Goal: Task Accomplishment & Management: Manage account settings

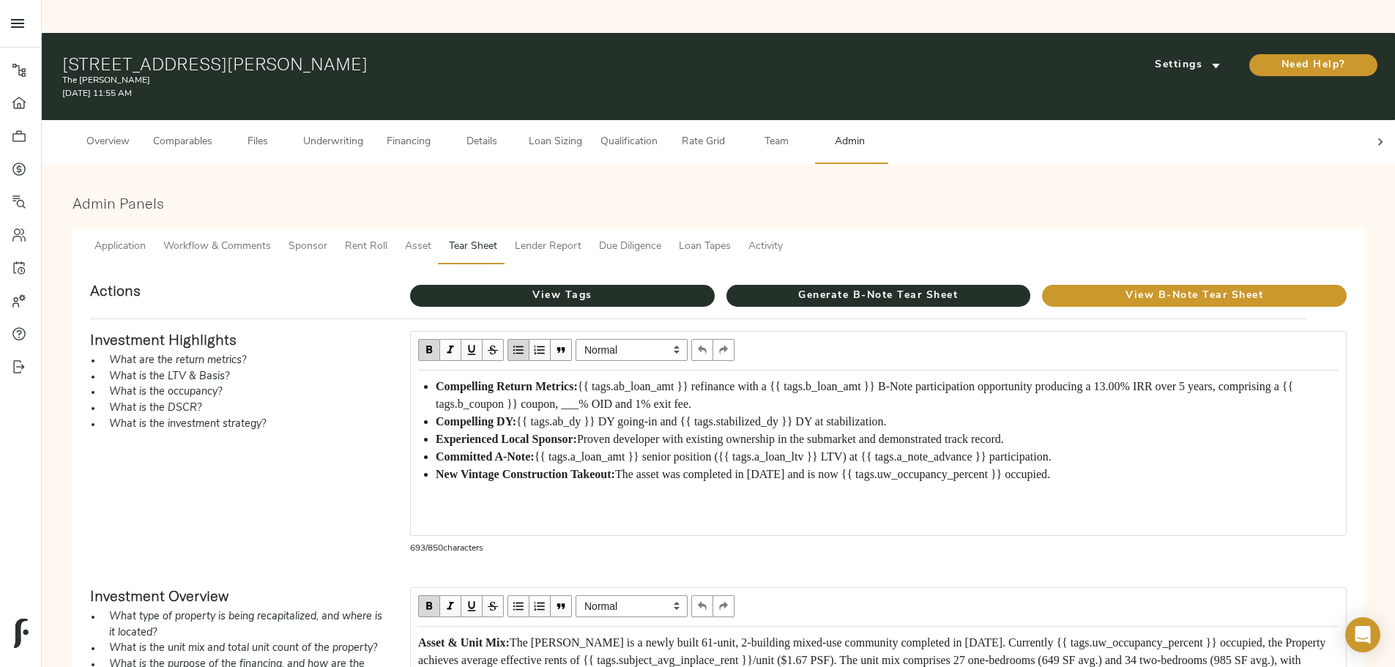
scroll to position [24, 0]
click at [721, 380] on span "{{ tags.ab_loan_amt }} refinance with a {{ tags.b_loan_amt }} B-Note participat…" at bounding box center [866, 395] width 860 height 30
click at [723, 380] on span "{{ tags.ab_loan_amt }} refinance with a {{ tags.b_loan_amt }} B-Note participat…" at bounding box center [866, 395] width 860 height 30
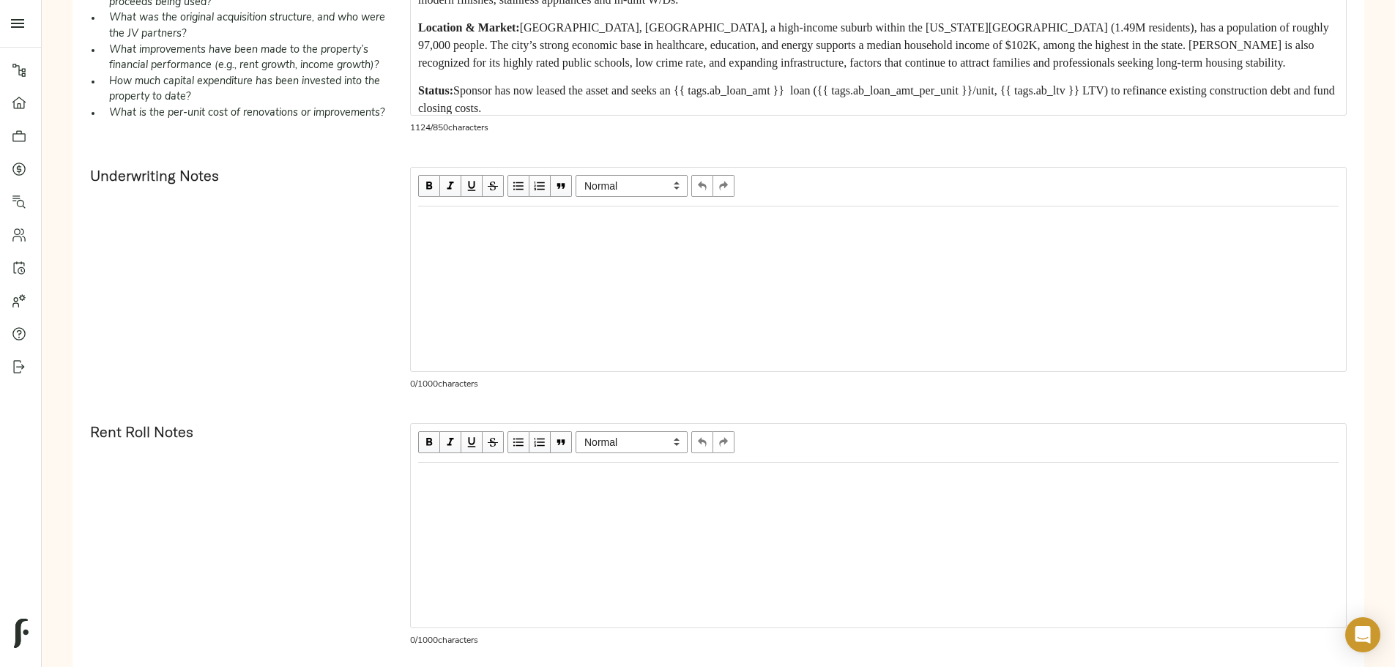
scroll to position [811, 0]
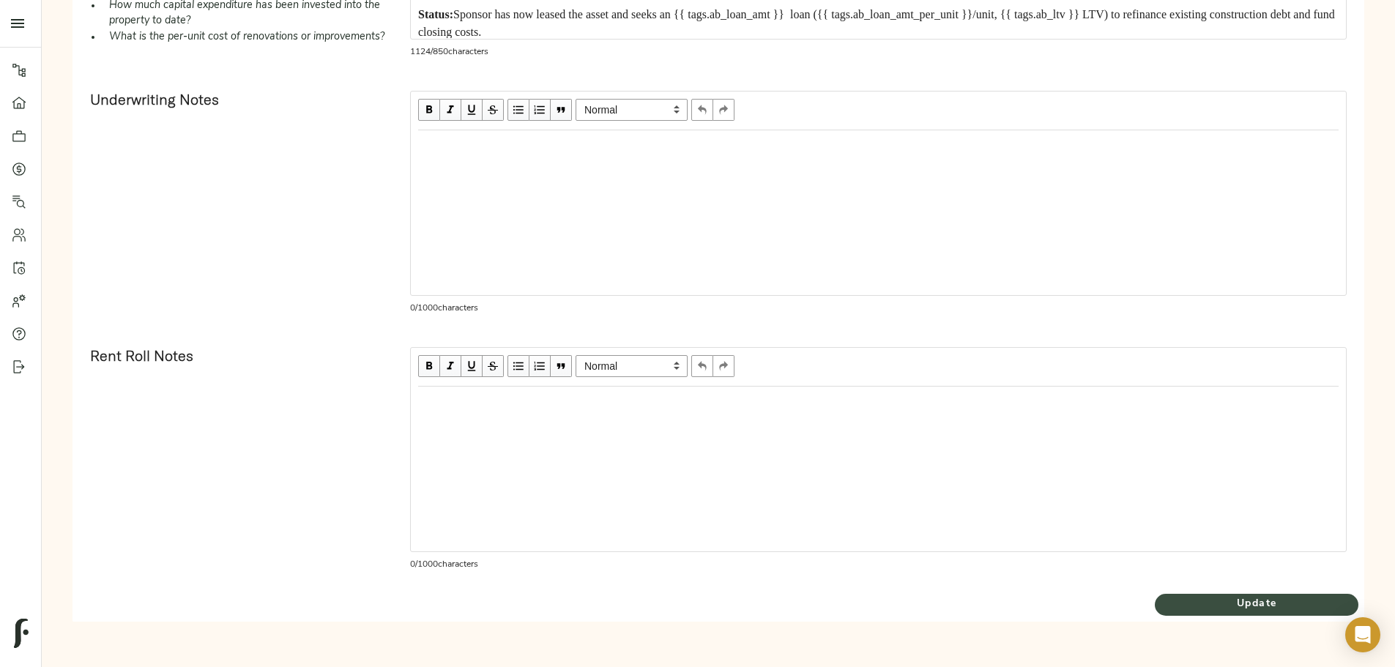
click at [1154, 603] on span "Update" at bounding box center [1256, 604] width 204 height 18
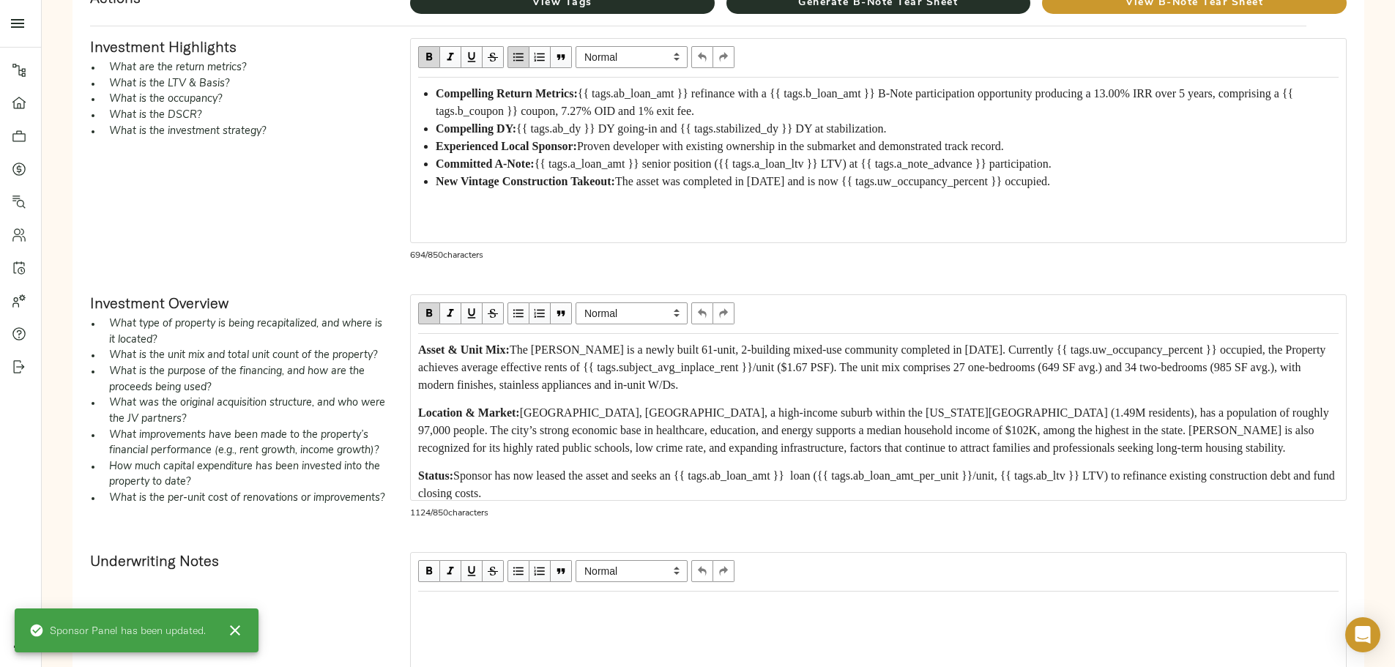
scroll to position [512, 0]
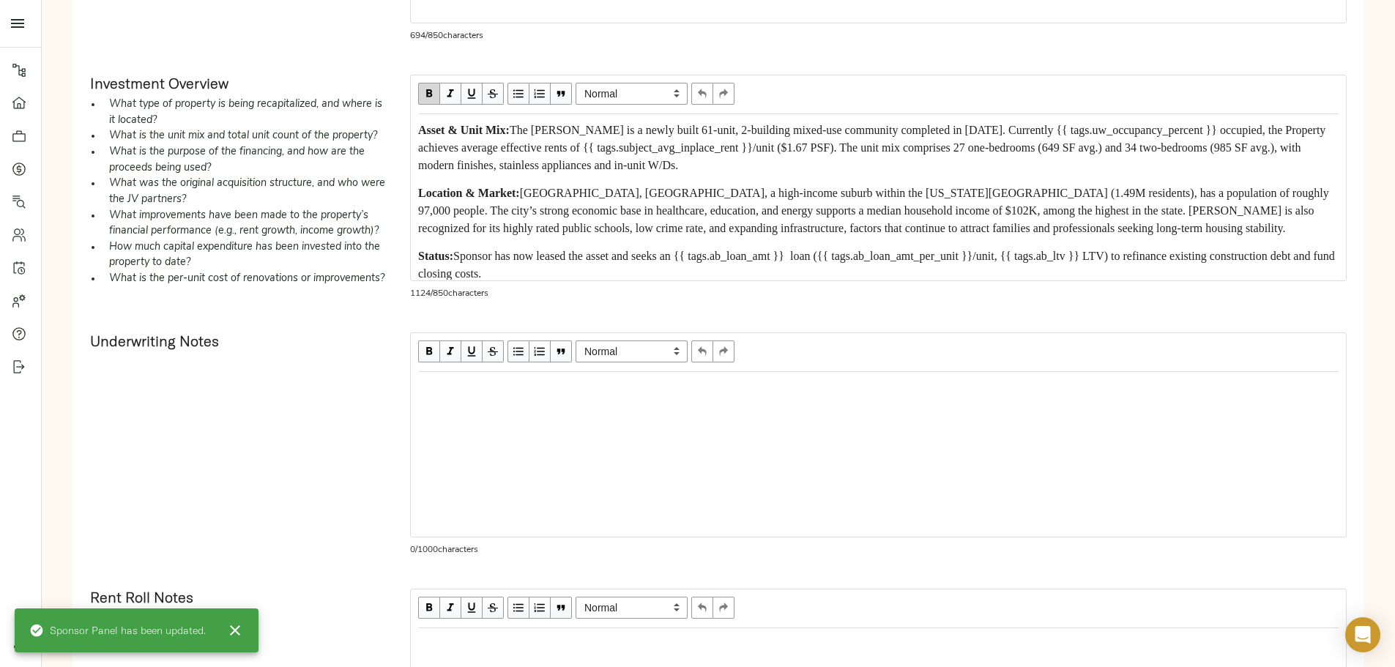
click at [570, 397] on div "Edit text" at bounding box center [878, 388] width 920 height 18
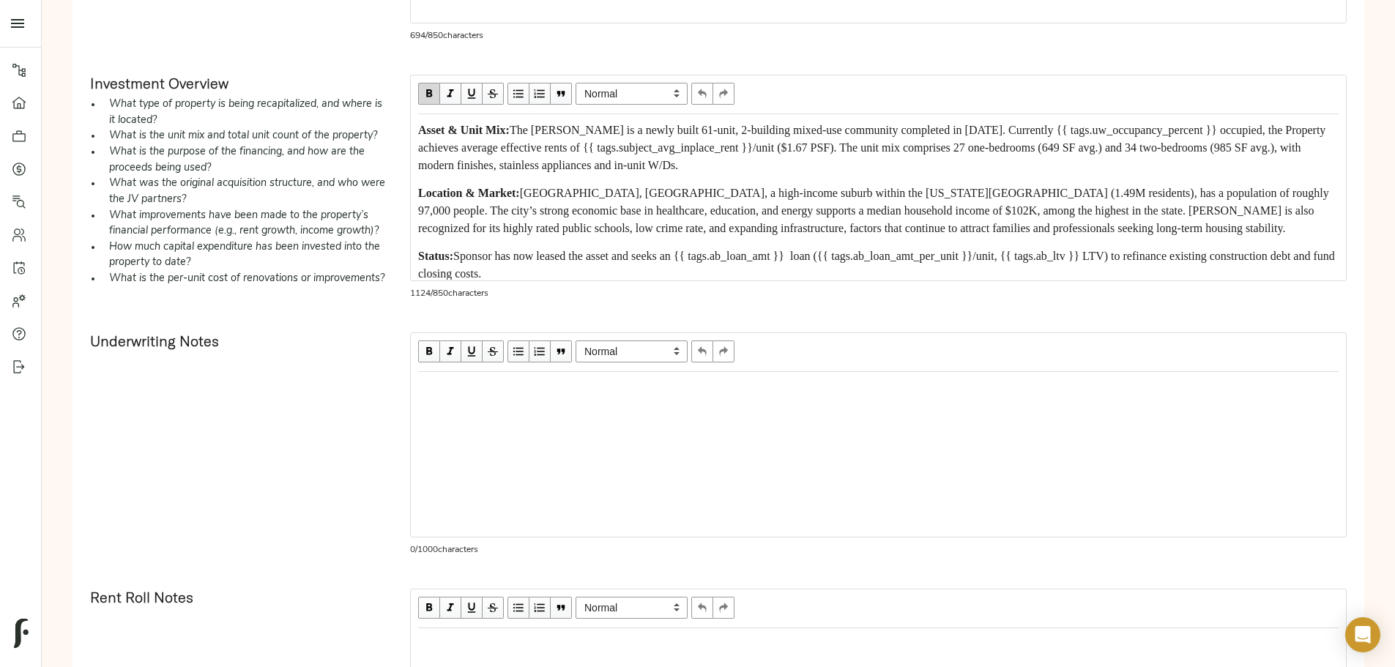
click at [559, 397] on div "Edit text" at bounding box center [878, 388] width 920 height 18
click at [583, 397] on div "Edit text" at bounding box center [878, 388] width 920 height 18
click at [561, 397] on div "Edit text" at bounding box center [878, 388] width 920 height 18
click at [618, 397] on div "For revenue," at bounding box center [878, 388] width 920 height 18
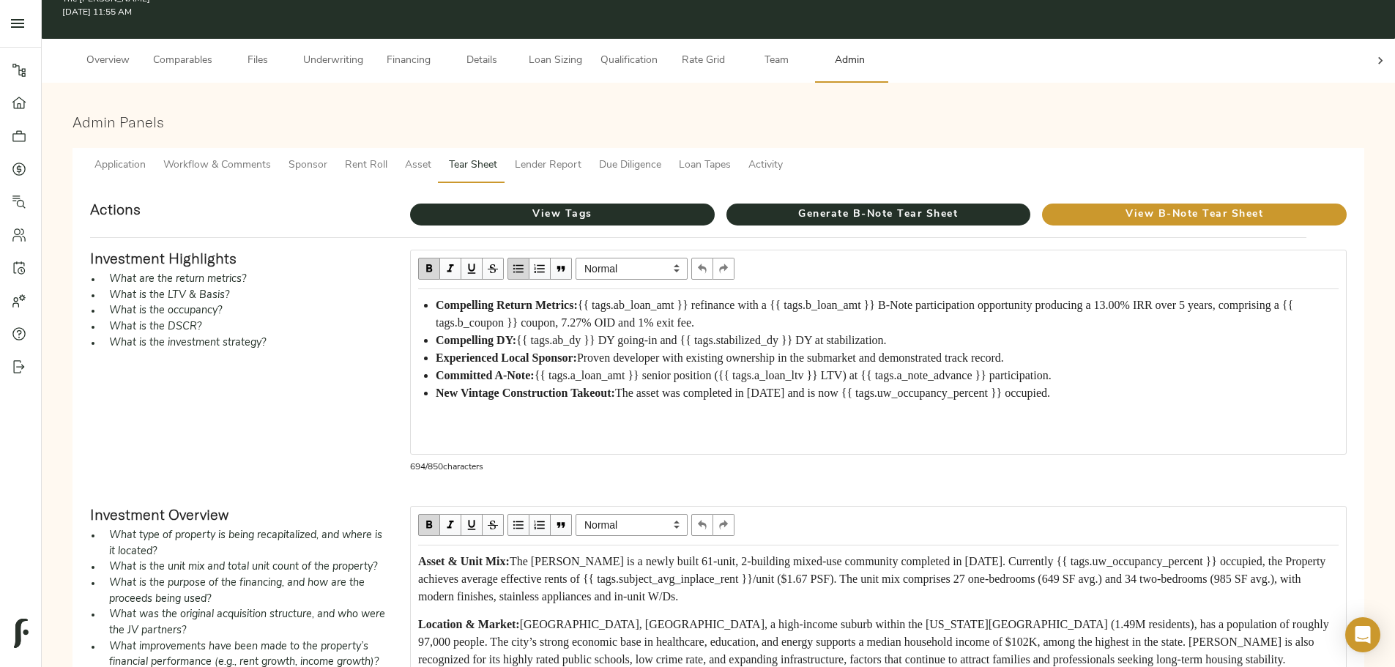
scroll to position [0, 0]
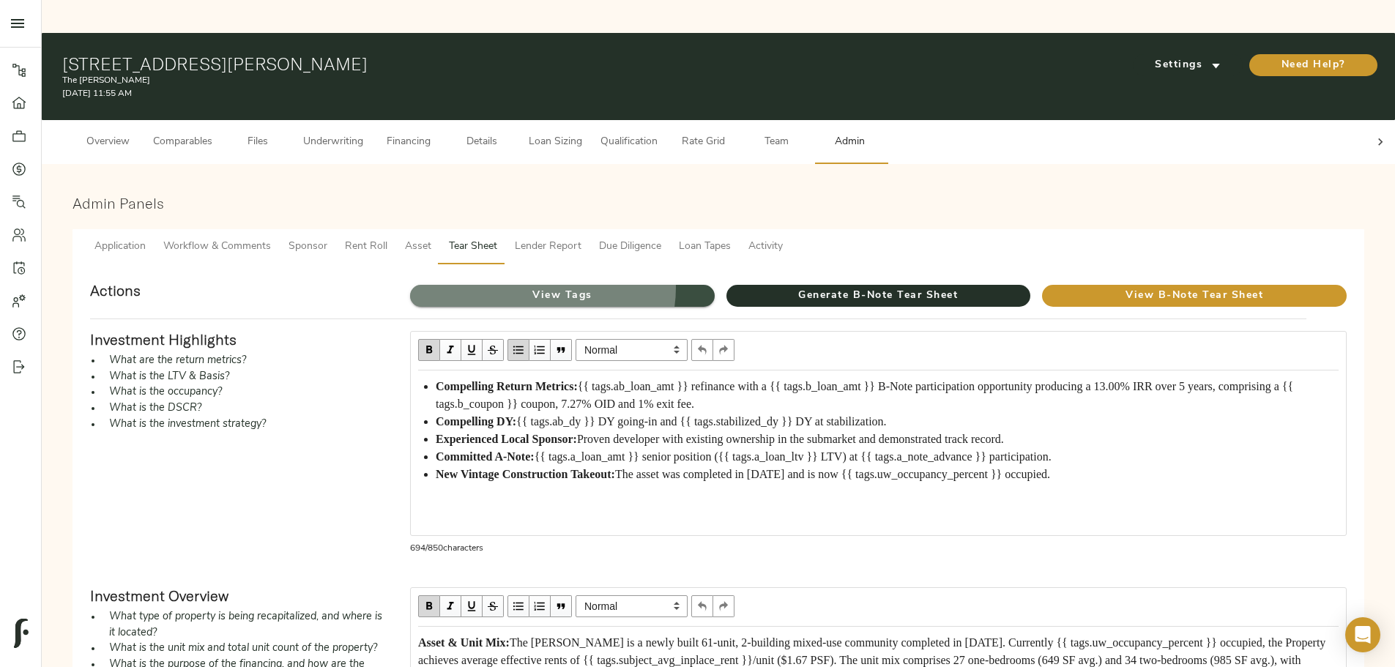
click at [667, 287] on span "View Tags" at bounding box center [562, 296] width 305 height 18
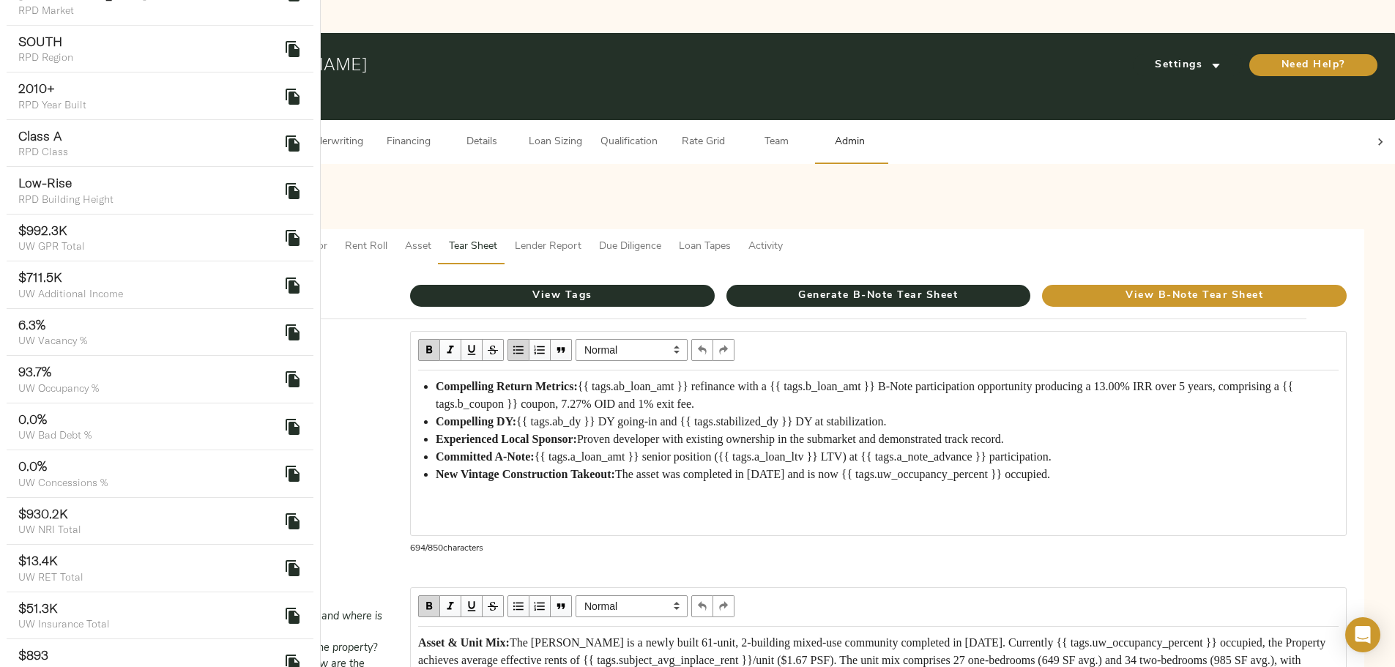
scroll to position [1098, 0]
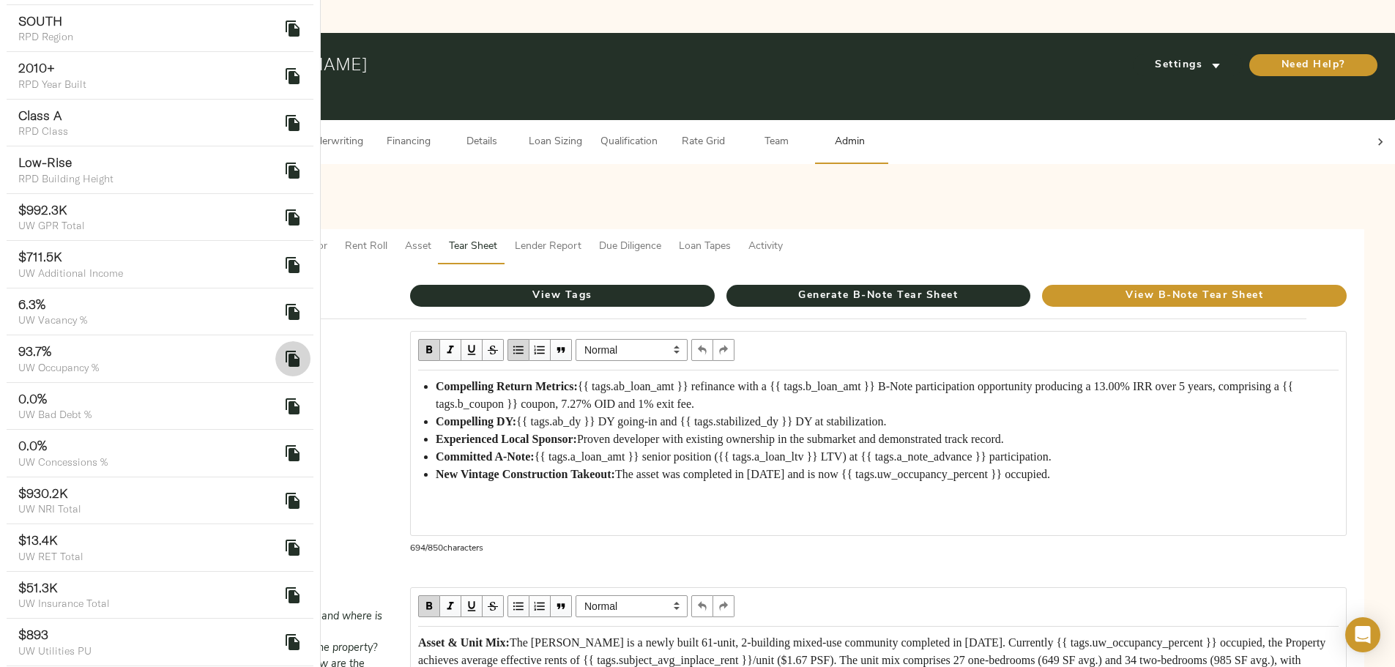
click at [276, 351] on button "delete" at bounding box center [292, 358] width 35 height 35
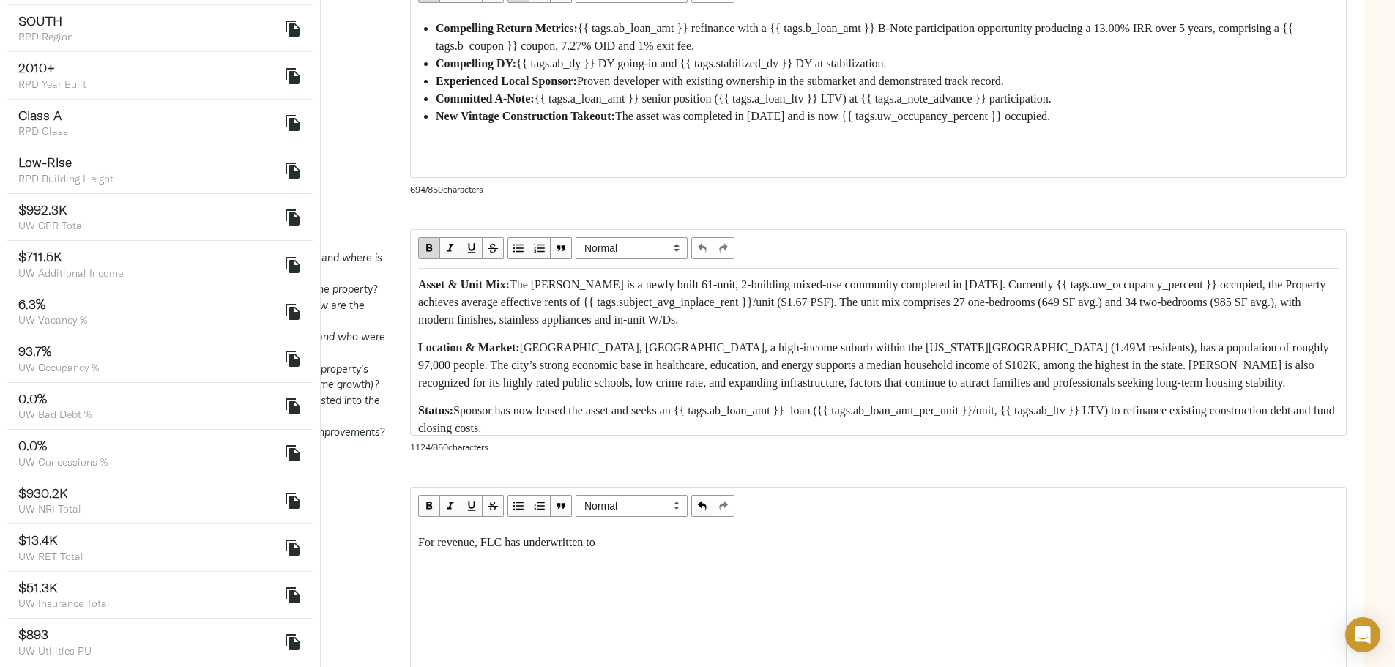
scroll to position [439, 0]
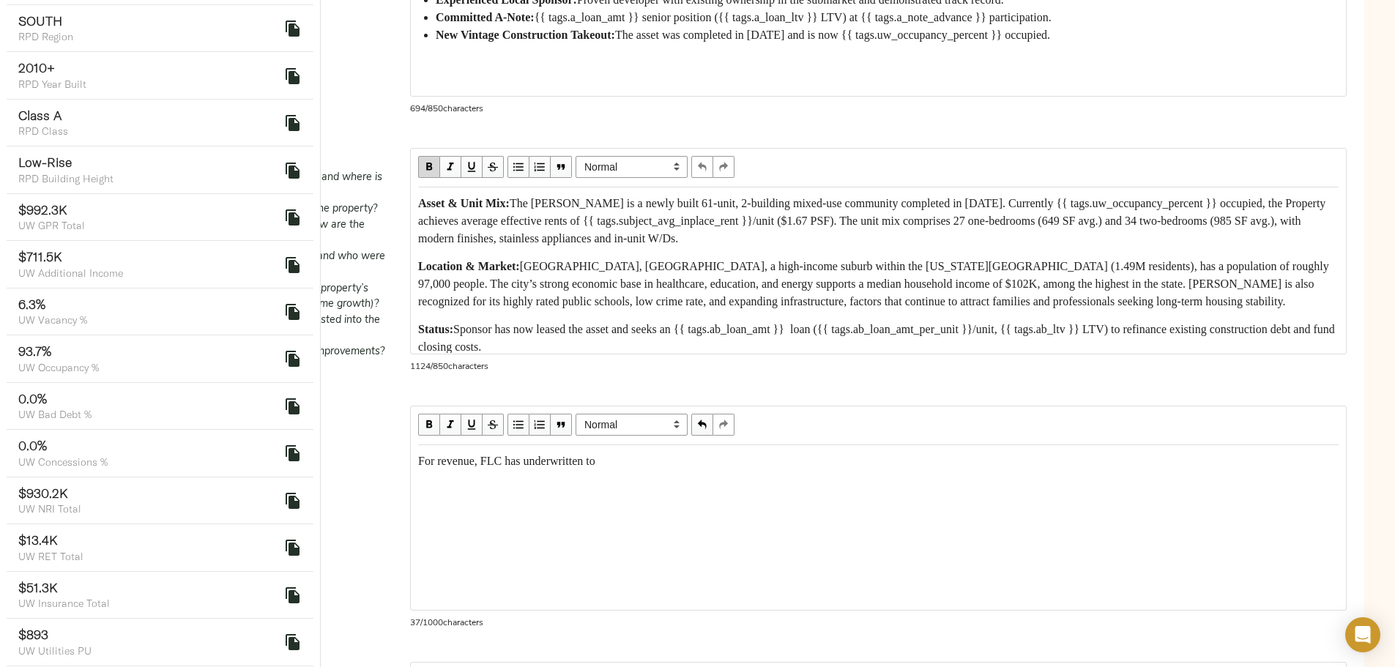
click at [742, 470] on div "For revenue, FLC has underwritten to" at bounding box center [878, 461] width 920 height 18
click at [285, 351] on icon "delete" at bounding box center [292, 359] width 14 height 16
click at [865, 470] on div "For revenue, FLC has underwritten to in-place occupancy of" at bounding box center [878, 461] width 920 height 18
drag, startPoint x: 1036, startPoint y: 520, endPoint x: 1071, endPoint y: 529, distance: 36.4
click at [1071, 470] on div "For revenue, FLC has underwritten to in-place occupancy of {{ tags.uw_occupancy…" at bounding box center [878, 461] width 920 height 18
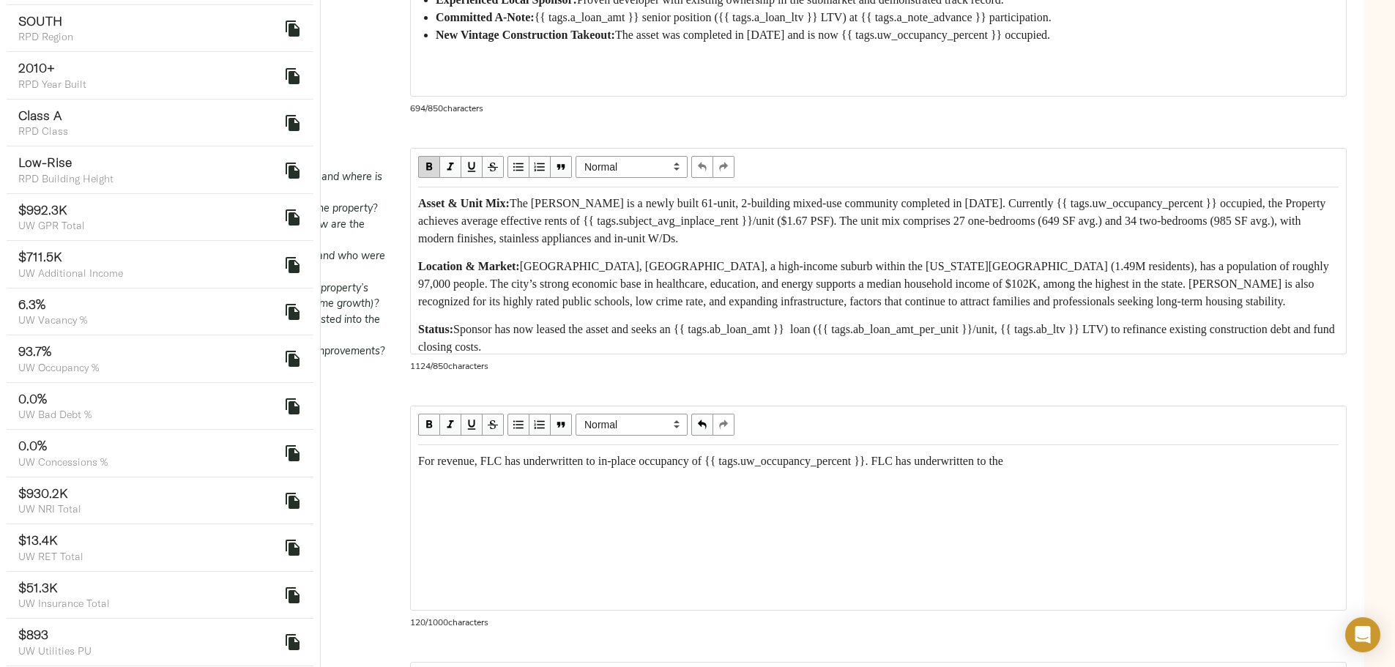
click at [1003, 467] on span "For revenue, FLC has underwritten to in-place occupancy of {{ tags.uw_occupancy…" at bounding box center [710, 461] width 585 height 12
drag, startPoint x: 1035, startPoint y: 520, endPoint x: 1057, endPoint y: 532, distance: 25.2
click at [1057, 470] on div "For revenue, FLC has underwritten to in-place occupancy of {{ tags.uw_occupancy…" at bounding box center [878, 461] width 920 height 18
click at [657, 470] on div "For revenue, FLC has underwritten to in-place occupancy of {{ tags.uw_occupancy…" at bounding box center [878, 461] width 920 height 18
click at [728, 467] on span "For revenue, FLC has underwritten to in-place occupancy of {{ tags.uw_occupancy…" at bounding box center [710, 461] width 585 height 12
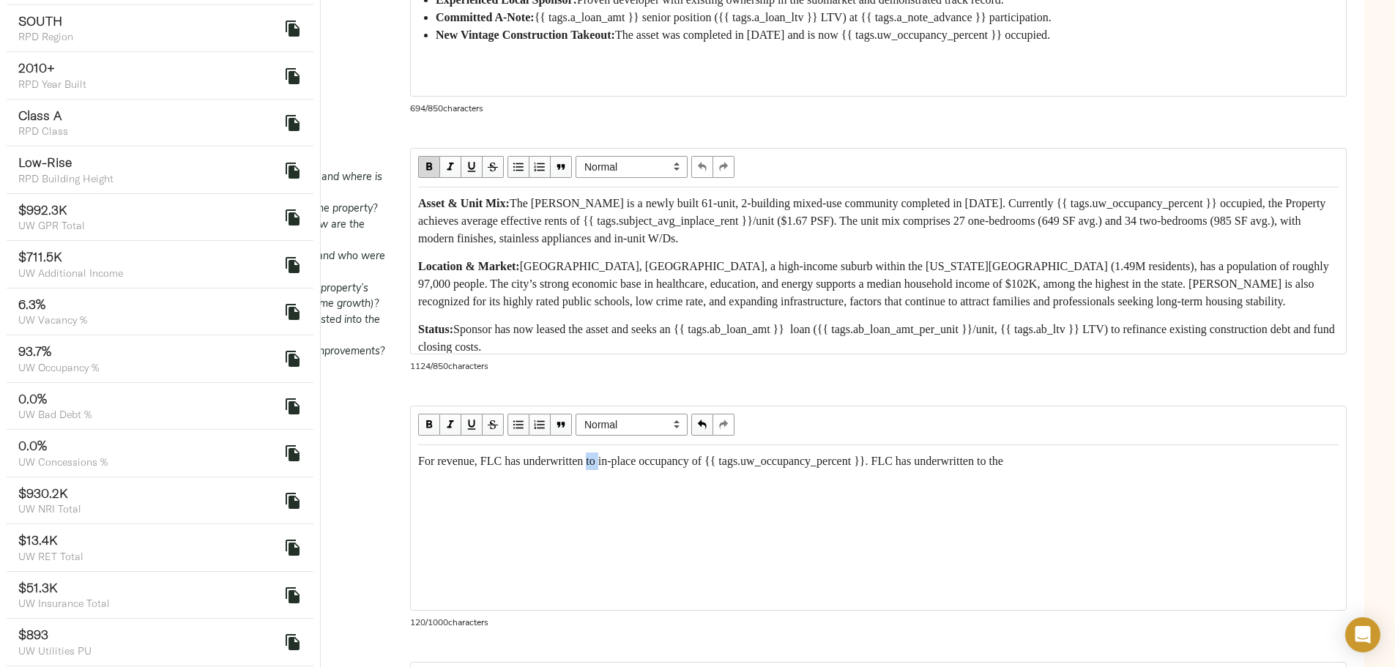
click at [728, 467] on span "For revenue, FLC has underwritten to in-place occupancy of {{ tags.uw_occupancy…" at bounding box center [710, 461] width 585 height 12
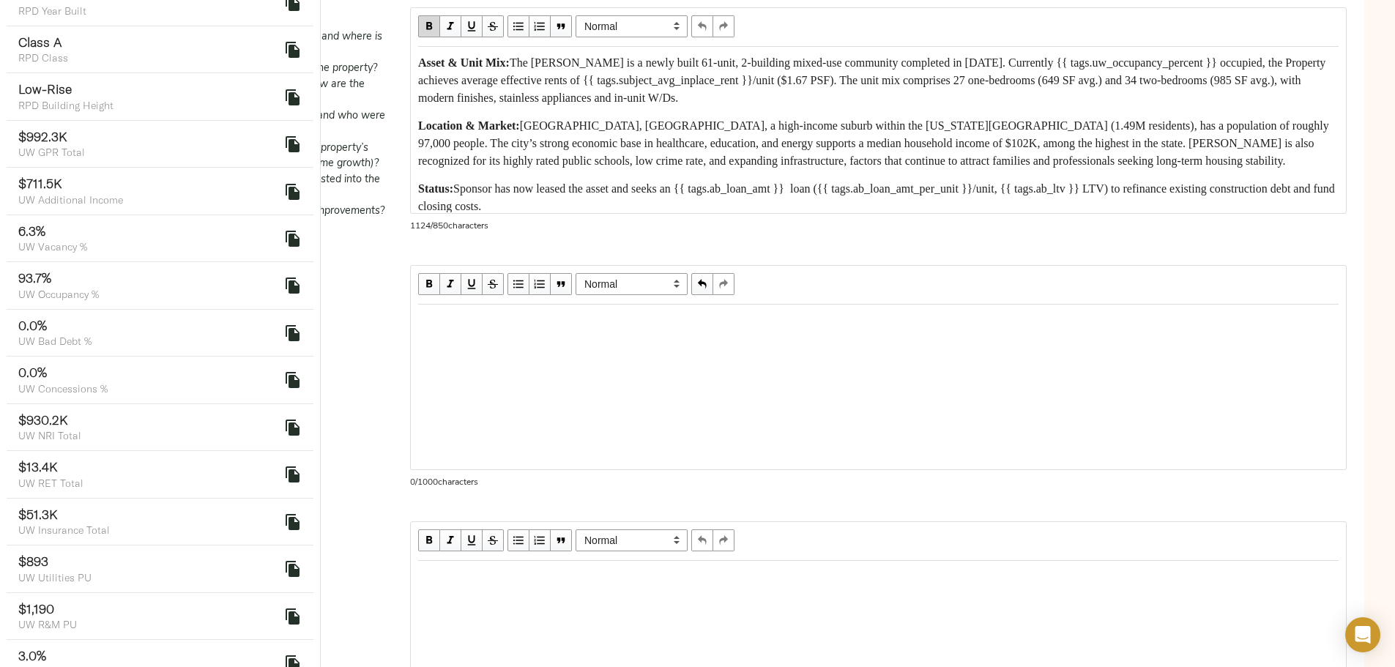
scroll to position [586, 0]
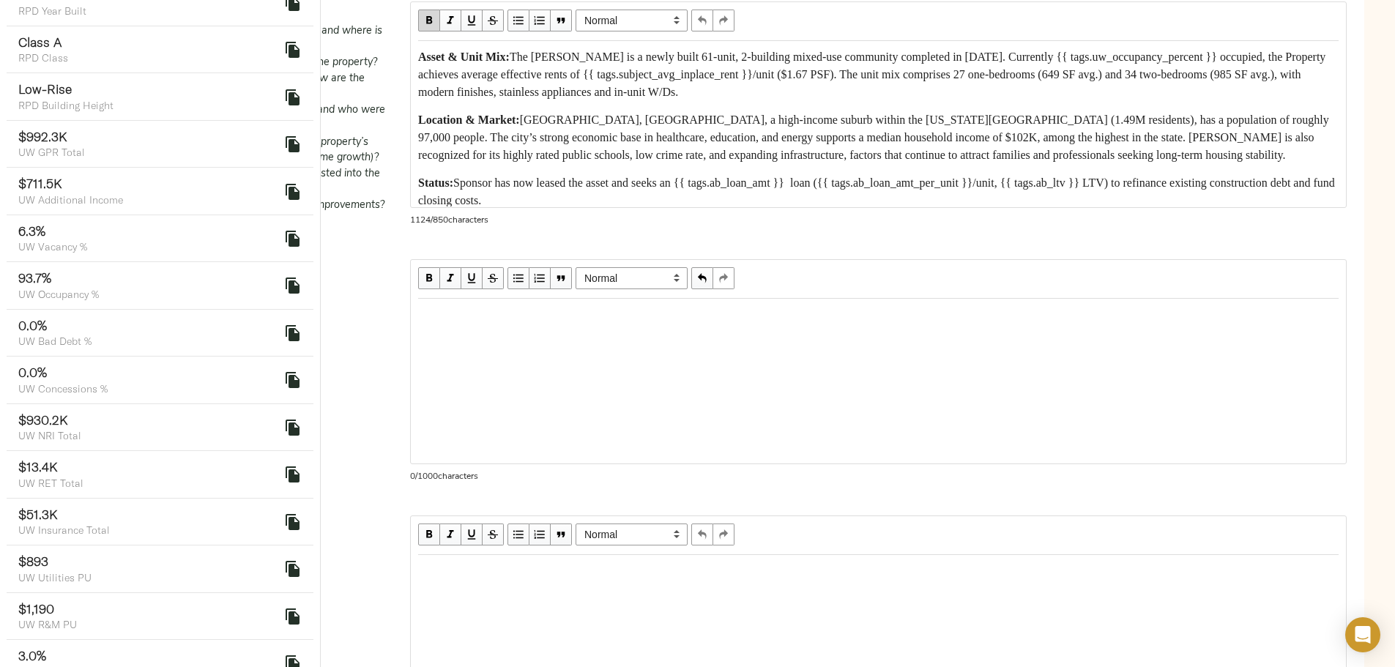
click at [589, 324] on div "Edit text" at bounding box center [878, 315] width 920 height 18
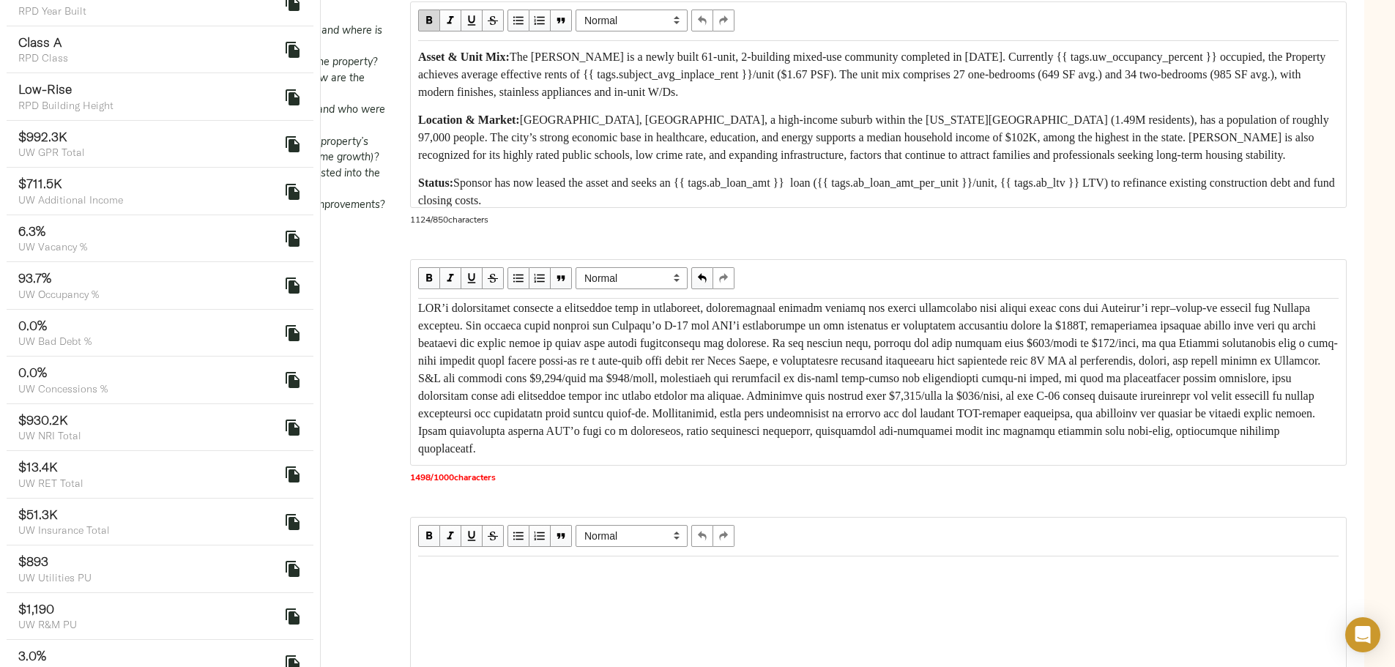
scroll to position [0, 0]
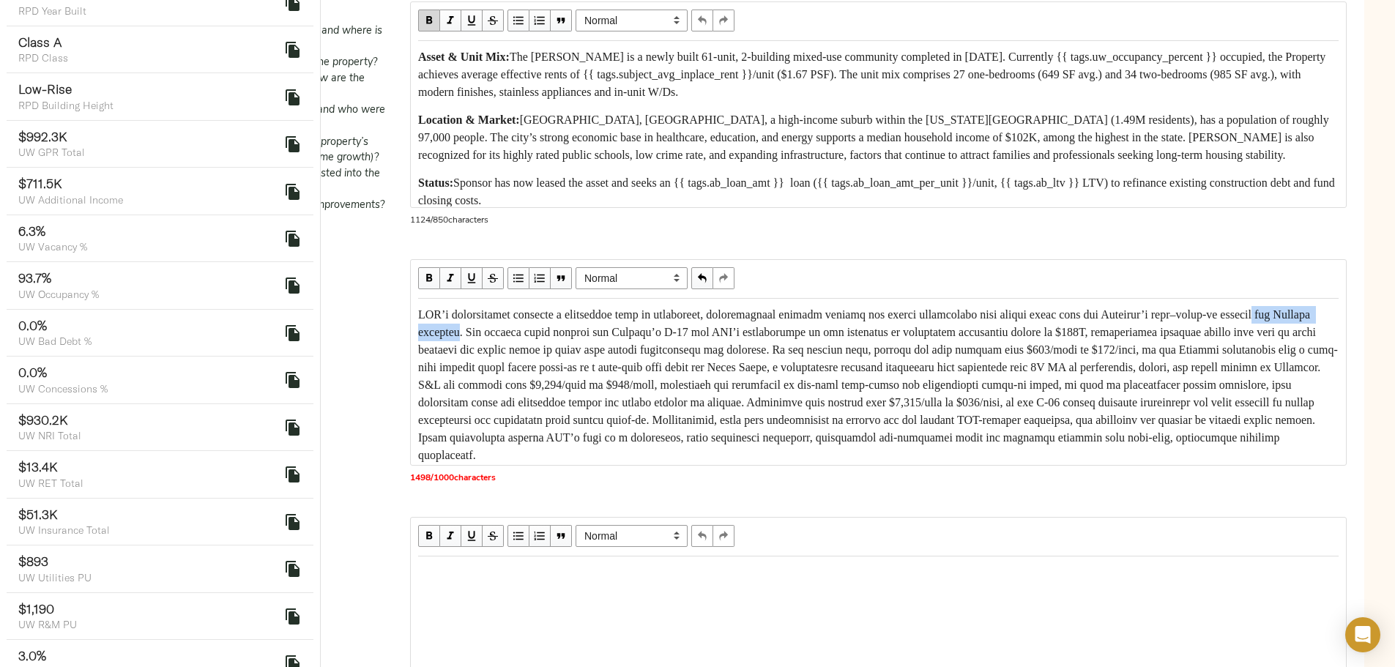
drag, startPoint x: 908, startPoint y: 389, endPoint x: 1025, endPoint y: 391, distance: 116.4
click at [1025, 391] on span "Edit text" at bounding box center [877, 384] width 919 height 153
click at [986, 428] on span "Edit text" at bounding box center [878, 375] width 921 height 135
click at [619, 442] on span "Edit text" at bounding box center [878, 375] width 921 height 135
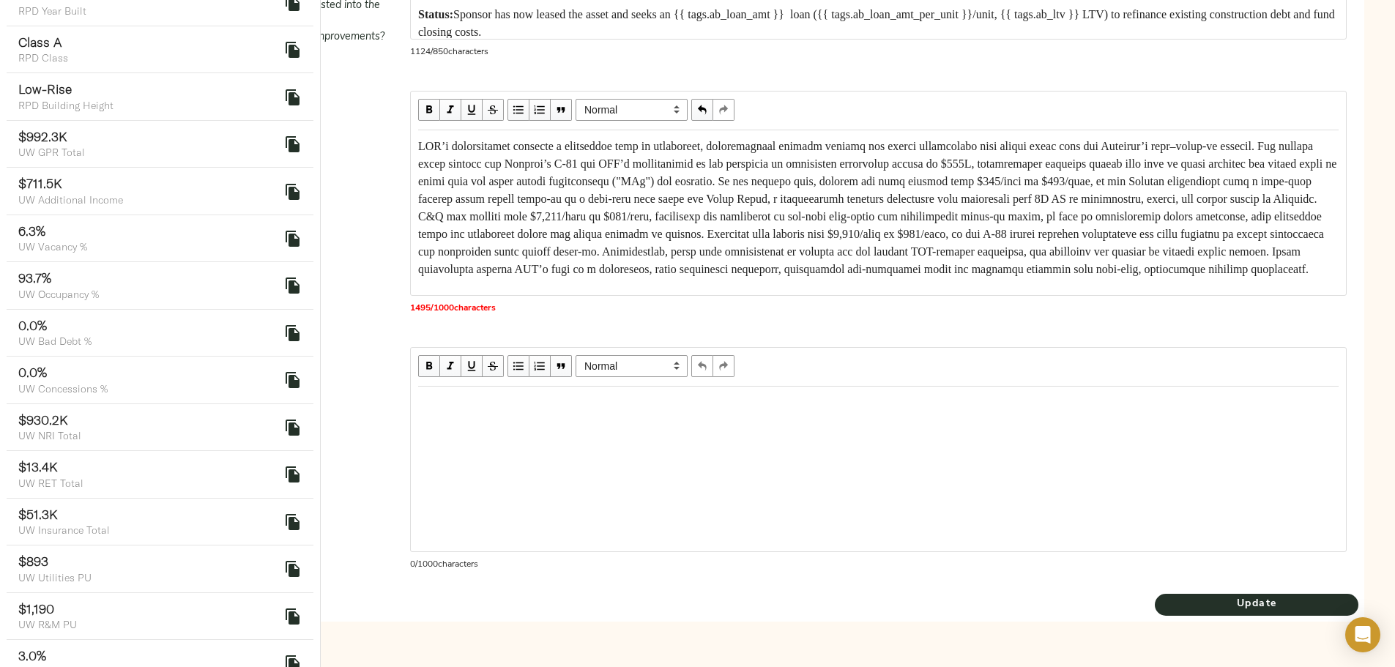
scroll to position [56, 0]
drag, startPoint x: 1026, startPoint y: 162, endPoint x: 1009, endPoint y: 163, distance: 16.9
click at [1009, 163] on span "Edit text" at bounding box center [878, 207] width 921 height 135
click at [842, 157] on span "Edit text" at bounding box center [878, 207] width 921 height 135
drag, startPoint x: 569, startPoint y: 177, endPoint x: 550, endPoint y: 177, distance: 19.0
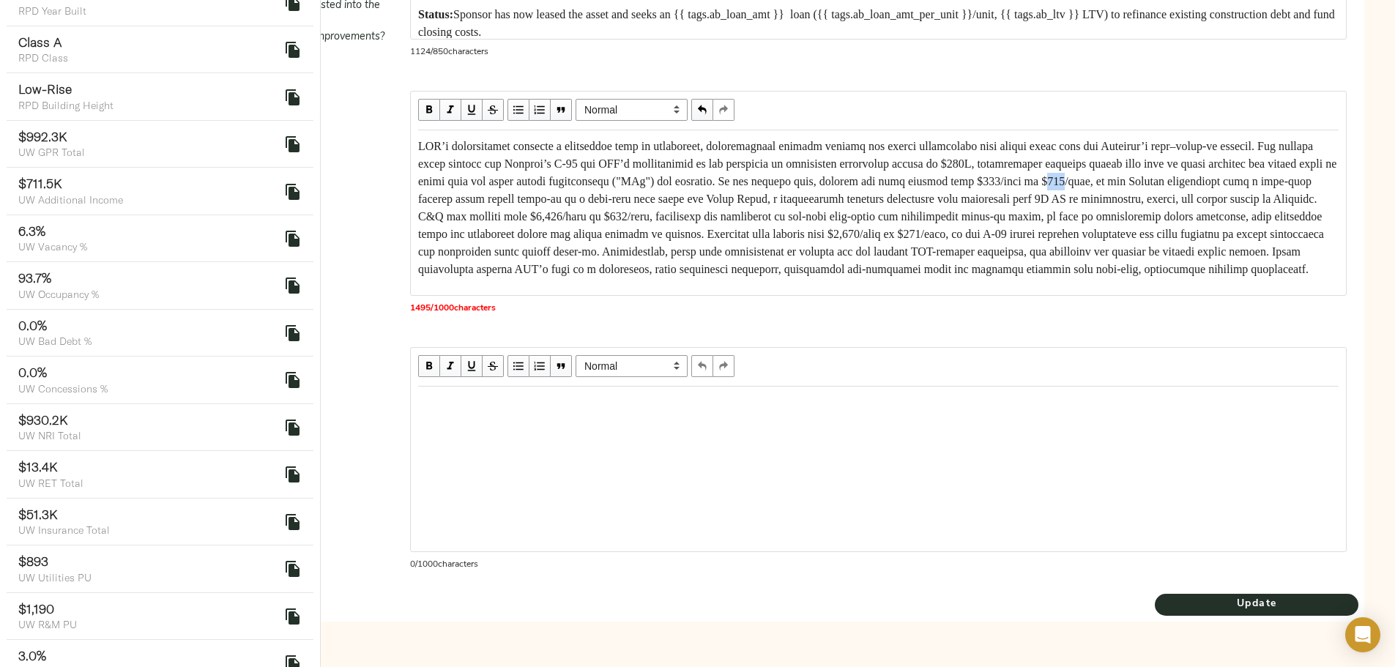
click at [550, 177] on span "Edit text" at bounding box center [878, 207] width 921 height 135
drag, startPoint x: 946, startPoint y: 215, endPoint x: 958, endPoint y: 216, distance: 12.5
click at [958, 216] on span "Edit text" at bounding box center [878, 207] width 921 height 135
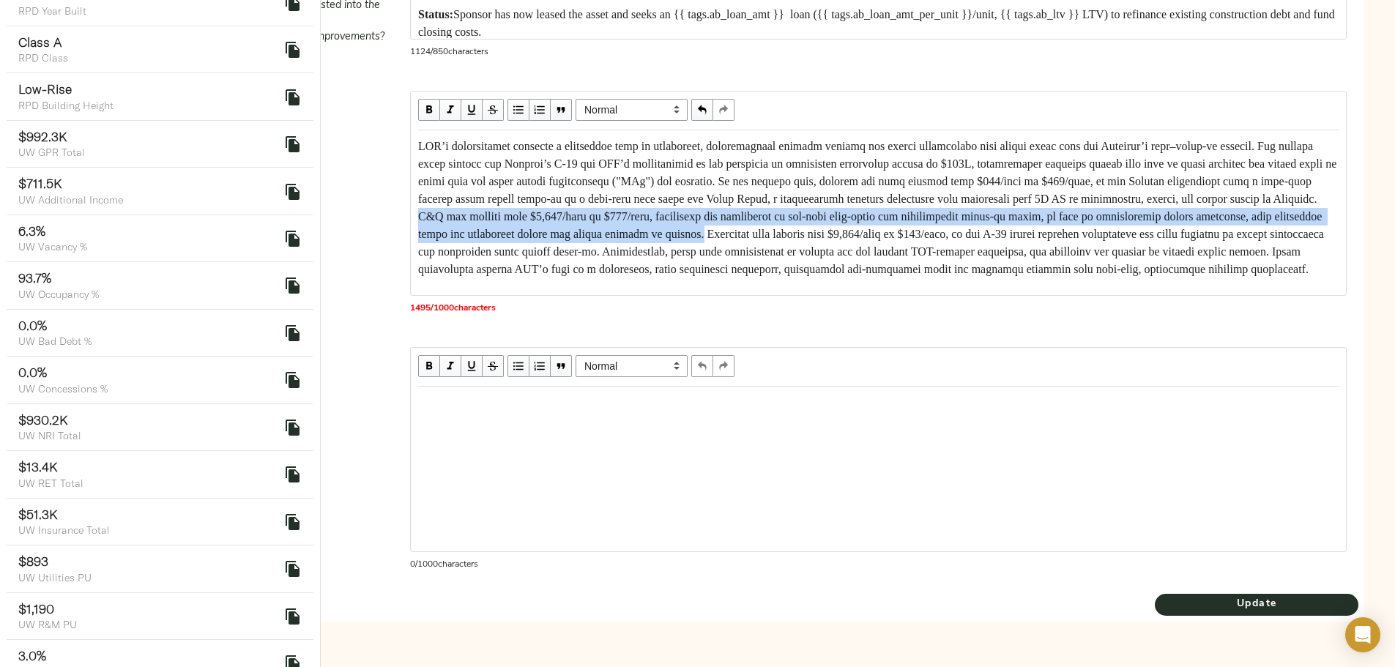
drag, startPoint x: 802, startPoint y: 211, endPoint x: 583, endPoint y: 262, distance: 224.1
click at [583, 262] on span "Edit text" at bounding box center [878, 207] width 921 height 135
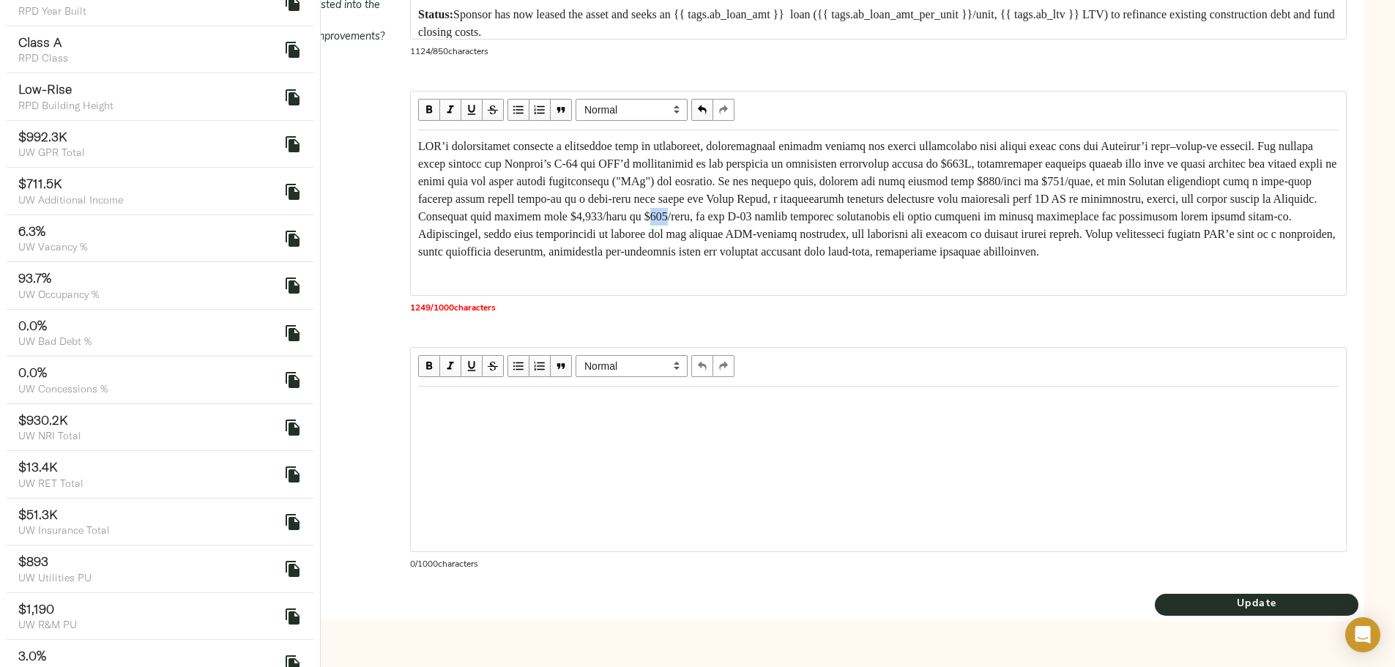
drag, startPoint x: 570, startPoint y: 232, endPoint x: 553, endPoint y: 230, distance: 17.7
click at [553, 230] on span "Edit text" at bounding box center [878, 199] width 921 height 118
click at [930, 258] on span "Edit text" at bounding box center [878, 199] width 921 height 118
click at [867, 261] on div "Edit text" at bounding box center [878, 199] width 920 height 123
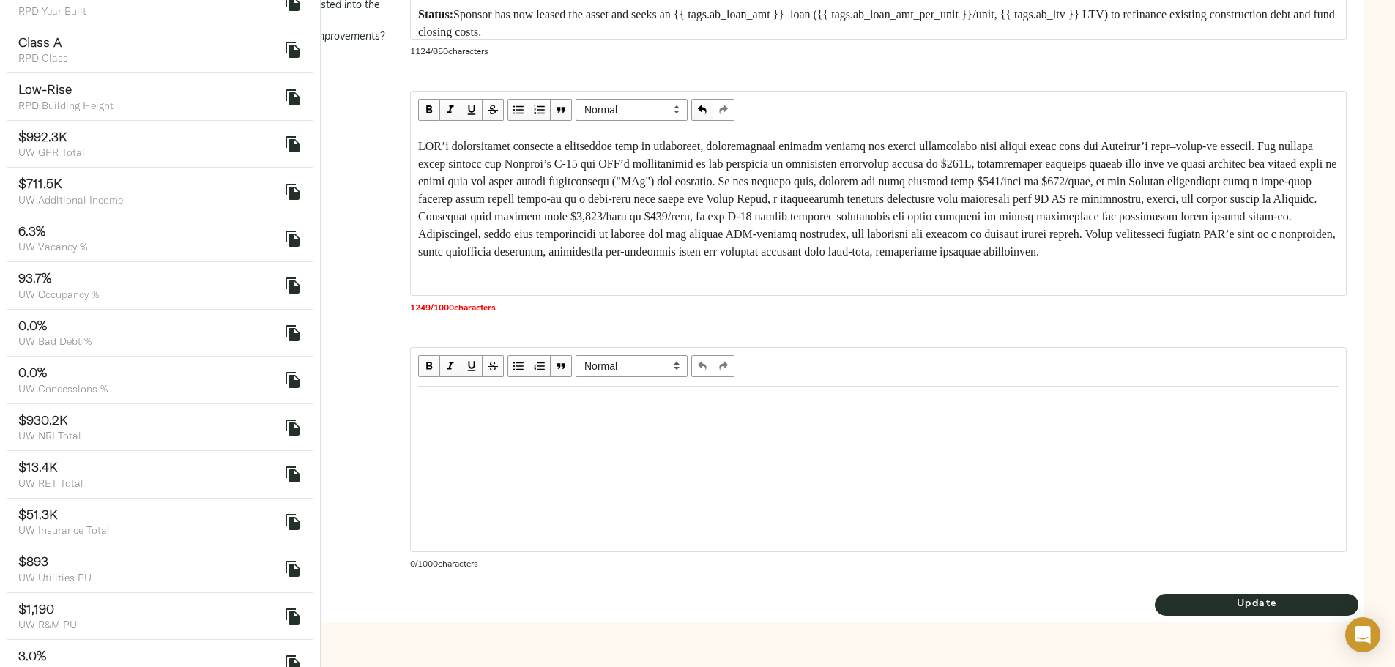
click at [586, 400] on div "Edit text" at bounding box center [878, 403] width 920 height 18
click at [579, 408] on div "Edit text" at bounding box center [878, 403] width 920 height 18
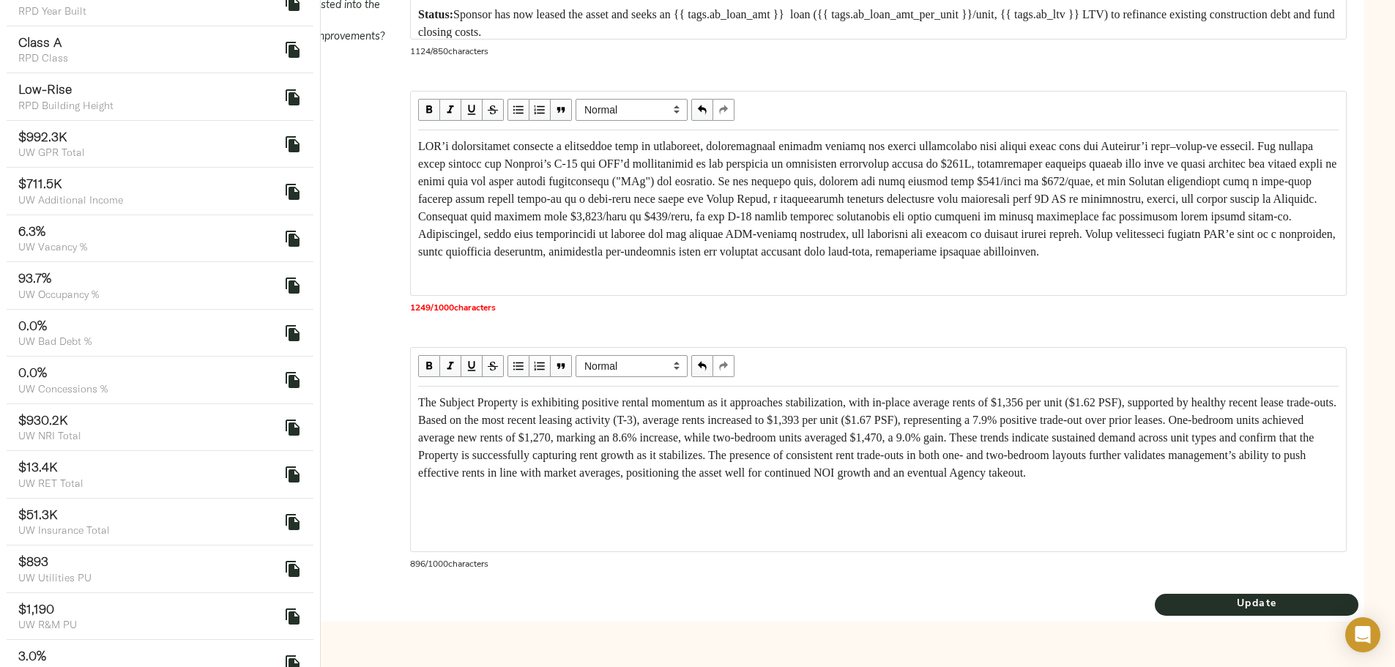
scroll to position [7, 0]
click at [1154, 602] on span "Update" at bounding box center [1256, 604] width 204 height 18
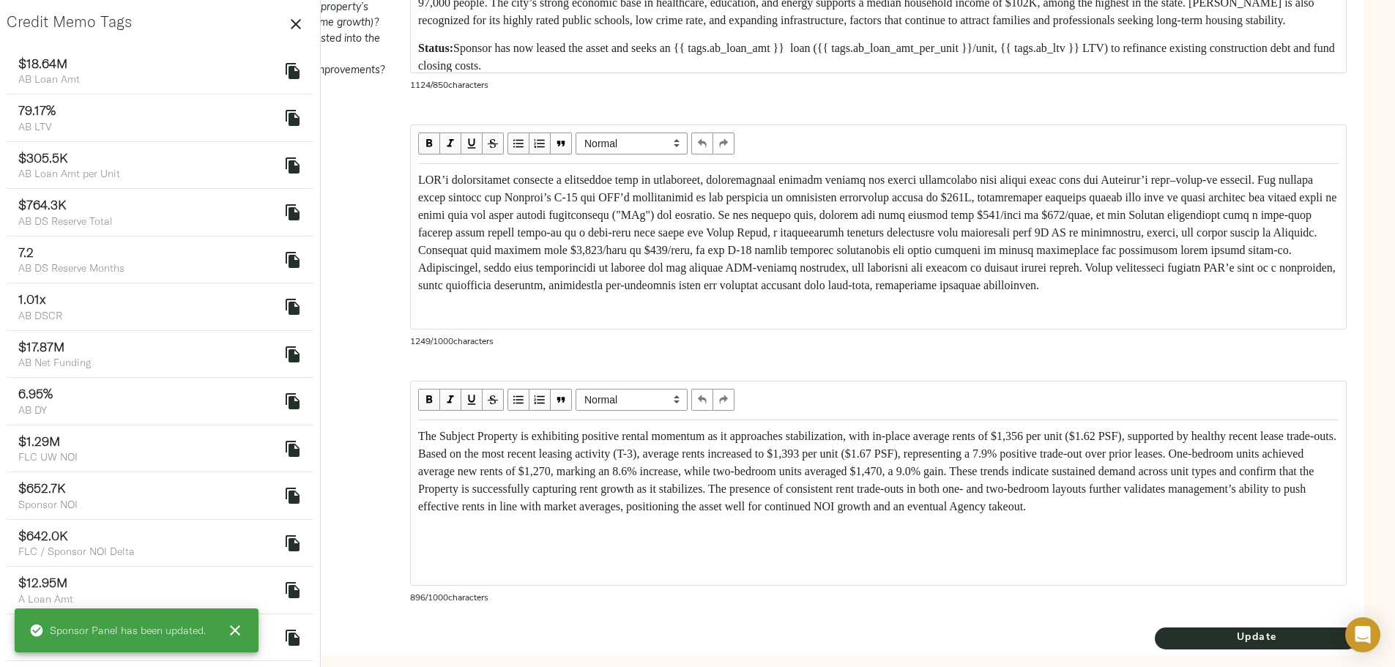
scroll to position [814, 0]
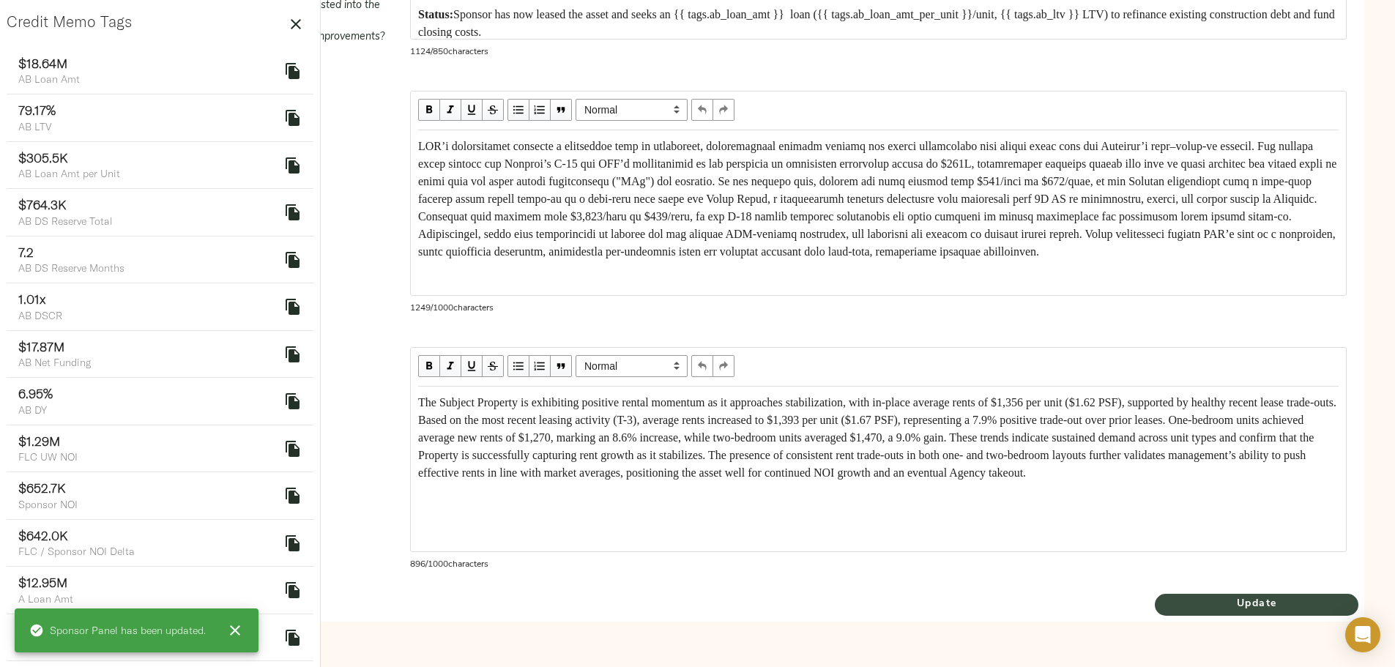
click at [1154, 604] on span "Update" at bounding box center [1256, 604] width 204 height 18
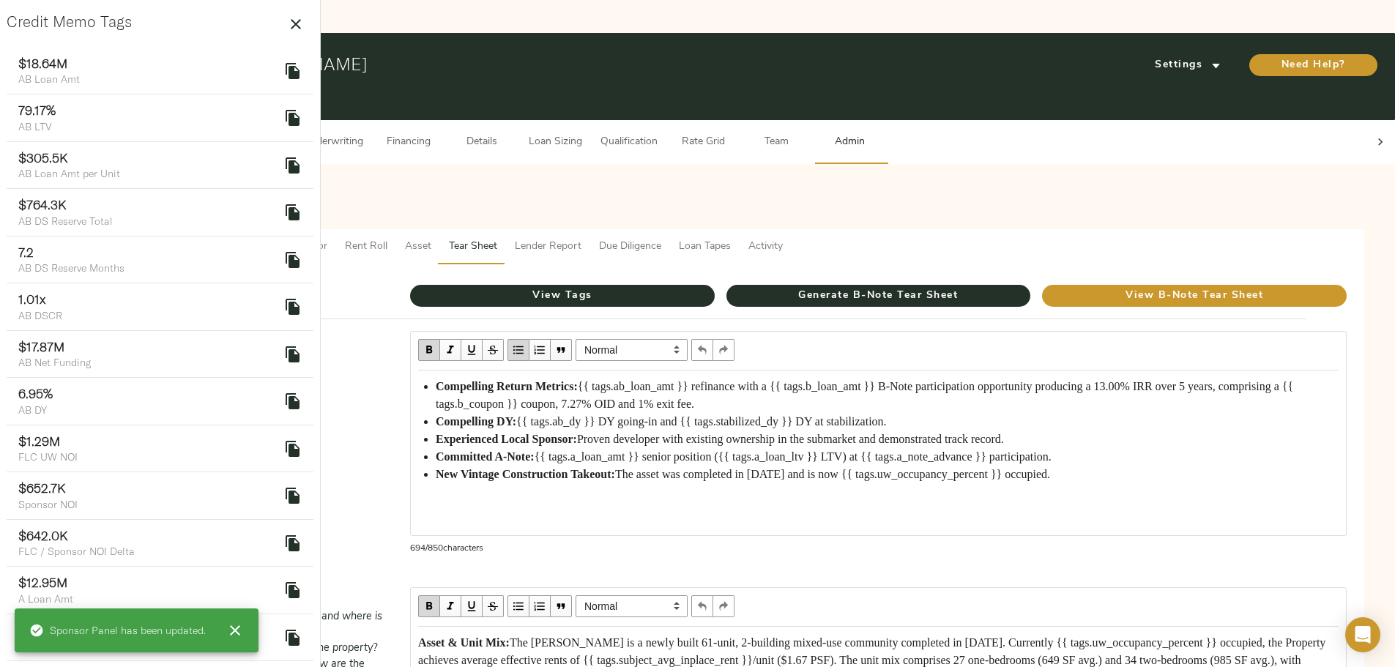
click at [271, 238] on span "Workflow & Comments" at bounding box center [217, 247] width 108 height 18
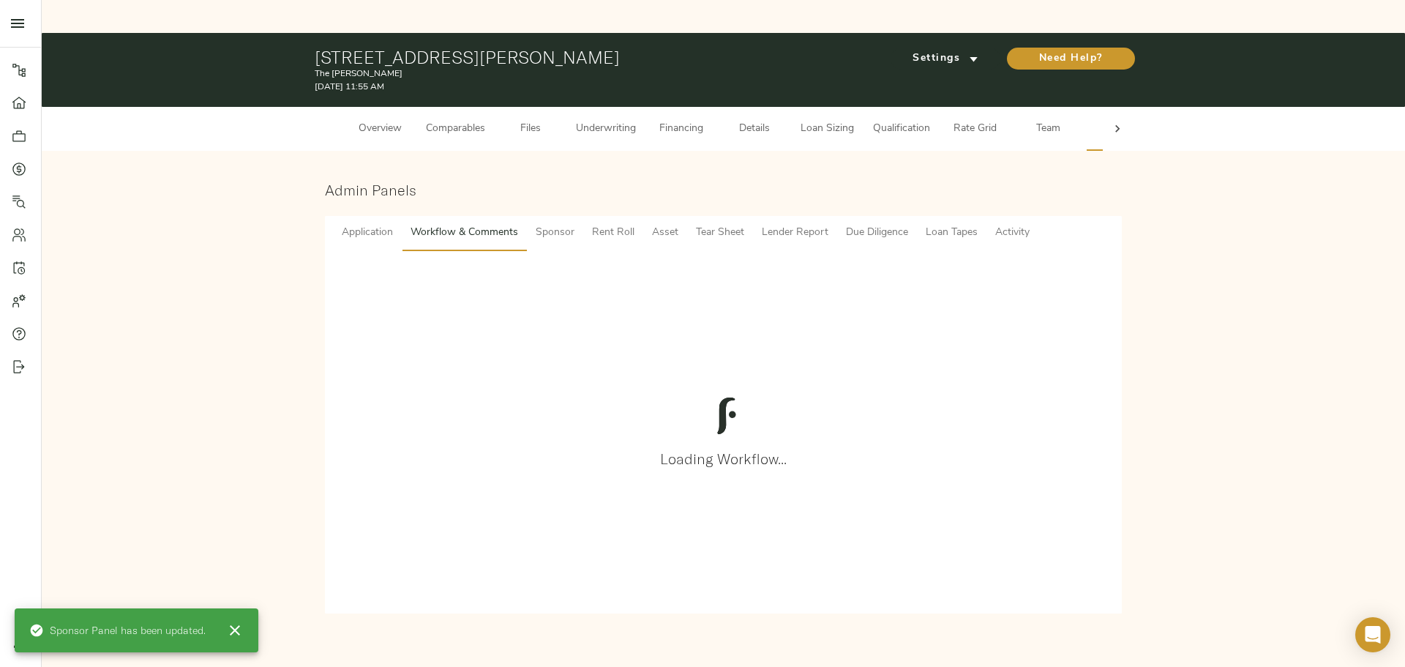
click at [546, 224] on span "Sponsor" at bounding box center [555, 233] width 39 height 18
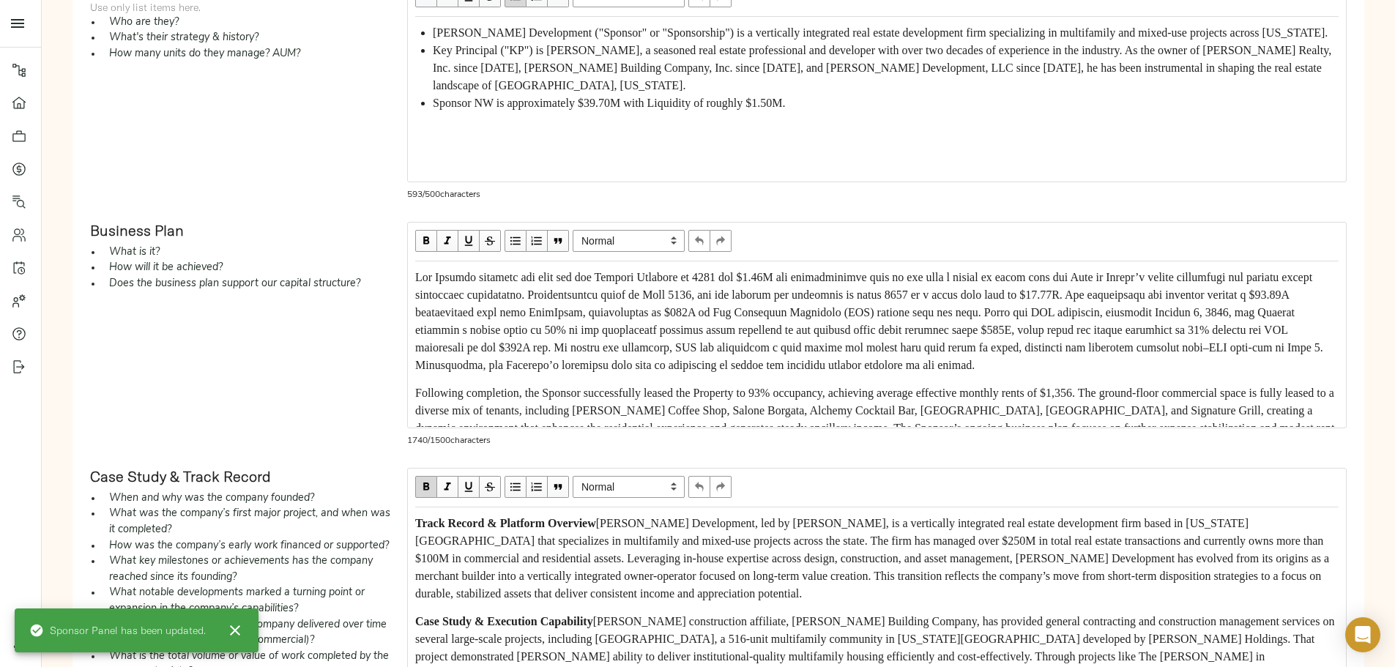
scroll to position [10, 0]
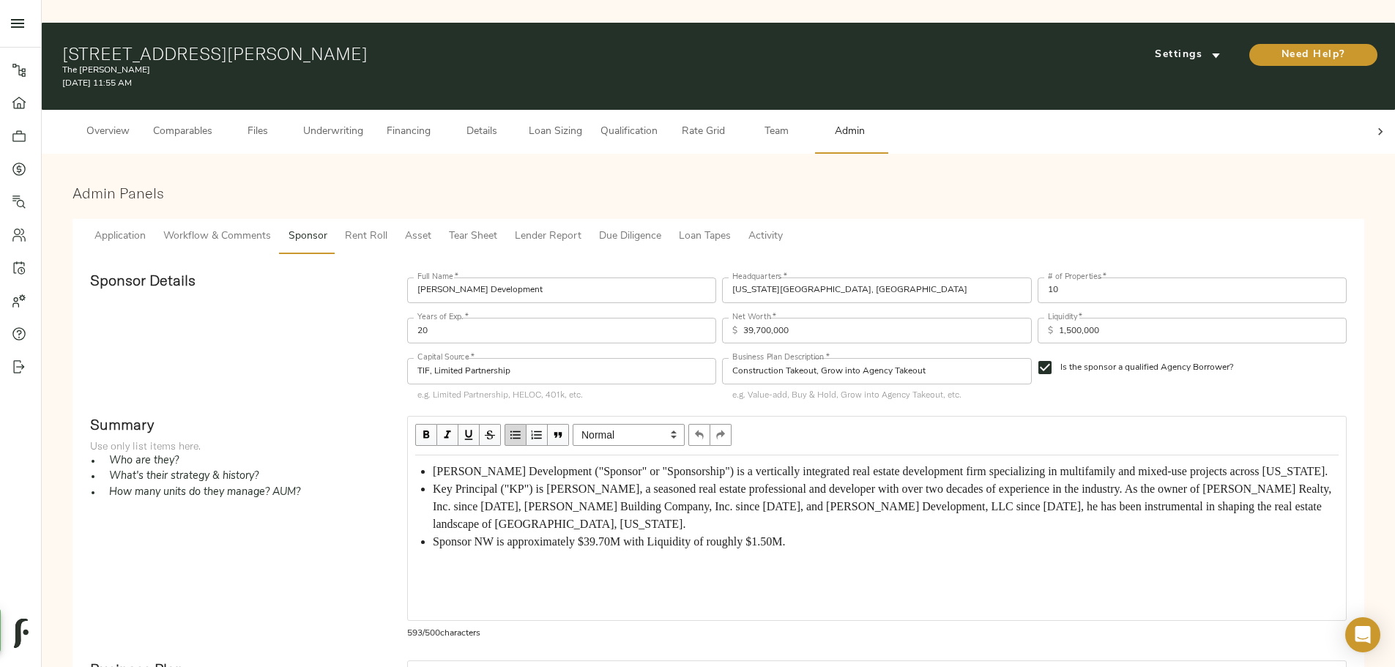
click at [387, 228] on span "Rent Roll" at bounding box center [366, 237] width 42 height 18
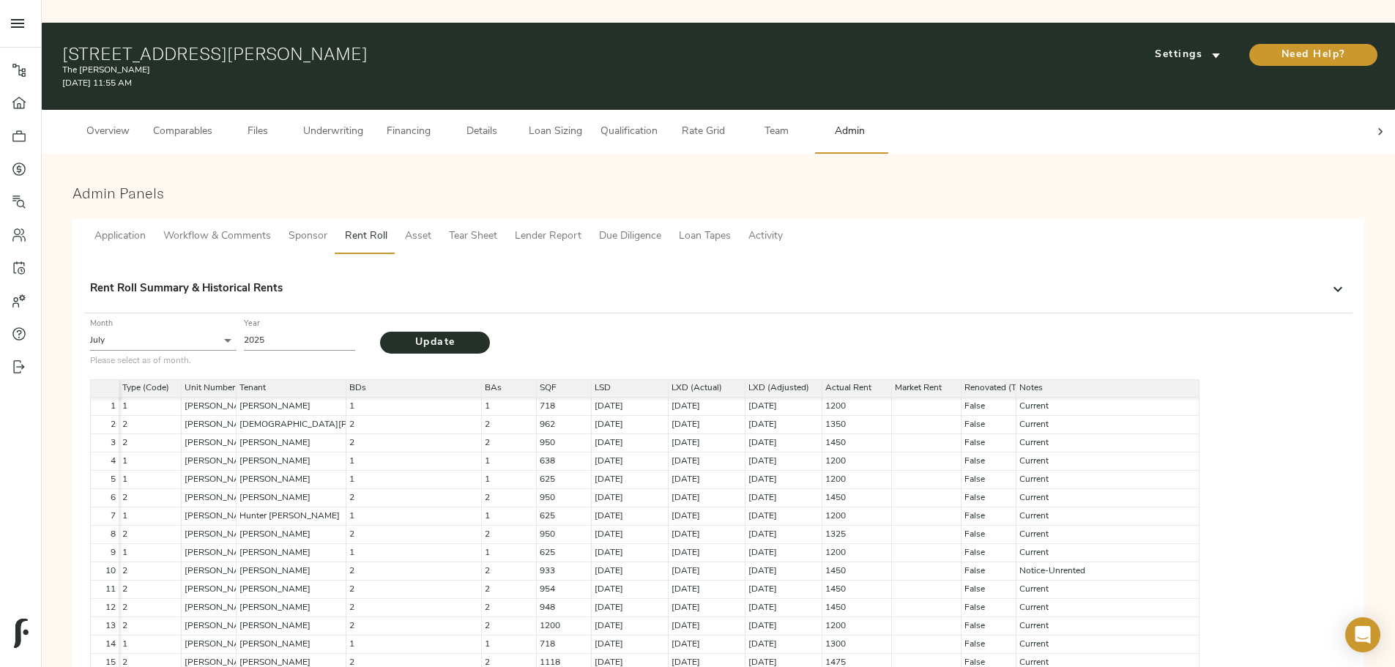
click at [440, 219] on button "Asset" at bounding box center [418, 236] width 44 height 35
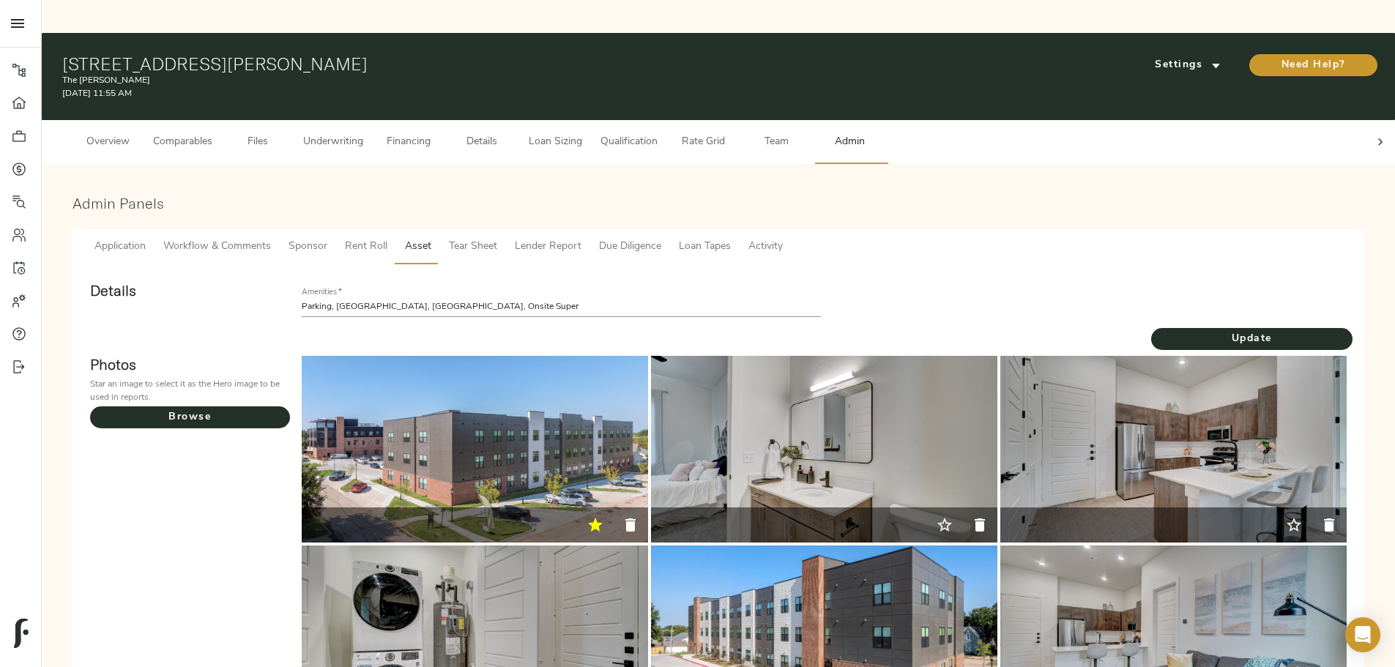
click at [497, 238] on span "Tear Sheet" at bounding box center [473, 247] width 48 height 18
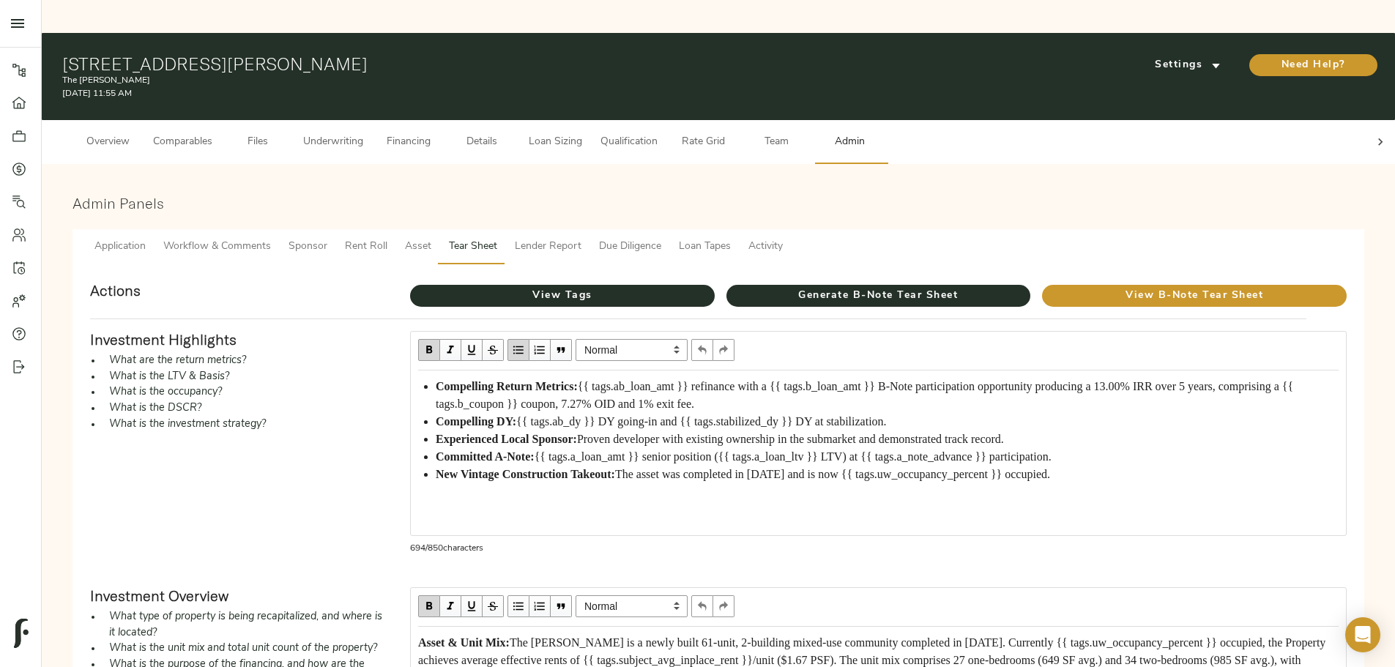
click at [271, 238] on span "Workflow & Comments" at bounding box center [217, 247] width 108 height 18
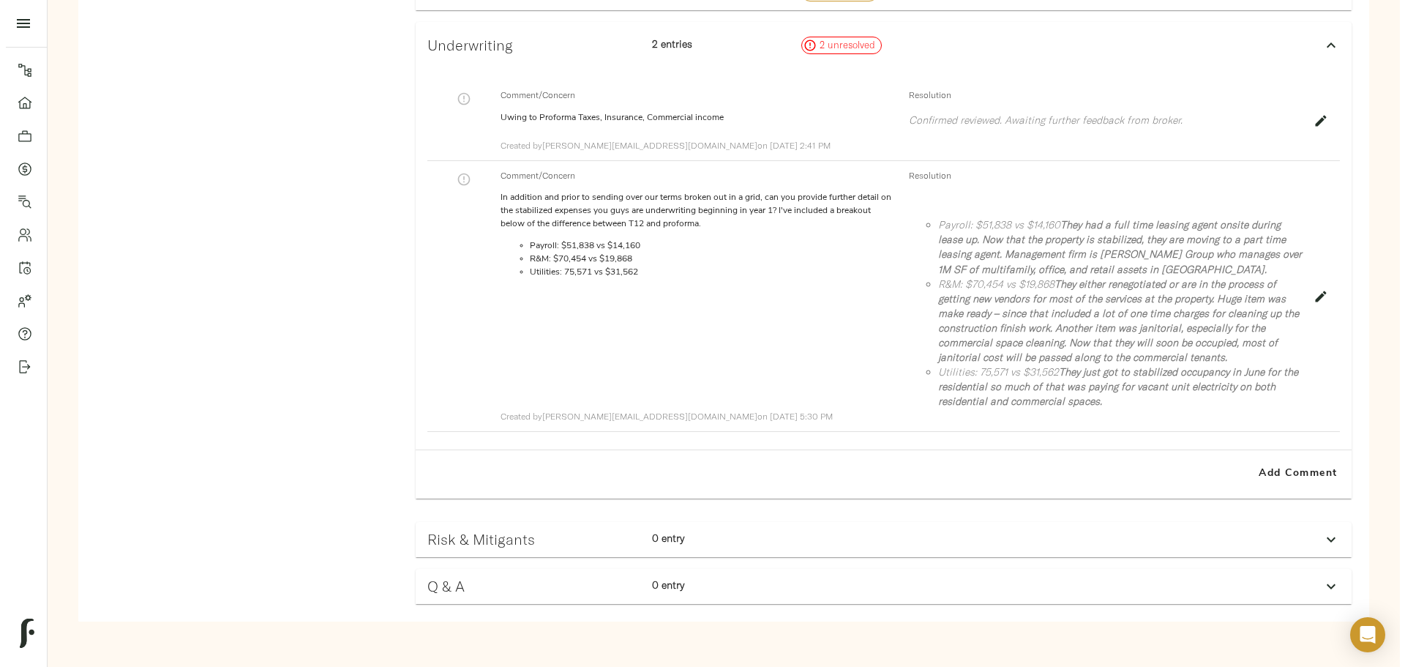
scroll to position [1249, 0]
click at [635, 535] on h3 "Risk & Mitigants" at bounding box center [528, 539] width 213 height 17
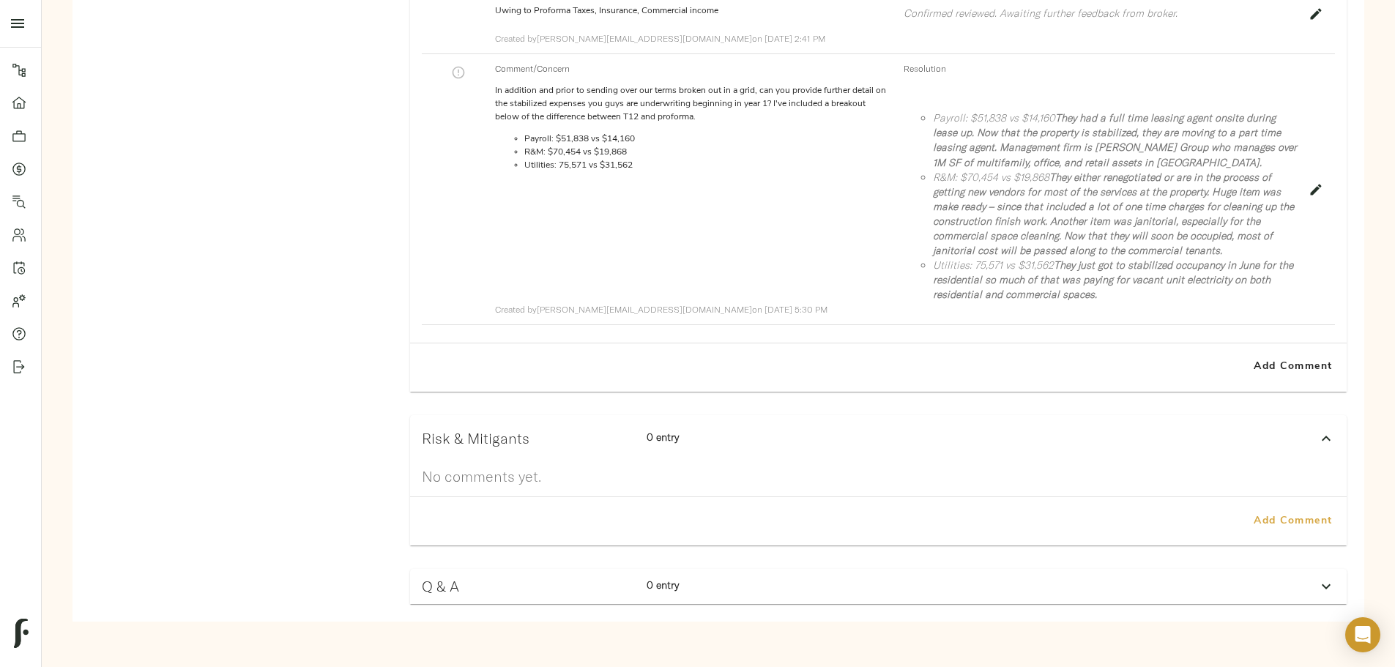
click at [1251, 531] on span "Add Comment" at bounding box center [1292, 521] width 83 height 18
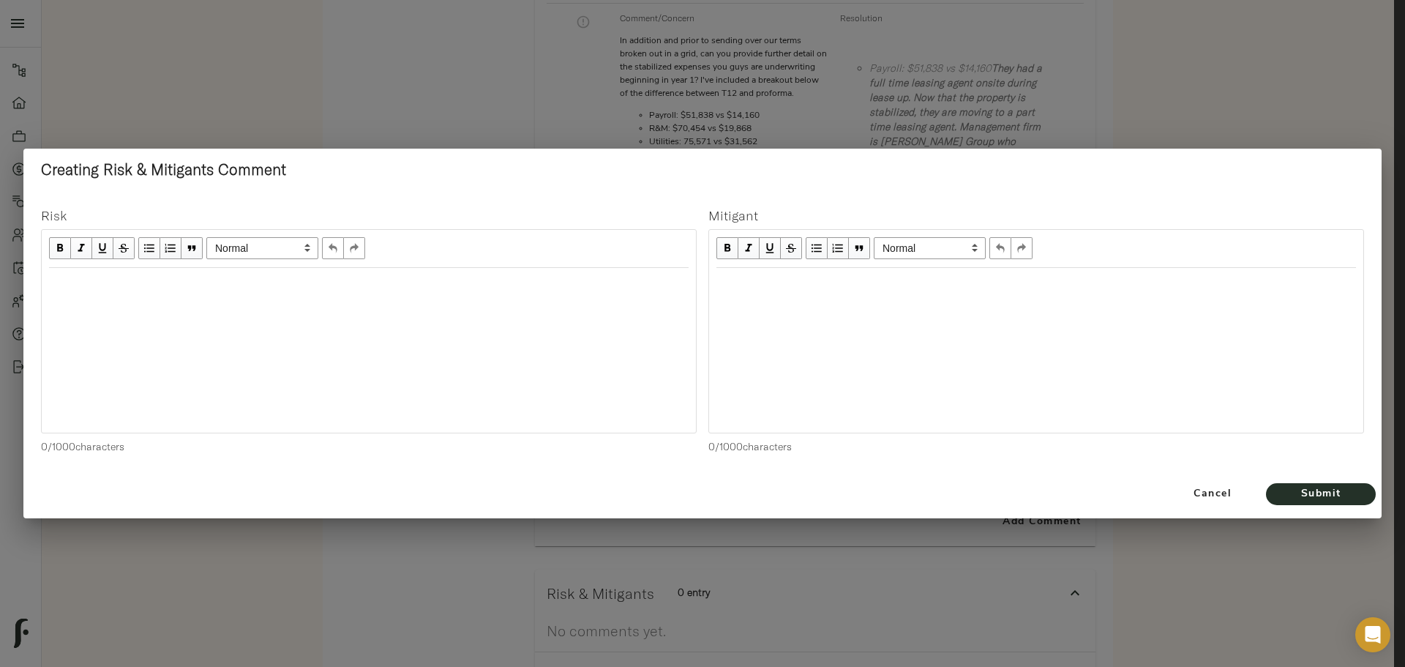
click at [496, 285] on div "Edit text" at bounding box center [369, 283] width 640 height 17
click at [749, 275] on div "Edit text" at bounding box center [1037, 283] width 640 height 17
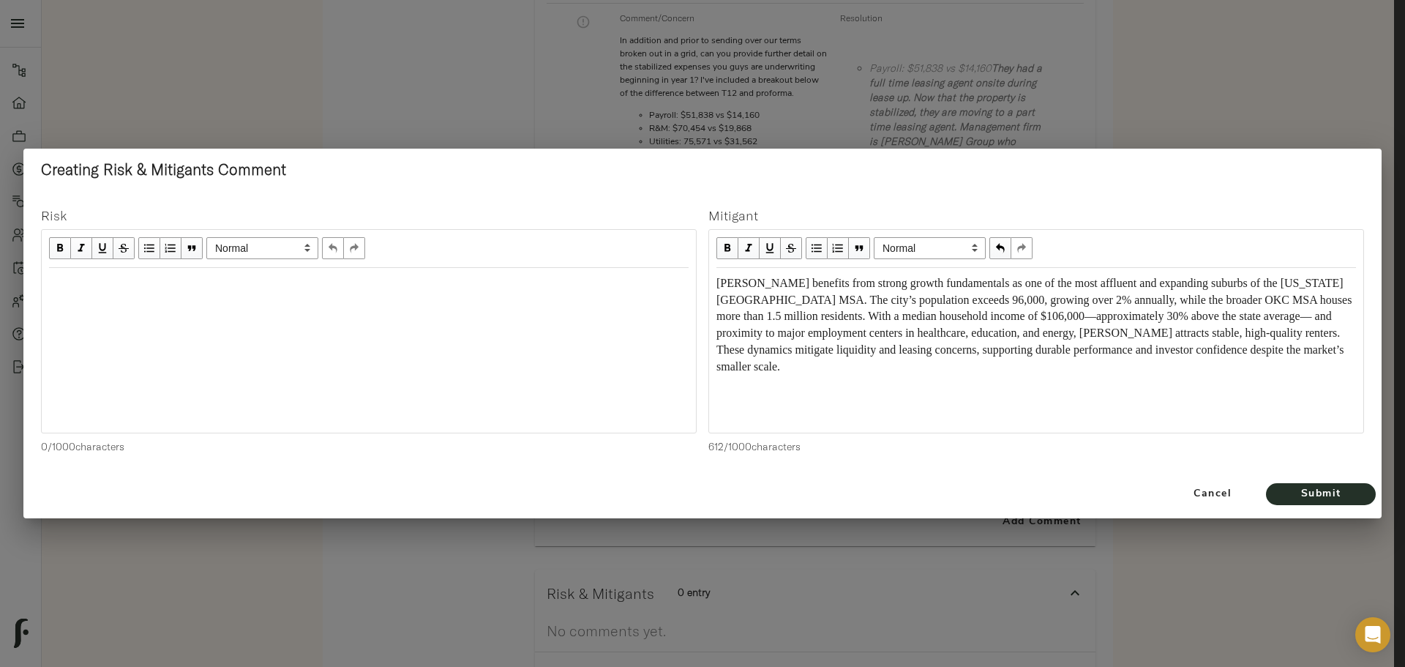
click at [281, 277] on div "Edit text" at bounding box center [369, 283] width 640 height 17
click at [886, 366] on div "[PERSON_NAME] benefits from strong growth fundamentals as one of the most afflu…" at bounding box center [1037, 325] width 640 height 100
click at [1078, 316] on span "[PERSON_NAME] benefits from strong growth fundamentals as one of the most afflu…" at bounding box center [1036, 325] width 638 height 96
click at [1313, 321] on span "[PERSON_NAME] benefits from strong growth fundamentals as one of the most afflu…" at bounding box center [1036, 325] width 638 height 96
click at [886, 364] on div "[PERSON_NAME] benefits from strong growth fundamentals as one of the most afflu…" at bounding box center [1037, 325] width 640 height 100
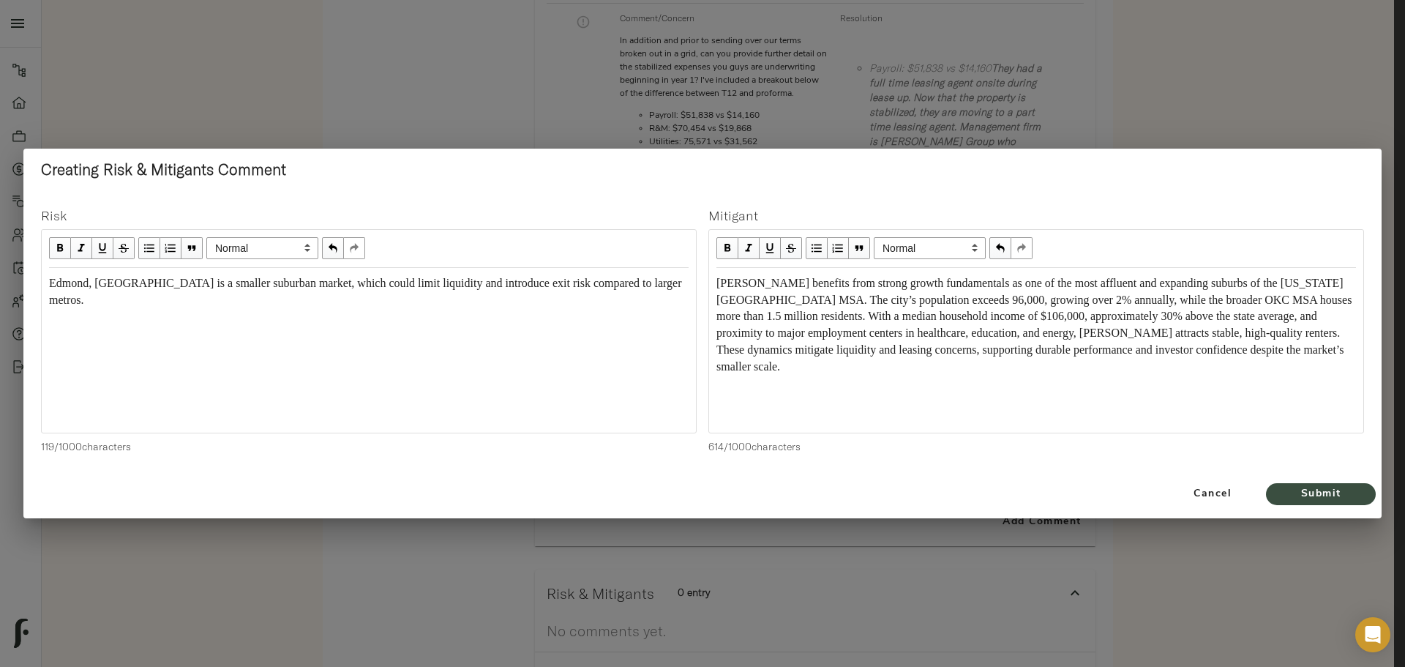
click at [1300, 495] on span "Submit" at bounding box center [1321, 494] width 81 height 18
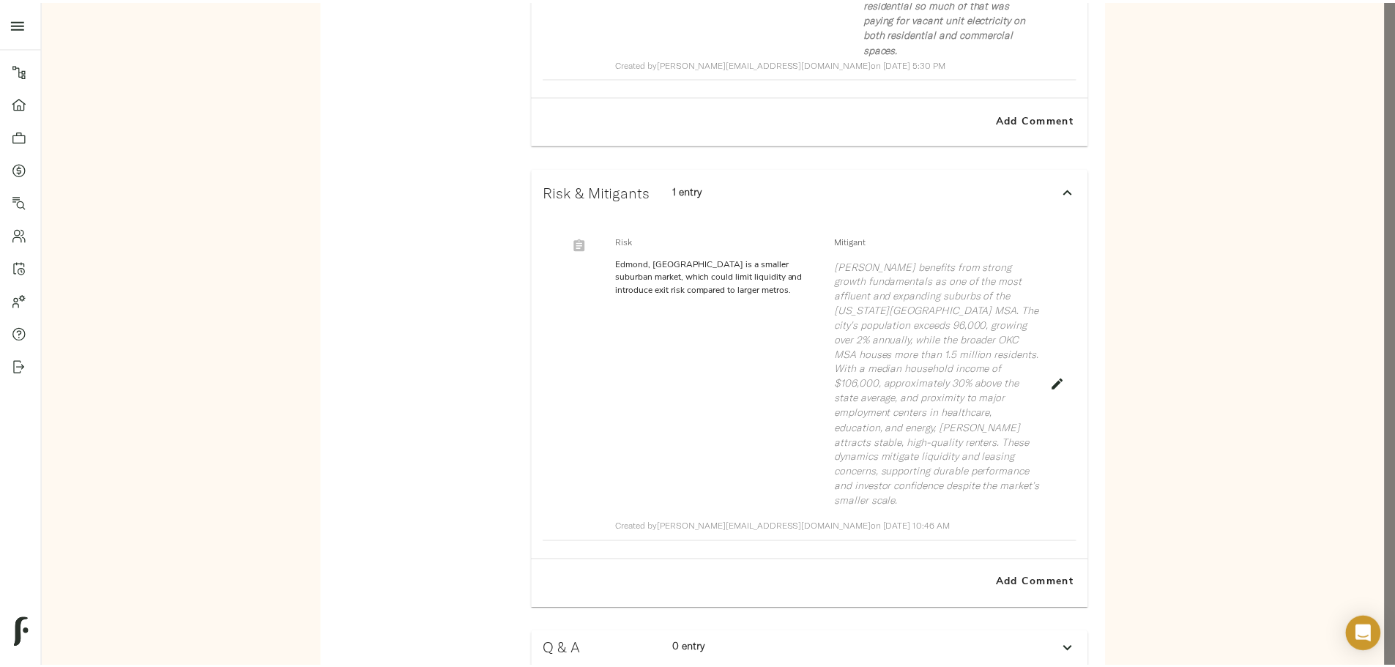
scroll to position [1622, 0]
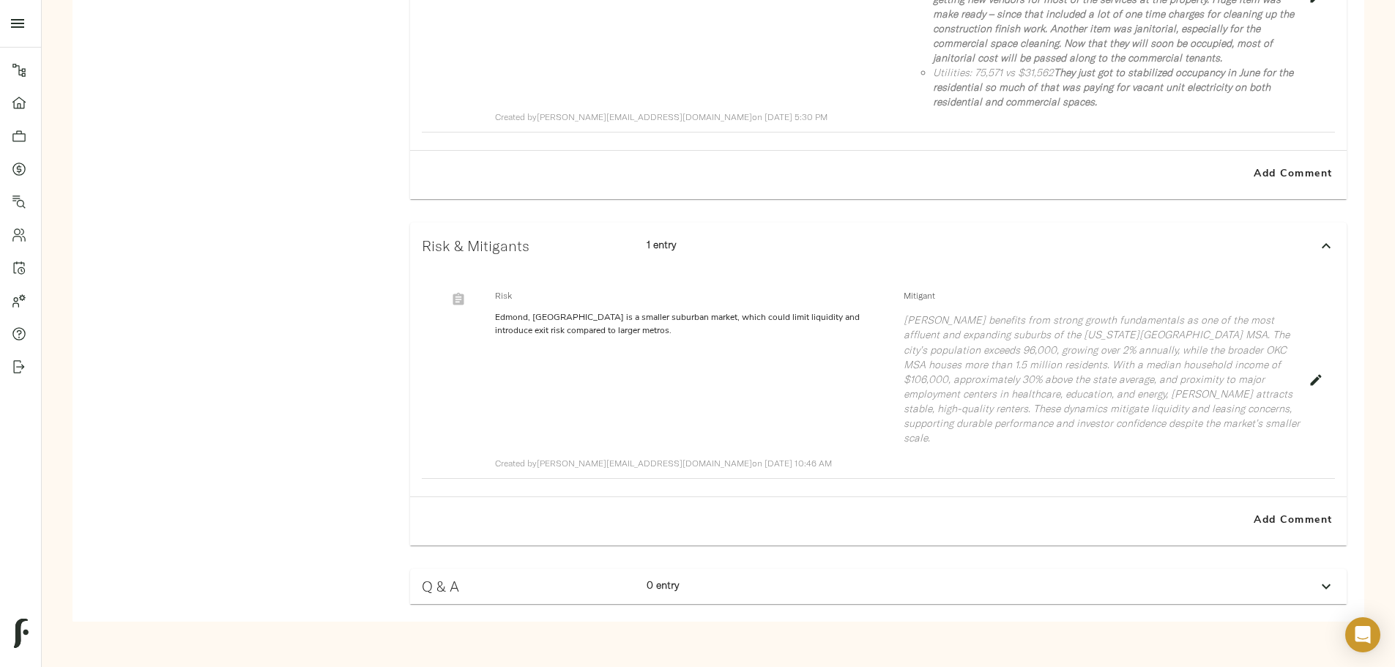
click at [464, 292] on icon "button" at bounding box center [458, 298] width 11 height 12
click at [1251, 518] on span "Add Comment" at bounding box center [1292, 521] width 83 height 18
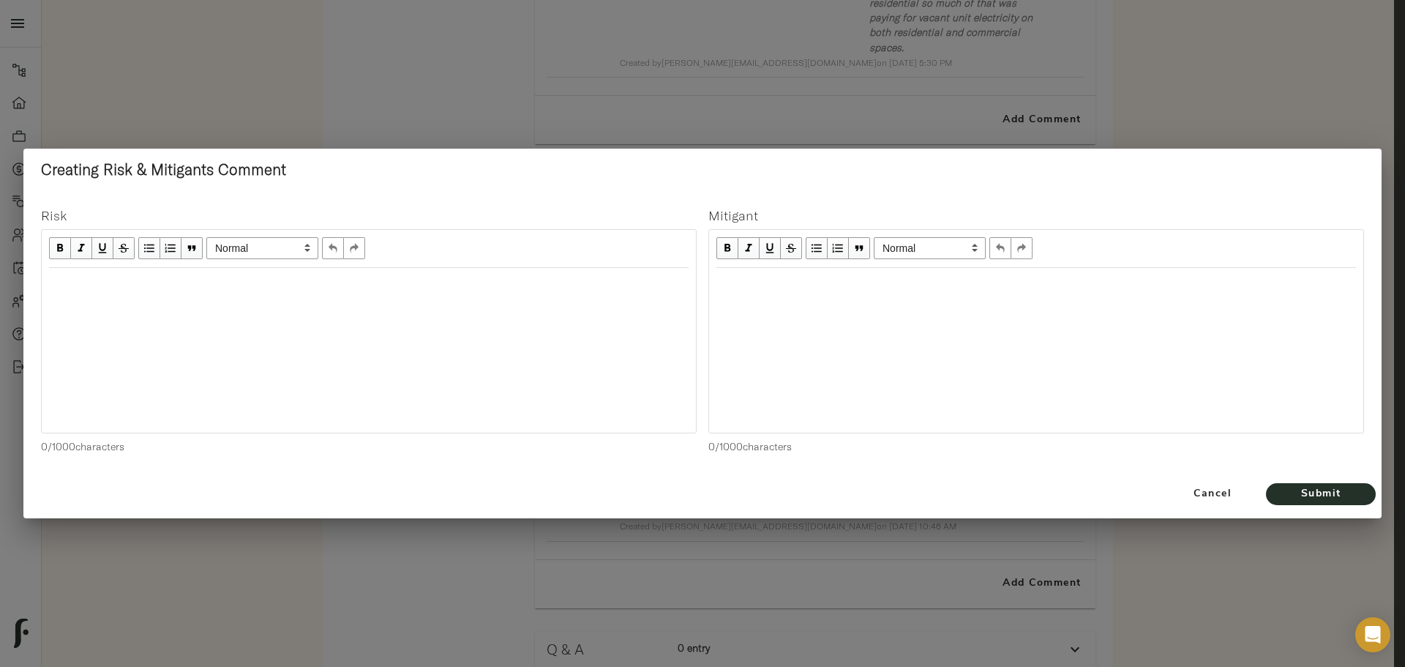
drag, startPoint x: 520, startPoint y: 288, endPoint x: 508, endPoint y: 294, distance: 12.8
click at [520, 288] on div "Edit text" at bounding box center [369, 283] width 640 height 17
click at [731, 281] on div "Edit text" at bounding box center [1037, 283] width 640 height 17
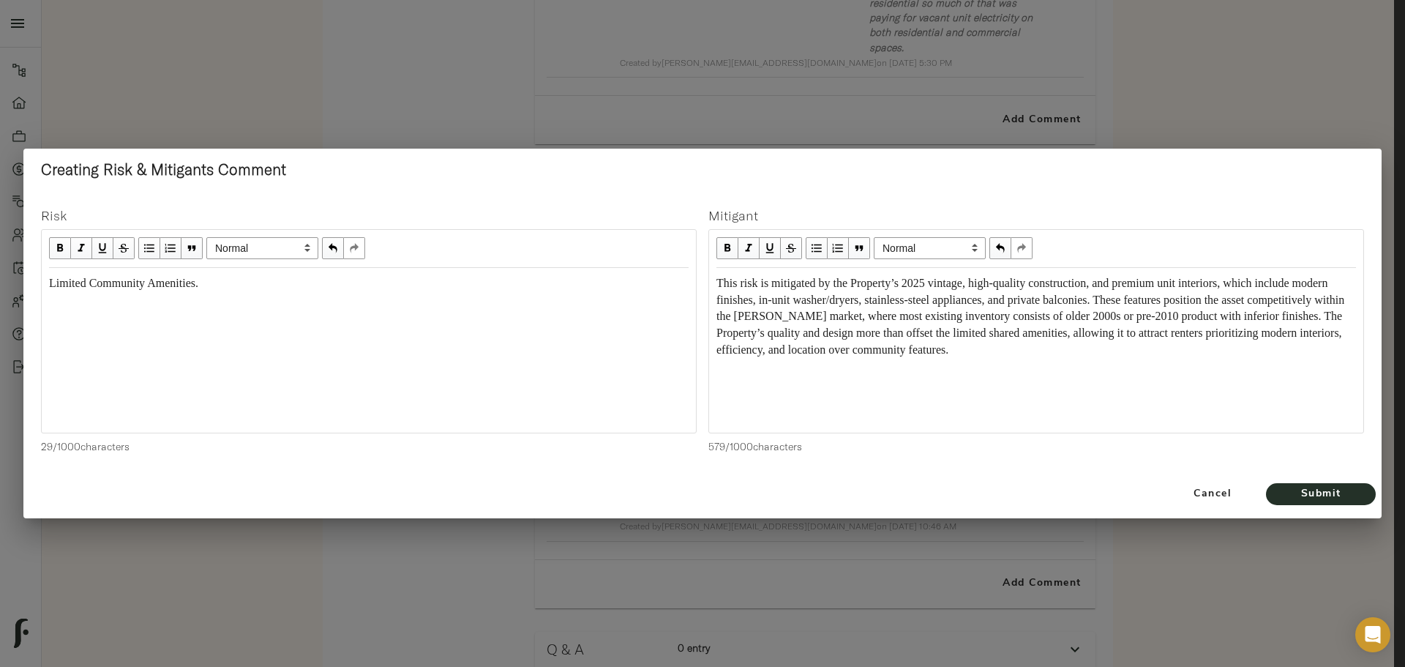
click at [927, 296] on span "This risk is mitigated by the Property’s 2025 vintage, high-quality constructio…" at bounding box center [1032, 317] width 631 height 80
drag, startPoint x: 1082, startPoint y: 299, endPoint x: 1196, endPoint y: 300, distance: 114.2
click at [1196, 300] on span "This risk is mitigated by the Property’s 2025 vintage, high-quality constructio…" at bounding box center [1037, 317] width 641 height 80
click at [1172, 348] on div "This risk is mitigated by the Property’s 2025 vintage, high-quality constructio…" at bounding box center [1037, 316] width 640 height 83
click at [799, 294] on span "This risk is mitigated by the Property’s 2025 vintage, high-quality constructio…" at bounding box center [1031, 317] width 629 height 80
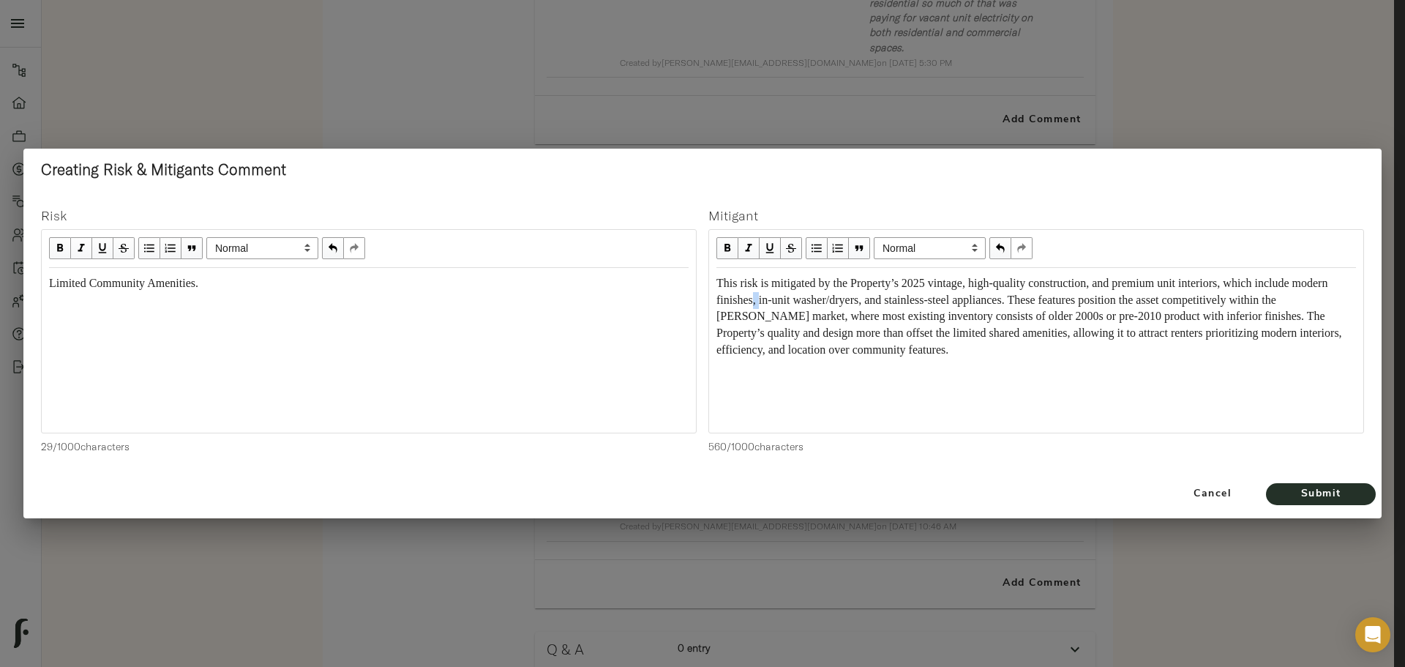
click at [799, 293] on span "This risk is mitigated by the Property’s 2025 vintage, high-quality constructio…" at bounding box center [1031, 317] width 629 height 80
click at [799, 290] on div "This risk is mitigated by the Property’s 2025 vintage, high-quality constructio…" at bounding box center [1037, 316] width 640 height 83
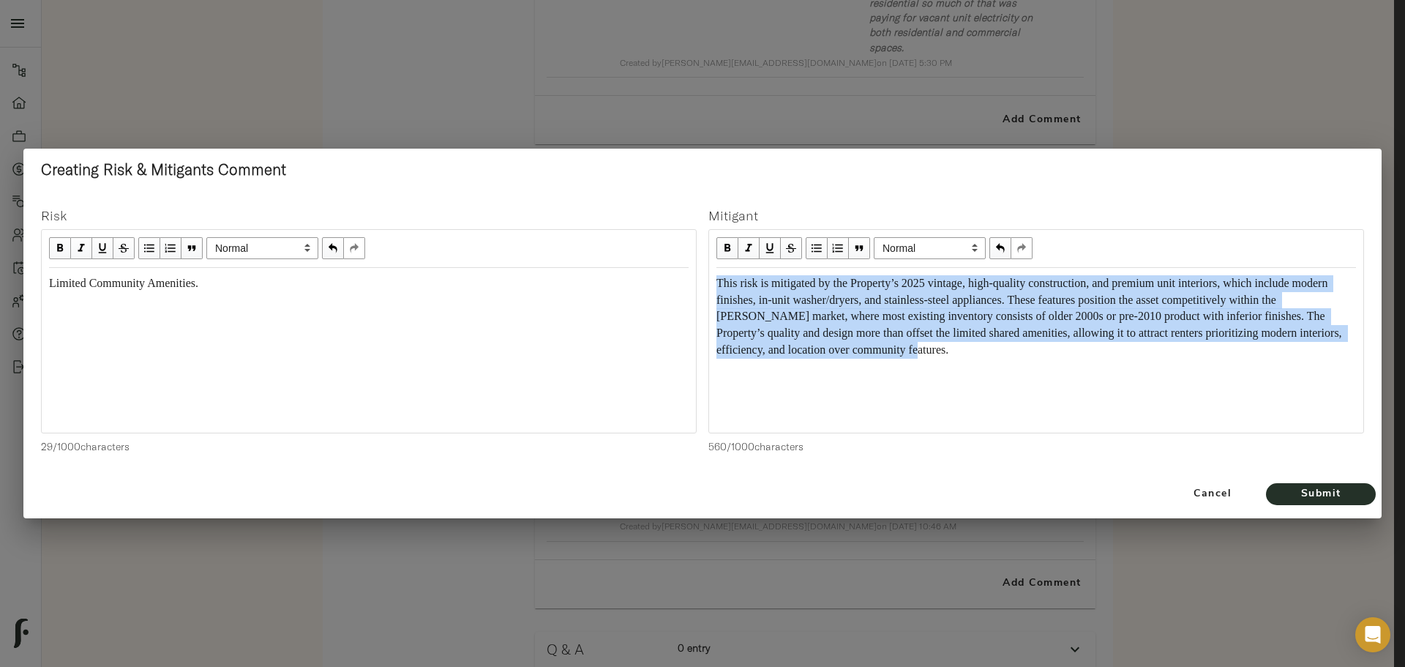
click at [799, 290] on div "This risk is mitigated by the Property’s 2025 vintage, high-quality constructio…" at bounding box center [1037, 316] width 640 height 83
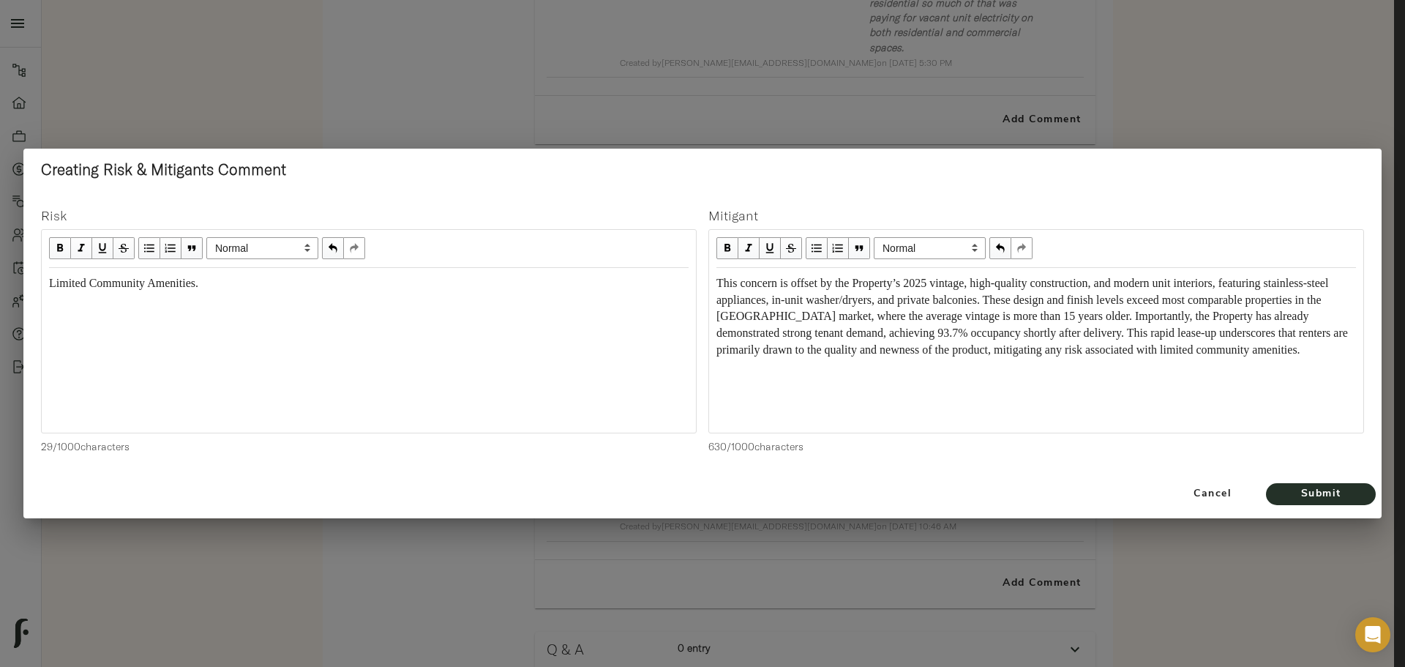
click at [721, 280] on span "This concern is offset by the Property’s 2025 vintage, high-quality constructio…" at bounding box center [1034, 317] width 635 height 80
click at [1319, 490] on span "Submit" at bounding box center [1321, 494] width 81 height 18
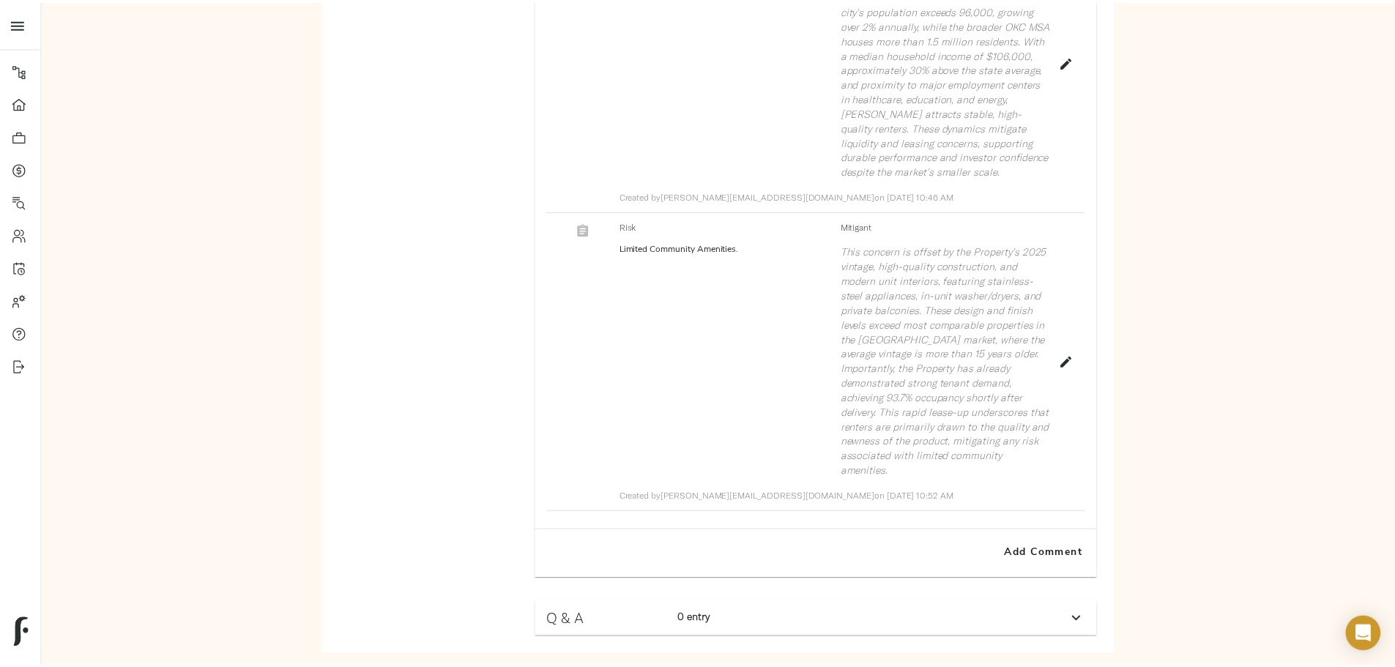
scroll to position [1908, 0]
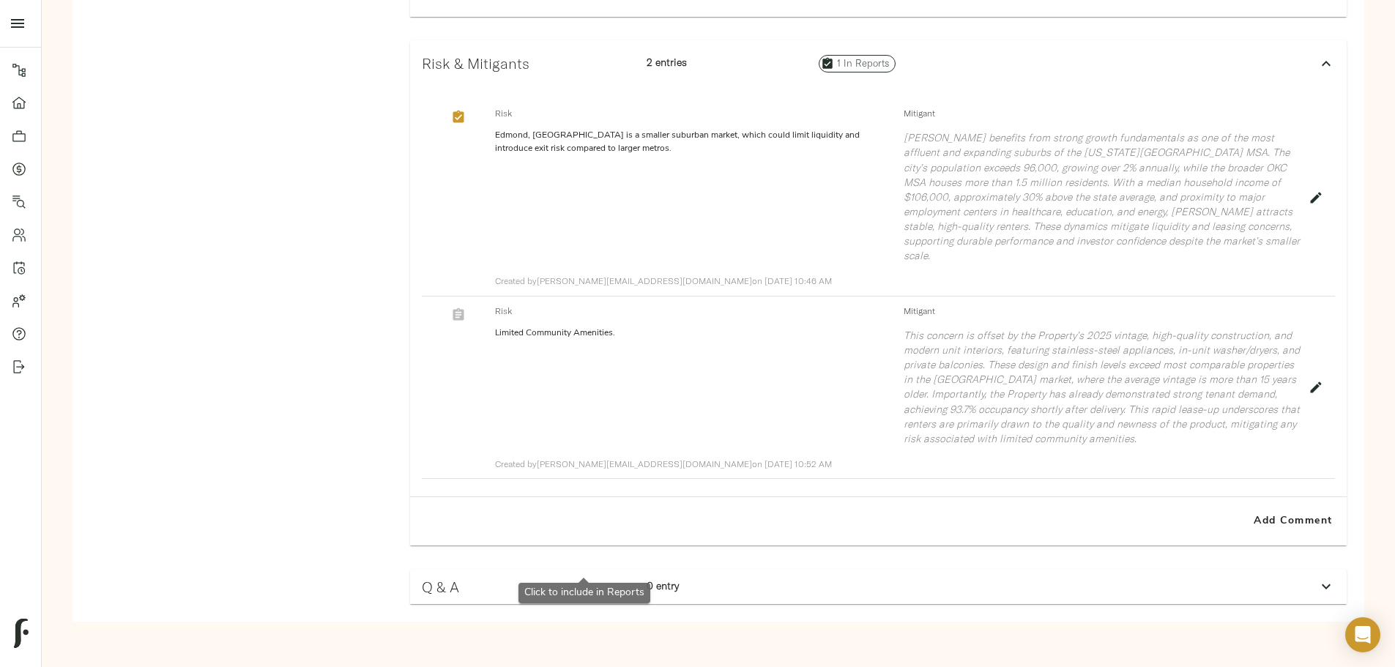
click at [466, 307] on icon "button" at bounding box center [458, 314] width 15 height 15
click at [1251, 518] on span "Add Comment" at bounding box center [1292, 521] width 83 height 18
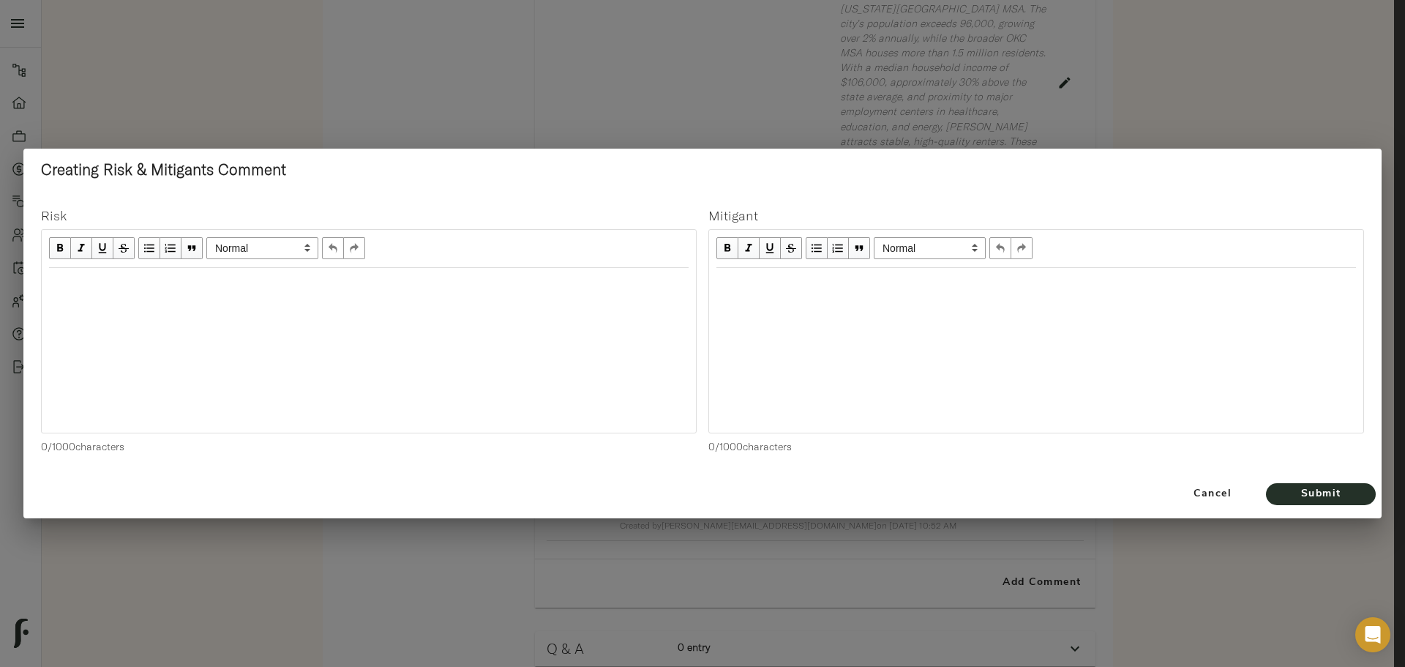
click at [260, 279] on div "Edit text" at bounding box center [369, 283] width 640 height 17
click at [769, 286] on div "Edit text" at bounding box center [1037, 283] width 640 height 17
click at [750, 284] on div "Edit text" at bounding box center [1037, 283] width 640 height 17
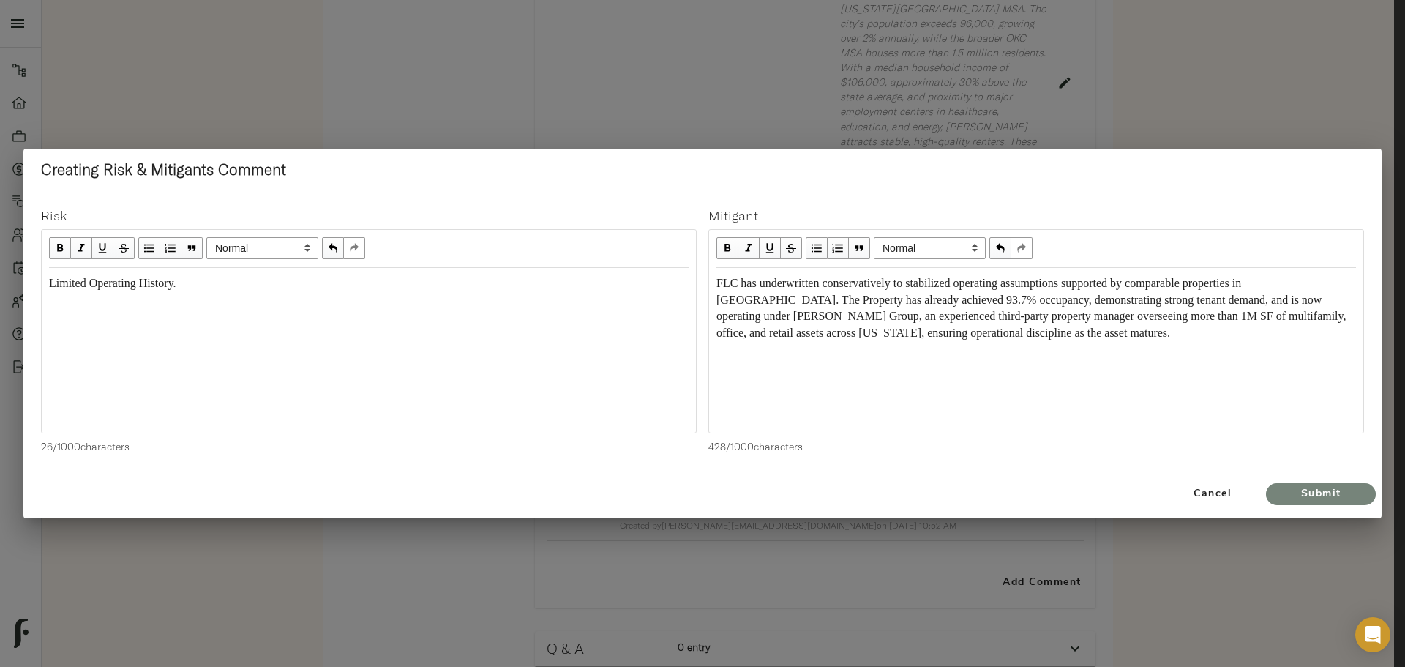
click at [1317, 484] on button "Submit" at bounding box center [1321, 494] width 110 height 22
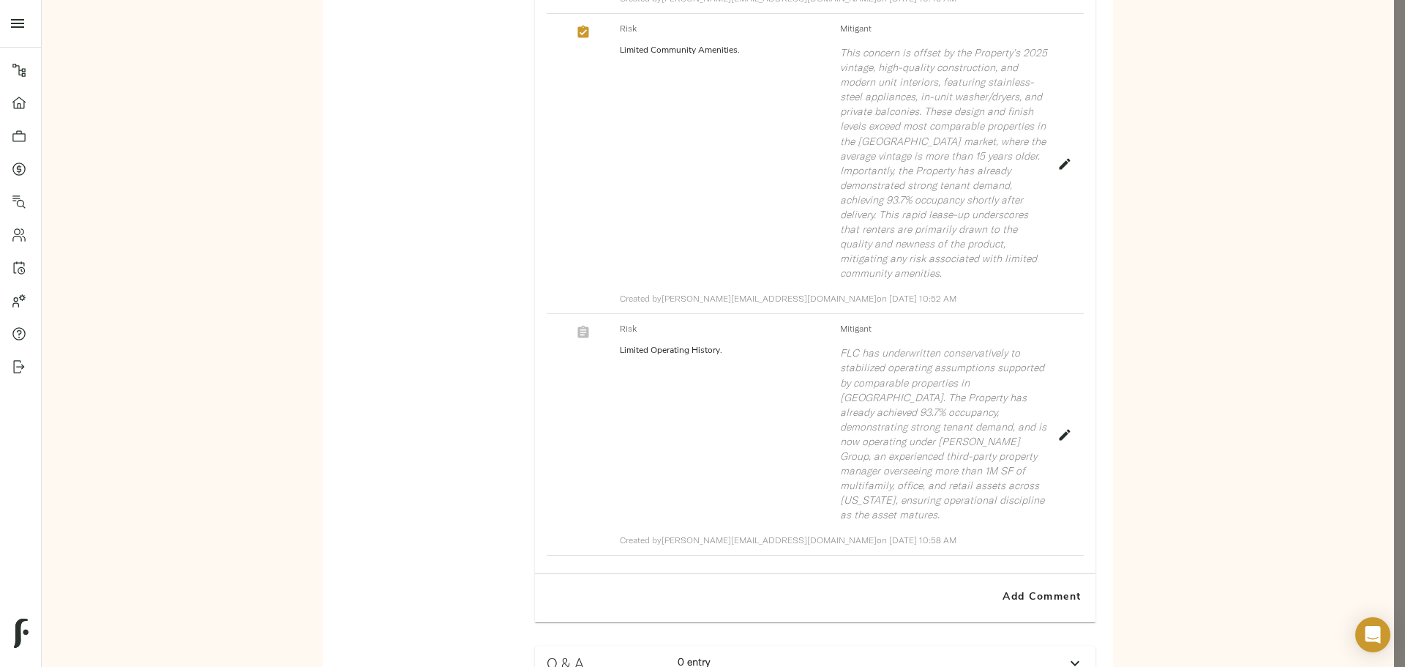
scroll to position [2135, 0]
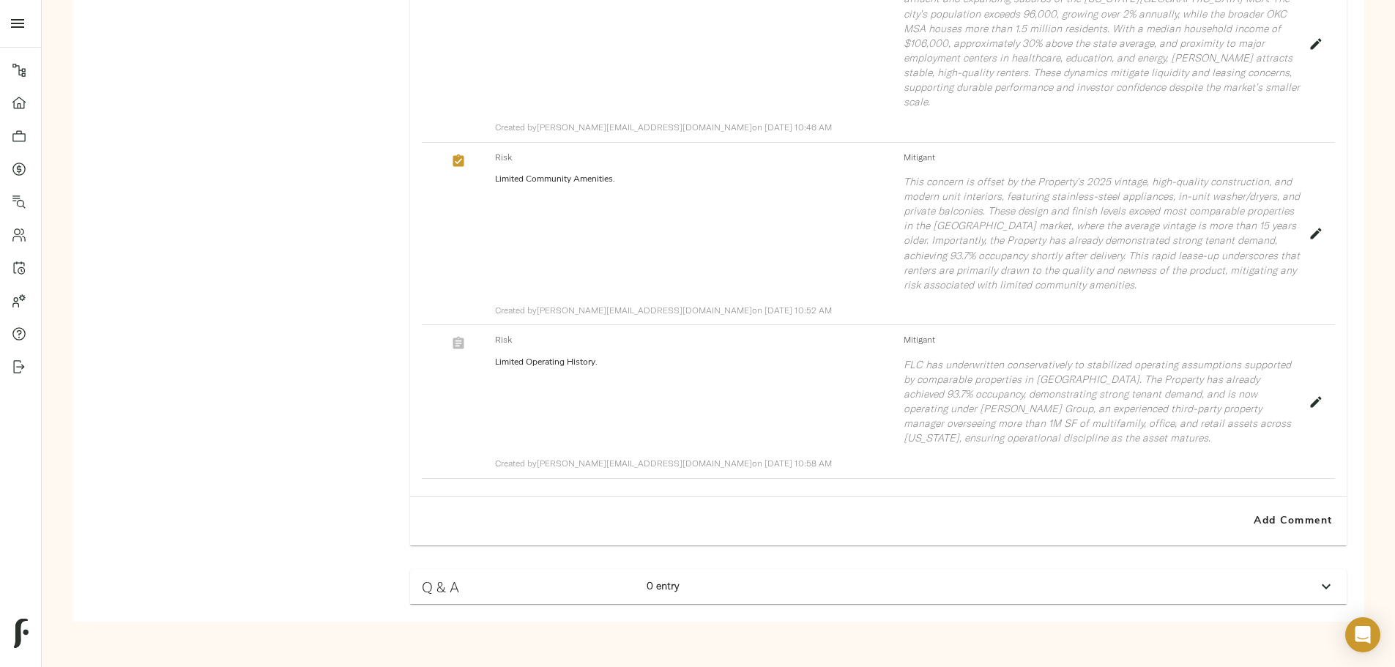
click at [464, 337] on icon "button" at bounding box center [458, 343] width 11 height 12
click at [1251, 531] on span "Add Comment" at bounding box center [1292, 521] width 83 height 18
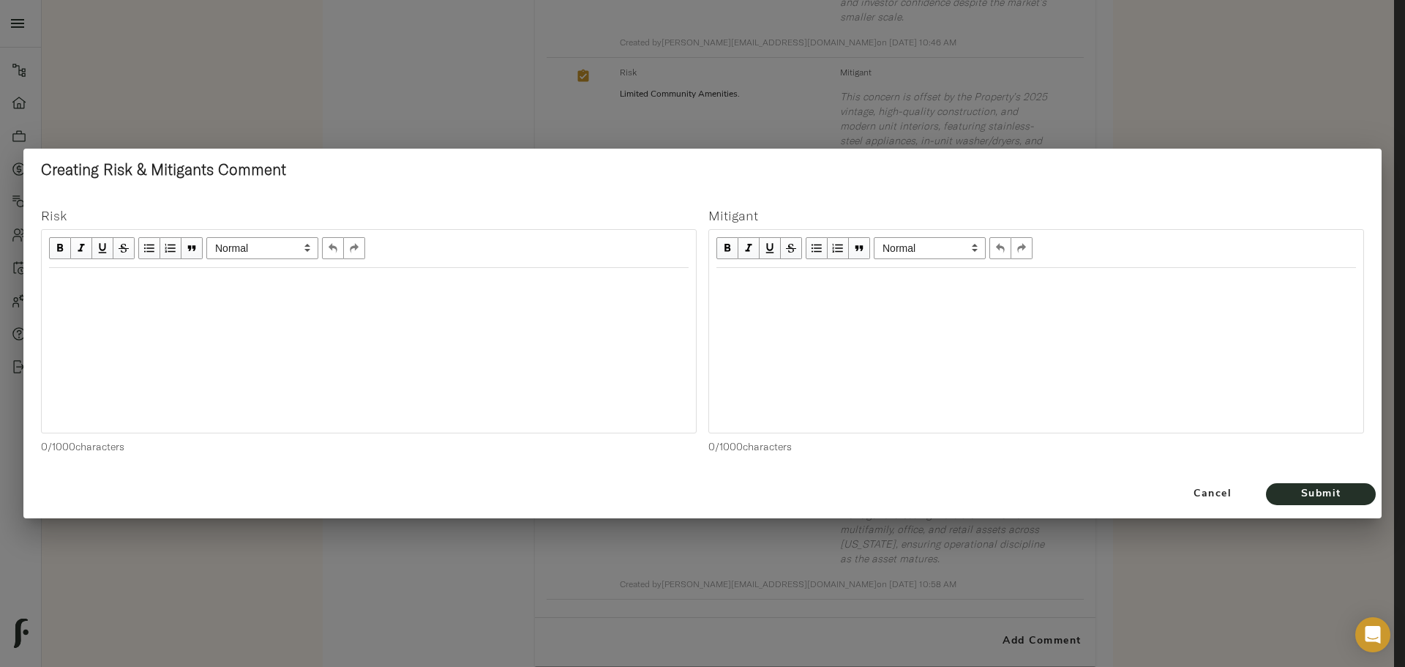
click at [460, 287] on div "Edit text" at bounding box center [369, 283] width 640 height 17
click at [505, 283] on span "The TIF-supported property tax abatement partially burns off in Year 4 of the l…" at bounding box center [359, 291] width 621 height 29
click at [156, 299] on div "The TIF-supported property tax abatement partially burns off in Year 4 of the l…" at bounding box center [369, 292] width 640 height 34
click at [736, 277] on div "Edit text" at bounding box center [1037, 283] width 640 height 17
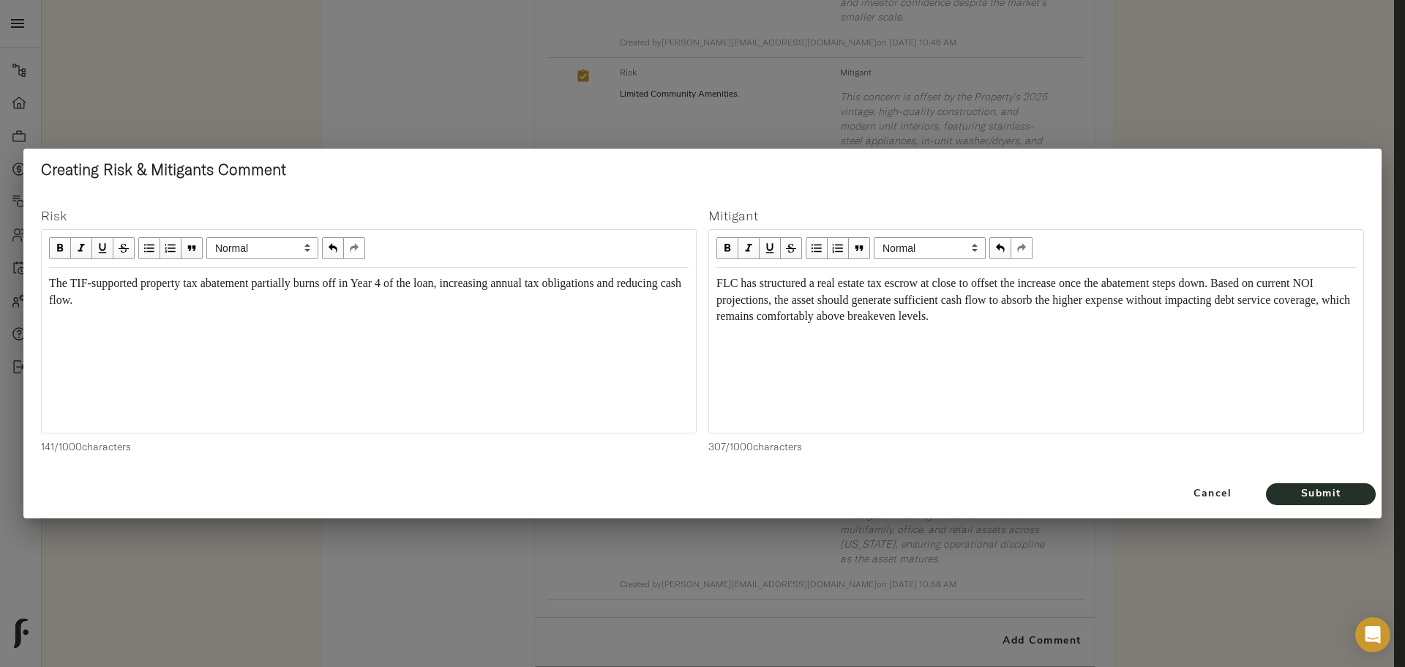
click at [824, 286] on span "FLC has structured a real estate tax escrow at close to offset the increase onc…" at bounding box center [1035, 300] width 637 height 46
click at [1255, 287] on span "FLC has structured a real estate tax escrow at close to offset the increase onc…" at bounding box center [1035, 300] width 637 height 46
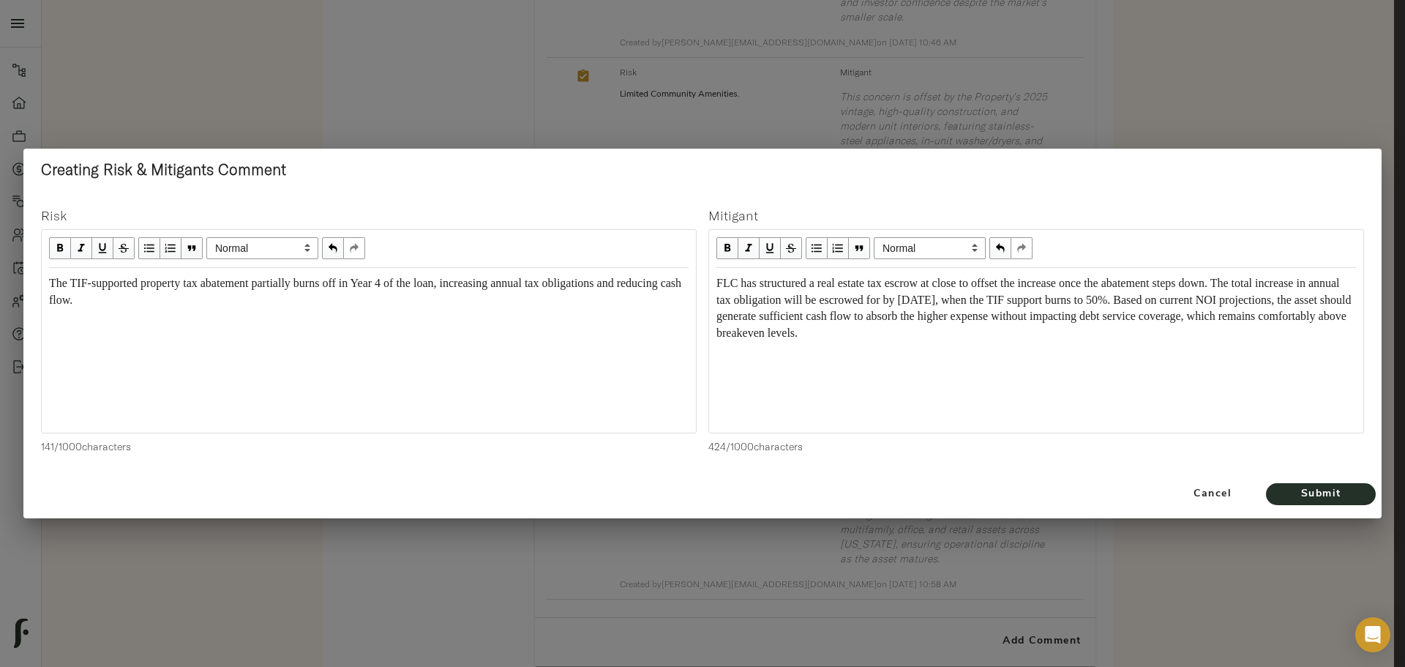
click at [1055, 331] on div "FLC has structured a real estate tax escrow at close to offset the increase onc…" at bounding box center [1037, 308] width 640 height 67
click at [1327, 496] on span "Submit" at bounding box center [1321, 494] width 81 height 18
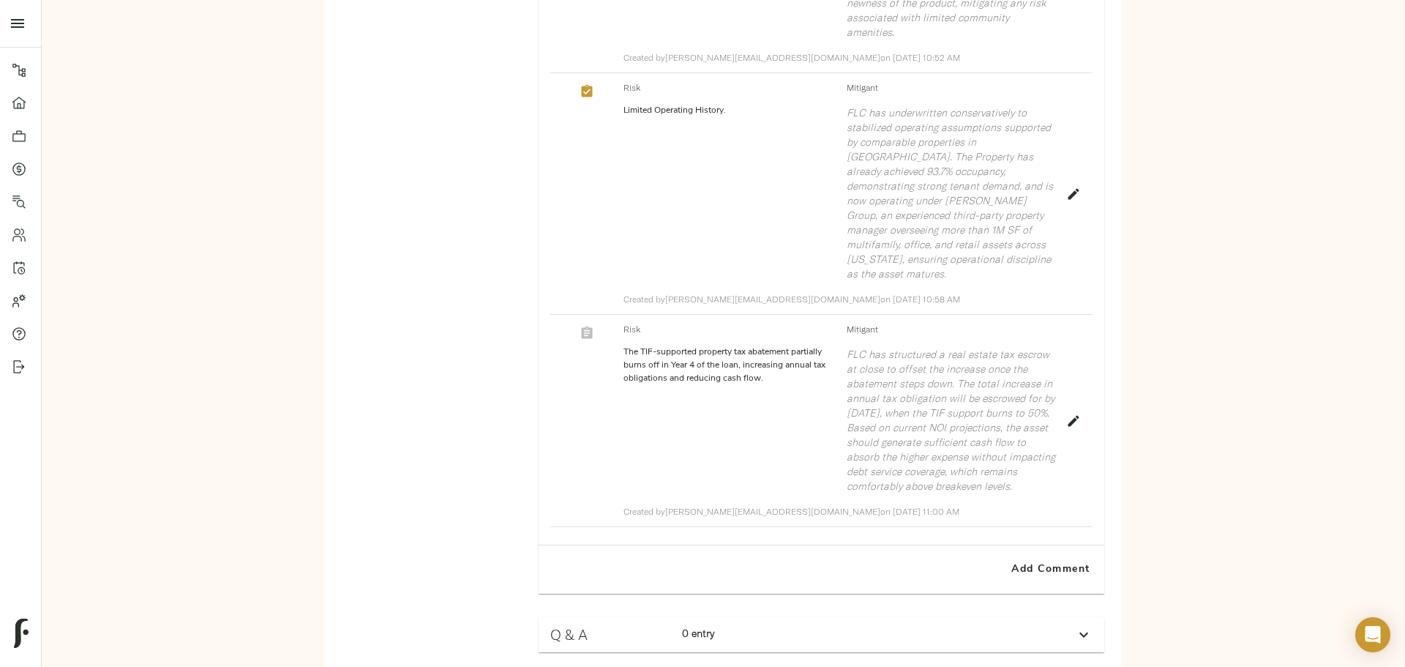
scroll to position [2347, 0]
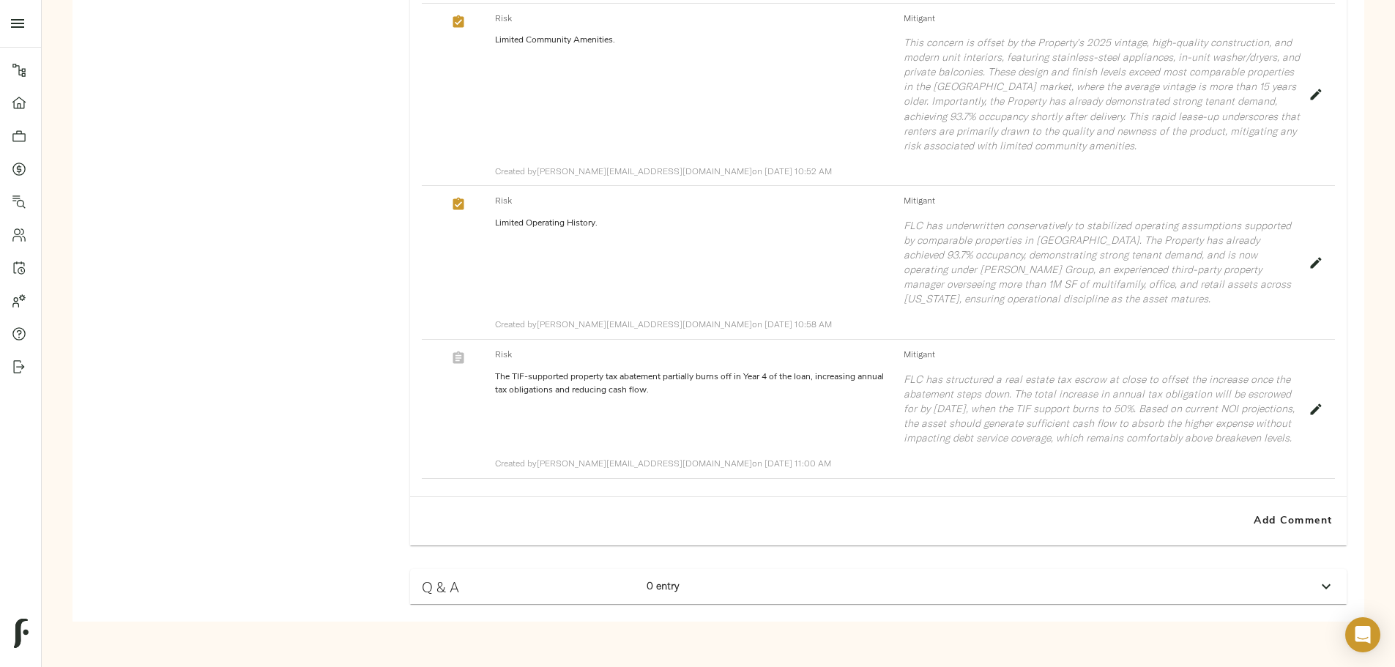
click at [468, 348] on button "button" at bounding box center [458, 357] width 19 height 19
click at [1251, 531] on span "Add Comment" at bounding box center [1292, 521] width 83 height 18
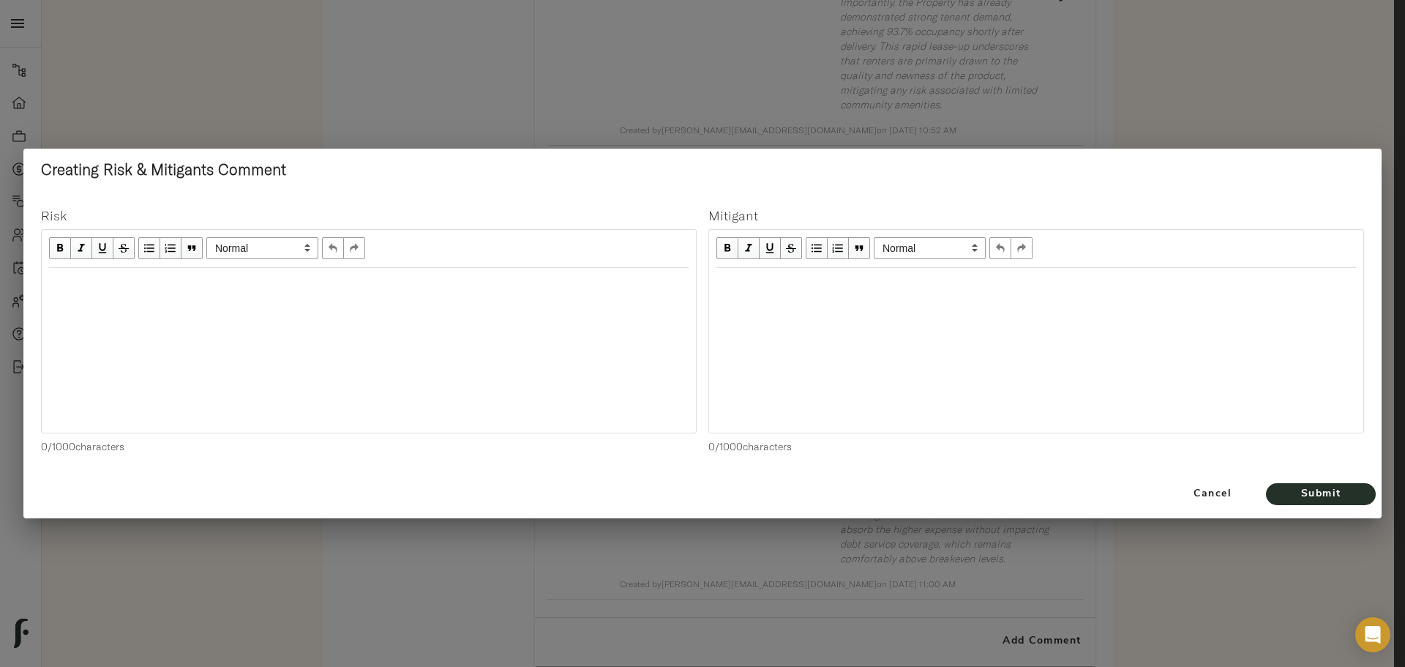
click at [442, 282] on div "Edit text" at bounding box center [369, 283] width 640 height 17
click at [184, 282] on div "Edit text" at bounding box center [369, 283] width 640 height 17
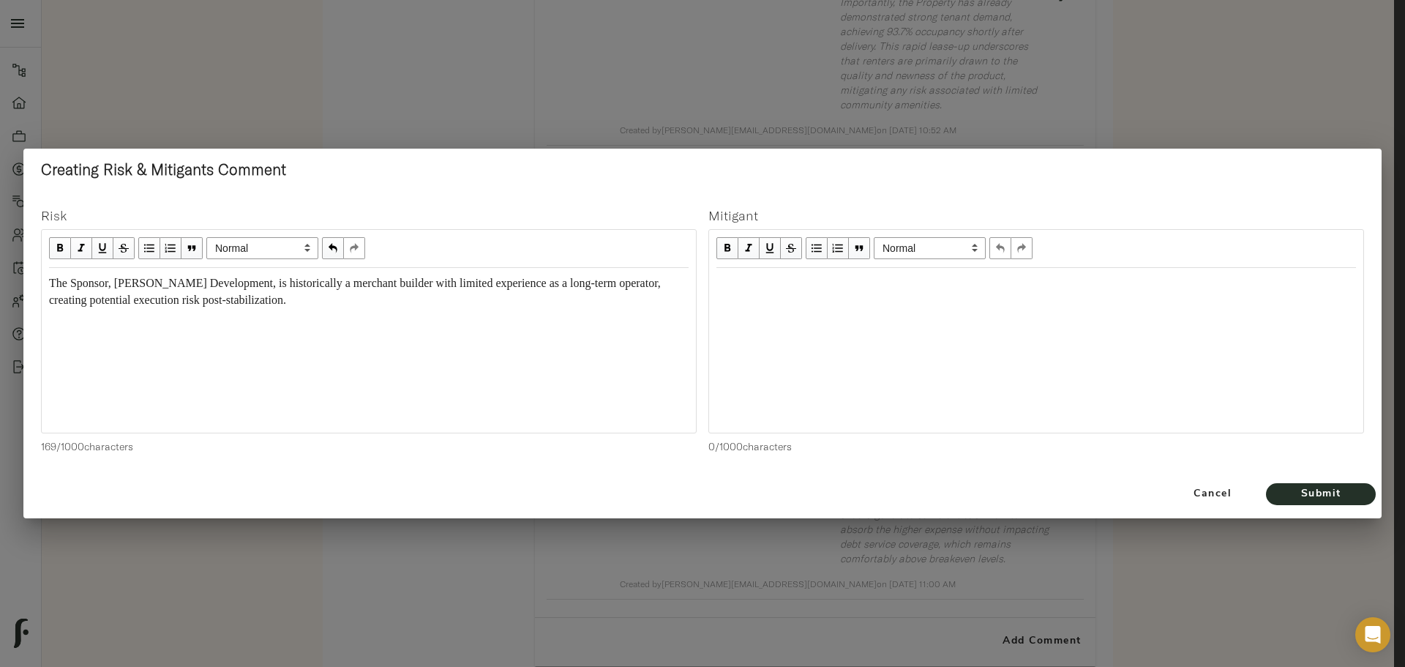
click at [756, 284] on div "Edit text" at bounding box center [1037, 283] width 640 height 17
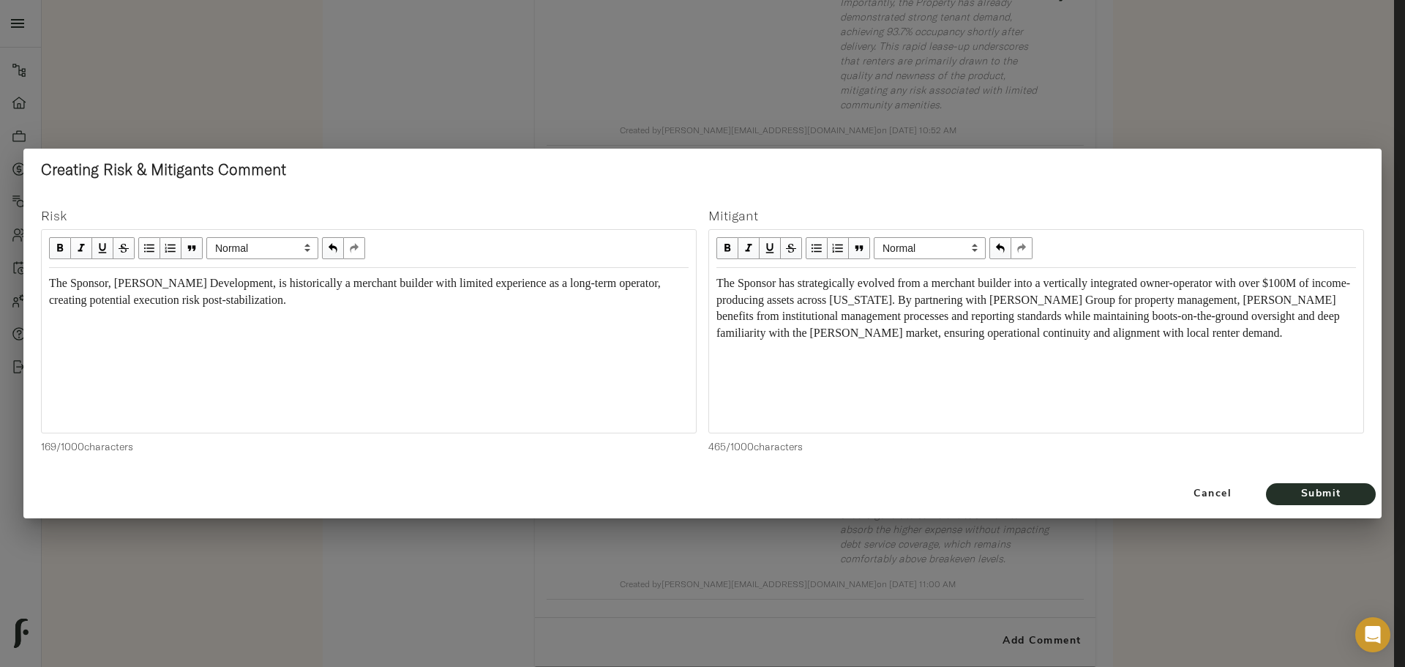
click at [715, 283] on div "The Sponsor has strategically evolved from a merchant builder into a vertically…" at bounding box center [1036, 309] width 653 height 81
click at [1333, 501] on span "Submit" at bounding box center [1321, 494] width 81 height 18
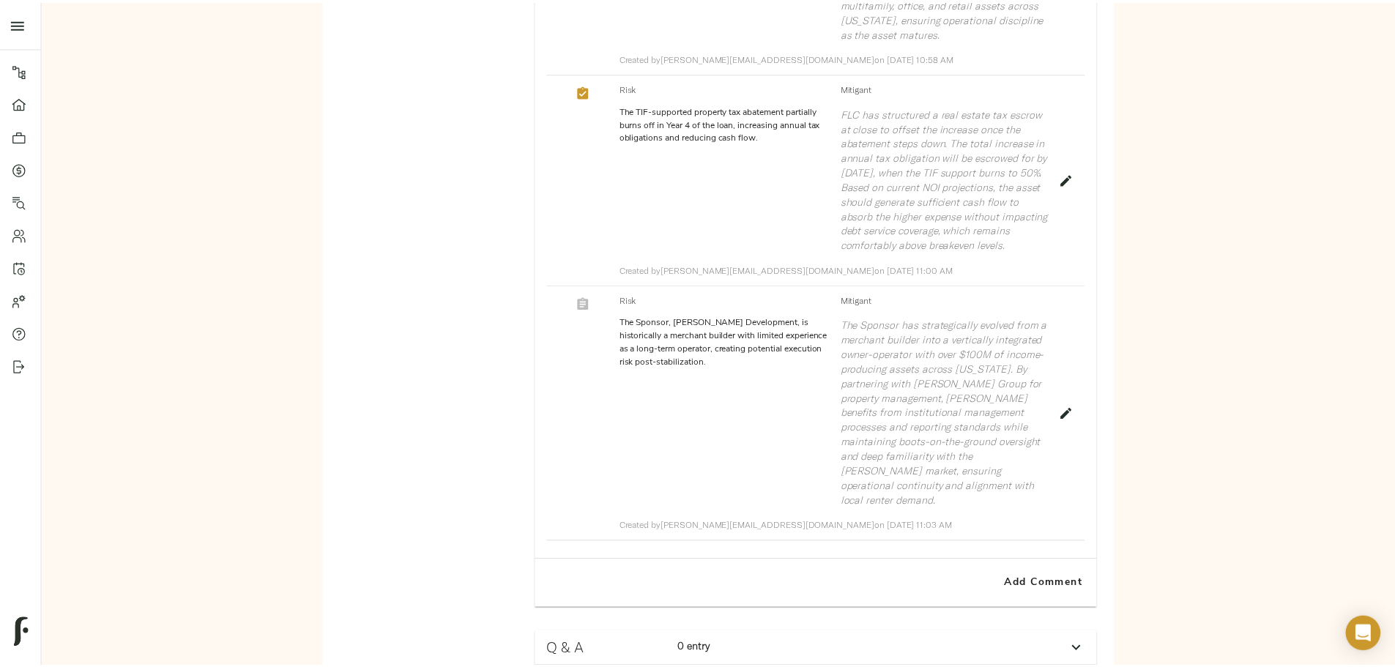
scroll to position [2588, 0]
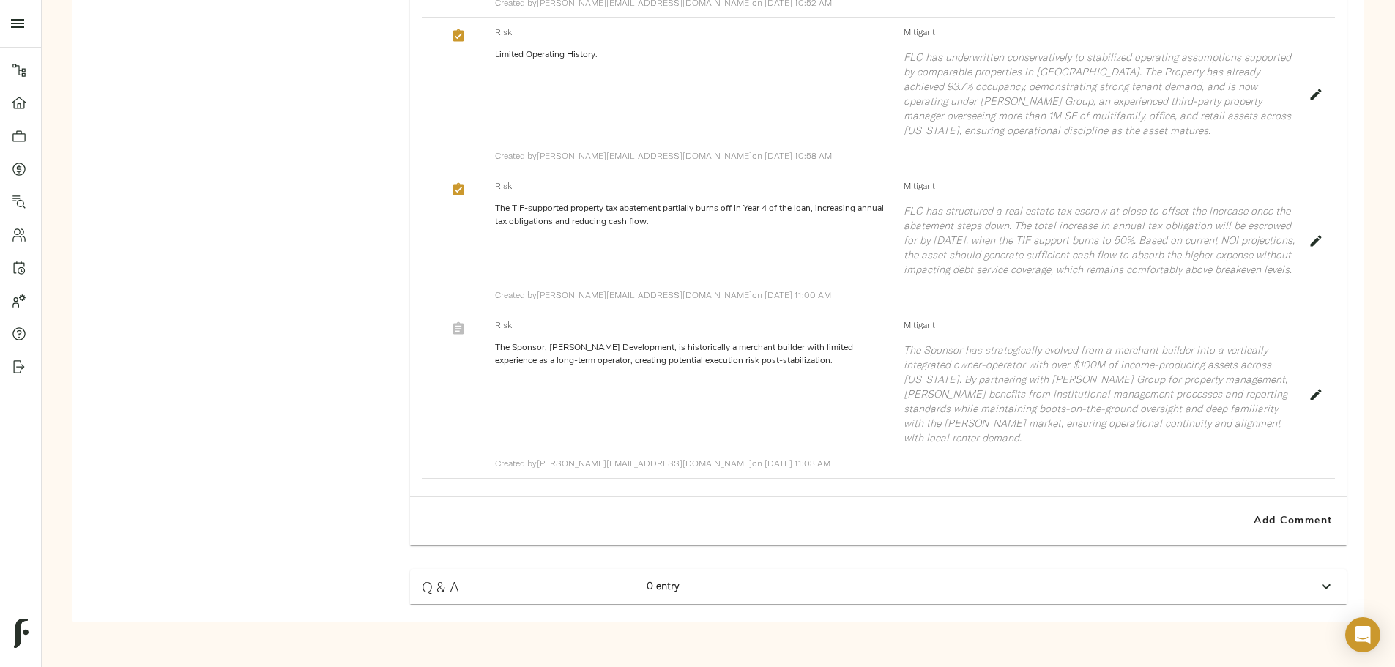
click at [464, 322] on icon "button" at bounding box center [458, 328] width 11 height 12
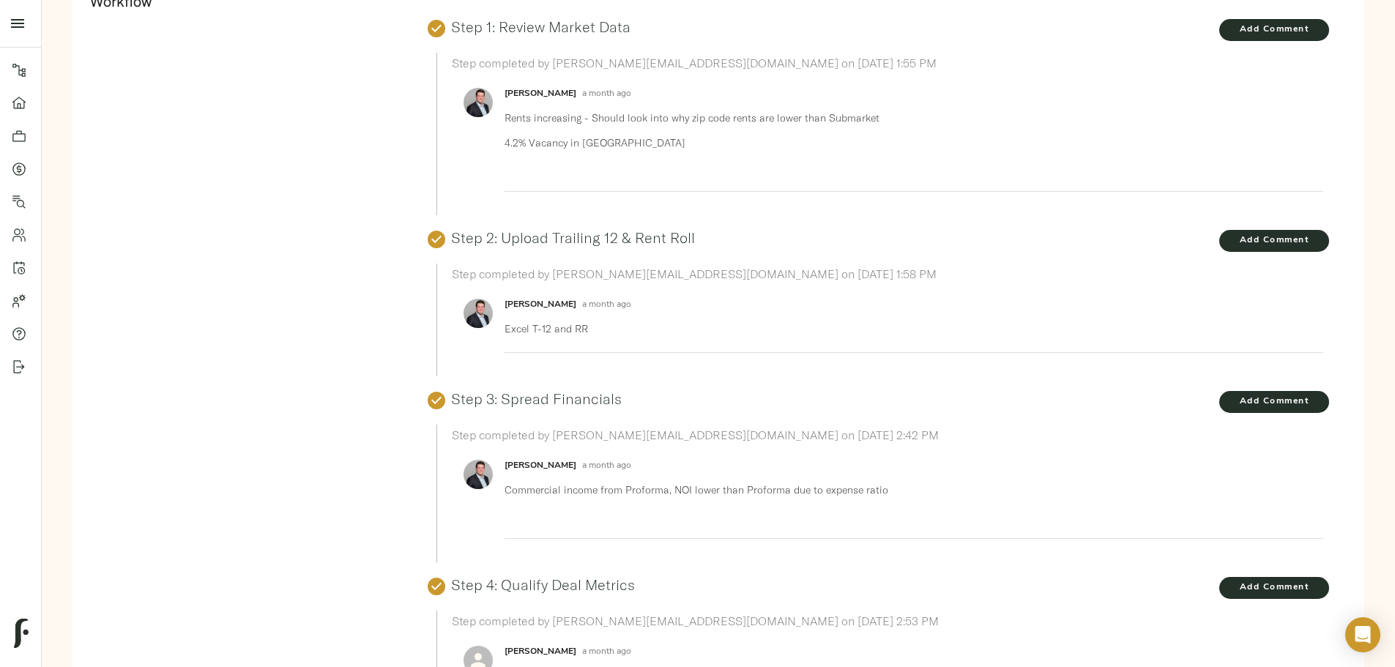
scroll to position [0, 0]
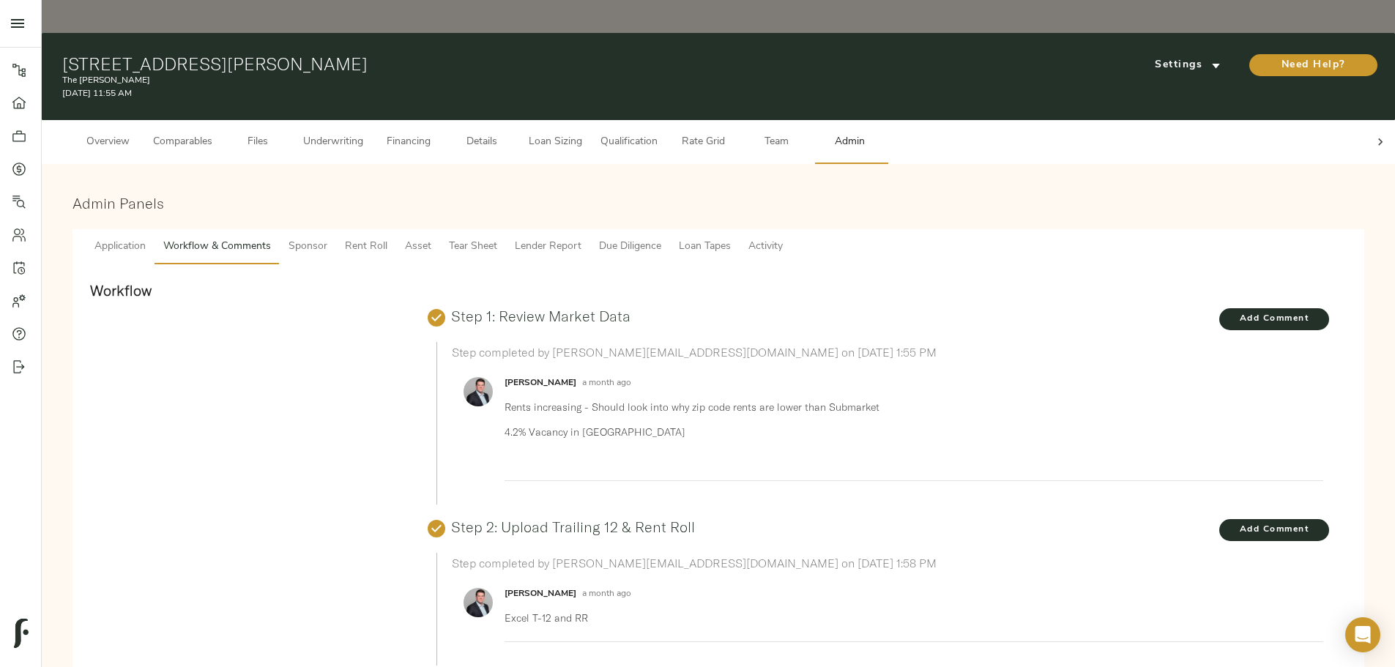
click at [327, 238] on span "Sponsor" at bounding box center [307, 247] width 39 height 18
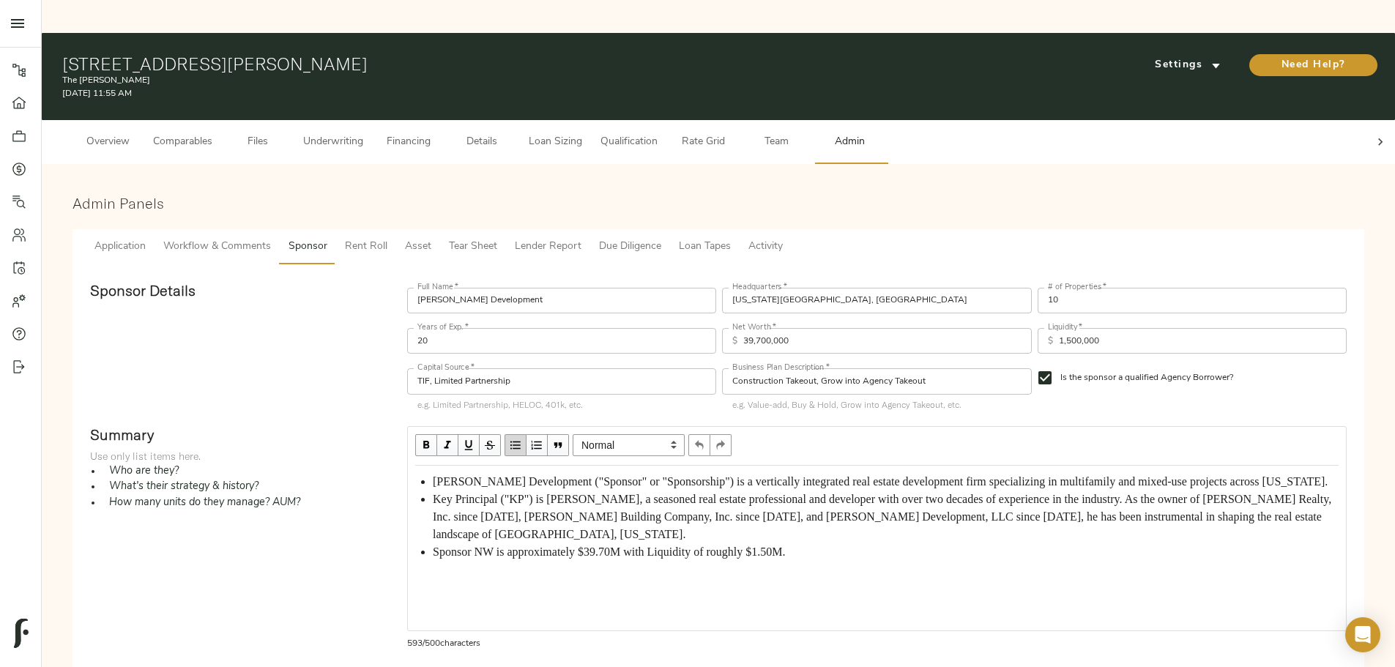
click at [387, 238] on span "Rent Roll" at bounding box center [366, 247] width 42 height 18
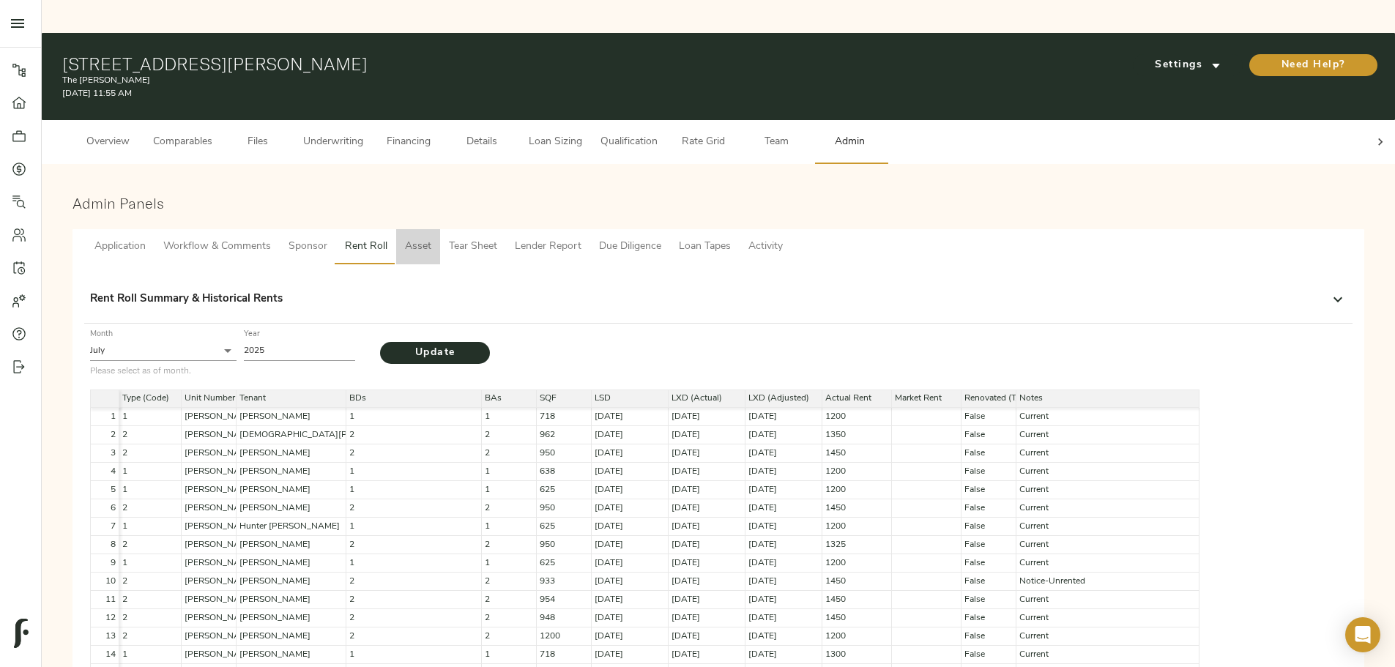
click at [431, 238] on span "Asset" at bounding box center [418, 247] width 26 height 18
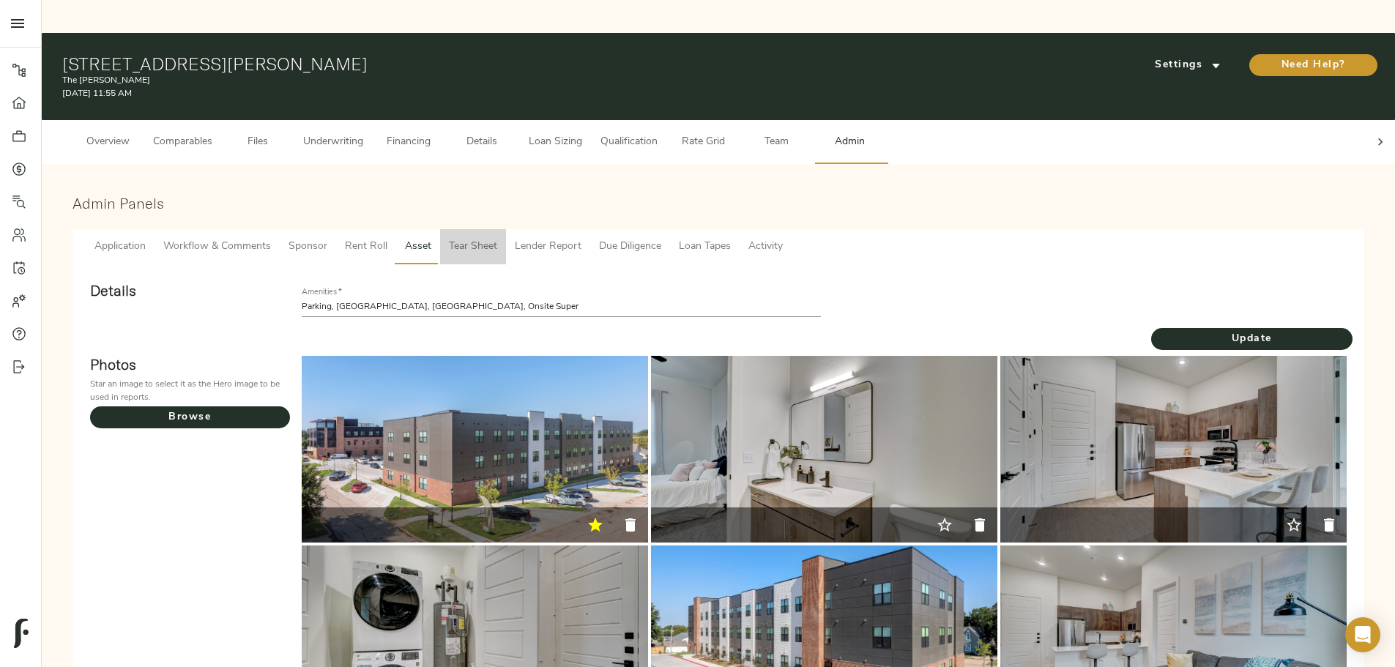
click at [497, 238] on span "Tear Sheet" at bounding box center [473, 247] width 48 height 18
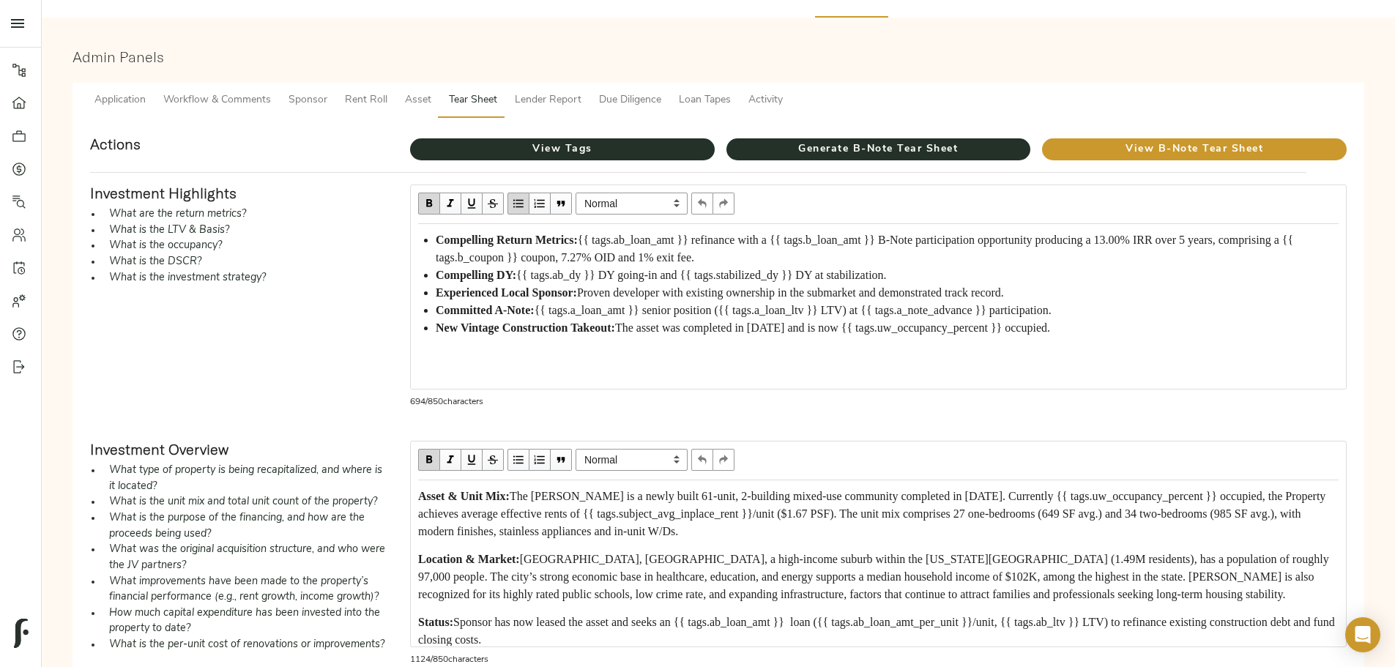
click at [968, 490] on span "The [PERSON_NAME] is a newly built 61-unit, 2-building mixed-use community comp…" at bounding box center [873, 514] width 910 height 48
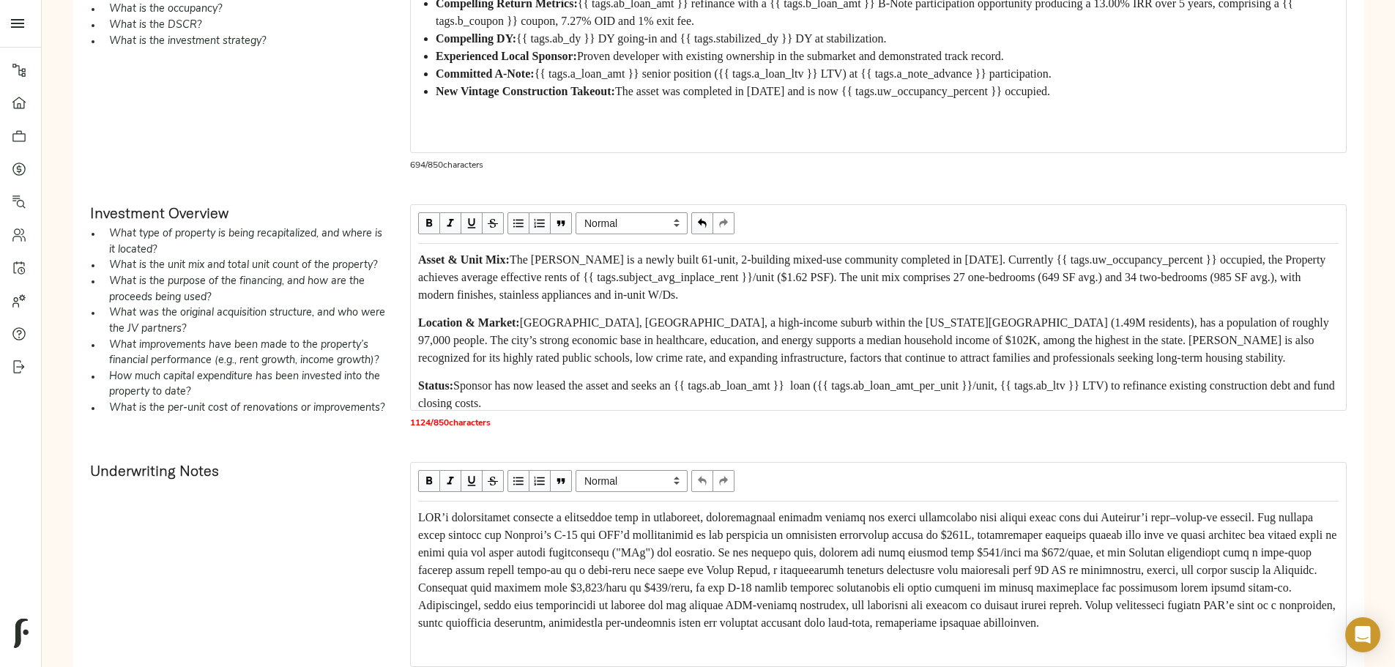
scroll to position [293, 0]
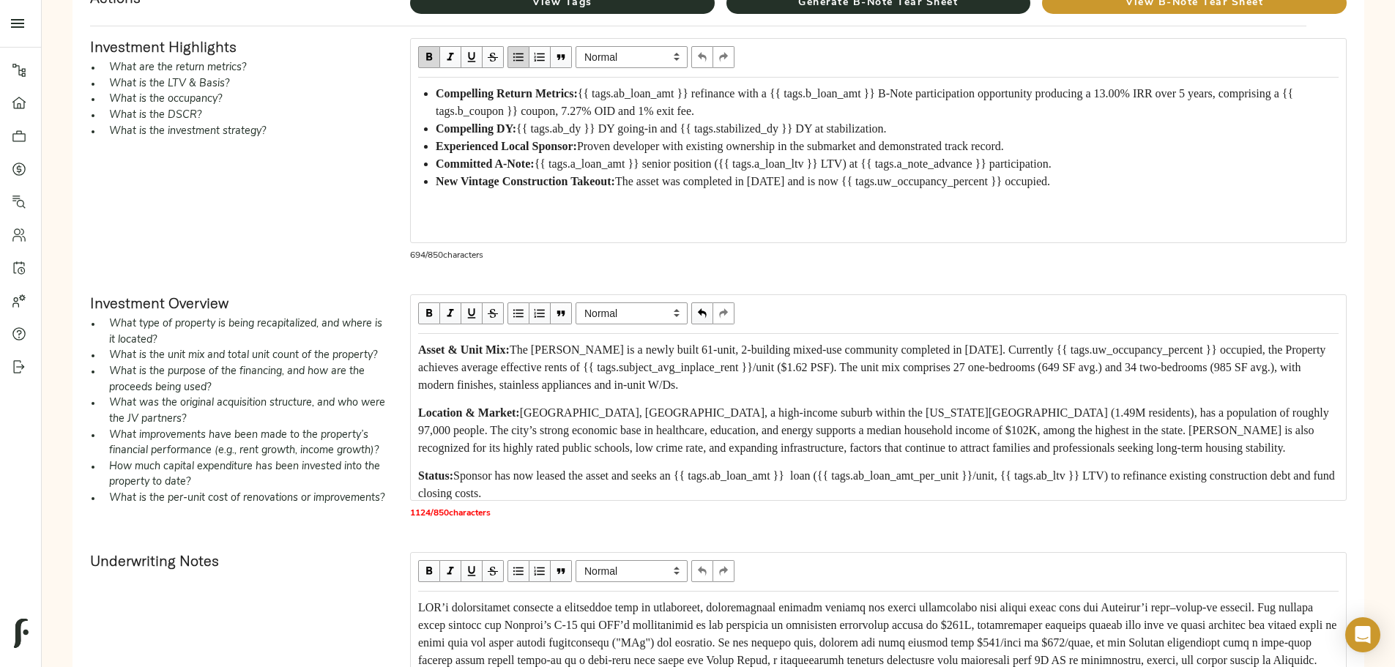
click at [975, 367] on div "Asset & Unit Mix: The [PERSON_NAME] is a newly built 61-unit, 2-building mixed-…" at bounding box center [878, 367] width 920 height 53
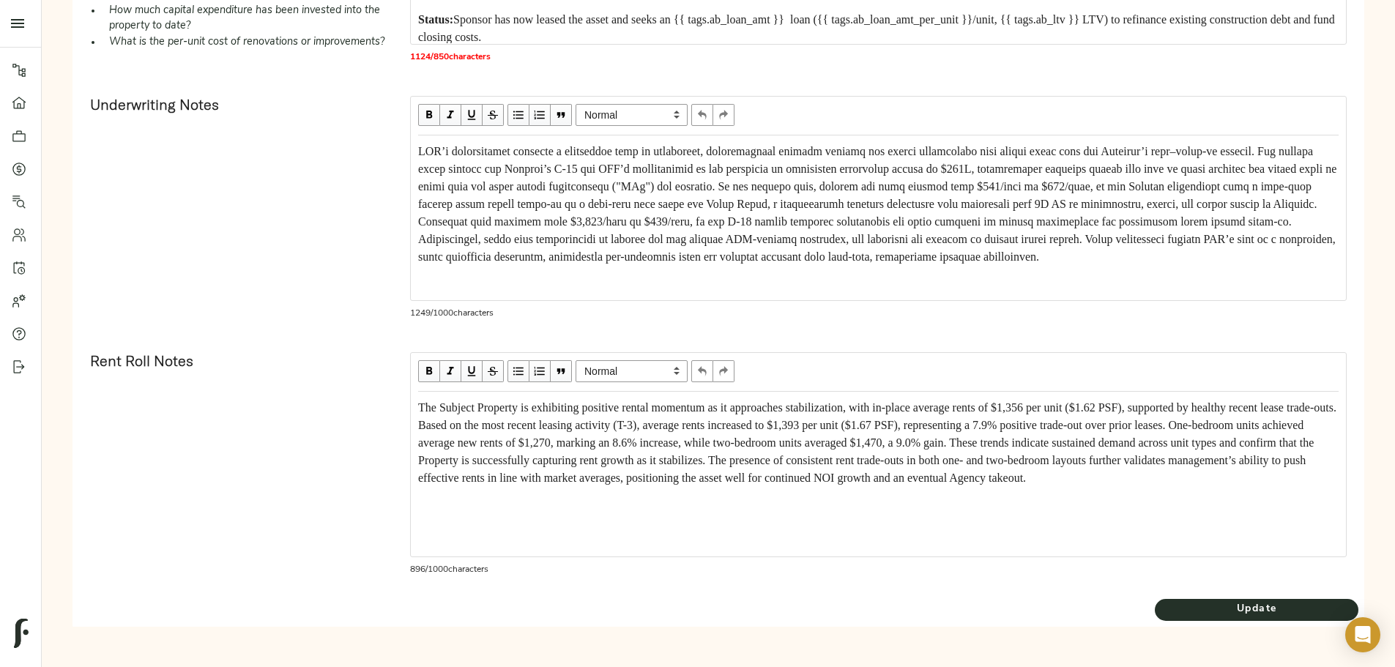
scroll to position [814, 0]
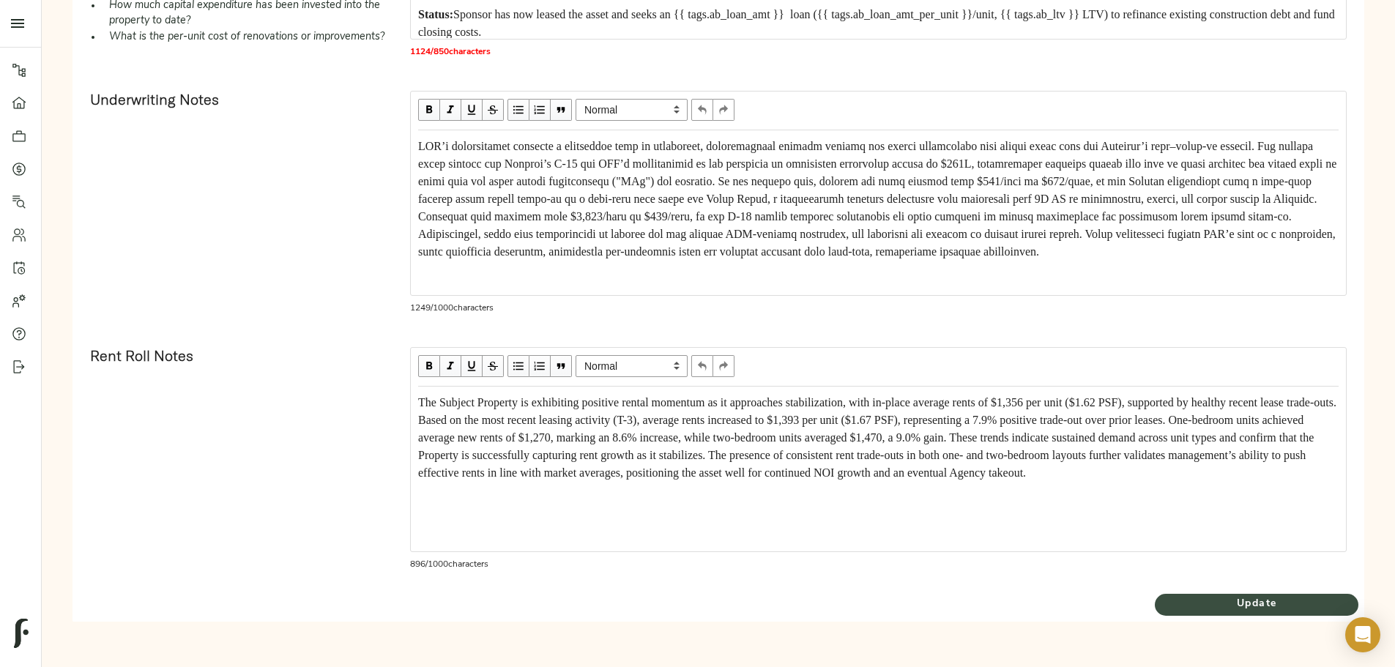
click at [1154, 610] on span "Update" at bounding box center [1256, 604] width 204 height 18
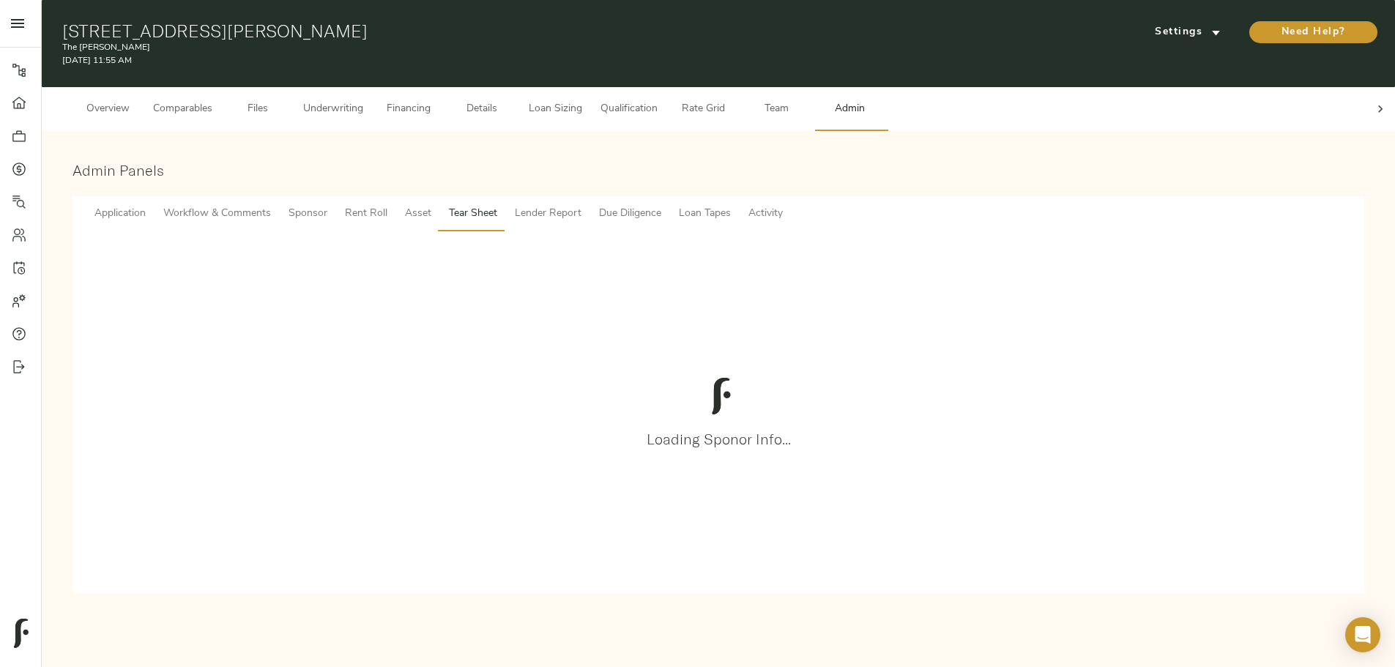
scroll to position [0, 0]
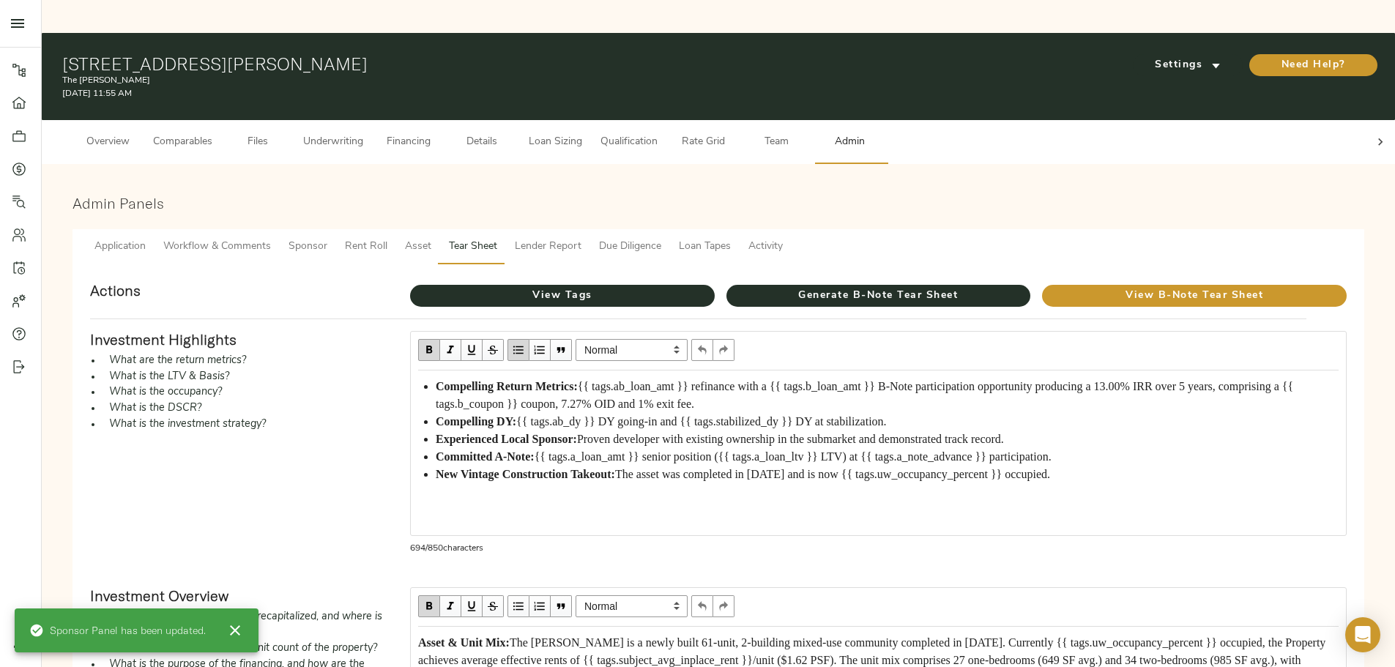
click at [583, 133] on span "Loan Sizing" at bounding box center [555, 142] width 56 height 18
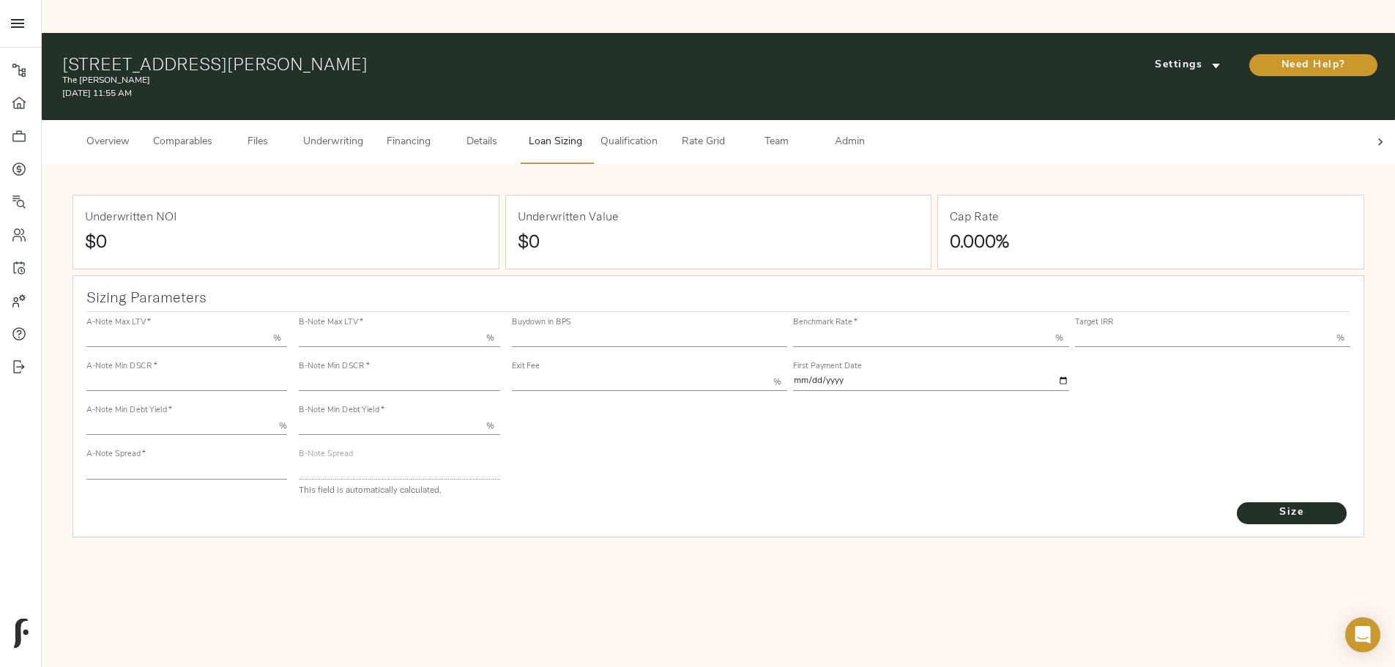
type input "55.000"
type input "1.4"
type input "10.00"
type input "220"
type input "80.000"
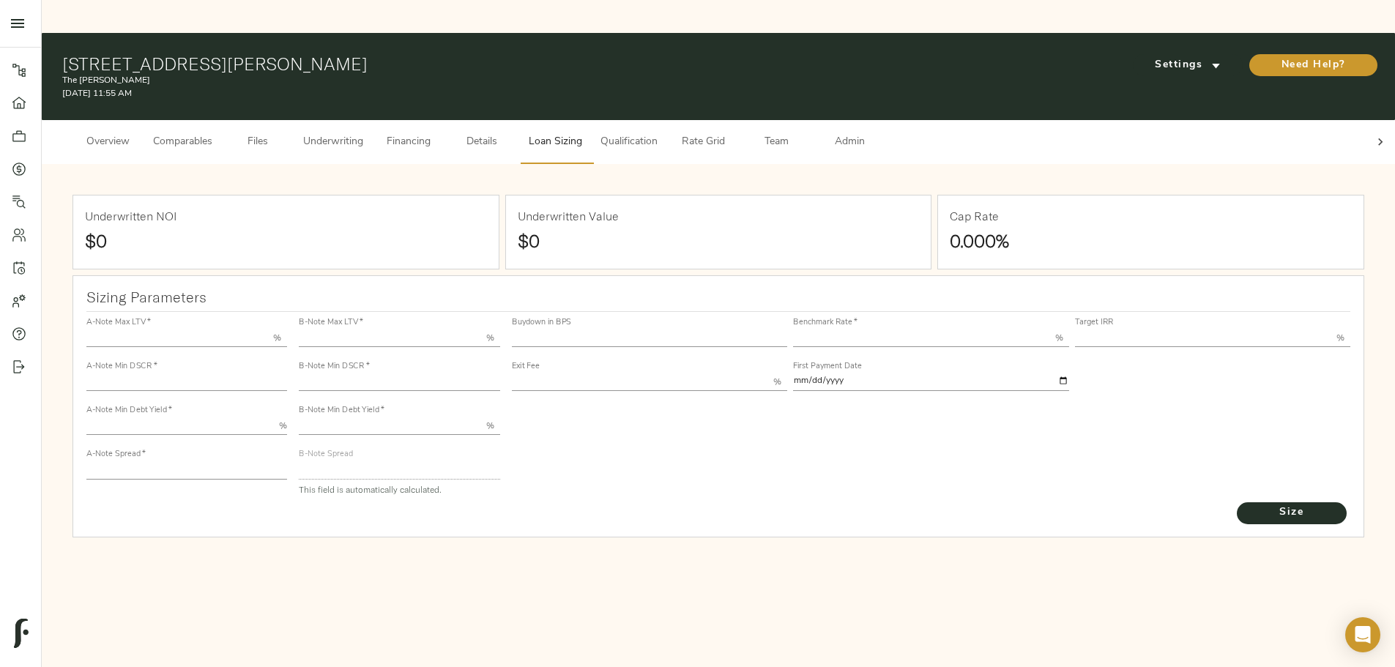
type input "1.01"
type input "2.00"
type input "543.6753820027724"
type input "53"
type input "3.69"
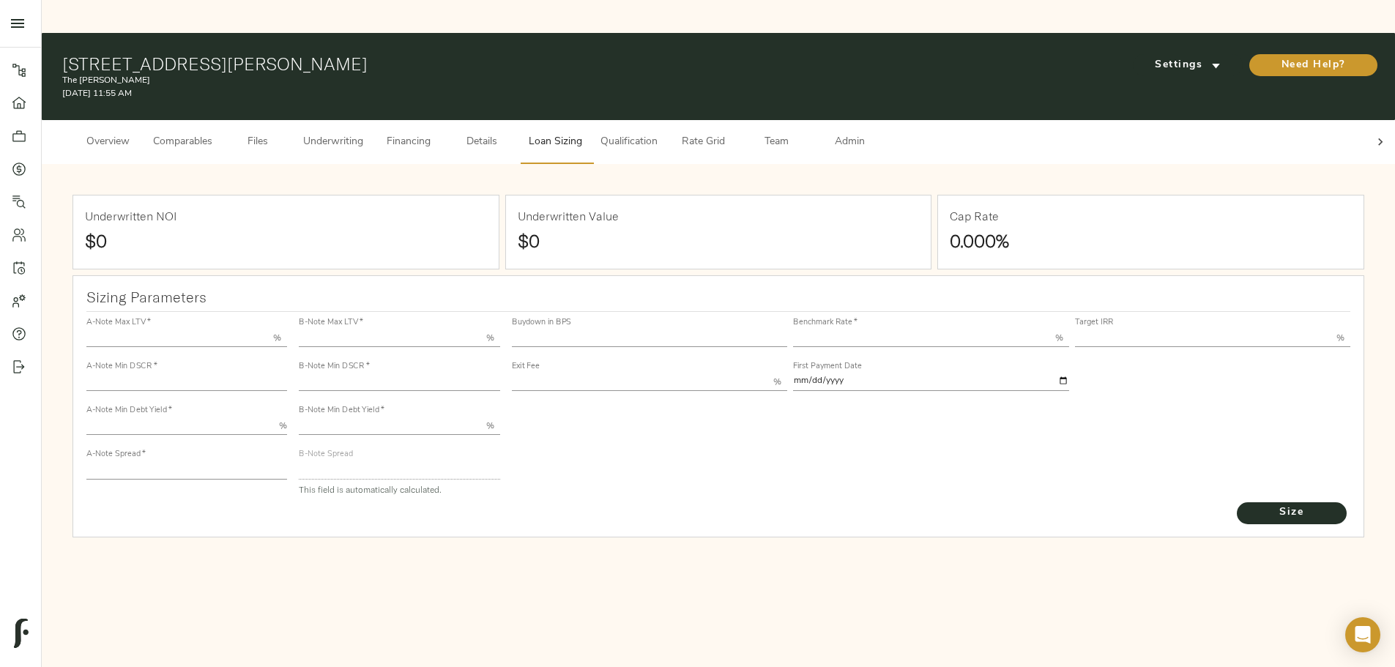
type input "13.00"
type input "1.00"
type input "[DATE]"
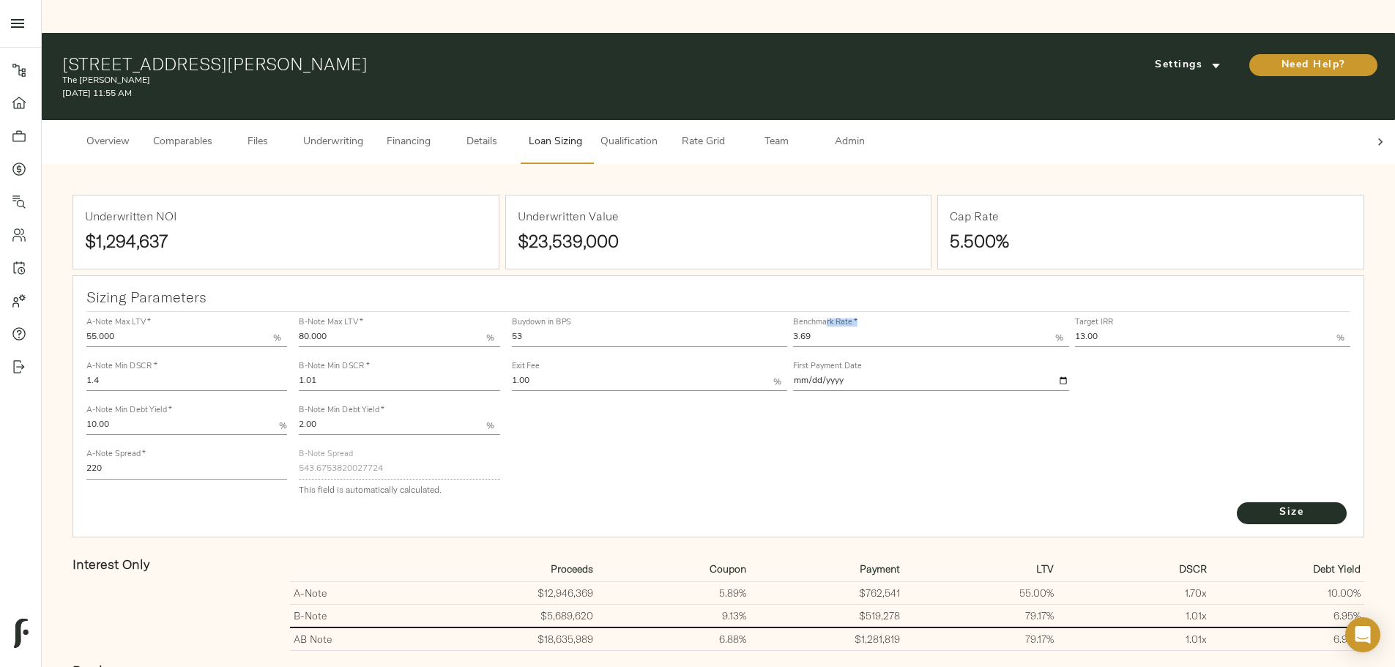
drag, startPoint x: 800, startPoint y: 273, endPoint x: 802, endPoint y: 291, distance: 18.4
click at [802, 318] on div "Benchmark Rate   * 3.69 %" at bounding box center [931, 332] width 276 height 29
click at [802, 329] on input "3.69" at bounding box center [924, 338] width 262 height 18
type input "3.75"
click at [823, 417] on div "Buydown in BPS 53 Benchmark Rate   * 3.75 % Target IRR 13.00 % Exit Fee 1.00 % …" at bounding box center [931, 406] width 851 height 200
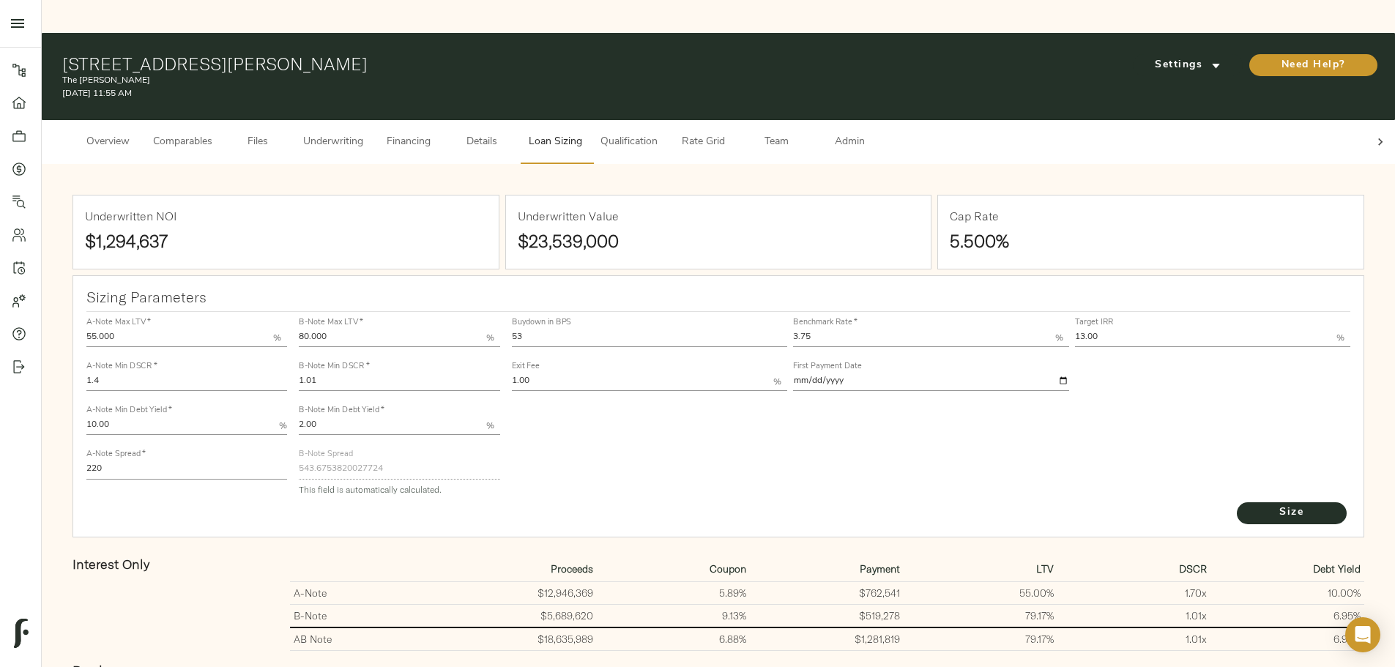
click at [624, 373] on input "1.00" at bounding box center [643, 382] width 262 height 18
click at [499, 373] on input "1.01" at bounding box center [399, 382] width 201 height 18
type input "1.0056"
click at [621, 382] on div "Buydown in BPS 53 Benchmark Rate   * 3.75 % Target IRR 13.00 % Exit Fee 1.00 % …" at bounding box center [931, 406] width 851 height 200
click at [1251, 504] on span "Size" at bounding box center [1291, 513] width 81 height 18
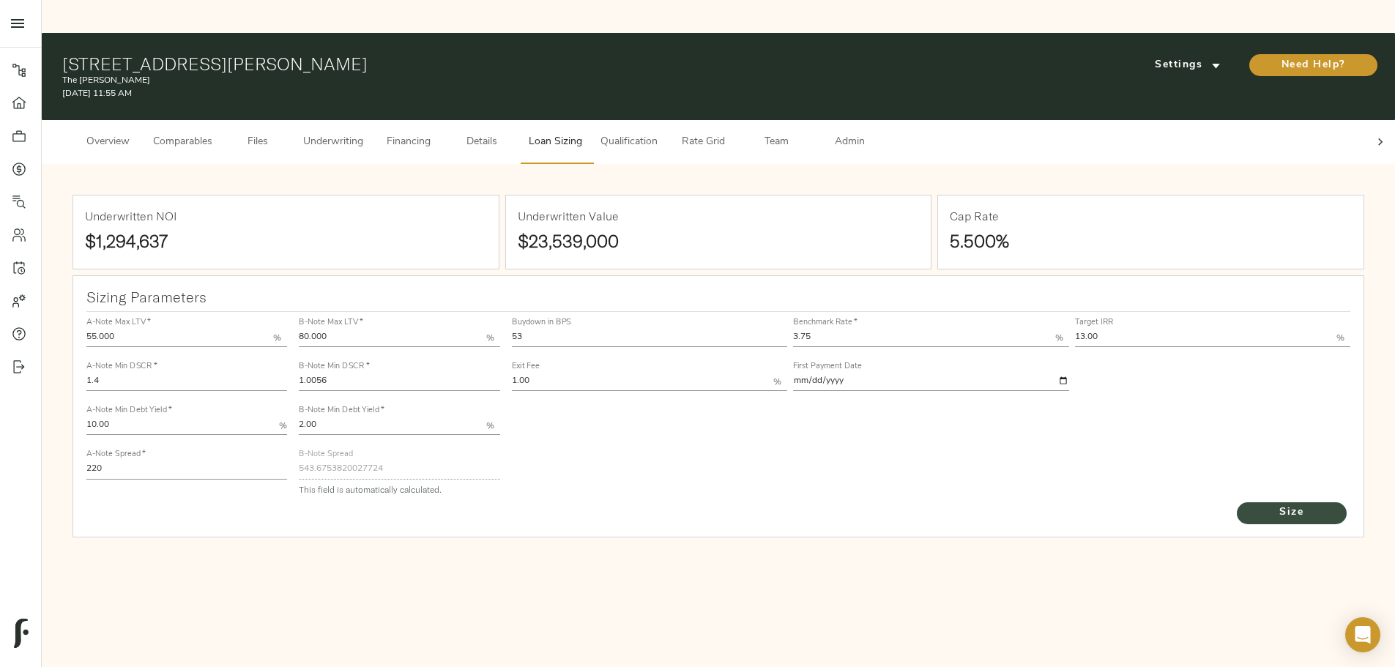
type input "543.234944582051"
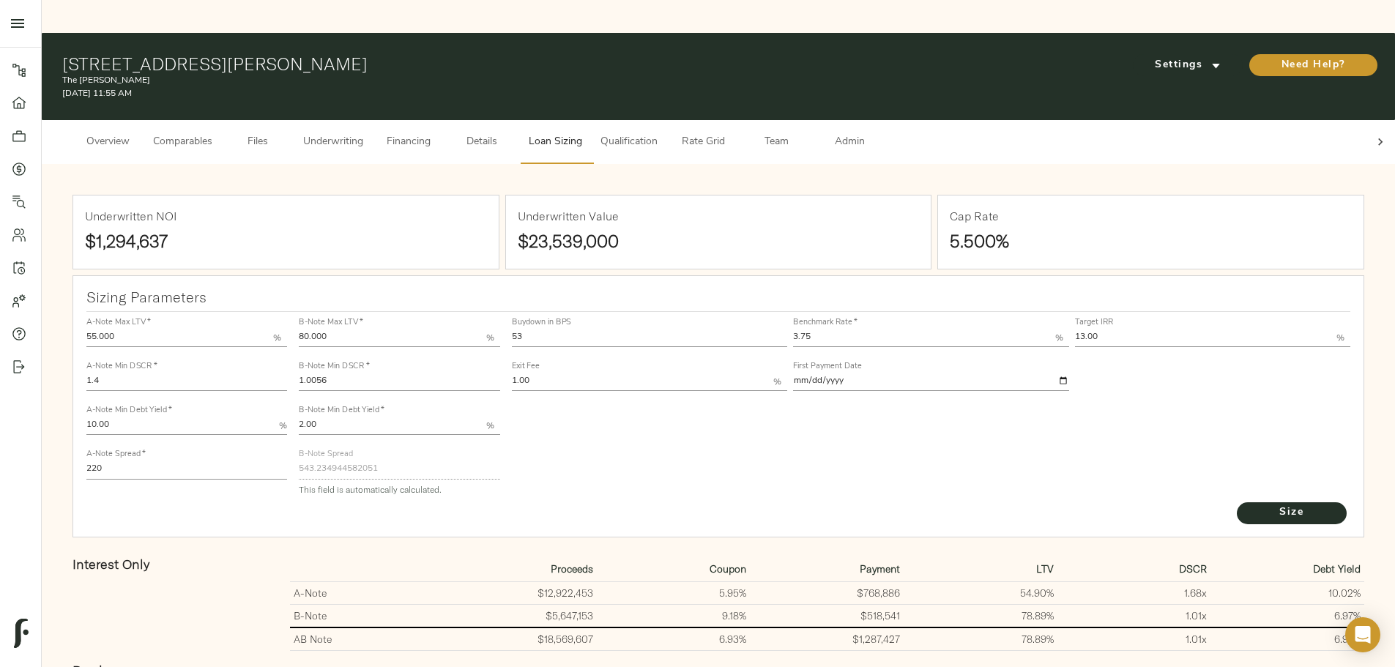
click at [363, 133] on span "Underwriting" at bounding box center [333, 142] width 60 height 18
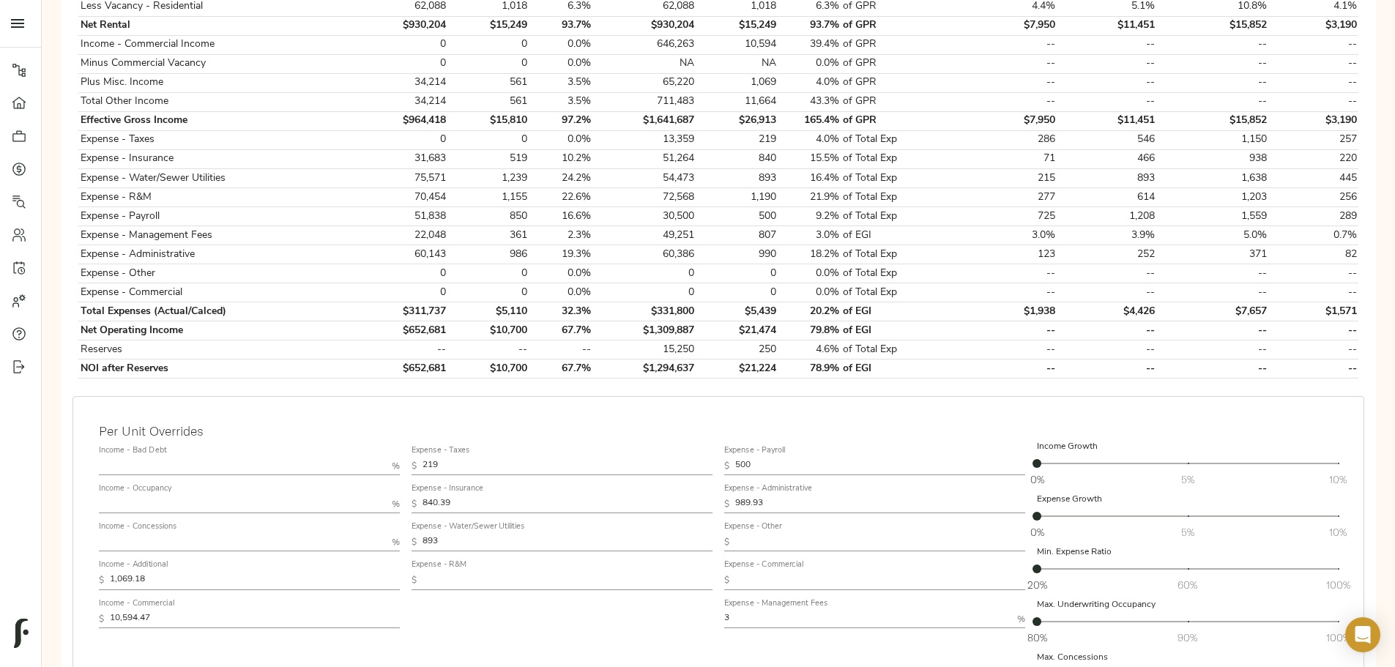
scroll to position [673, 0]
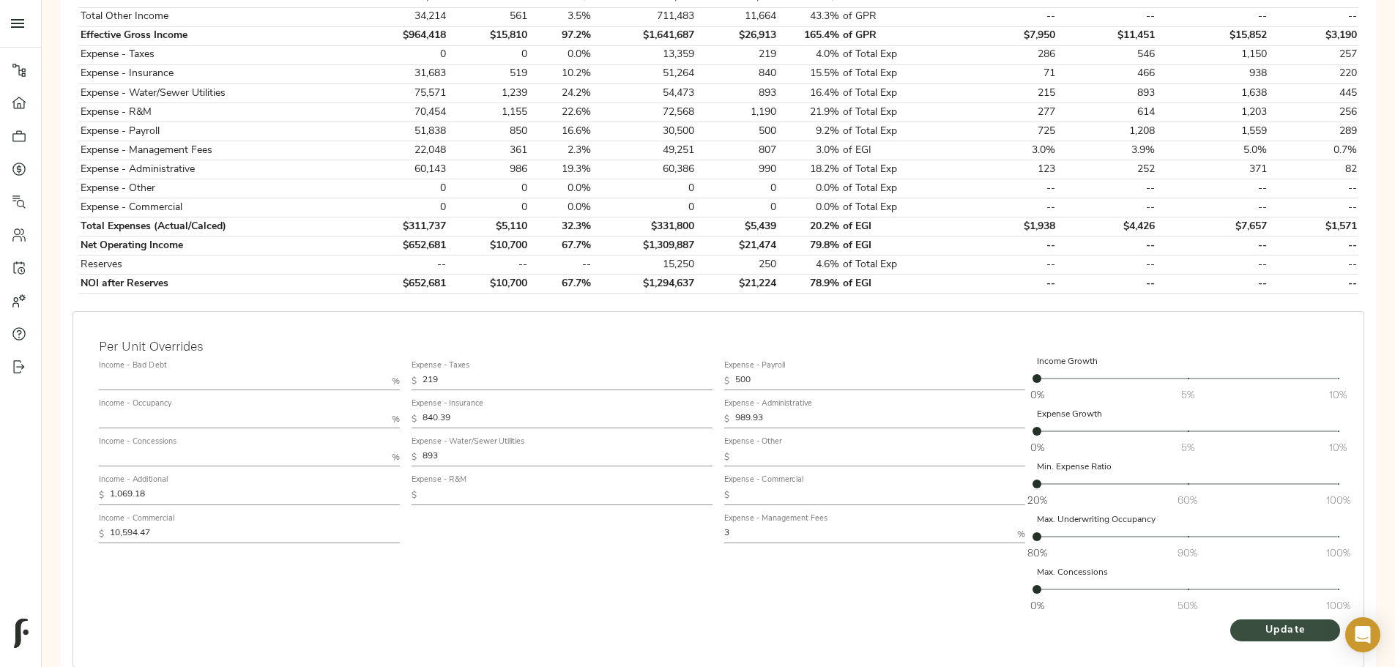
click at [1230, 619] on button "Update" at bounding box center [1285, 630] width 110 height 22
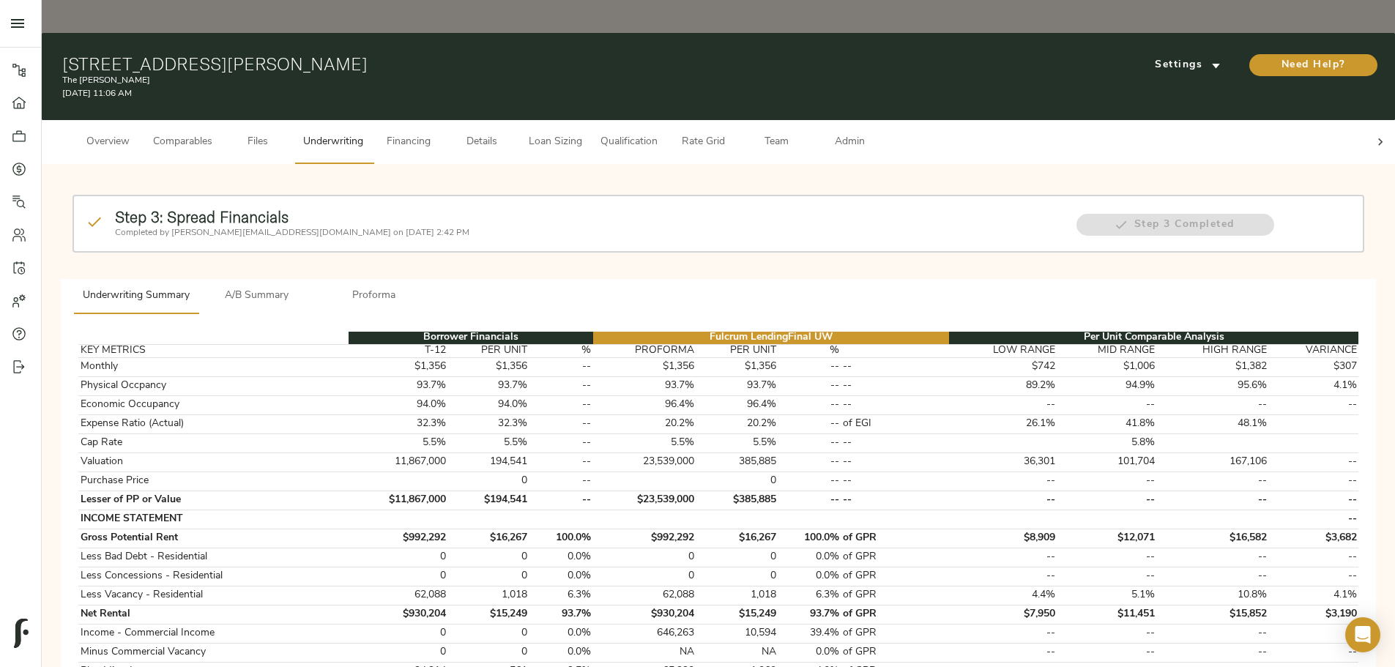
click at [583, 133] on span "Loan Sizing" at bounding box center [555, 142] width 56 height 18
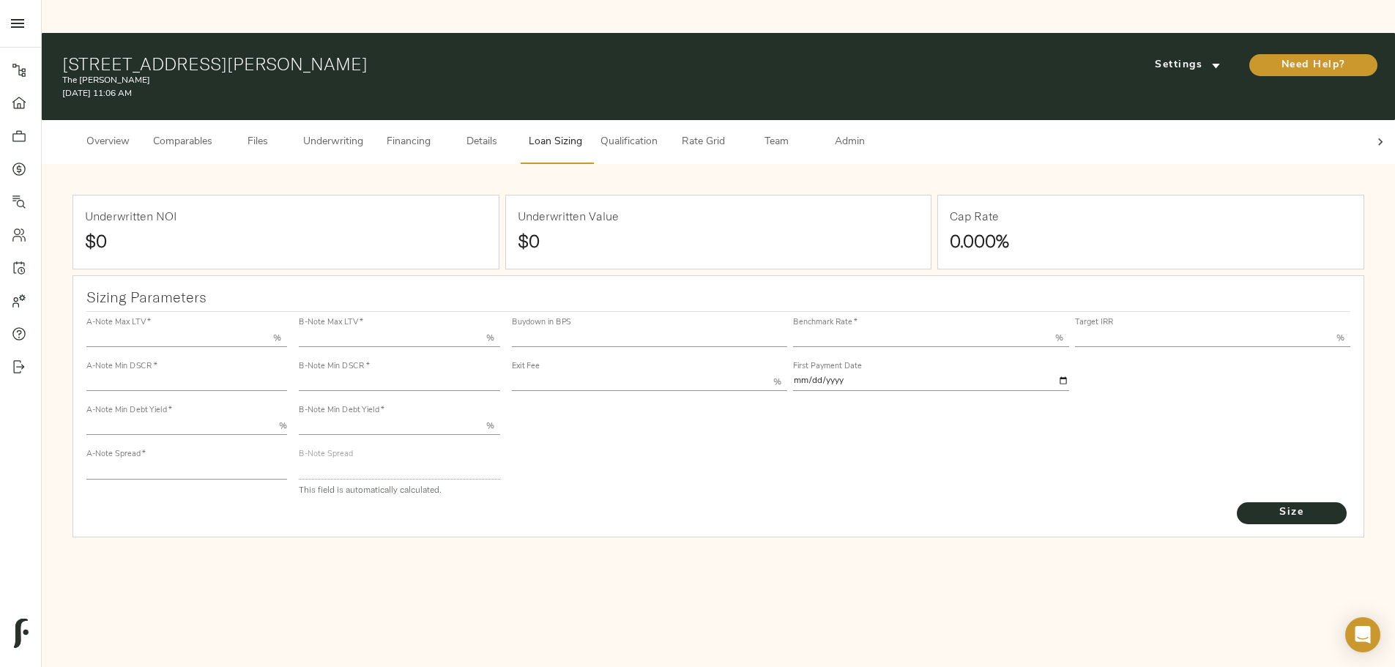
type input "55.000"
type input "1.4"
type input "10.00"
type input "220"
type input "80.000"
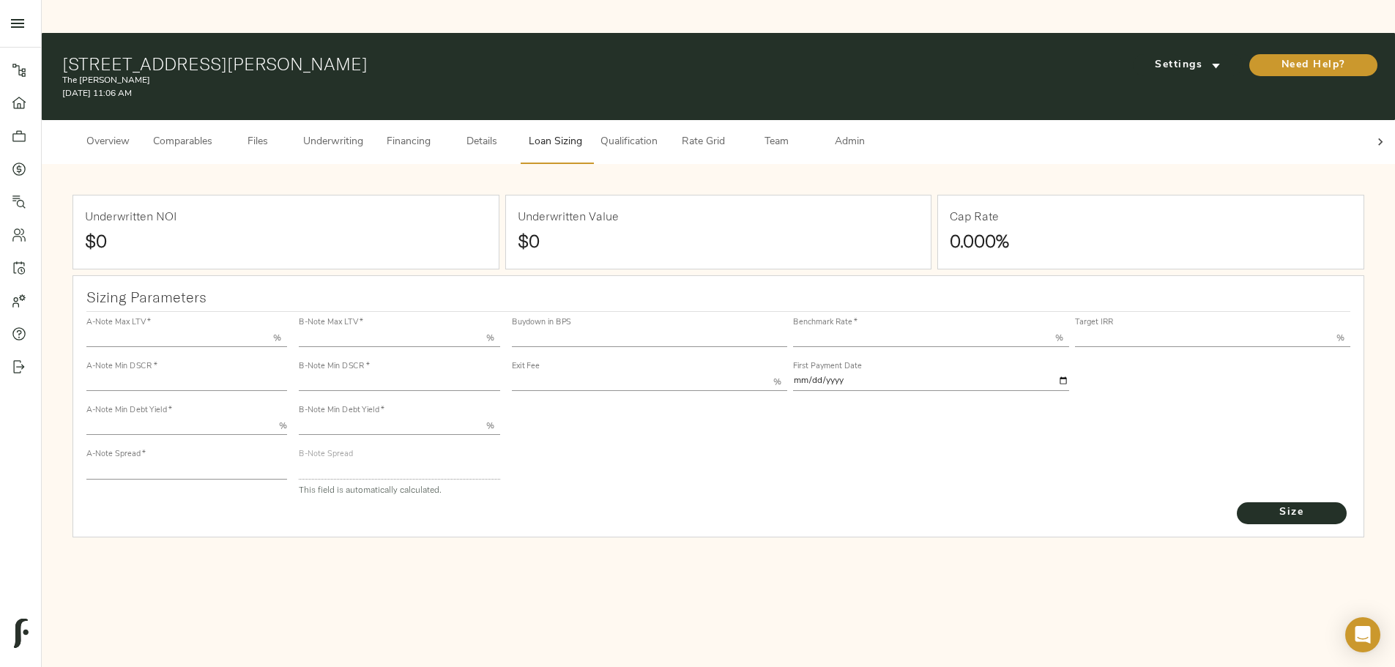
type input "1.0056"
type input "2.00"
type input "543.234944582051"
type input "53"
type input "3.75"
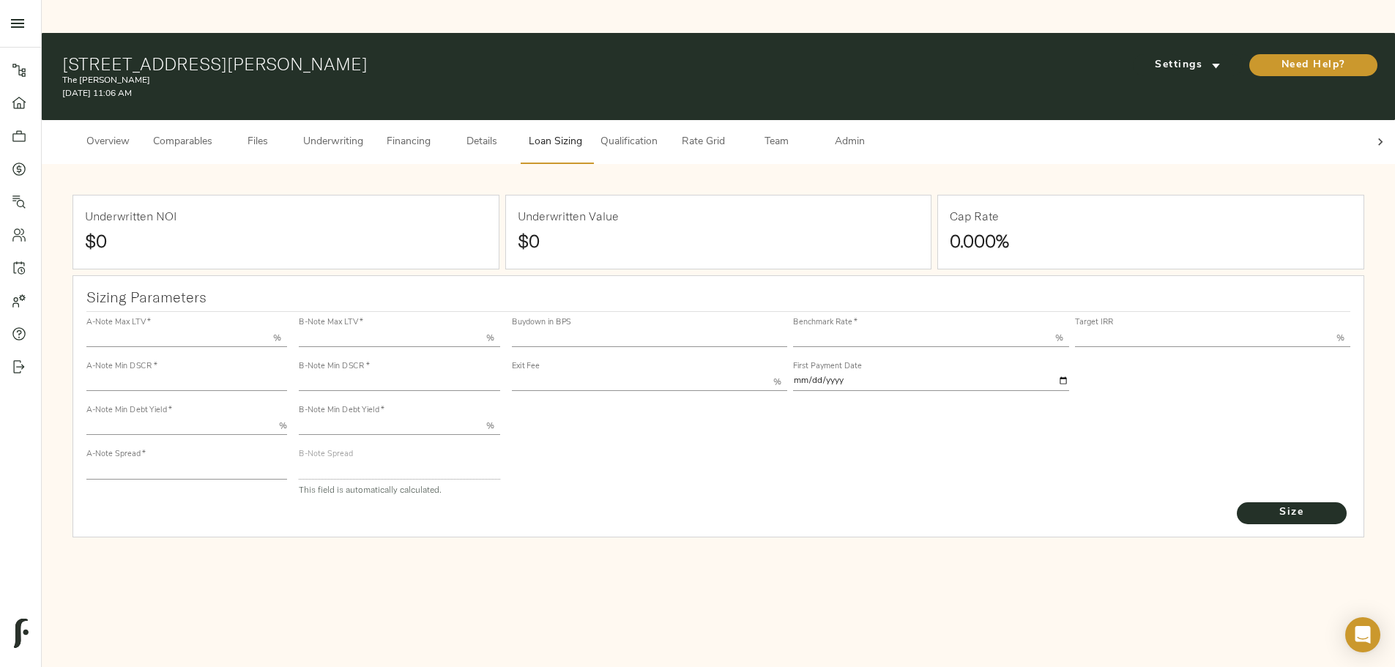
type input "13.00"
type input "1.00"
type input "[DATE]"
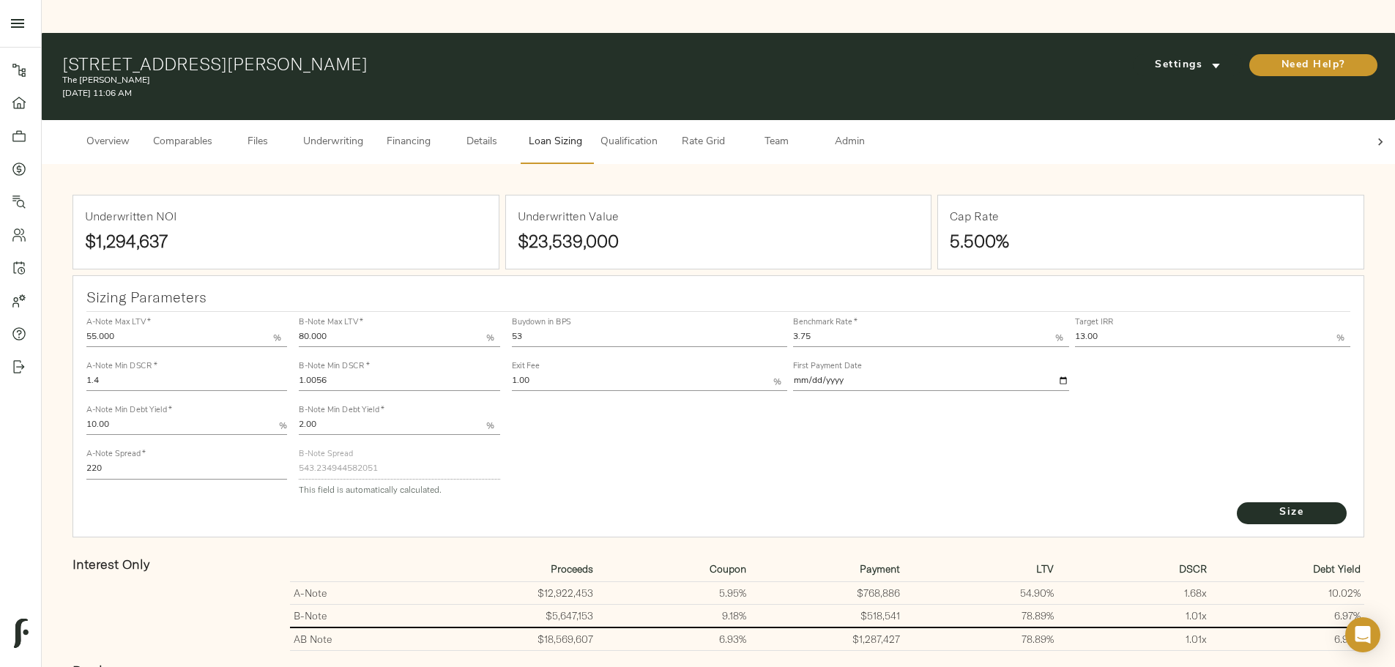
click at [372, 120] on button "Underwriting" at bounding box center [333, 142] width 78 height 44
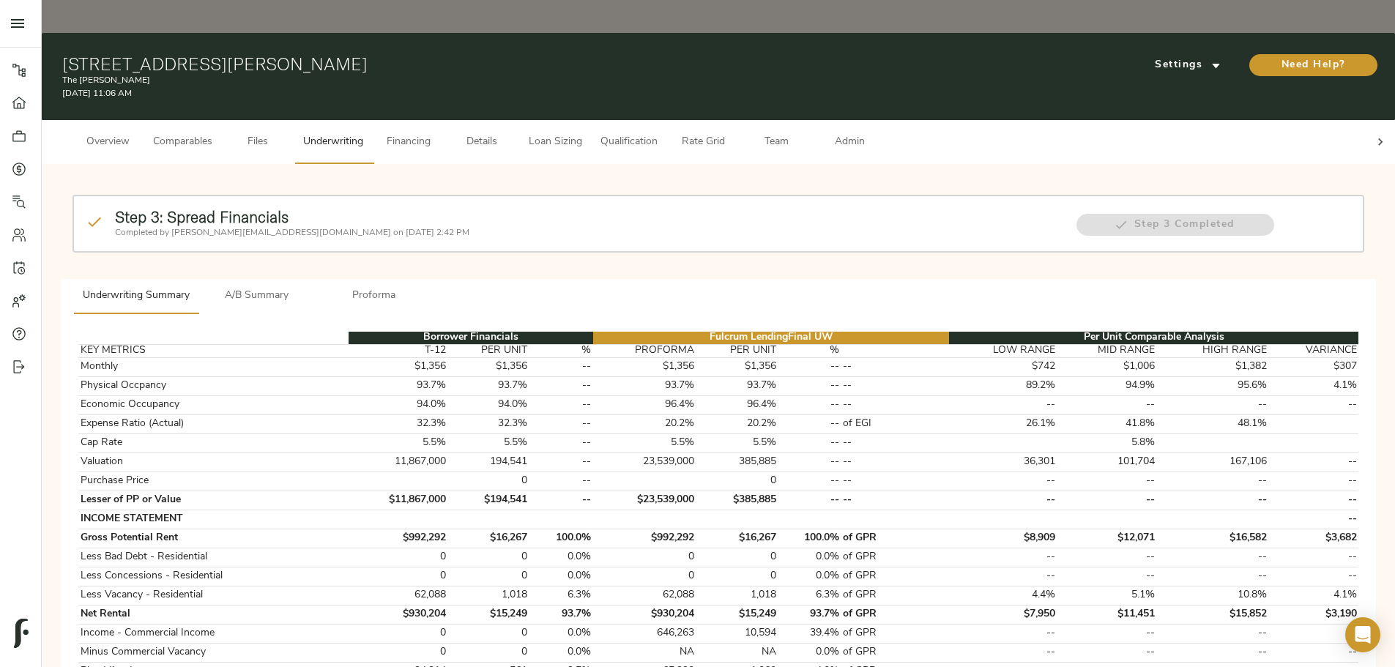
click at [511, 226] on p "Completed by [PERSON_NAME][EMAIL_ADDRESS][DOMAIN_NAME] on [DATE] 2:42 PM" at bounding box center [588, 232] width 946 height 13
click at [307, 287] on span "A/B Summary" at bounding box center [257, 296] width 100 height 18
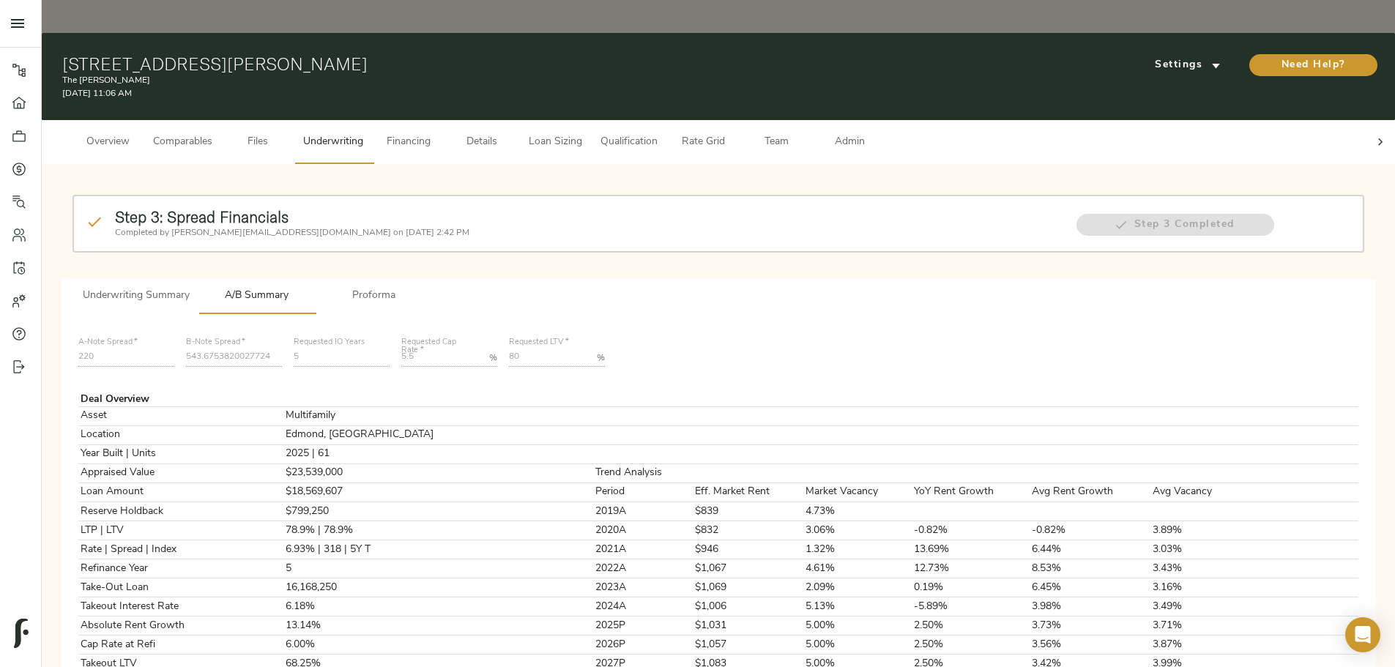
click at [1365, 120] on div at bounding box center [1379, 142] width 29 height 44
click at [877, 133] on span "Admin" at bounding box center [849, 142] width 56 height 18
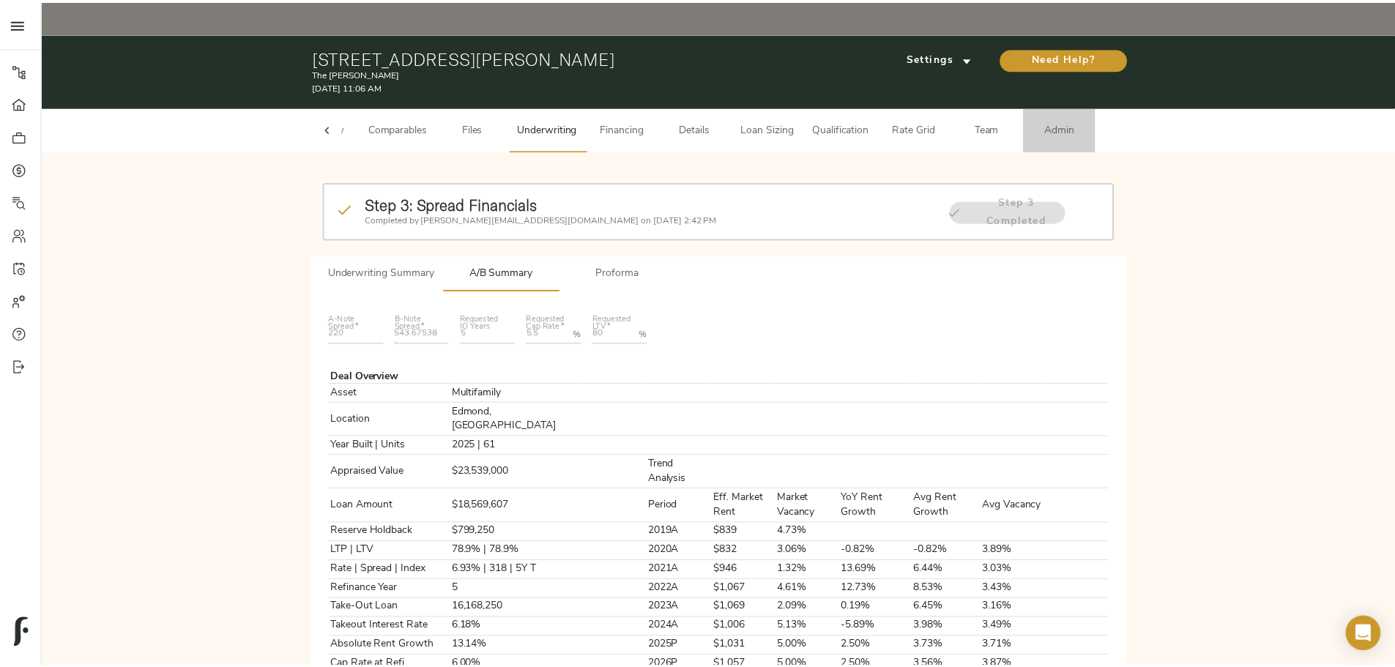
scroll to position [0, 57]
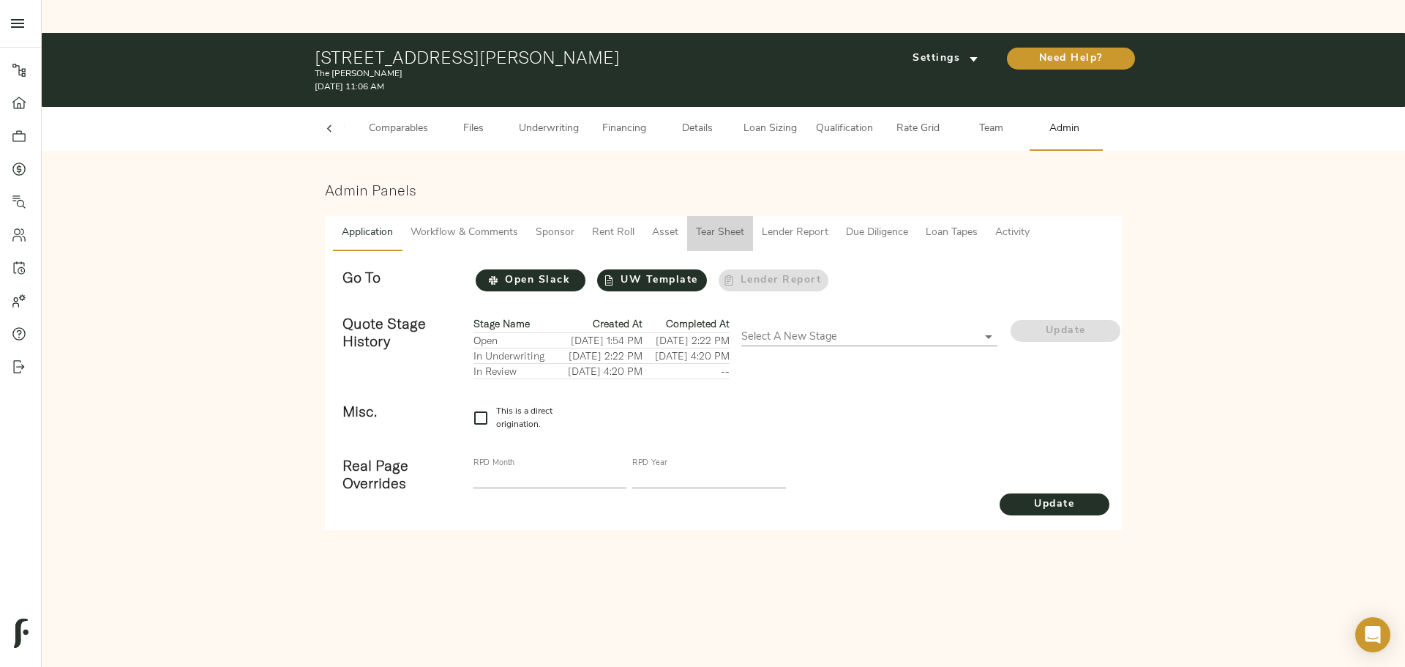
click at [735, 224] on span "Tear Sheet" at bounding box center [720, 233] width 48 height 18
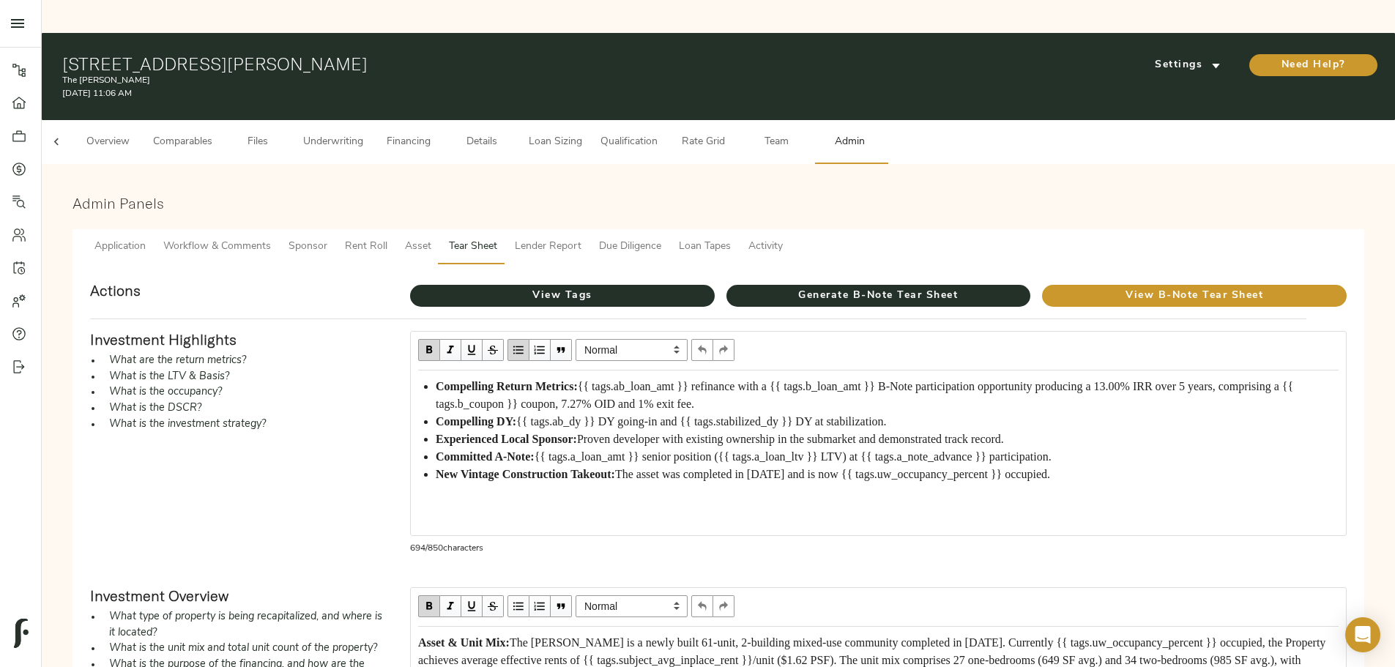
click at [581, 238] on span "Lender Report" at bounding box center [548, 247] width 67 height 18
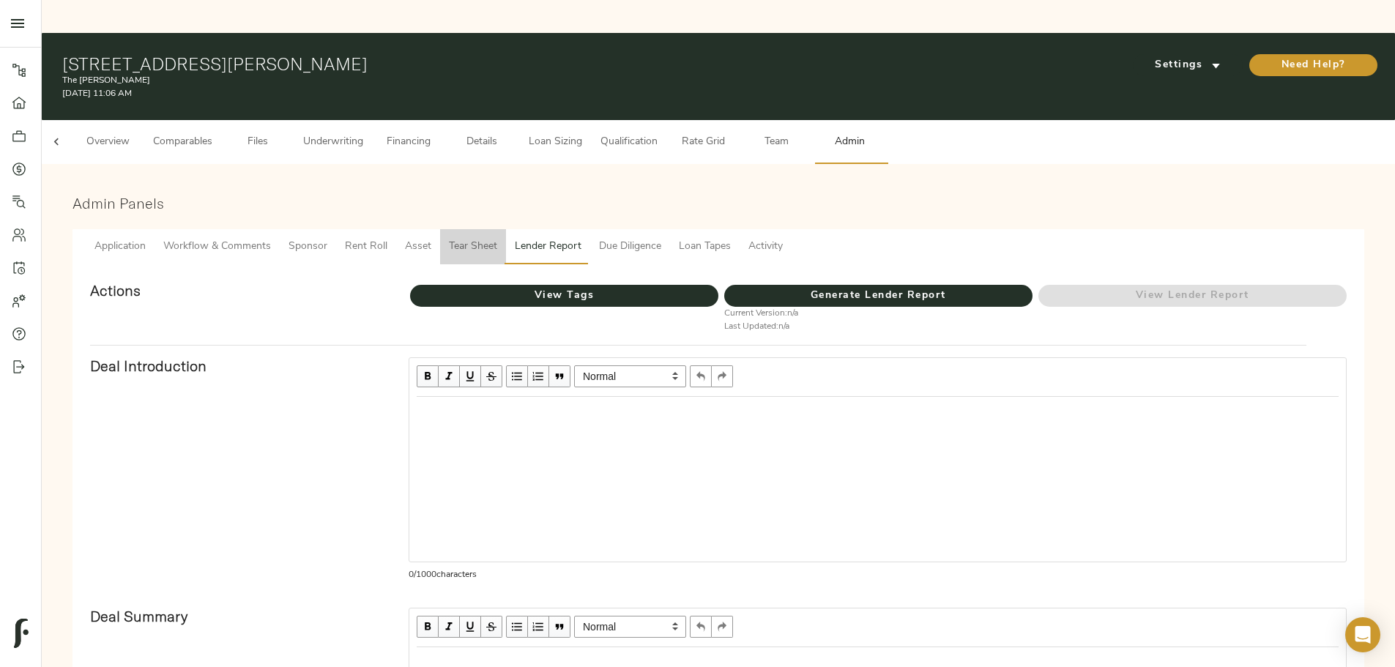
click at [497, 238] on span "Tear Sheet" at bounding box center [473, 247] width 48 height 18
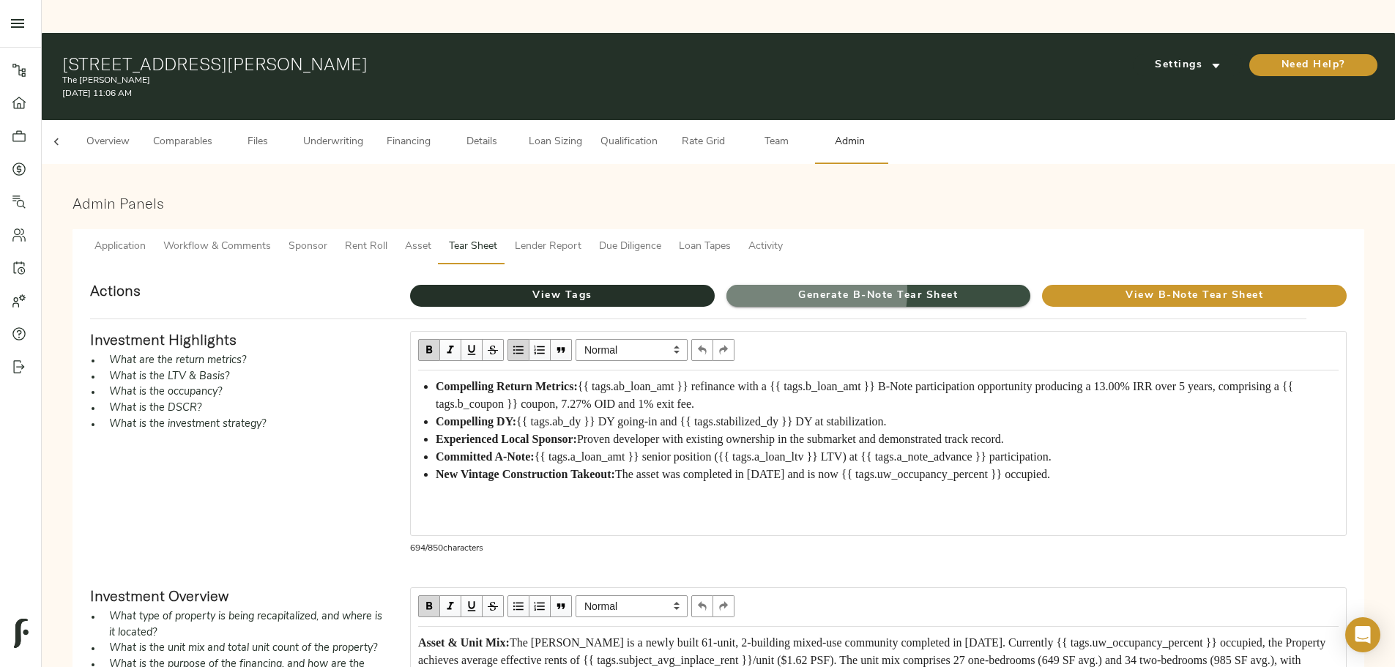
click at [796, 287] on span "Generate B-Note Tear Sheet" at bounding box center [878, 296] width 305 height 18
click at [775, 287] on span "Generate B-Note Tear Sheet" at bounding box center [878, 296] width 305 height 18
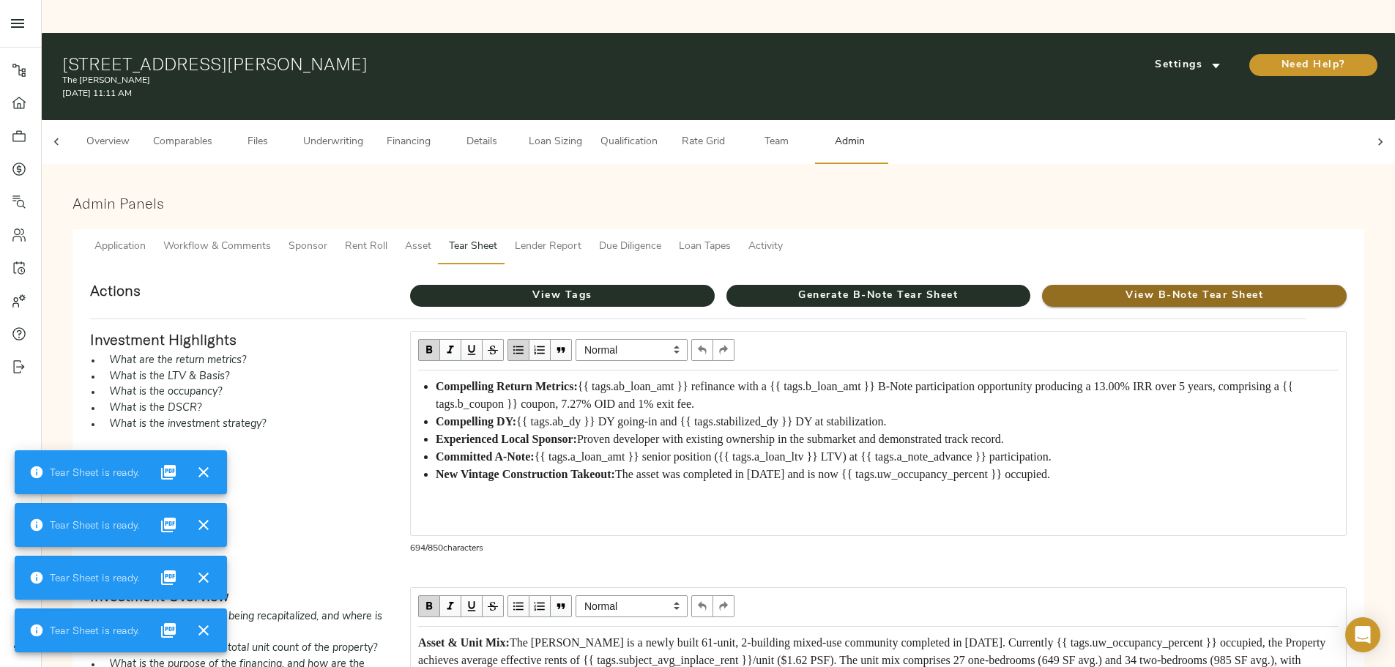
click at [1042, 287] on span "View B-Note Tear Sheet" at bounding box center [1194, 296] width 305 height 18
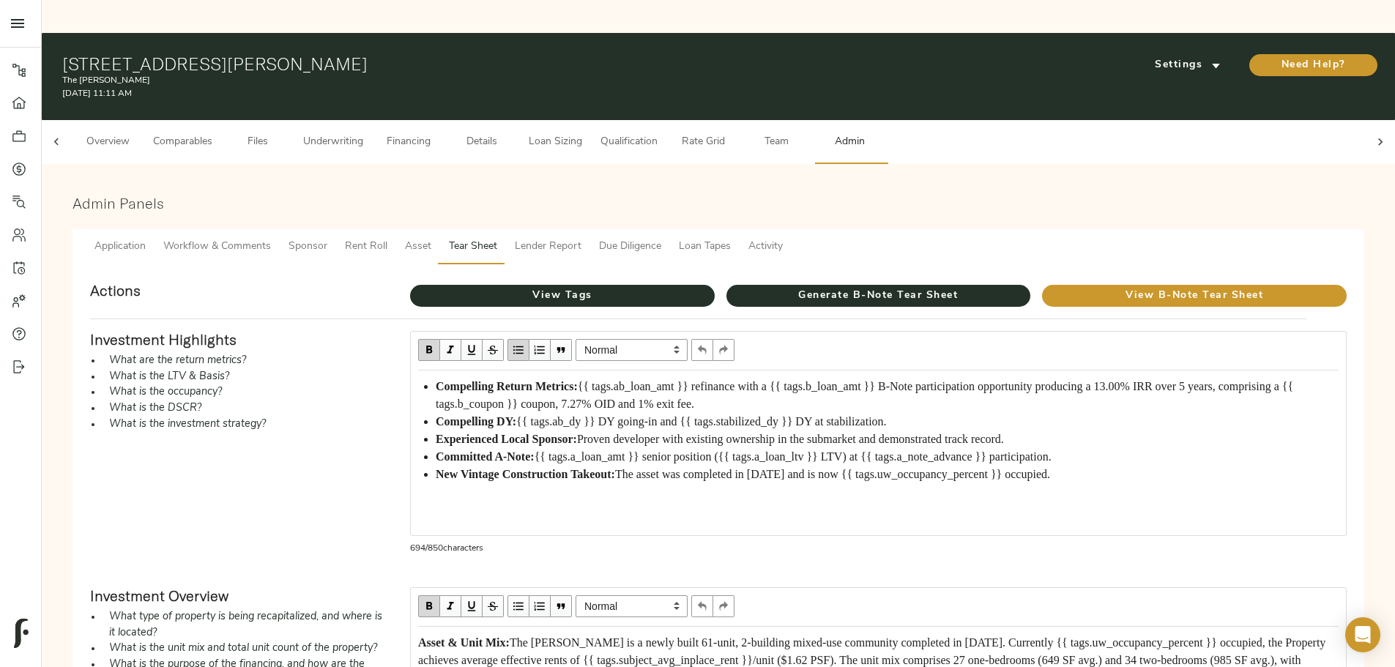
click at [431, 238] on span "Asset" at bounding box center [418, 247] width 26 height 18
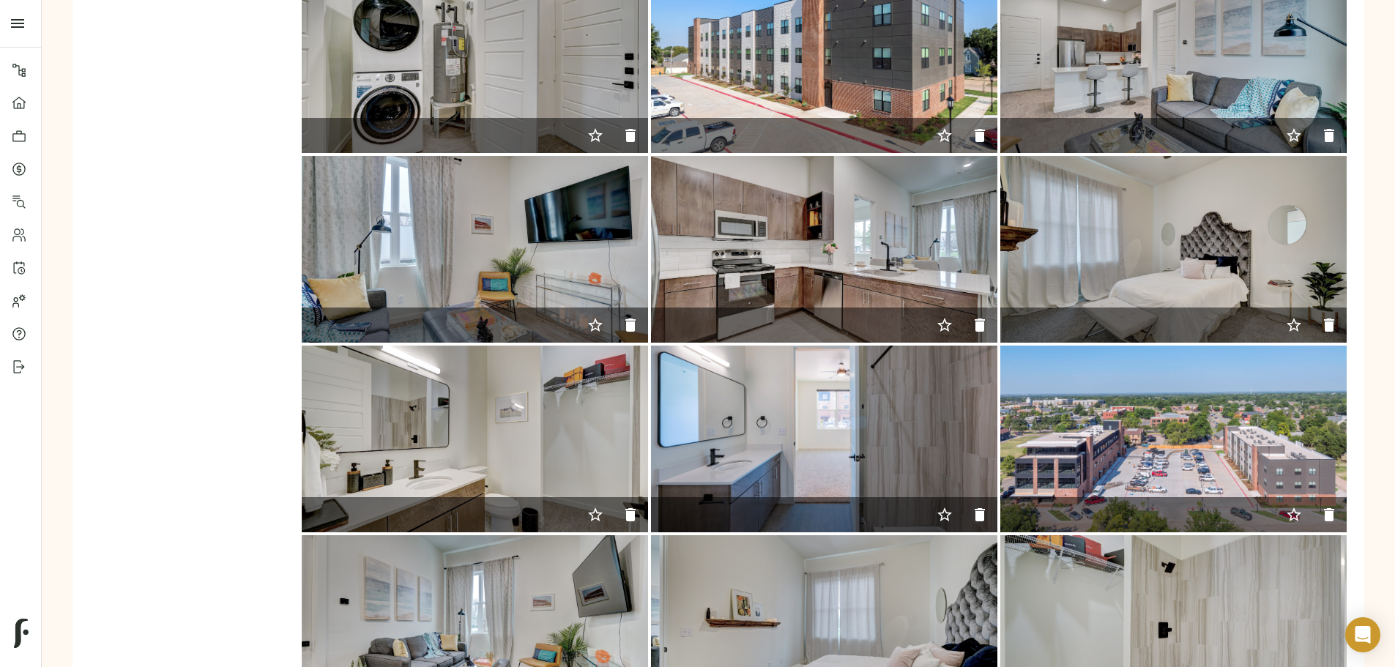
scroll to position [649, 0]
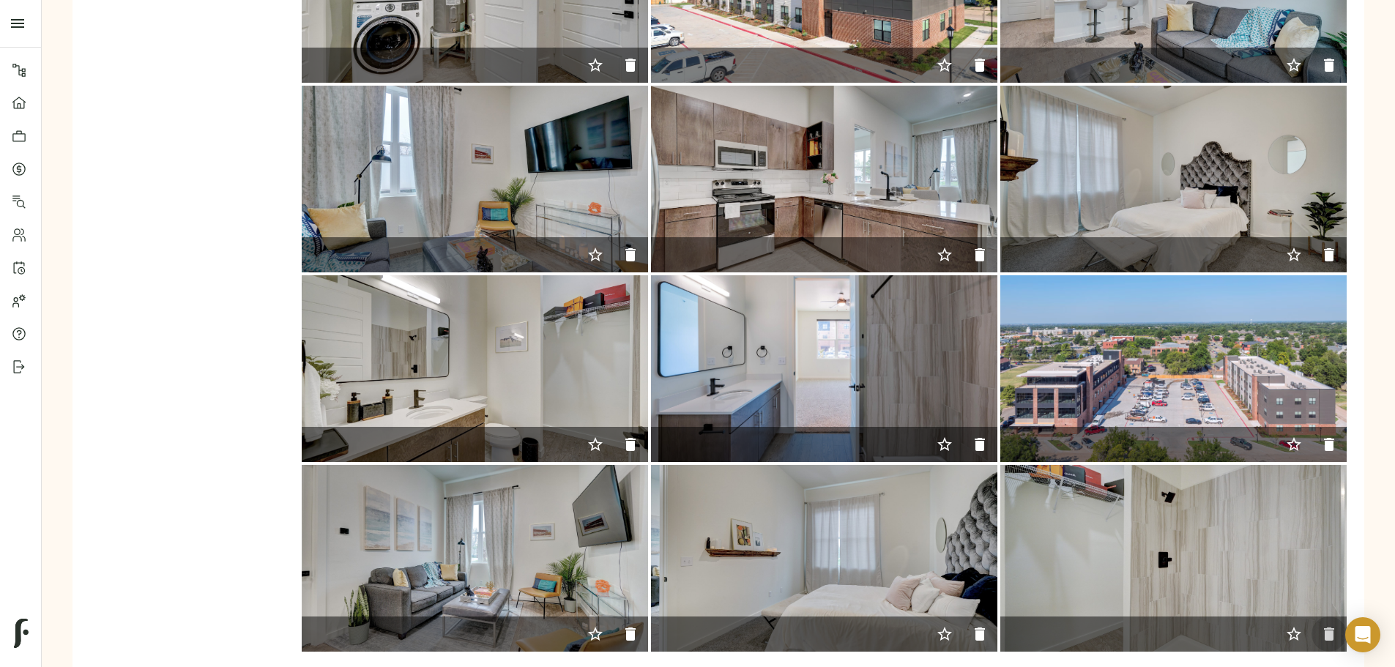
click at [1324, 627] on icon "button" at bounding box center [1329, 633] width 10 height 13
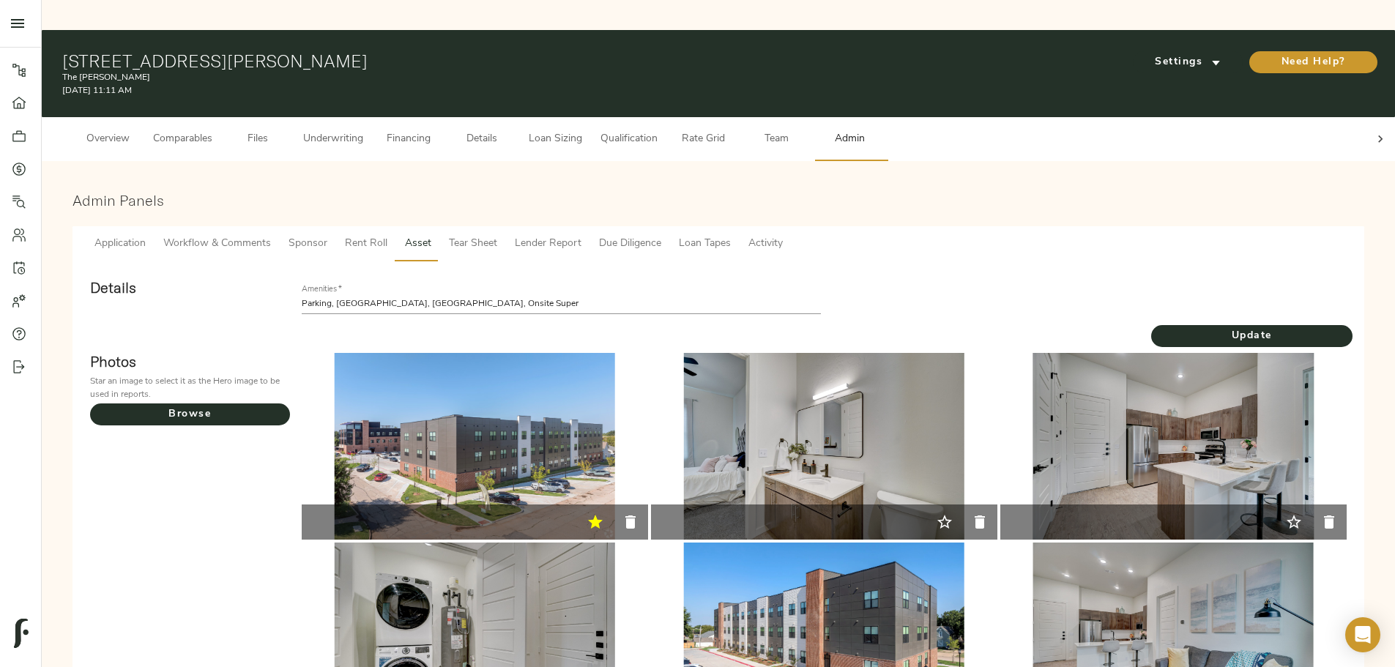
scroll to position [0, 0]
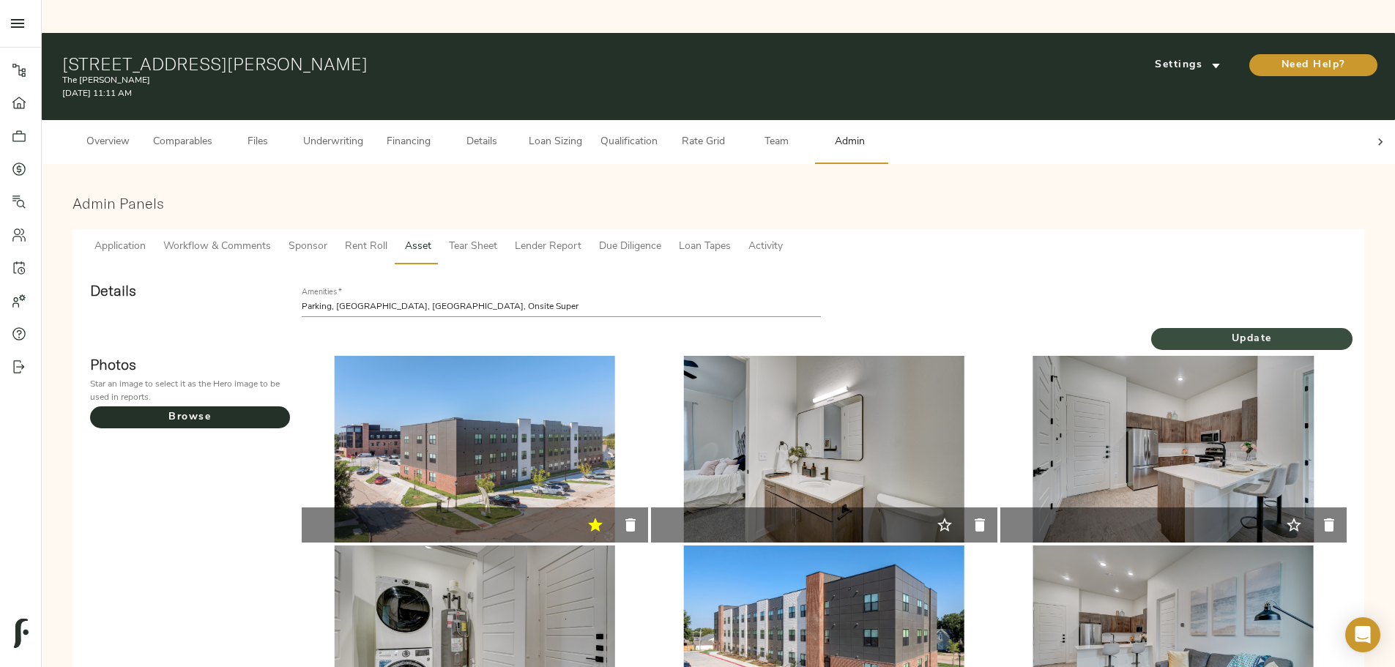
click at [1151, 330] on span "Update" at bounding box center [1251, 339] width 201 height 18
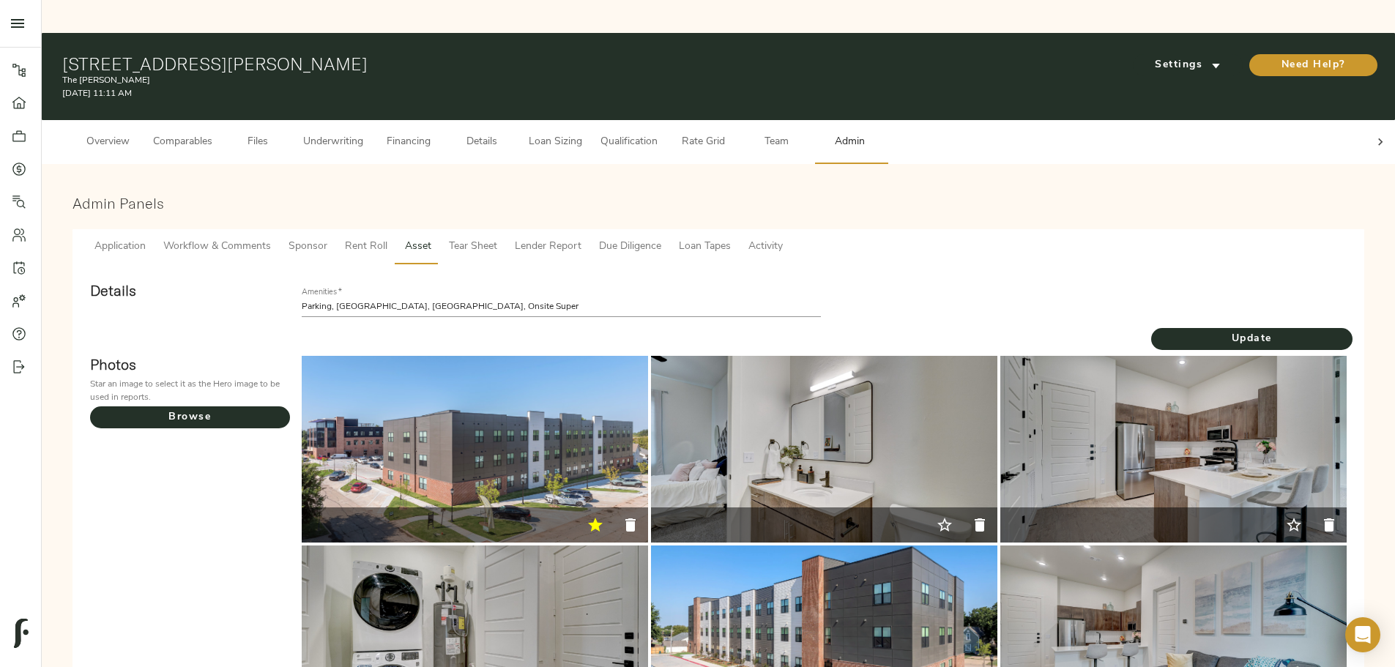
click at [497, 238] on span "Tear Sheet" at bounding box center [473, 247] width 48 height 18
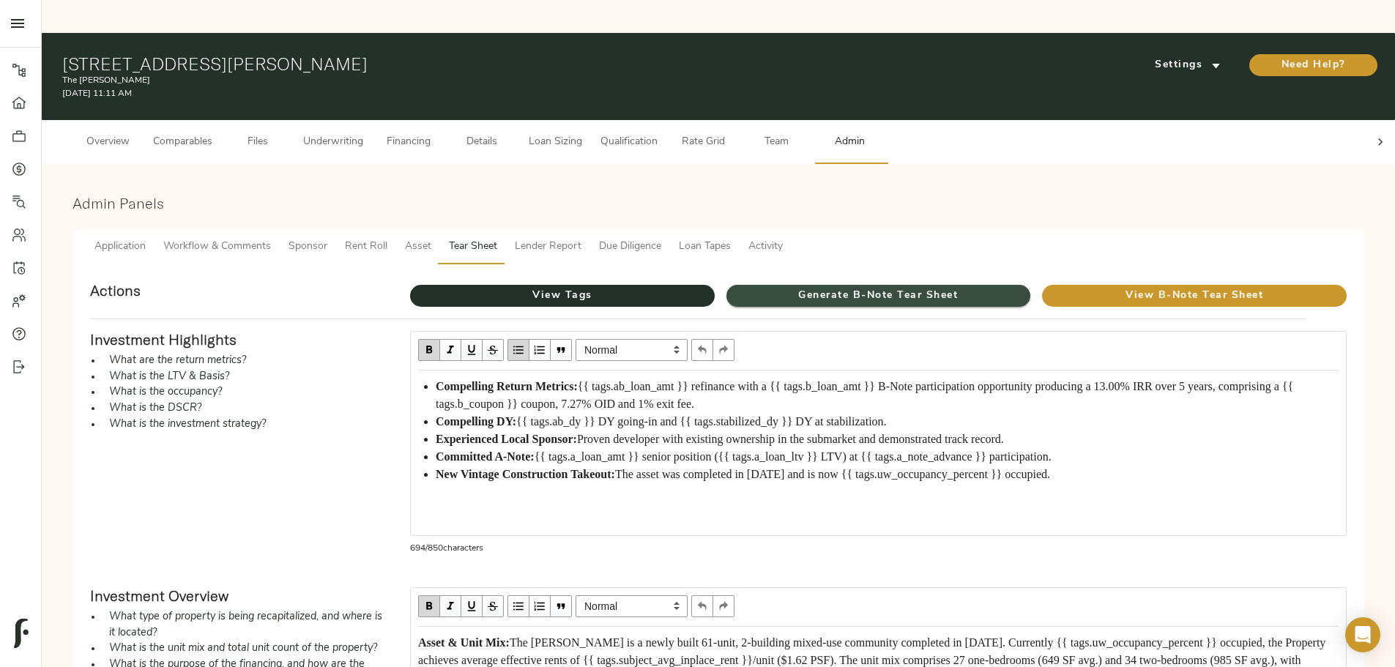
click at [837, 287] on span "Generate B-Note Tear Sheet" at bounding box center [878, 296] width 305 height 18
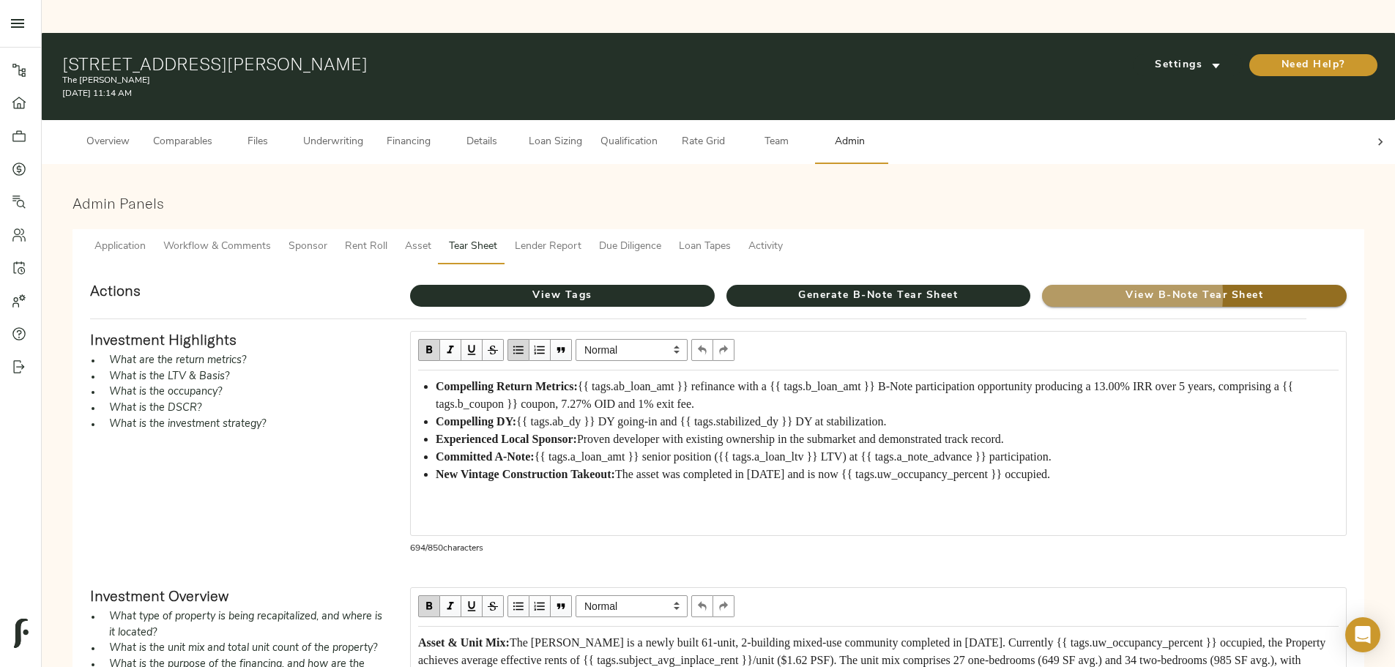
click at [1042, 287] on span "View B-Note Tear Sheet" at bounding box center [1194, 296] width 305 height 18
click at [431, 238] on span "Asset" at bounding box center [418, 247] width 26 height 18
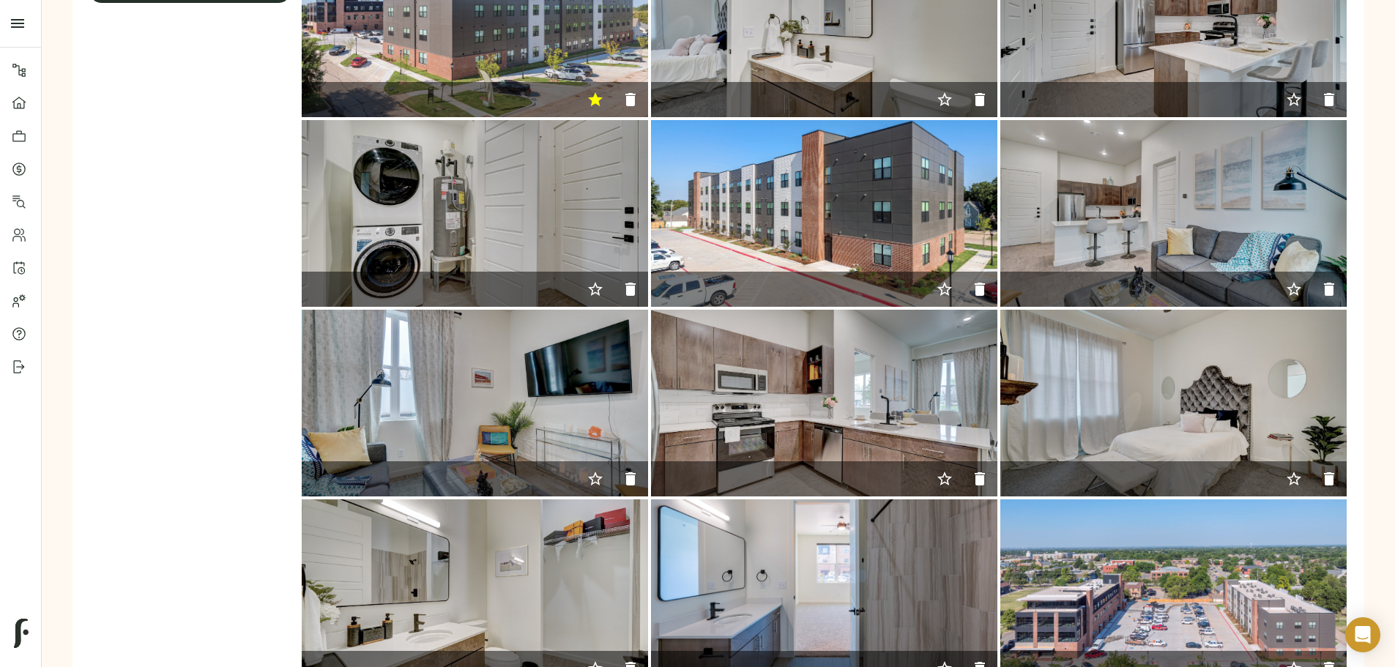
scroll to position [283, 0]
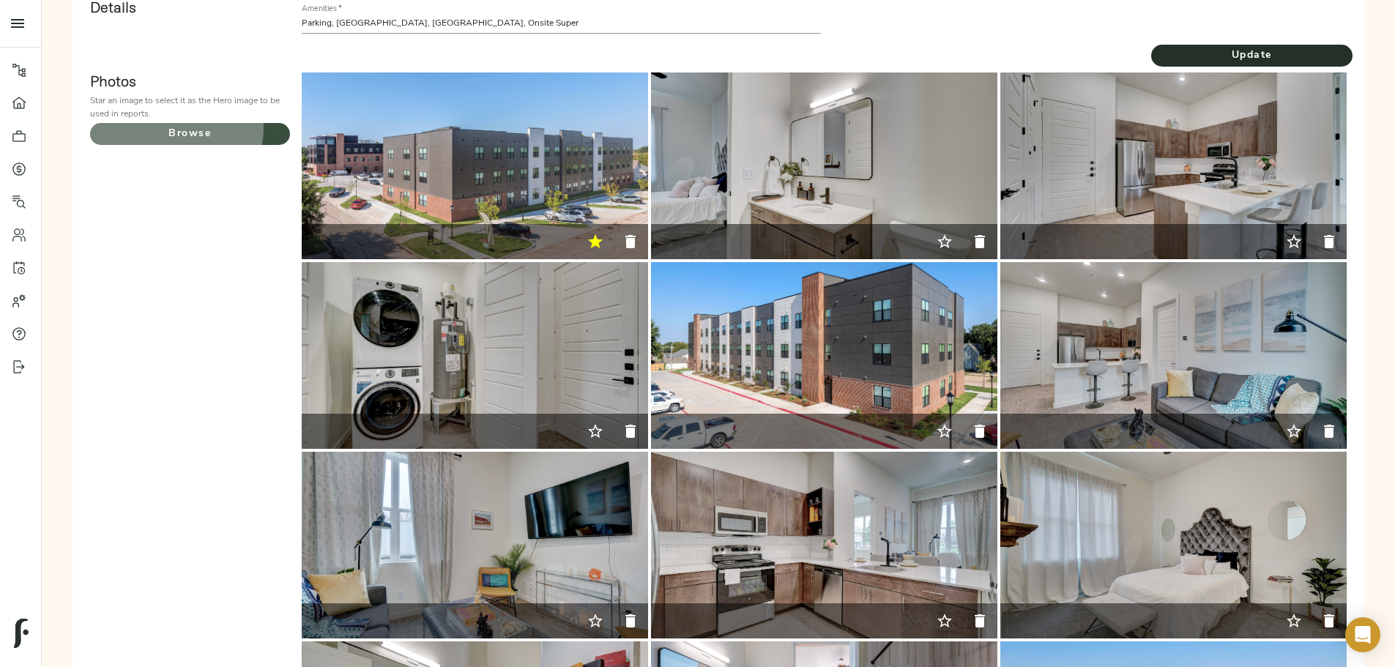
click at [290, 125] on span "Browse" at bounding box center [190, 134] width 200 height 18
click at [0, 0] on input "Browse" at bounding box center [0, 0] width 0 height 0
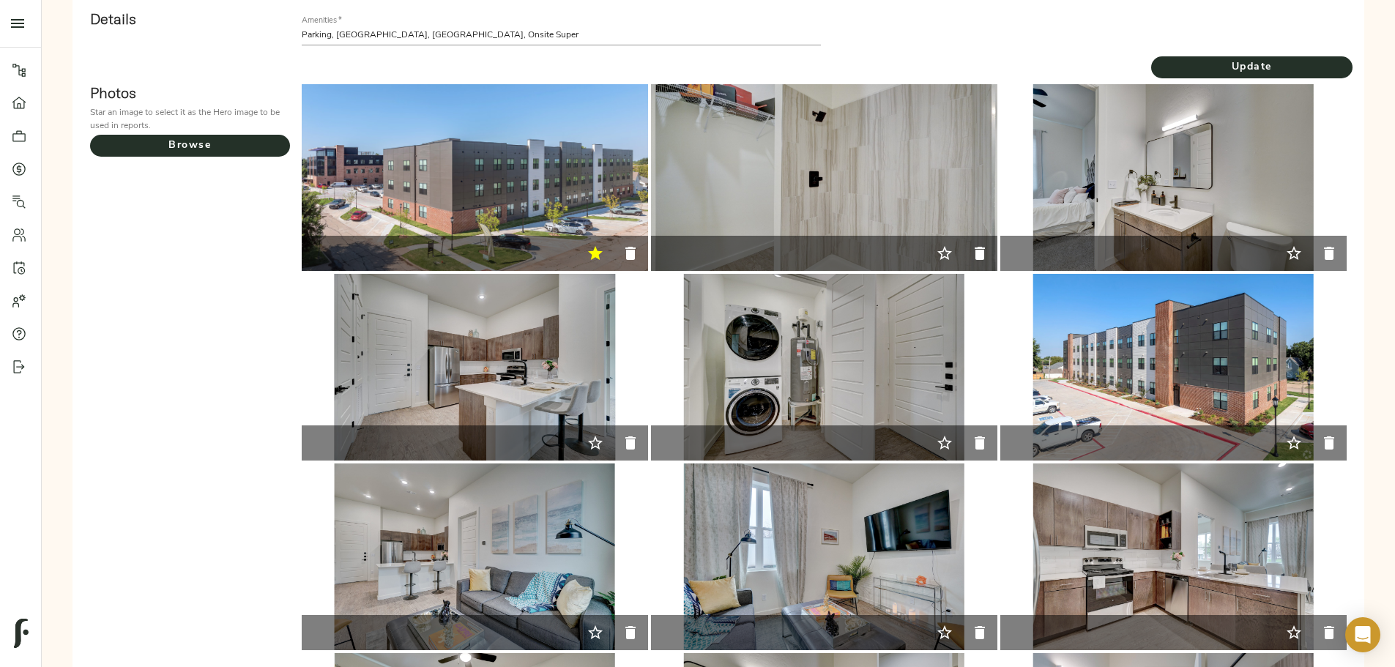
scroll to position [356, 0]
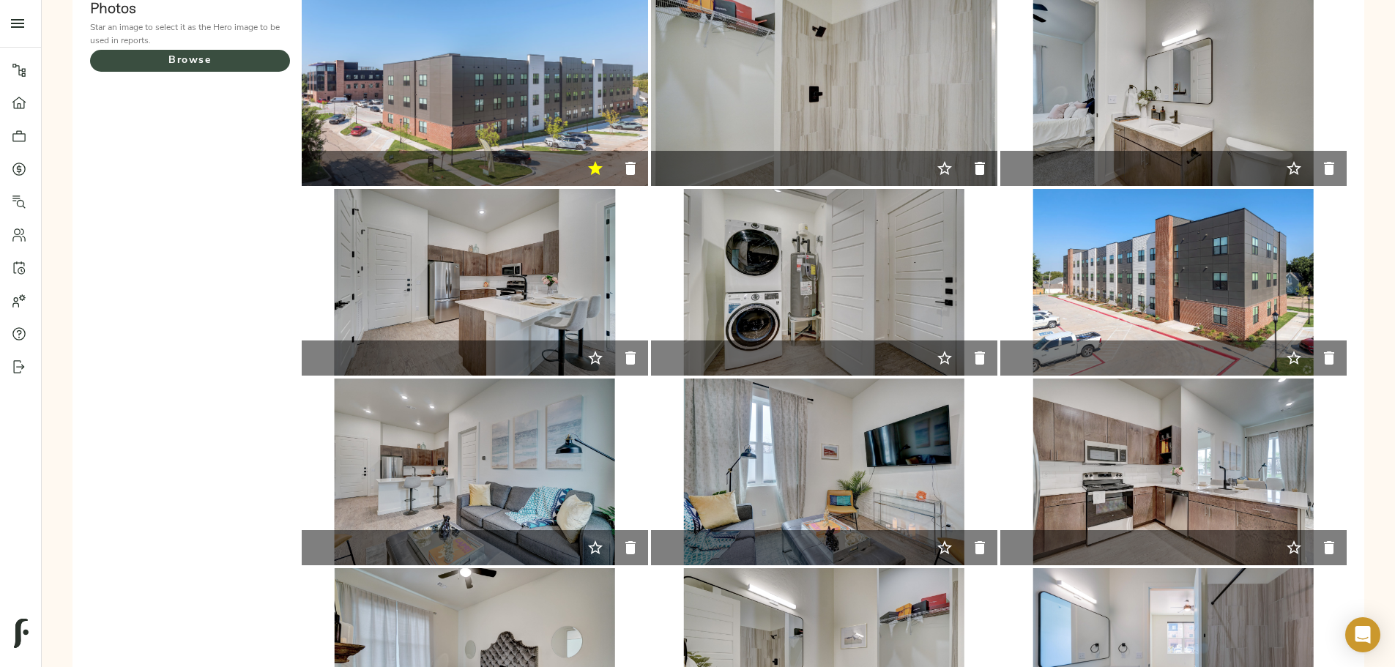
click at [290, 52] on span "Browse" at bounding box center [190, 61] width 200 height 18
click at [0, 0] on input "Browse" at bounding box center [0, 0] width 0 height 0
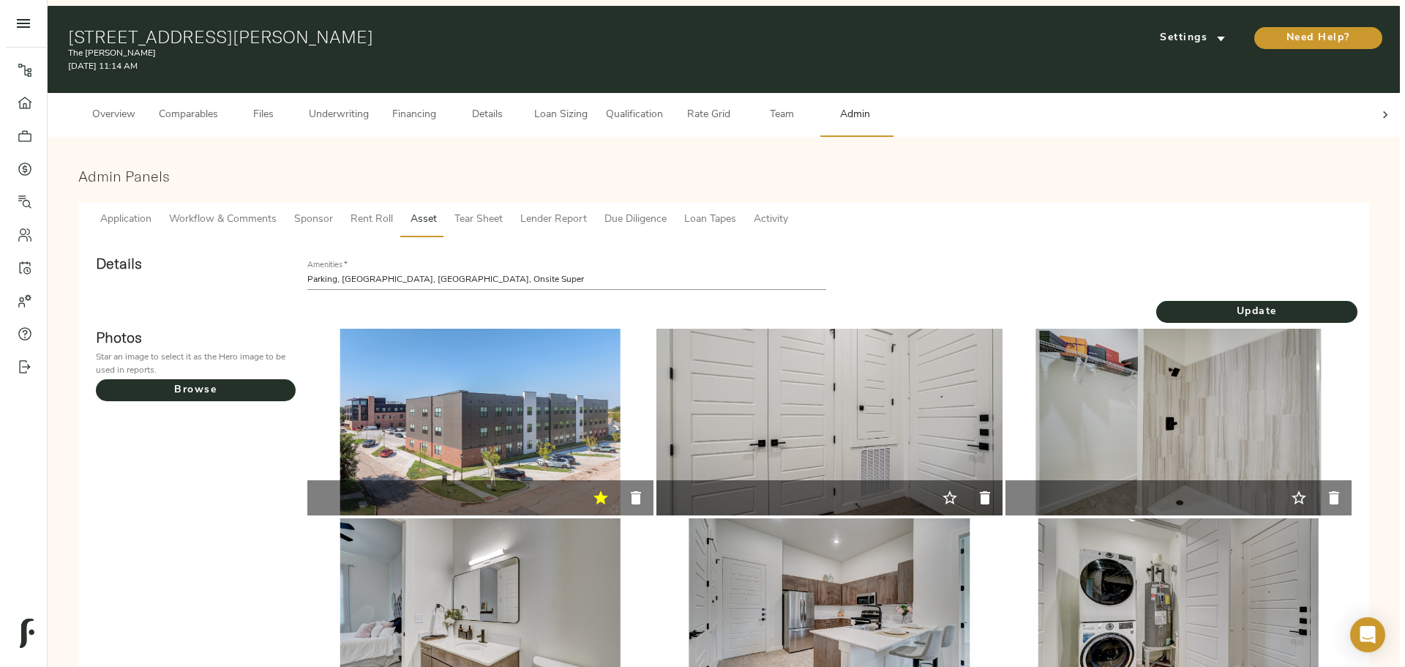
scroll to position [0, 0]
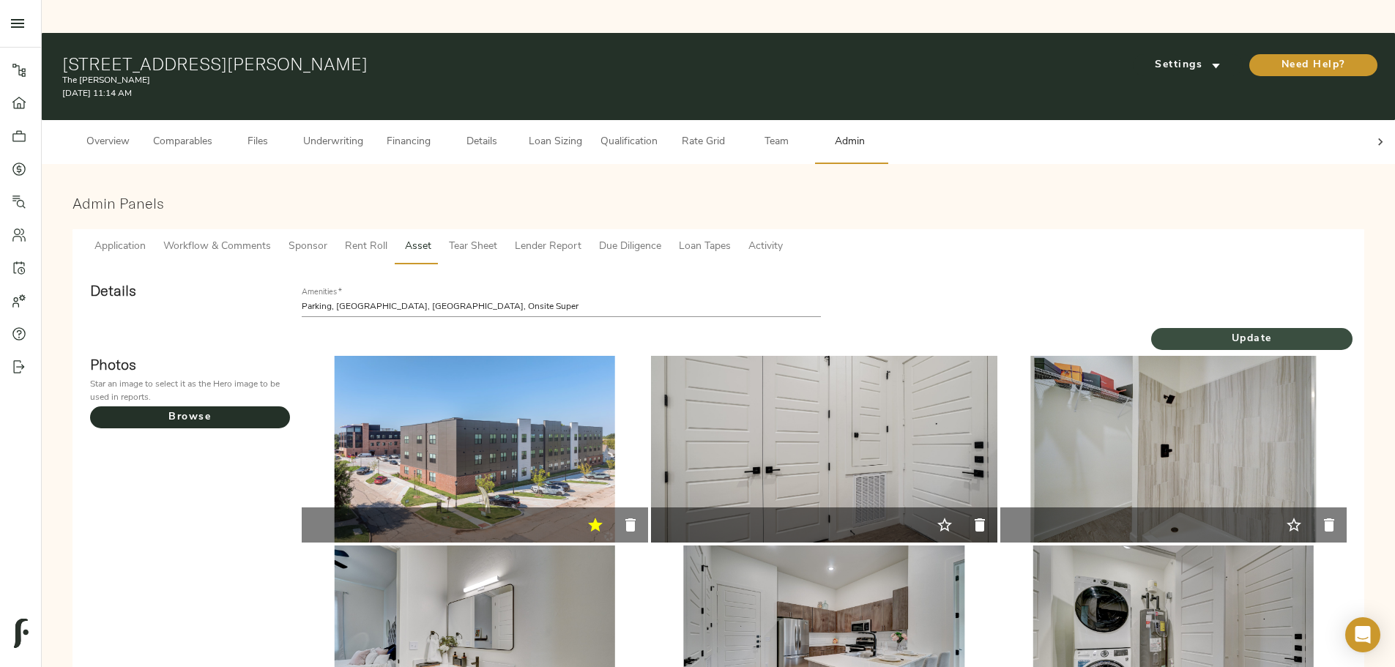
click at [1151, 330] on span "Update" at bounding box center [1251, 339] width 201 height 18
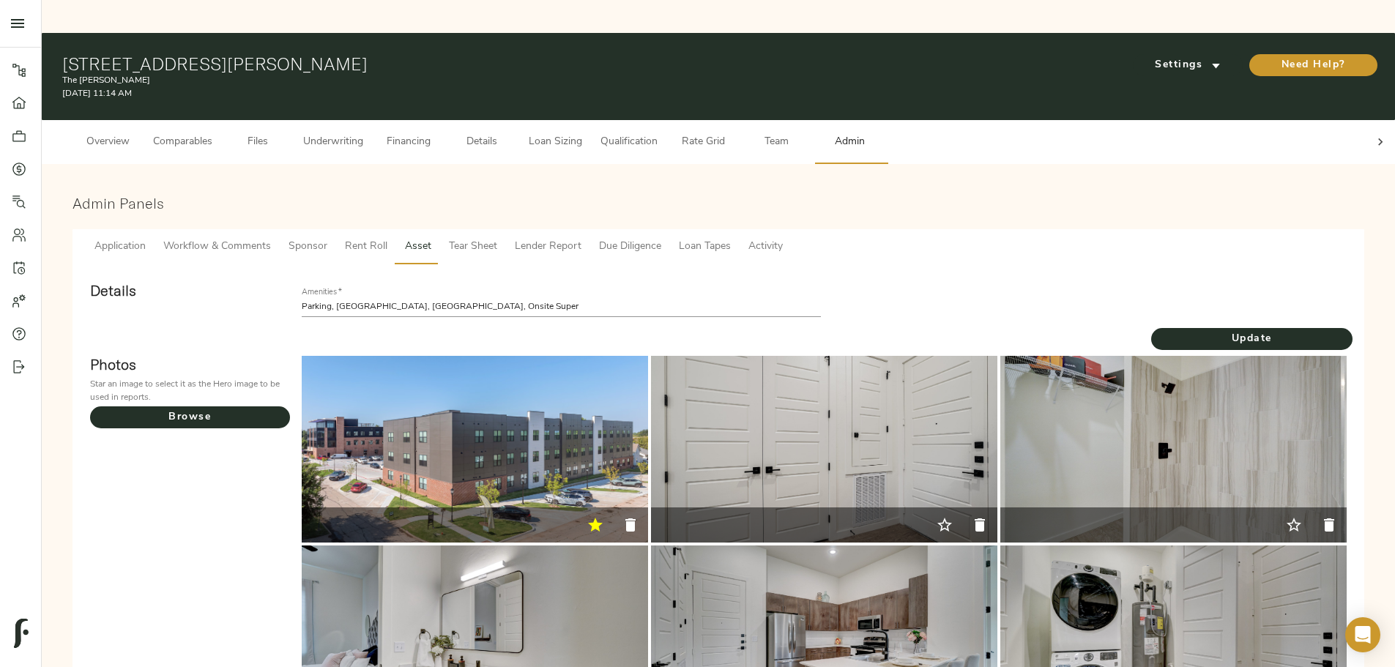
click at [497, 238] on span "Tear Sheet" at bounding box center [473, 247] width 48 height 18
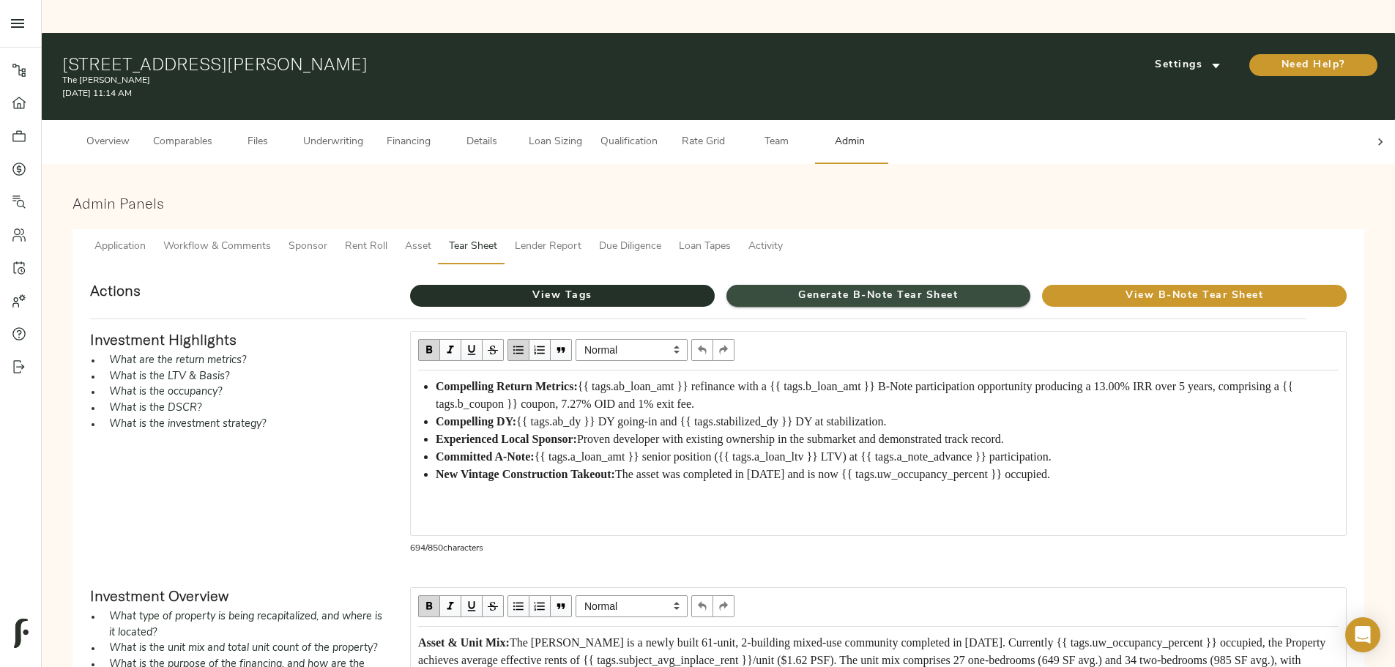
click at [850, 287] on span "Generate B-Note Tear Sheet" at bounding box center [878, 296] width 305 height 18
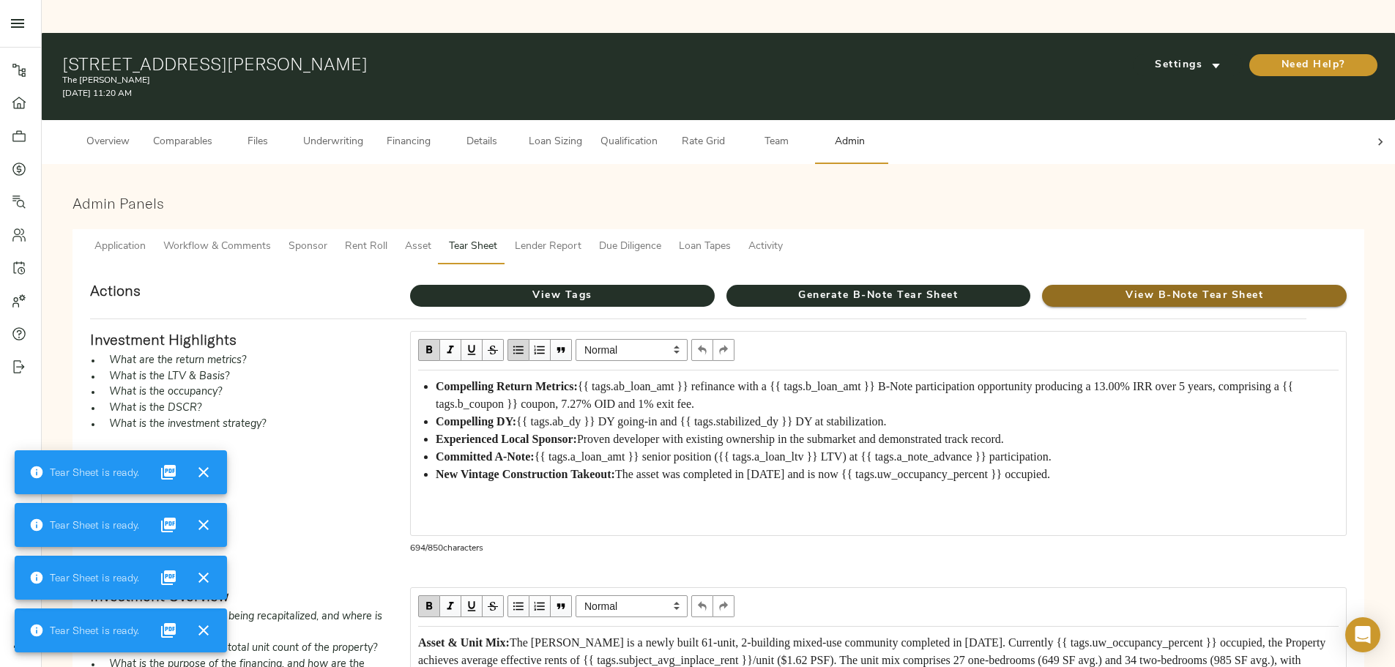
click at [1042, 287] on span "View B-Note Tear Sheet" at bounding box center [1194, 296] width 305 height 18
drag, startPoint x: 133, startPoint y: 366, endPoint x: 141, endPoint y: 359, distance: 10.4
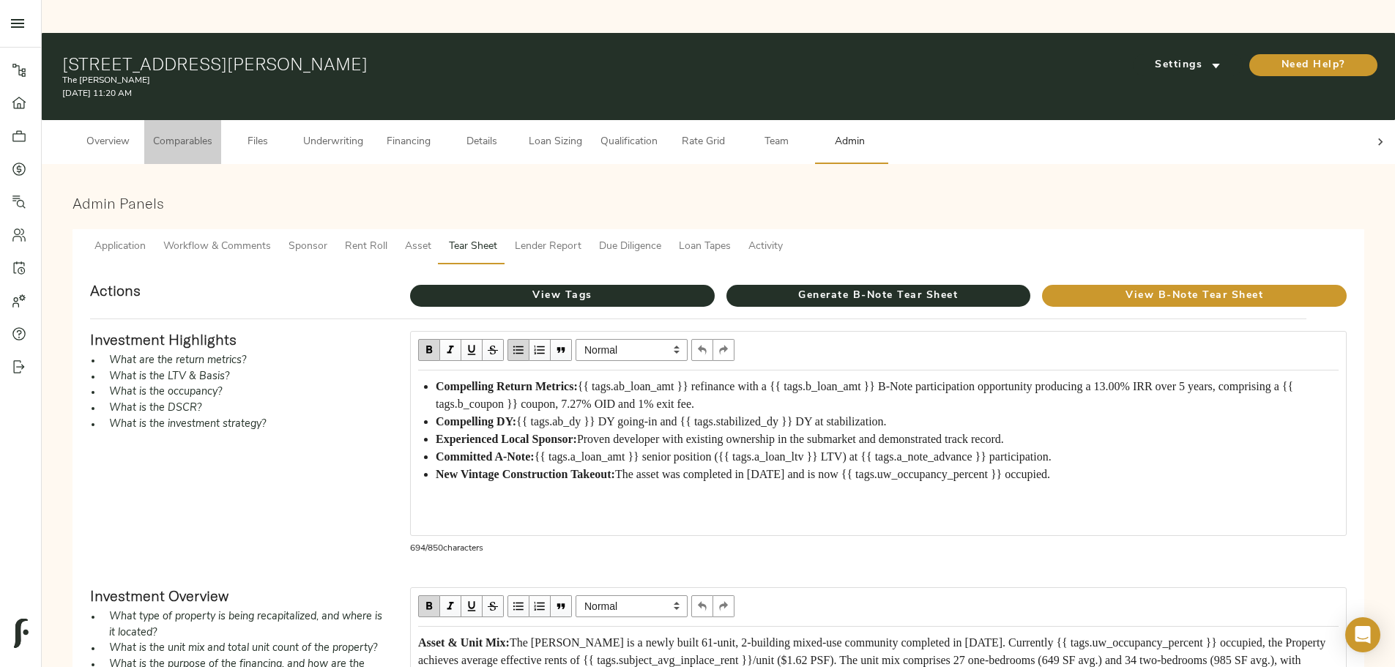
click at [221, 120] on button "Comparables" at bounding box center [182, 142] width 77 height 44
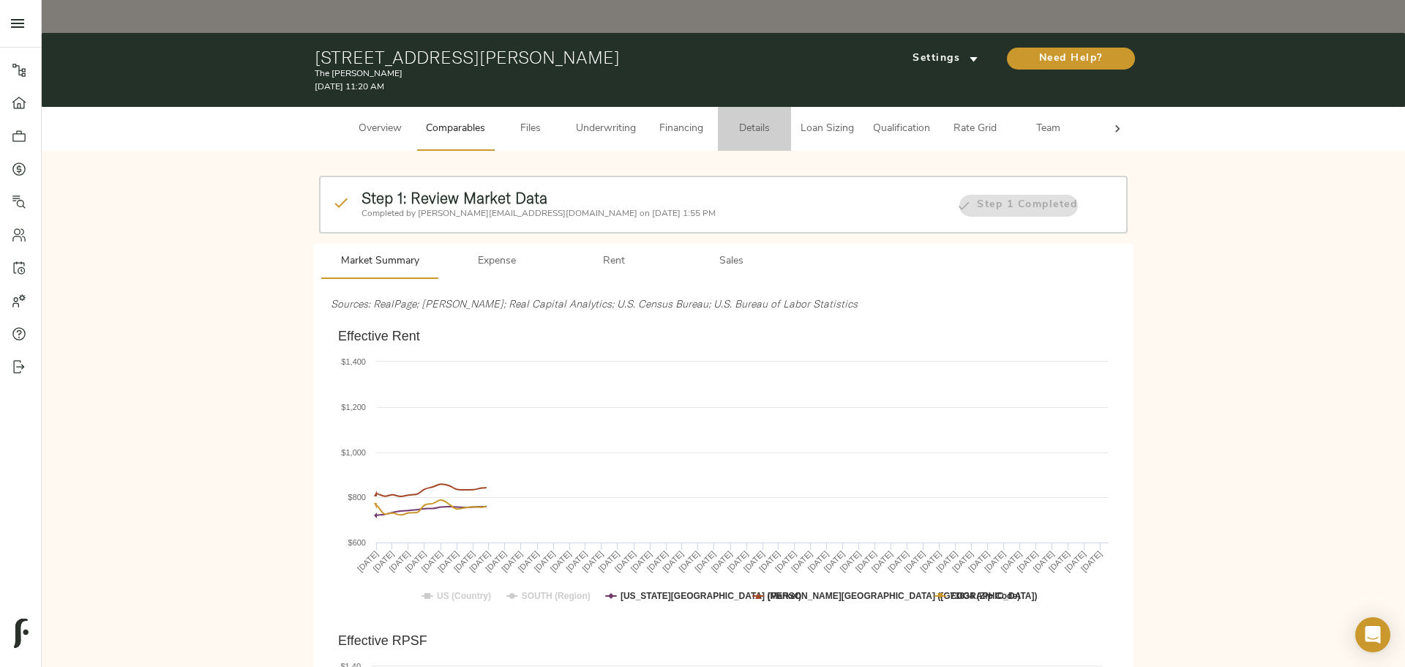
click at [772, 120] on span "Details" at bounding box center [755, 129] width 56 height 18
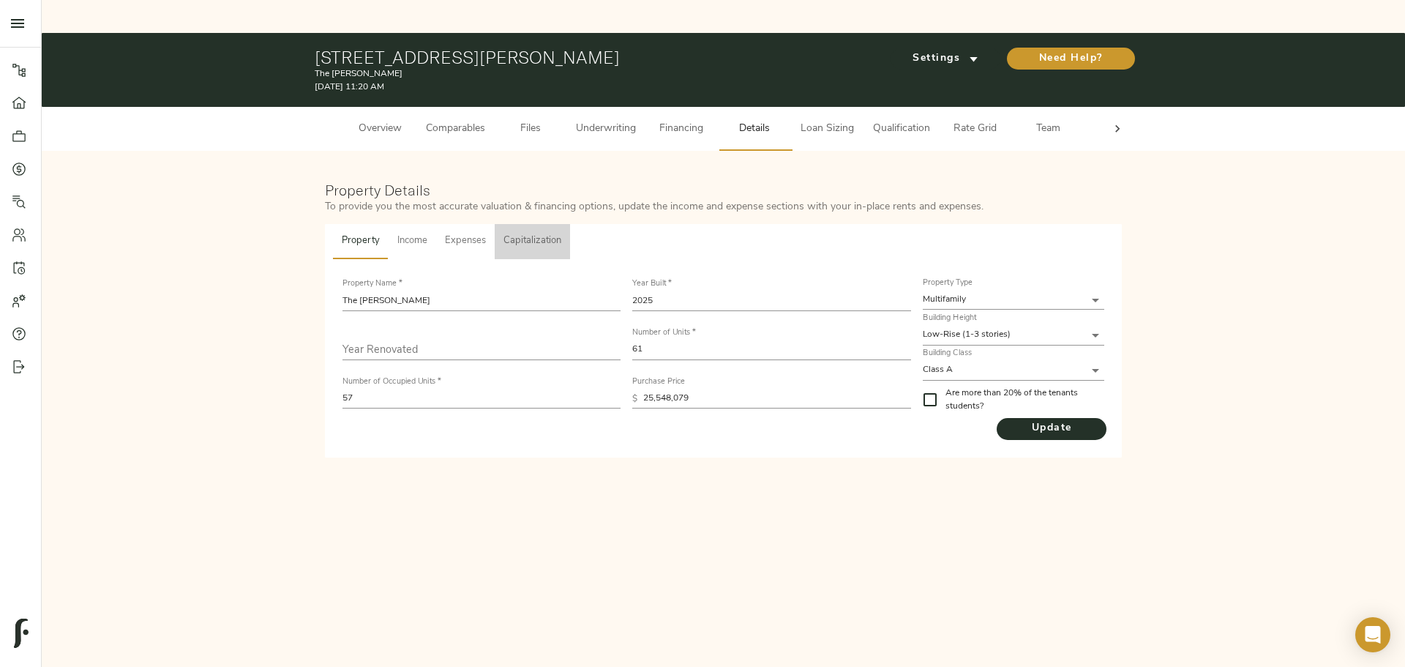
click at [534, 233] on span "Capitalization" at bounding box center [533, 241] width 58 height 17
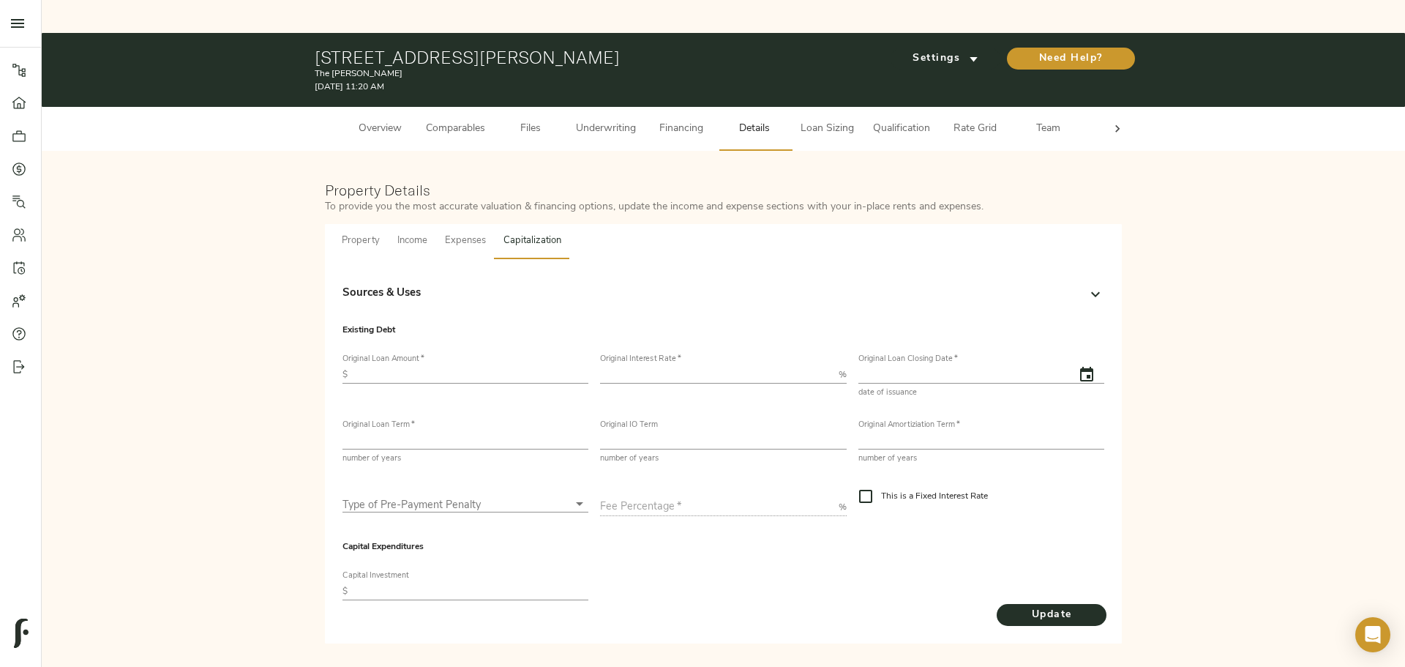
click at [468, 366] on input "text" at bounding box center [471, 375] width 235 height 18
click at [684, 534] on div "Capital Expenditures Capital Investment $" at bounding box center [724, 564] width 774 height 90
click at [434, 366] on input "text" at bounding box center [471, 375] width 235 height 18
type input "17,500,000"
click at [646, 366] on input "number" at bounding box center [716, 375] width 232 height 18
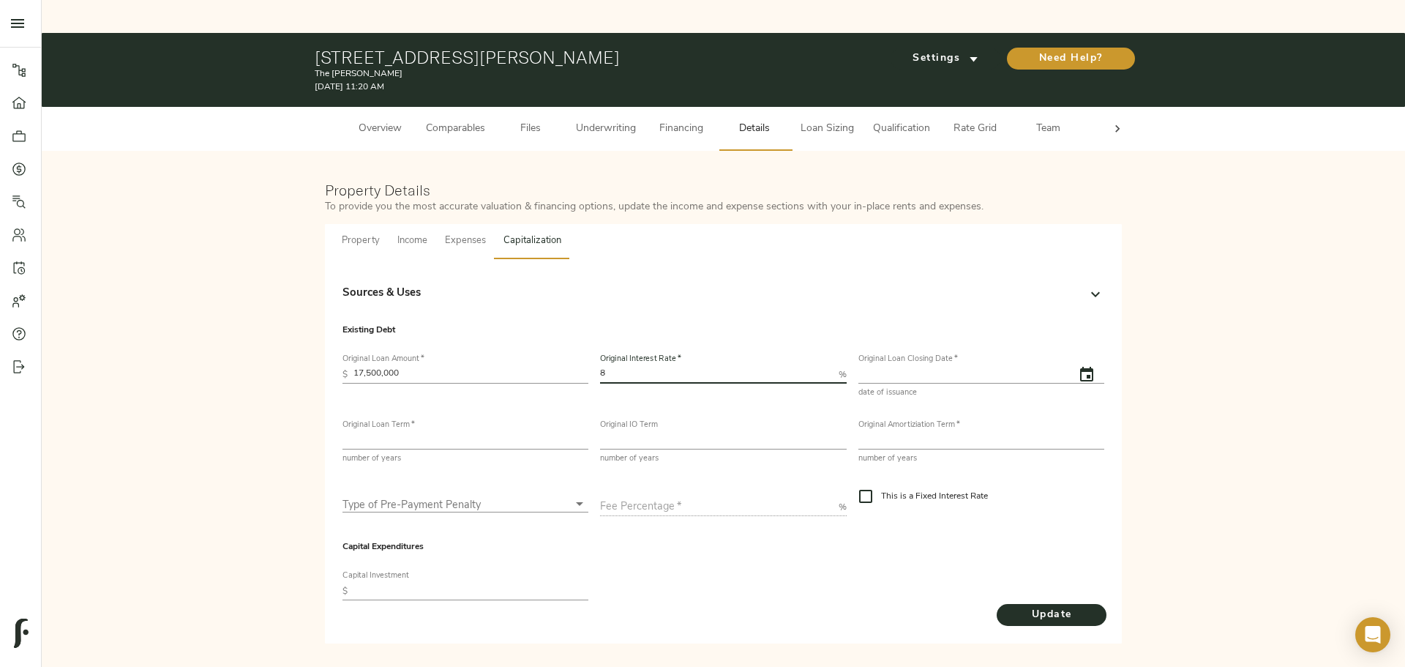
type input "8"
click at [1080, 367] on icon "button" at bounding box center [1086, 374] width 13 height 15
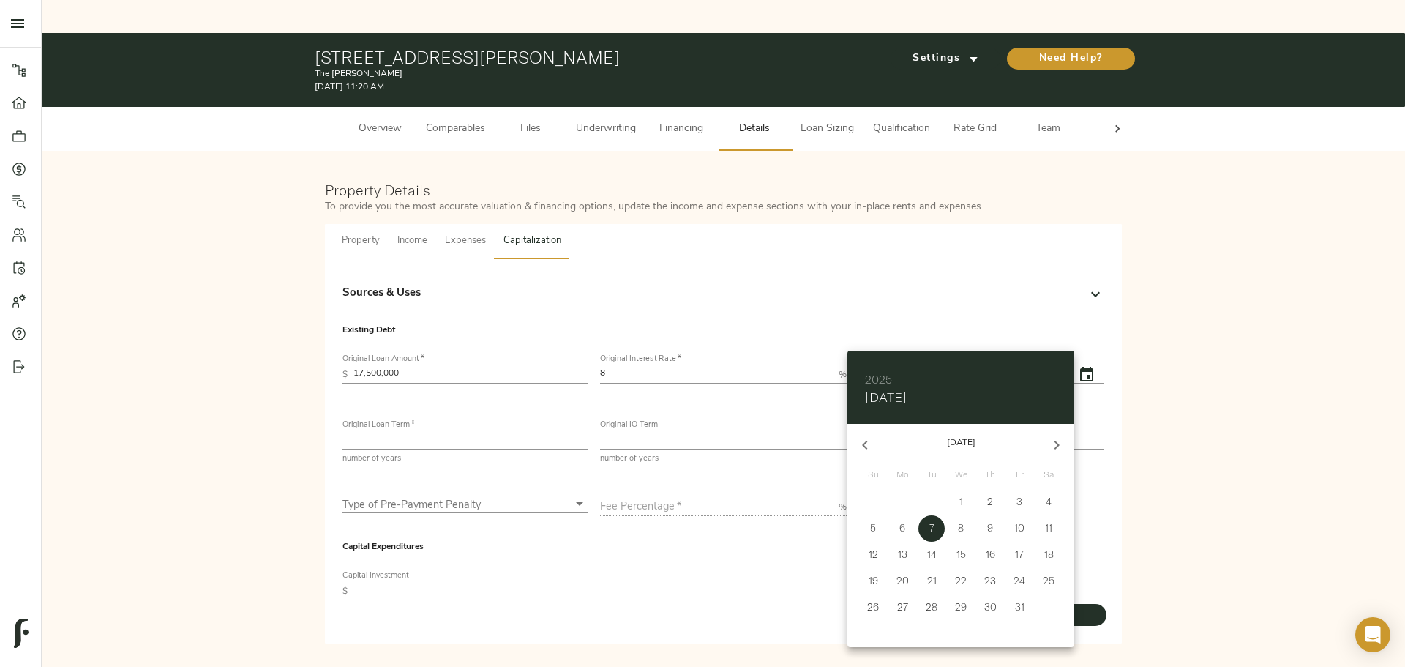
click at [859, 448] on icon "button" at bounding box center [865, 445] width 18 height 18
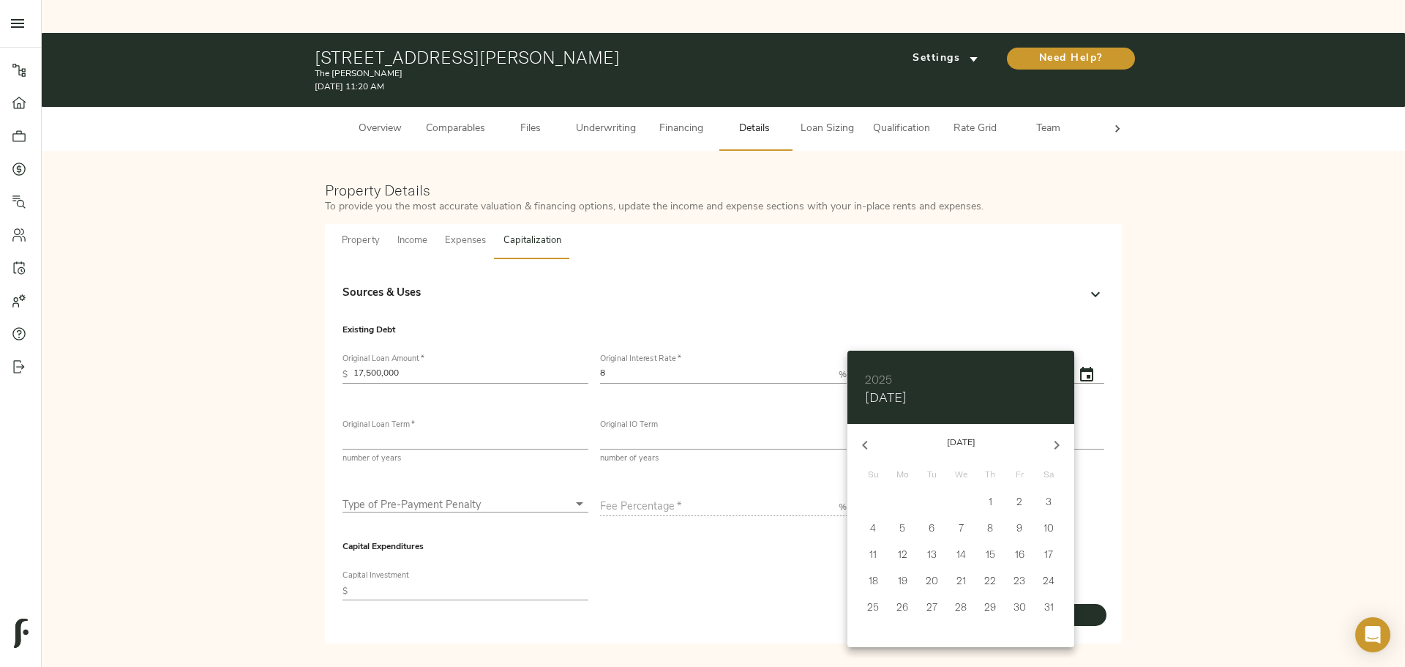
click at [880, 396] on h4 "[DATE]" at bounding box center [886, 397] width 42 height 16
click at [881, 379] on h6 "2025" at bounding box center [878, 379] width 27 height 20
click at [965, 438] on div "2022" at bounding box center [961, 440] width 227 height 29
click at [869, 433] on button "button" at bounding box center [865, 445] width 35 height 35
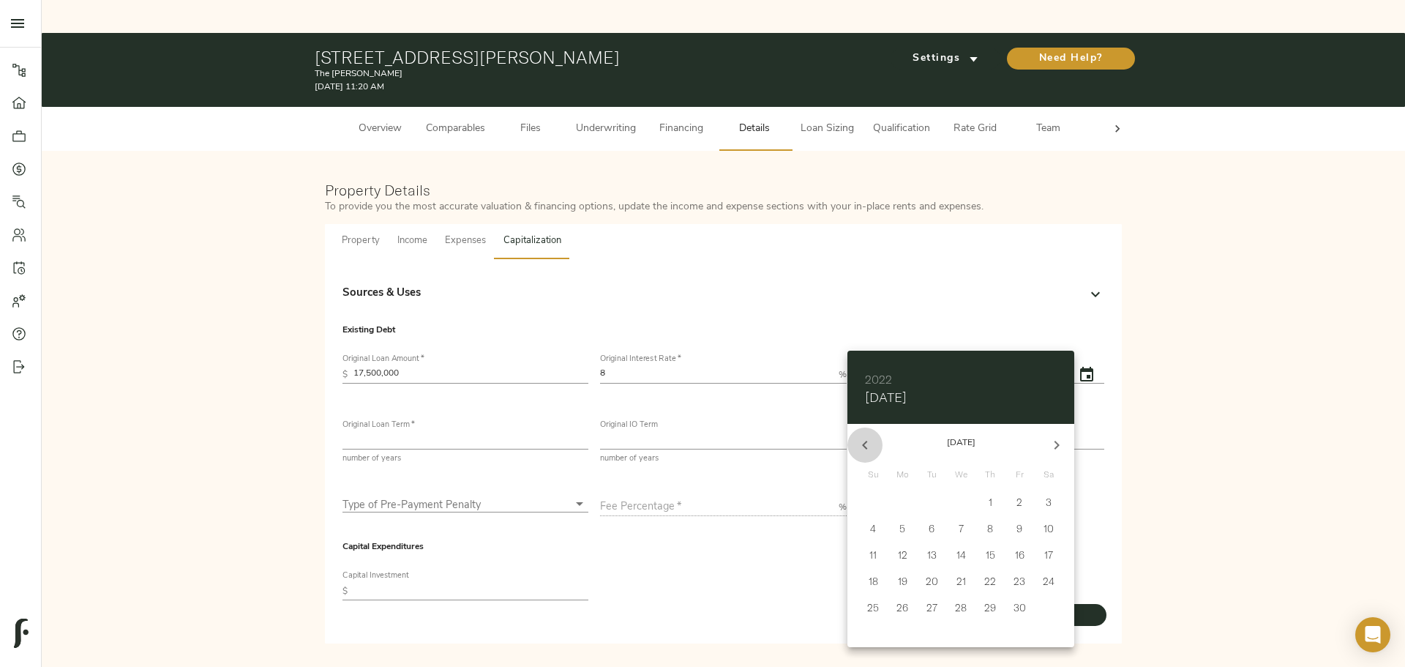
click at [869, 433] on button "button" at bounding box center [865, 445] width 35 height 35
click at [1061, 449] on icon "button" at bounding box center [1057, 445] width 18 height 18
click at [963, 524] on p "6" at bounding box center [961, 527] width 6 height 15
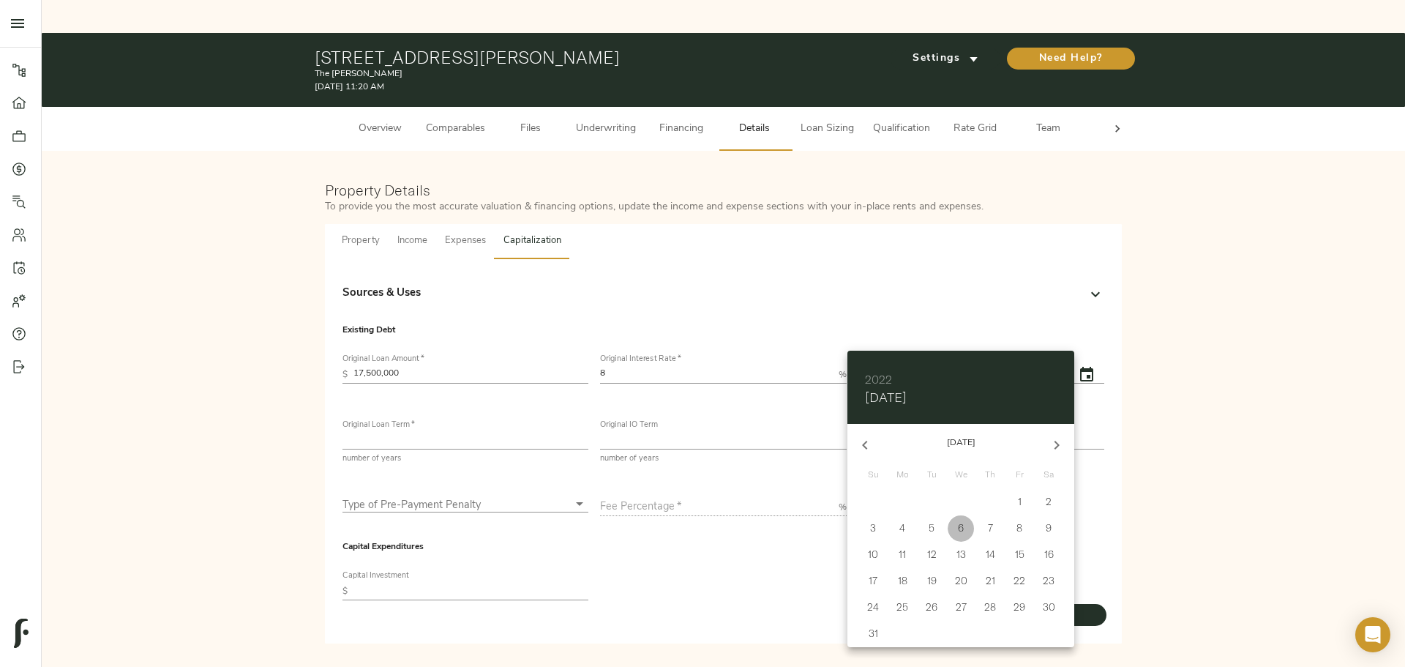
type input "[DATE]"
click at [809, 527] on div at bounding box center [702, 333] width 1405 height 667
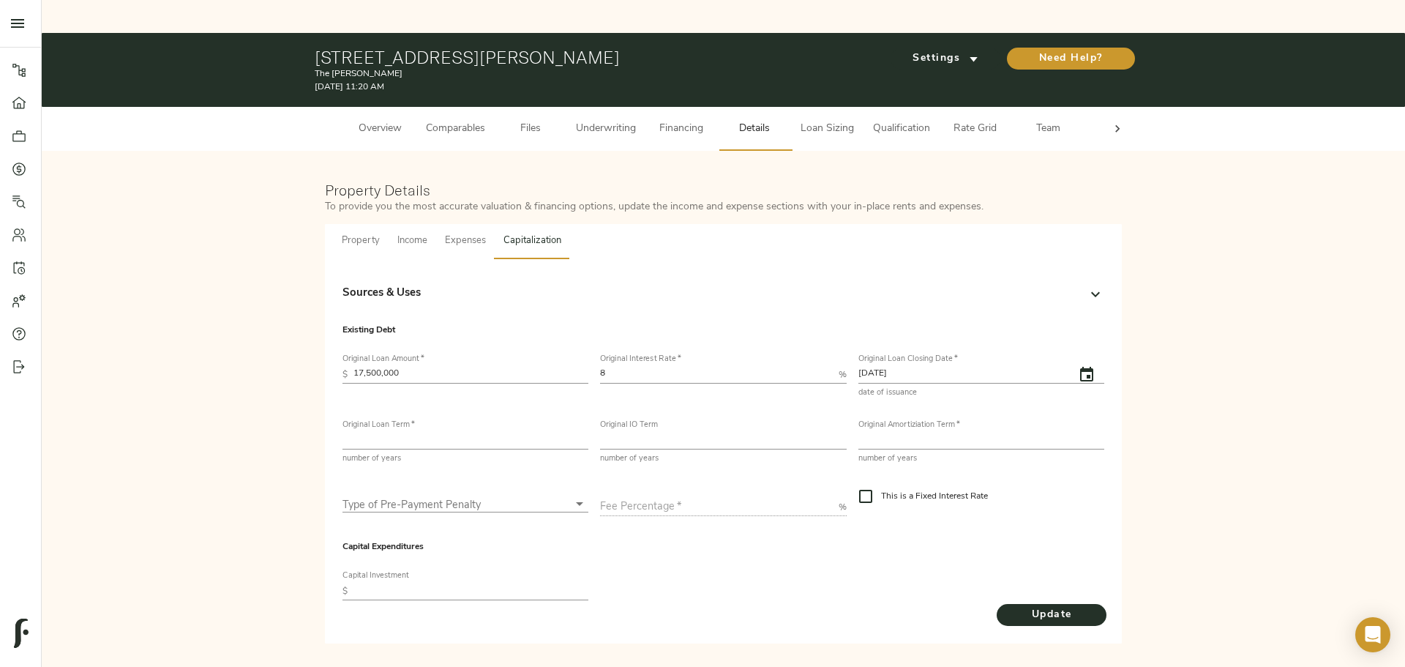
click at [439, 432] on input "number" at bounding box center [466, 441] width 246 height 18
type input "3"
type input "5"
click at [638, 432] on input "number" at bounding box center [723, 441] width 246 height 18
type input "5"
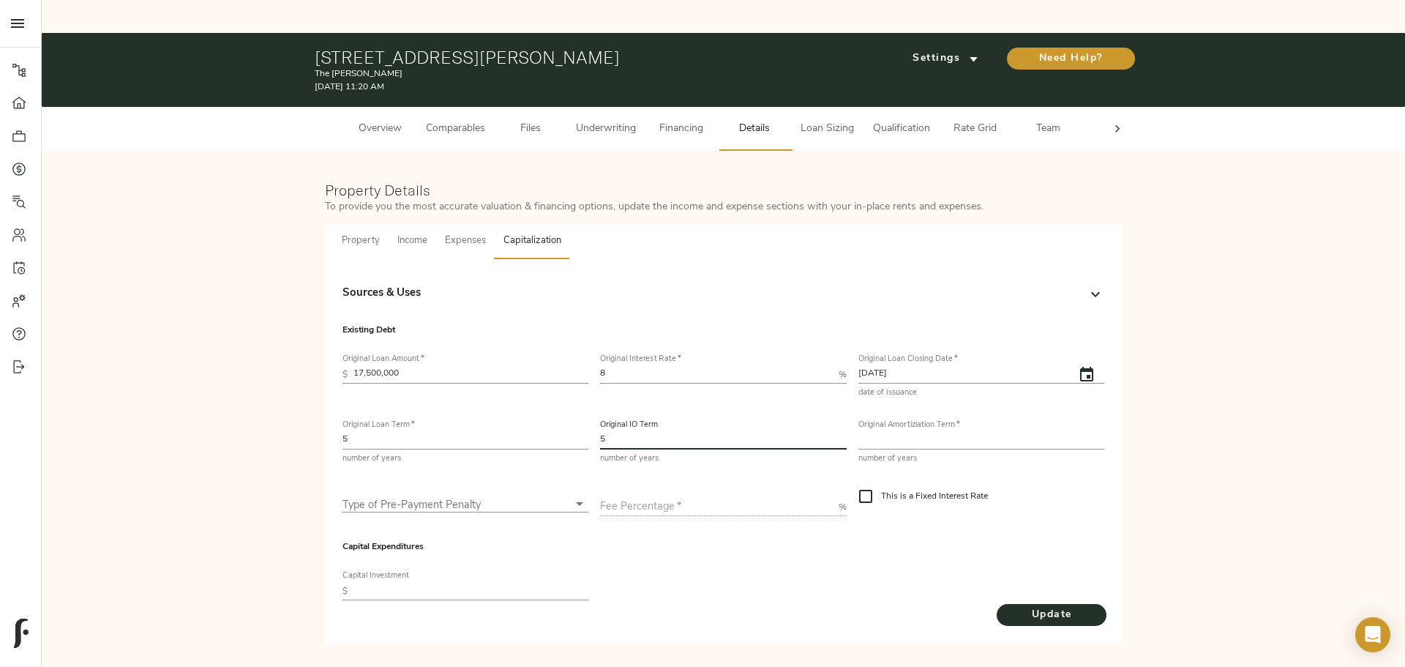
click at [935, 432] on input "number" at bounding box center [982, 441] width 246 height 18
type input "30"
click at [471, 469] on body "The [PERSON_NAME] - [STREET_ADDRESS][PERSON_NAME] Pipeline Dashboard Portfolio …" at bounding box center [702, 350] width 1405 height 700
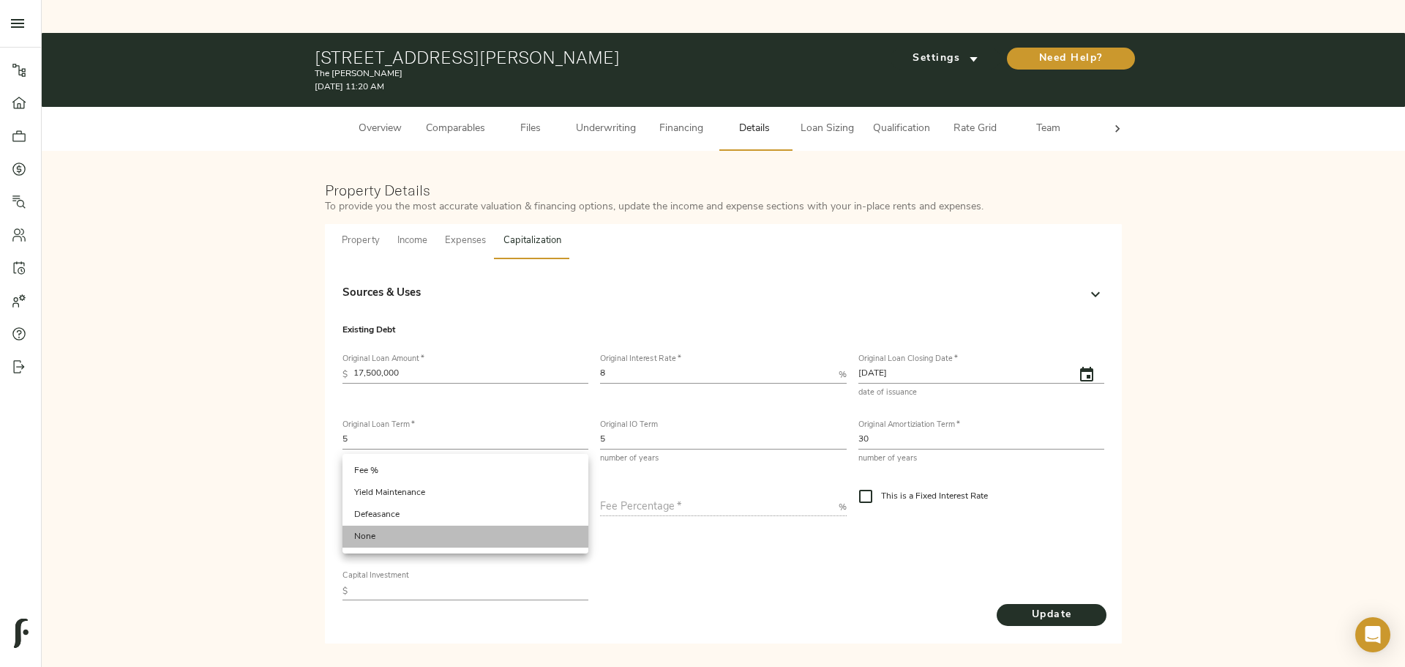
click at [465, 531] on li "None" at bounding box center [466, 537] width 246 height 22
type input "none"
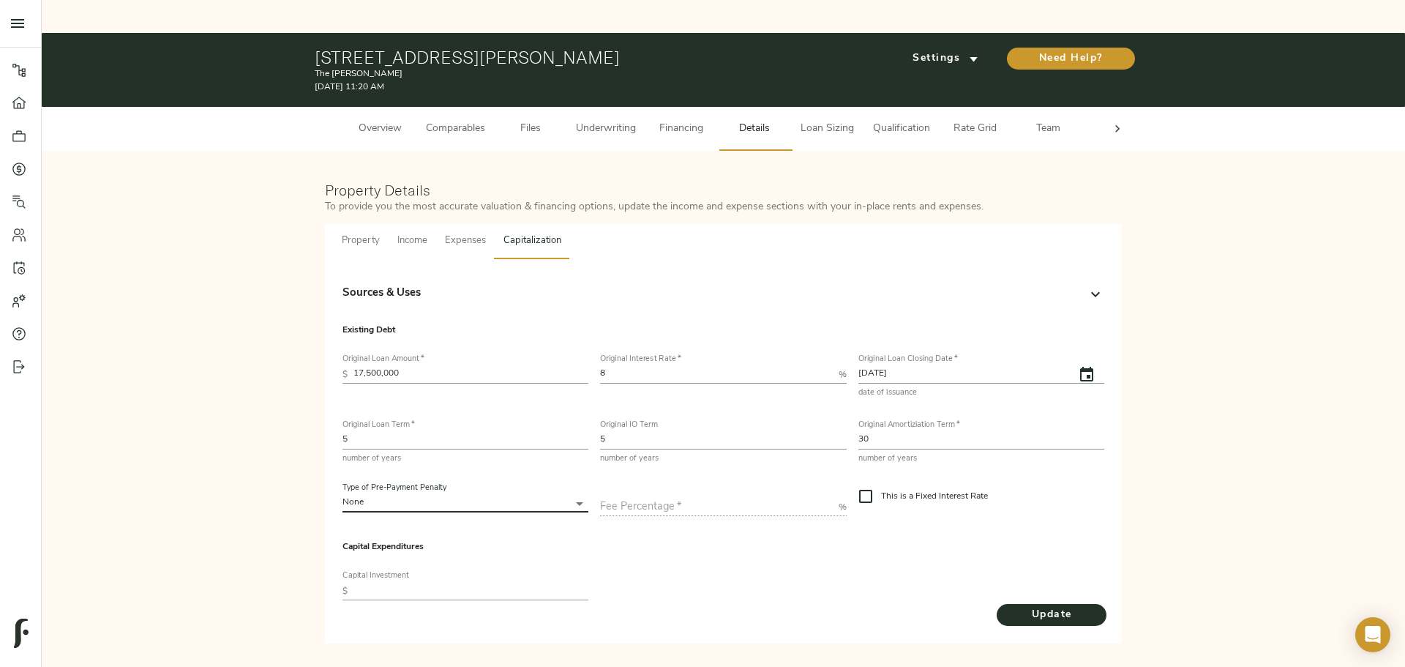
click at [868, 481] on input "This is a Fixed Interest Rate" at bounding box center [866, 496] width 31 height 31
checkbox input "true"
click at [507, 583] on input "text" at bounding box center [471, 592] width 235 height 18
drag, startPoint x: 381, startPoint y: 338, endPoint x: 359, endPoint y: 337, distance: 22.0
click at [378, 366] on input "17,500,000" at bounding box center [471, 375] width 235 height 18
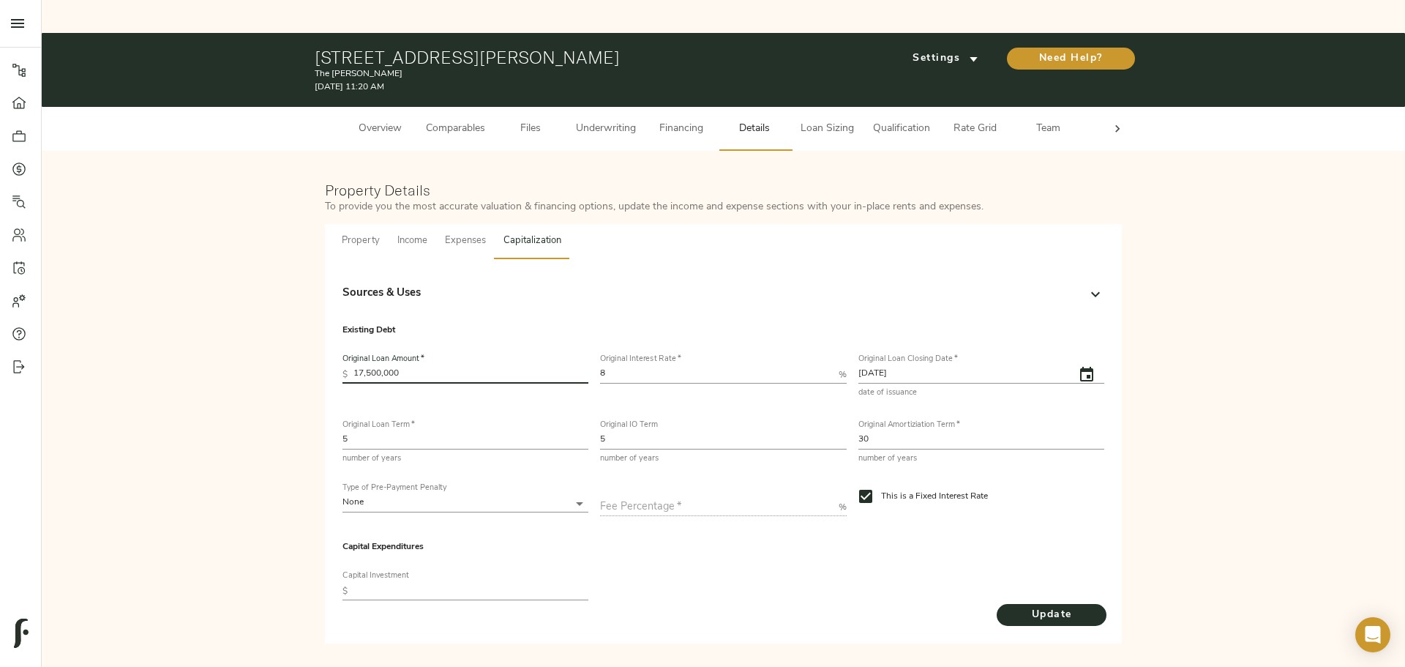
drag, startPoint x: 356, startPoint y: 338, endPoint x: 408, endPoint y: 338, distance: 52.0
click at [408, 366] on input "17,500,000" at bounding box center [471, 375] width 235 height 18
click at [624, 528] on div "Capital Expenditures Capital Investment $" at bounding box center [724, 564] width 774 height 90
click at [528, 583] on input "text" at bounding box center [471, 592] width 235 height 18
type input "26,294,400"
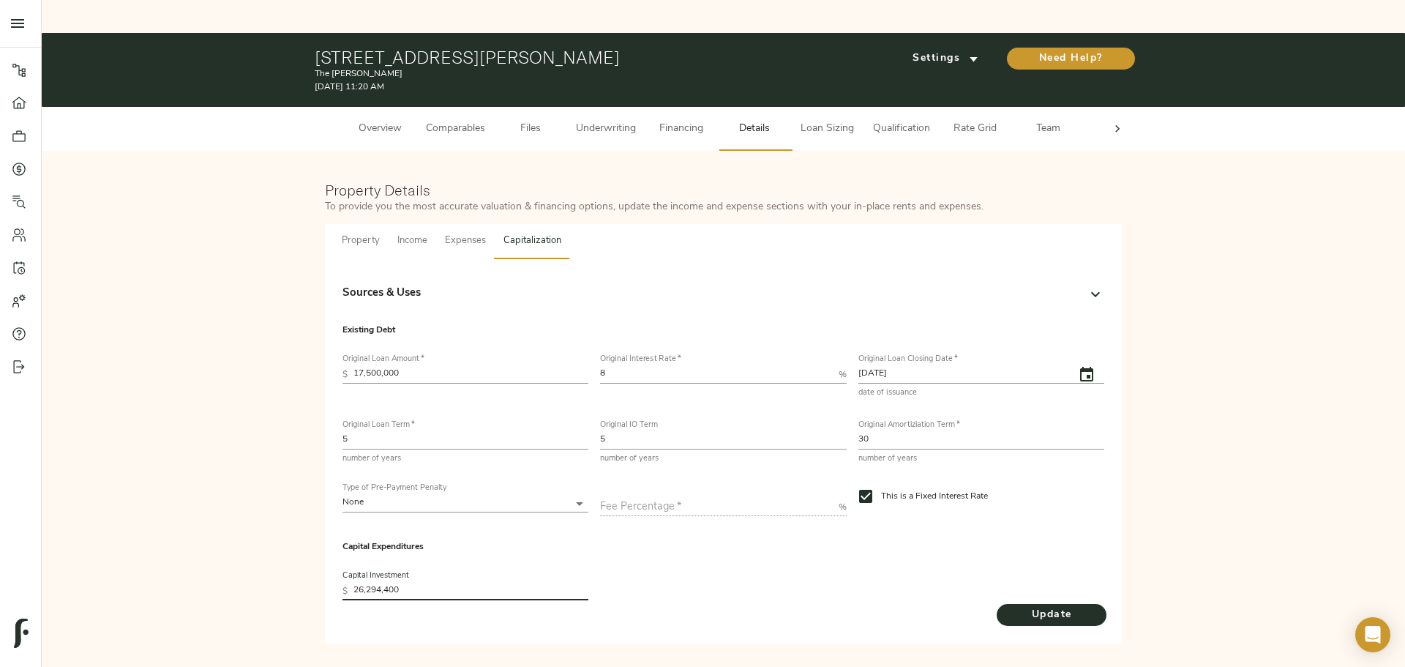
click at [415, 583] on input "26,294,400" at bounding box center [471, 592] width 235 height 18
type input "26,294,400"
click at [1100, 604] on button "Update" at bounding box center [1052, 615] width 110 height 22
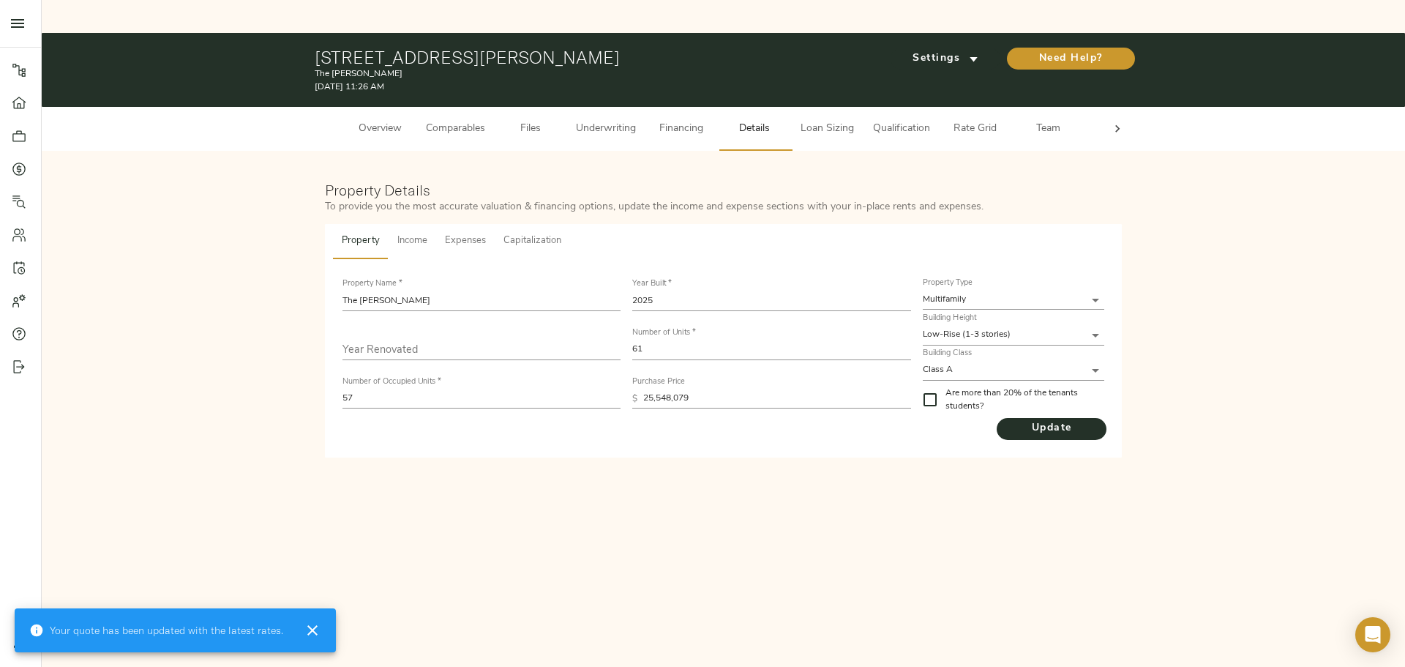
click at [668, 389] on input "25,548,079" at bounding box center [776, 399] width 267 height 20
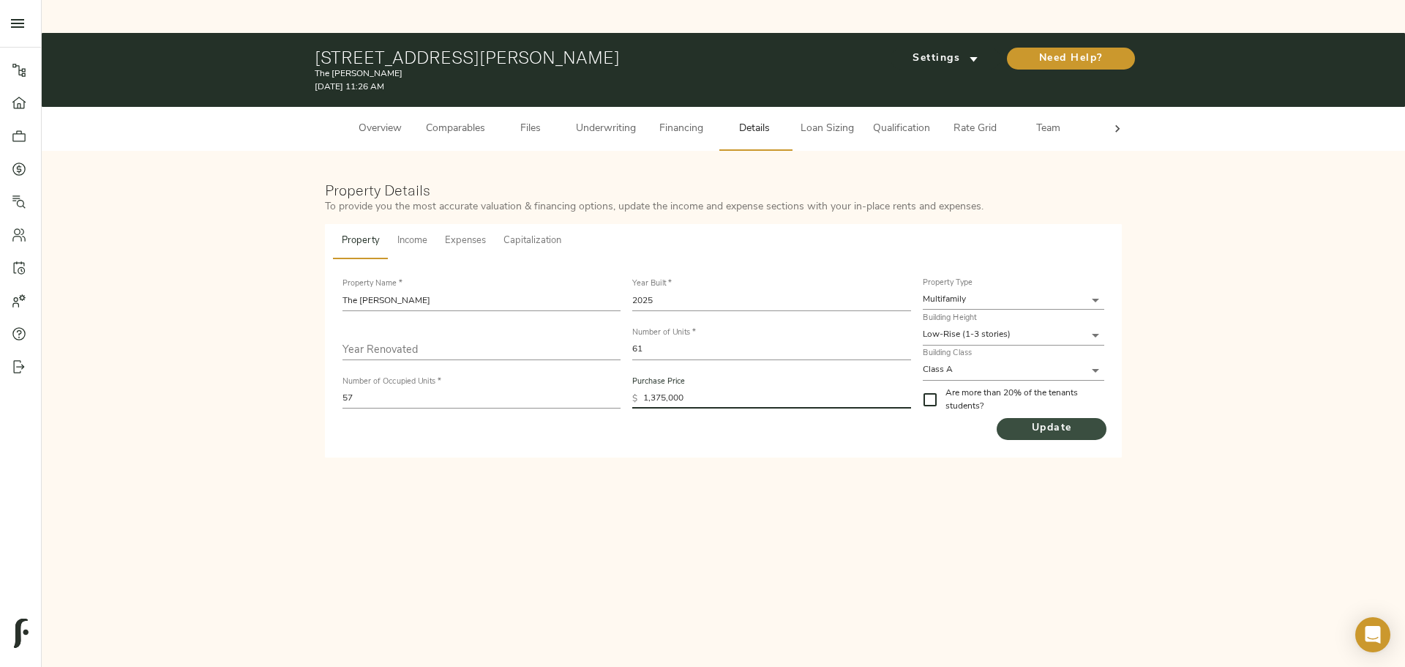
type input "1,375,000"
click at [1045, 419] on span "Update" at bounding box center [1052, 428] width 110 height 18
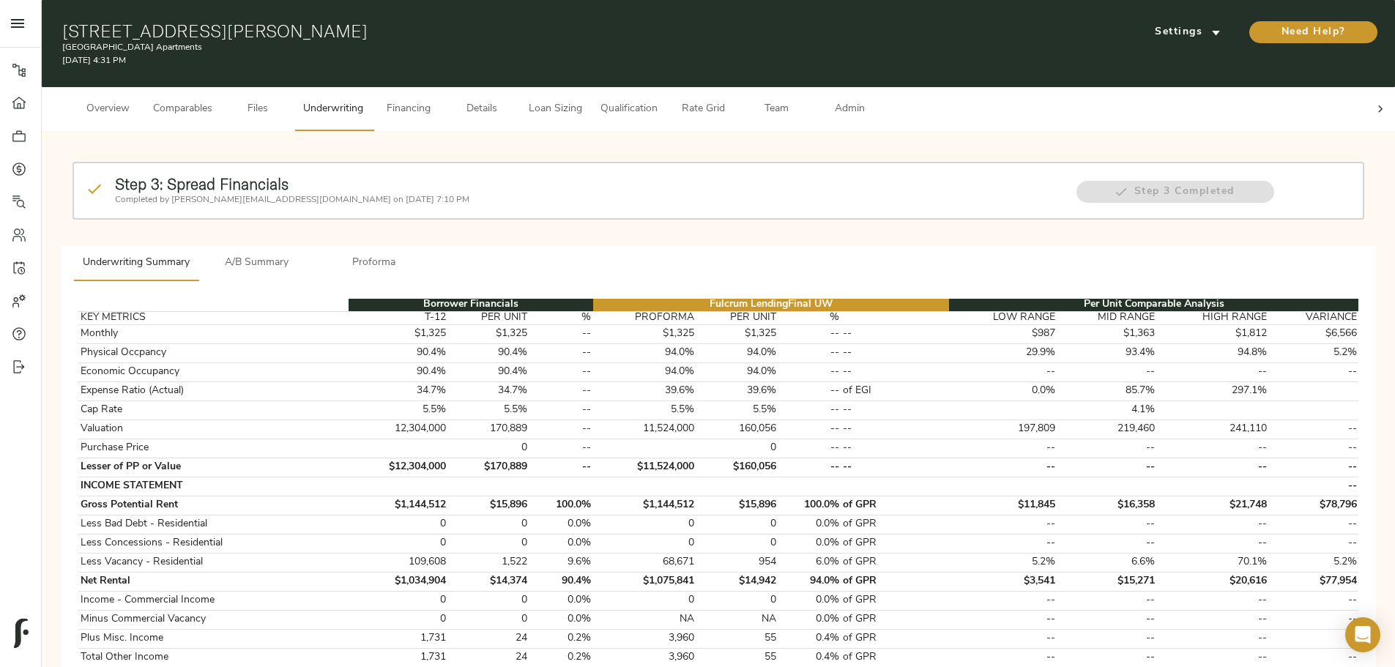
click at [804, 100] on span "Team" at bounding box center [776, 109] width 56 height 18
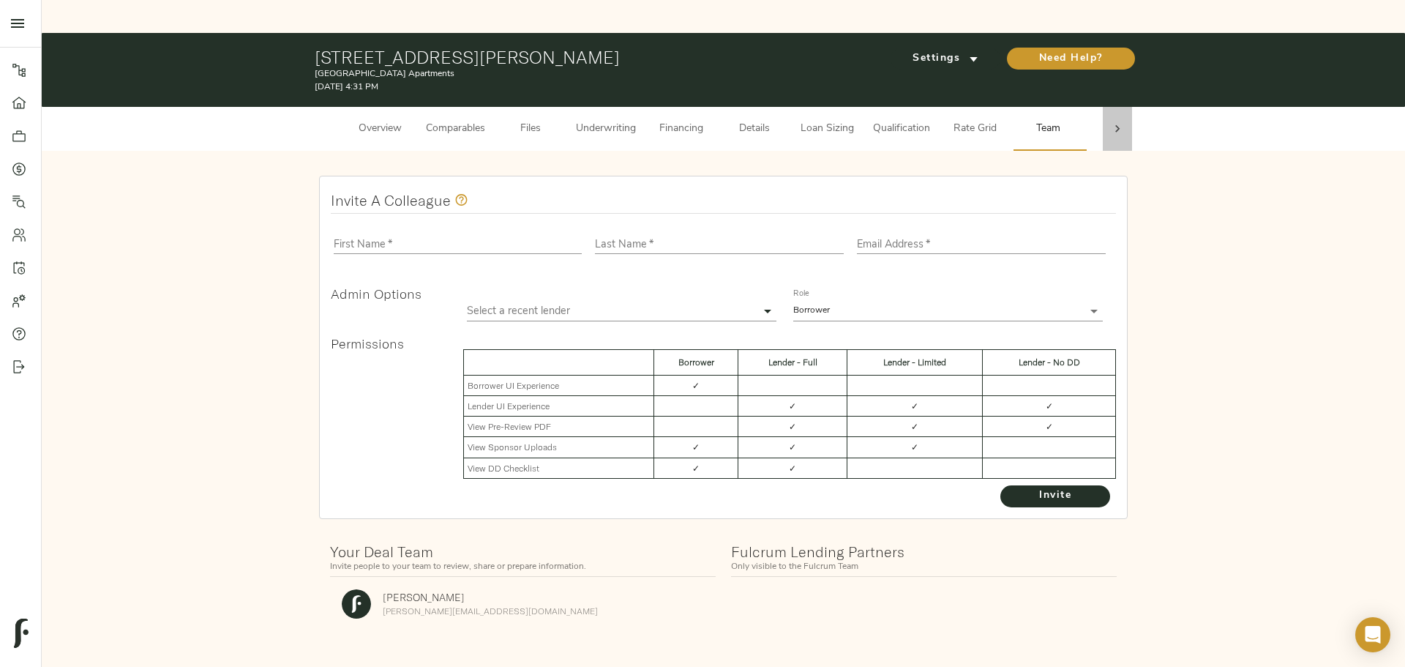
click at [1113, 107] on div at bounding box center [1117, 129] width 29 height 44
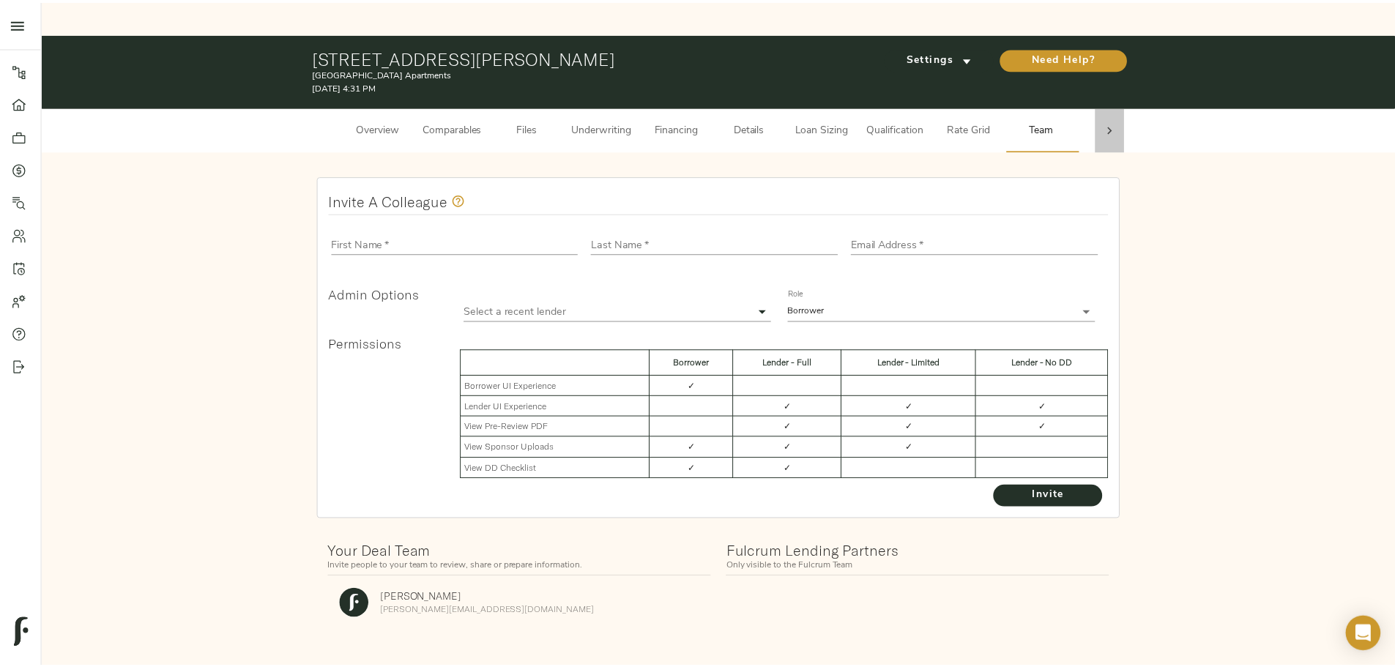
scroll to position [0, 57]
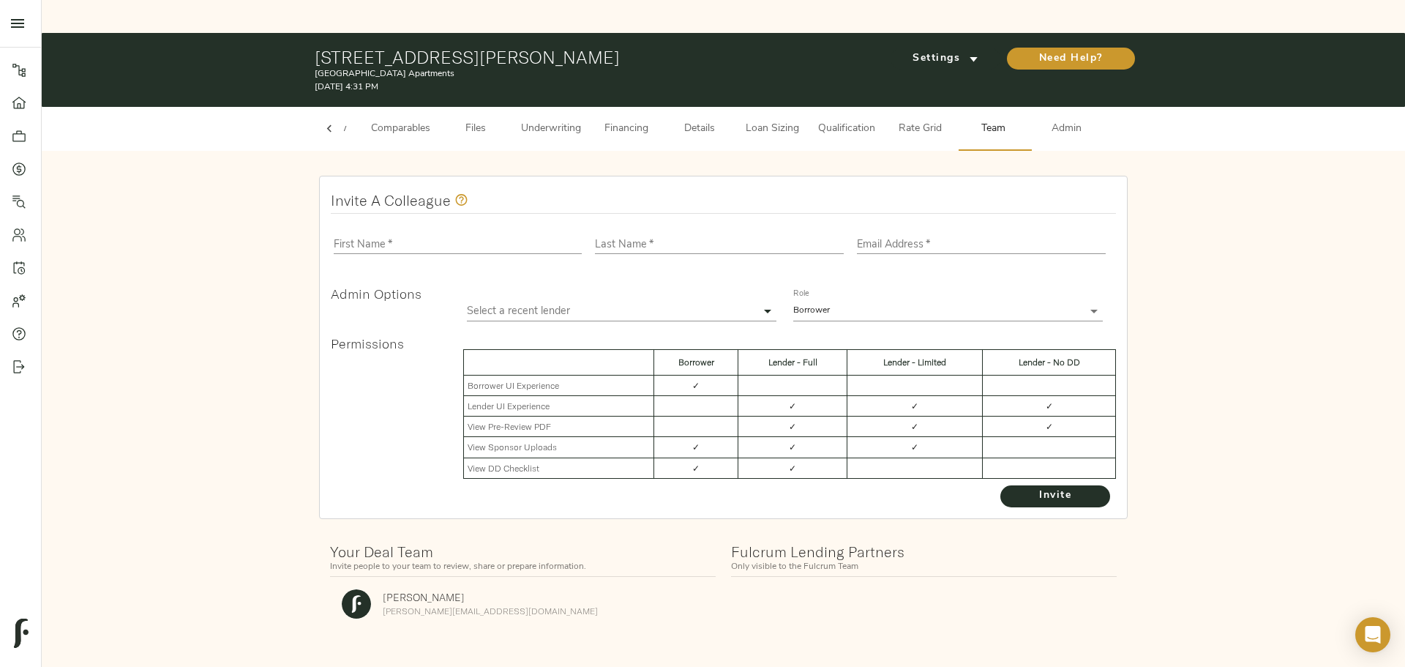
click at [1067, 120] on span "Admin" at bounding box center [1067, 129] width 56 height 18
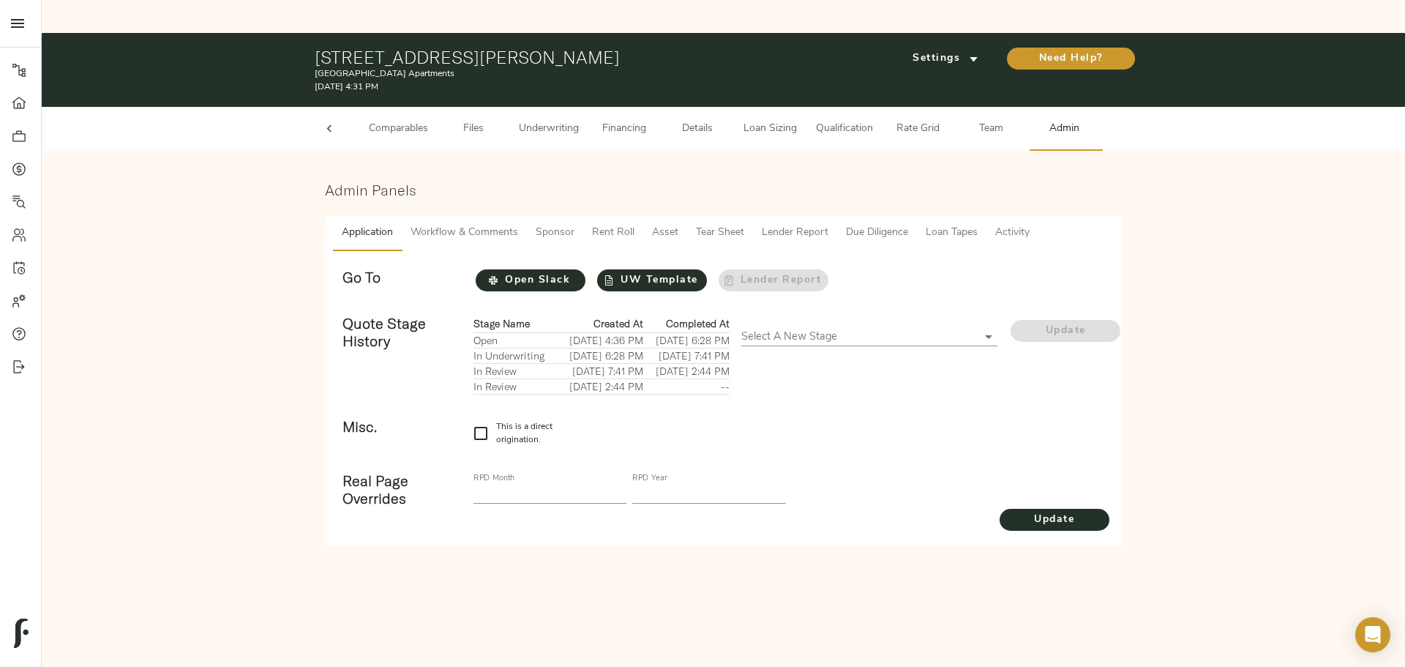
click at [449, 224] on span "Workflow & Comments" at bounding box center [465, 233] width 108 height 18
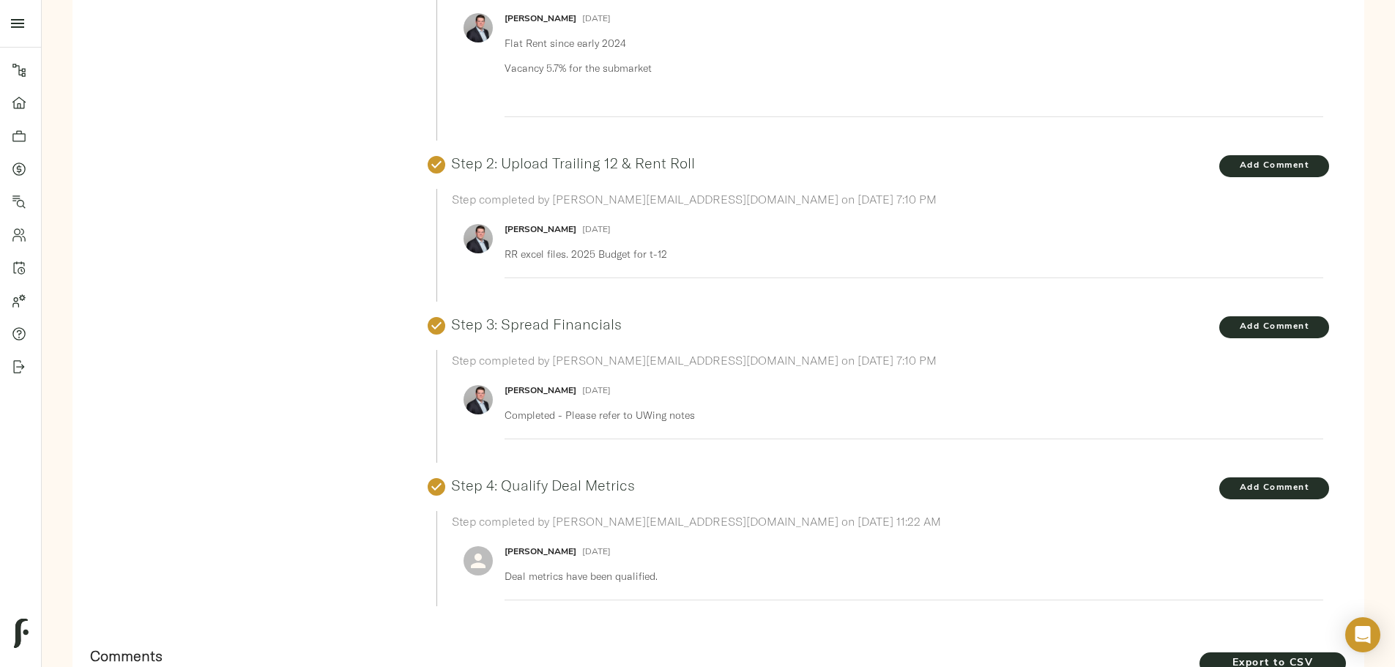
scroll to position [73, 0]
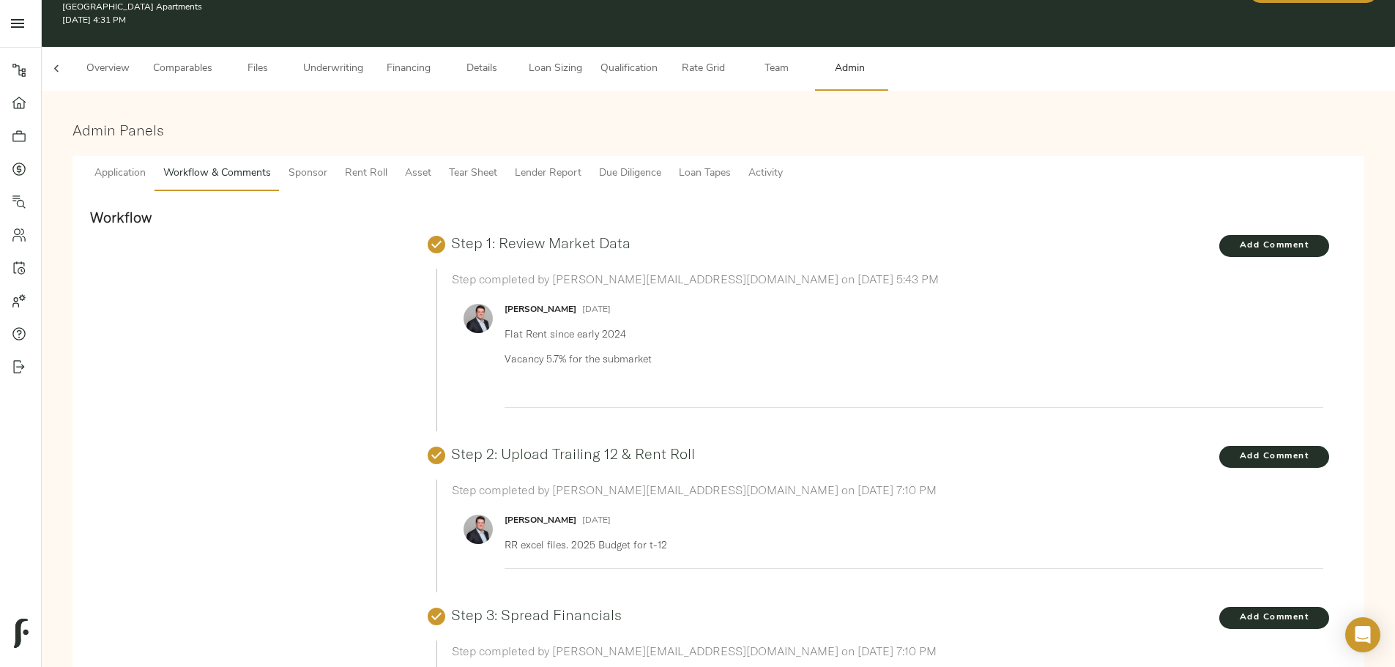
click at [497, 165] on span "Tear Sheet" at bounding box center [473, 174] width 48 height 18
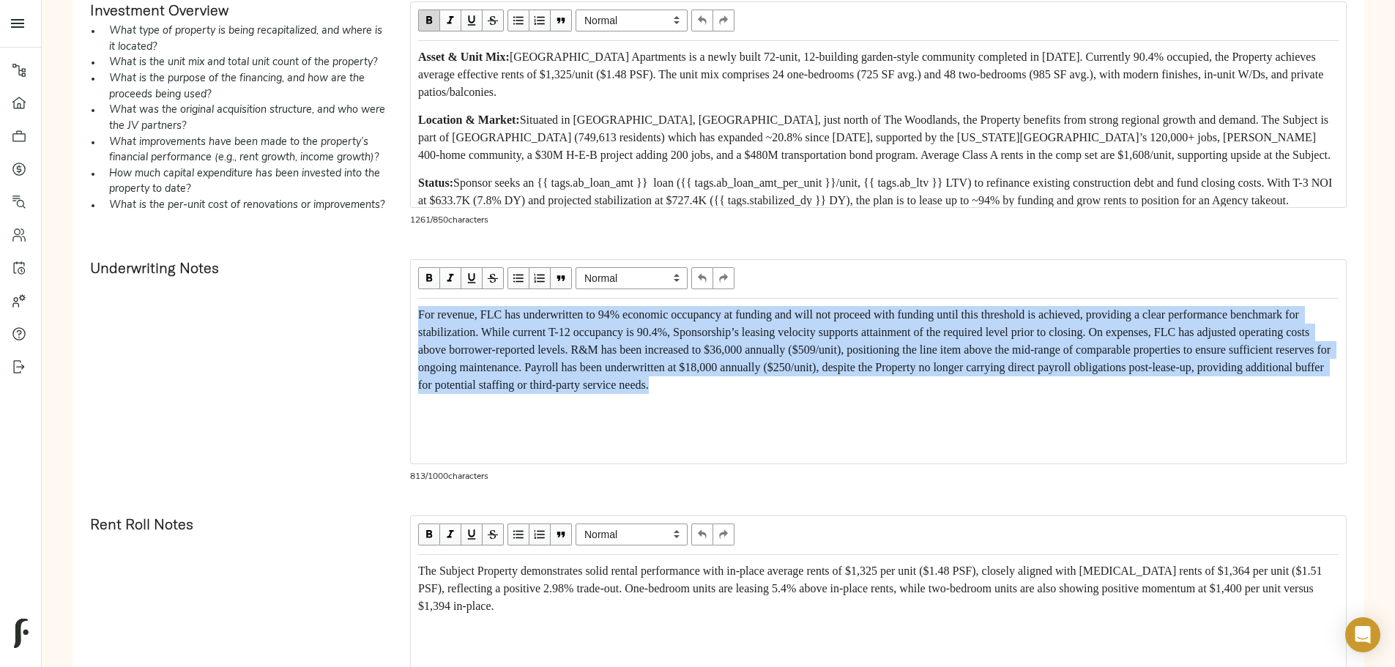
scroll to position [7, 0]
drag, startPoint x: 543, startPoint y: 369, endPoint x: 708, endPoint y: 516, distance: 220.9
click at [708, 400] on div "For revenue, FLC has underwritten to 94% economic occupancy at funding and will…" at bounding box center [877, 349] width 933 height 101
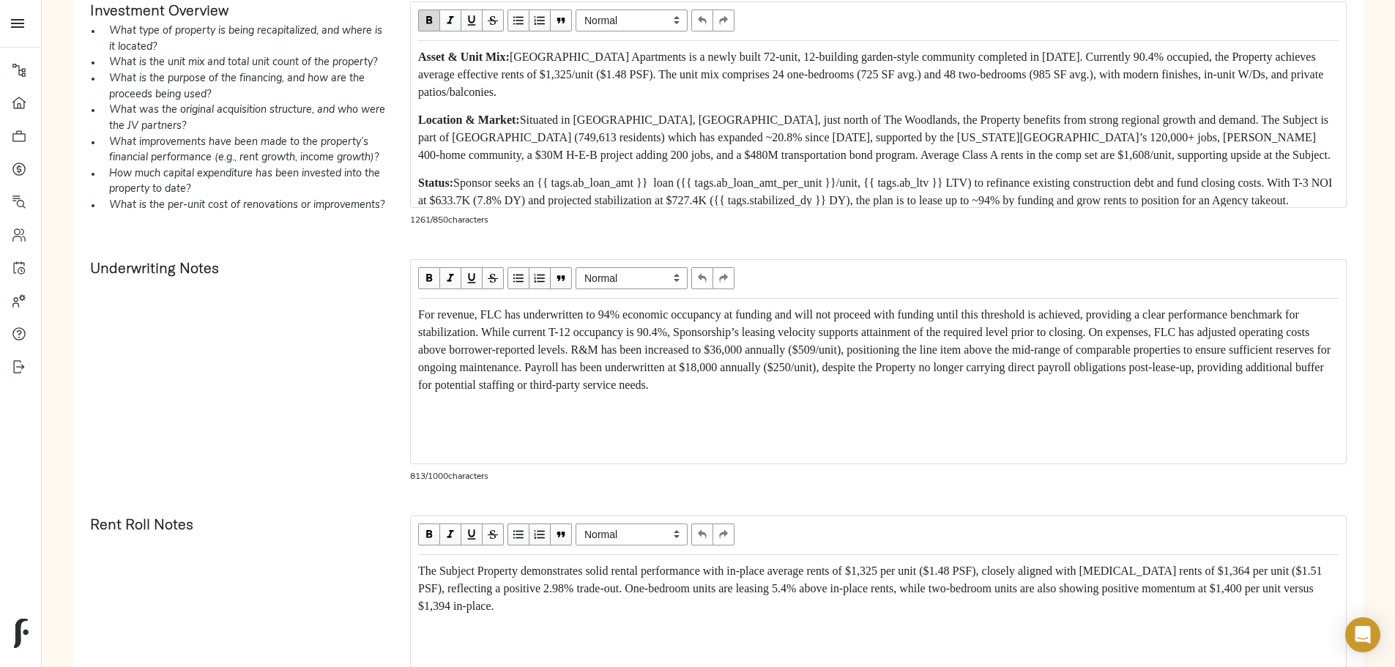
click at [398, 393] on div "Underwriting Notes" at bounding box center [238, 375] width 320 height 256
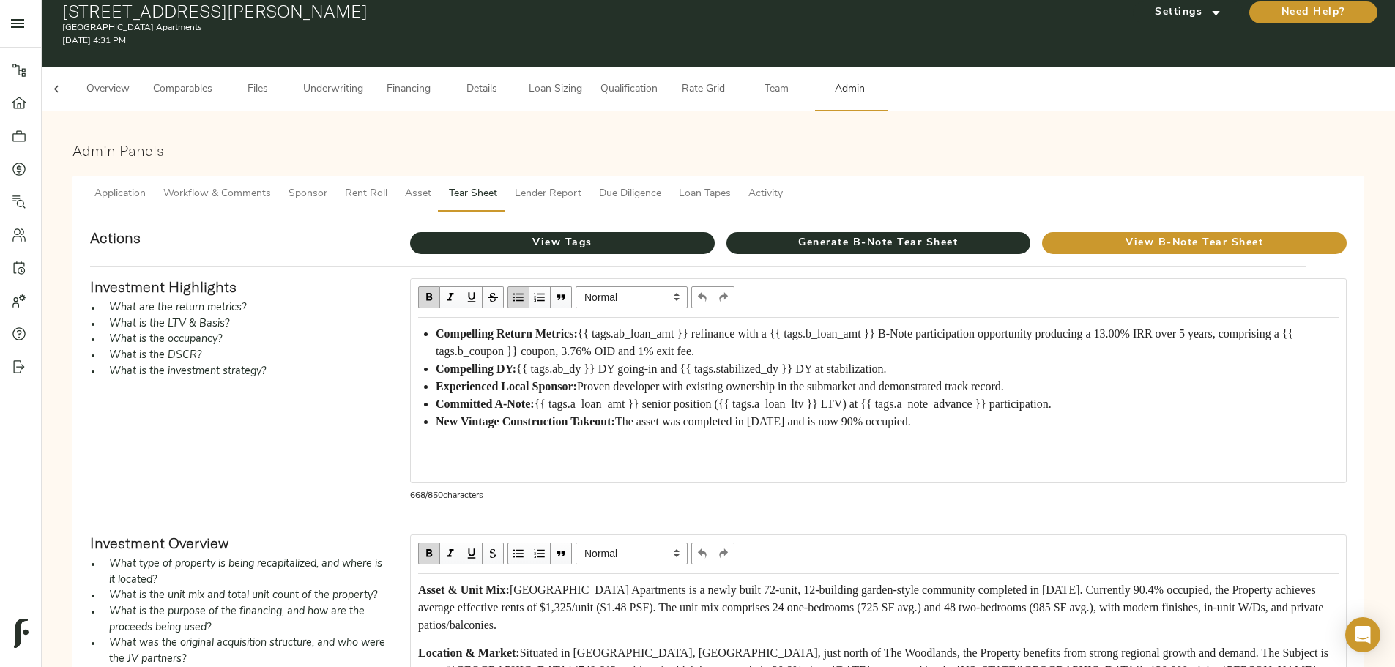
scroll to position [0, 0]
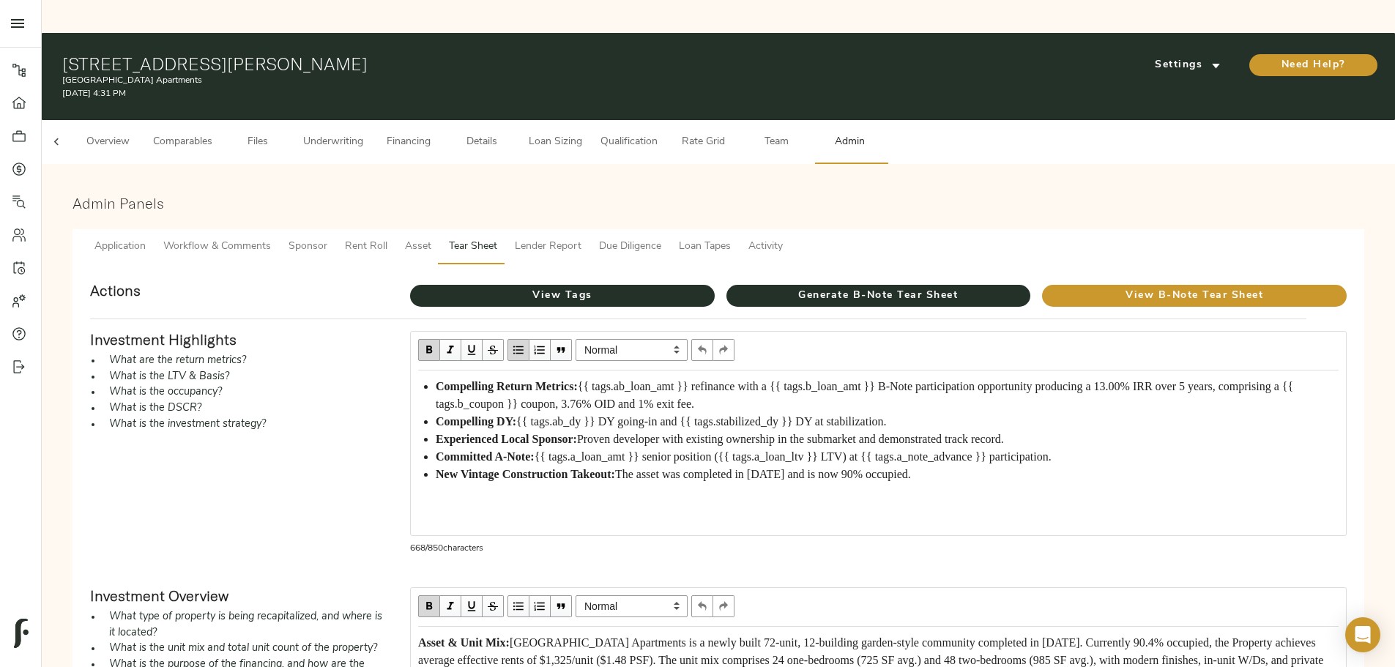
click at [271, 238] on span "Workflow & Comments" at bounding box center [217, 247] width 108 height 18
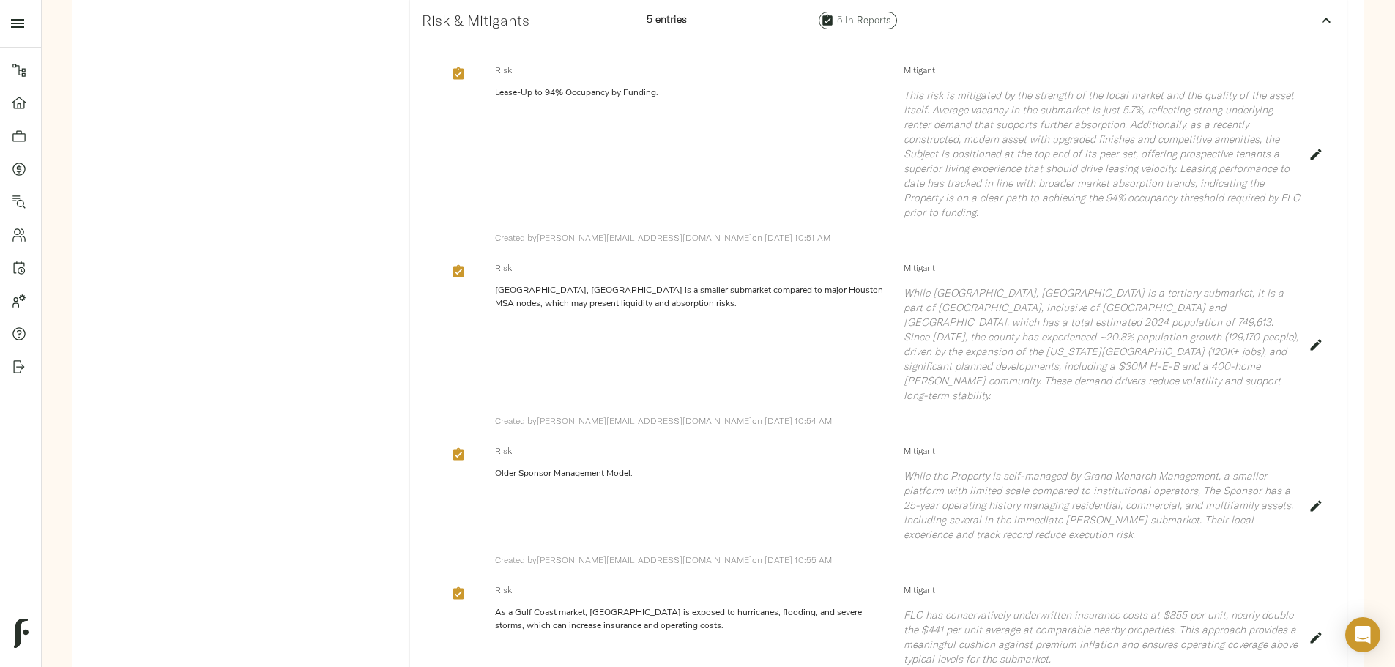
scroll to position [1632, 0]
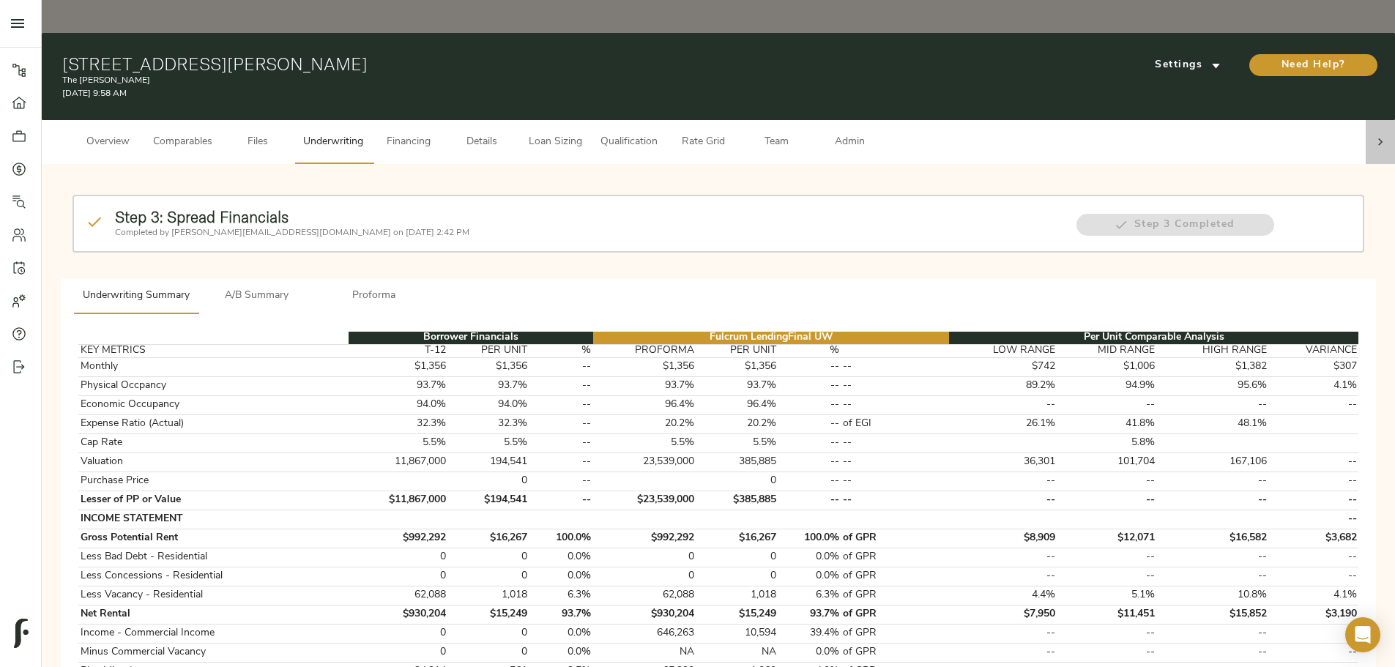
click at [1373, 135] on icon at bounding box center [1380, 142] width 15 height 15
click at [877, 133] on span "Admin" at bounding box center [849, 142] width 56 height 18
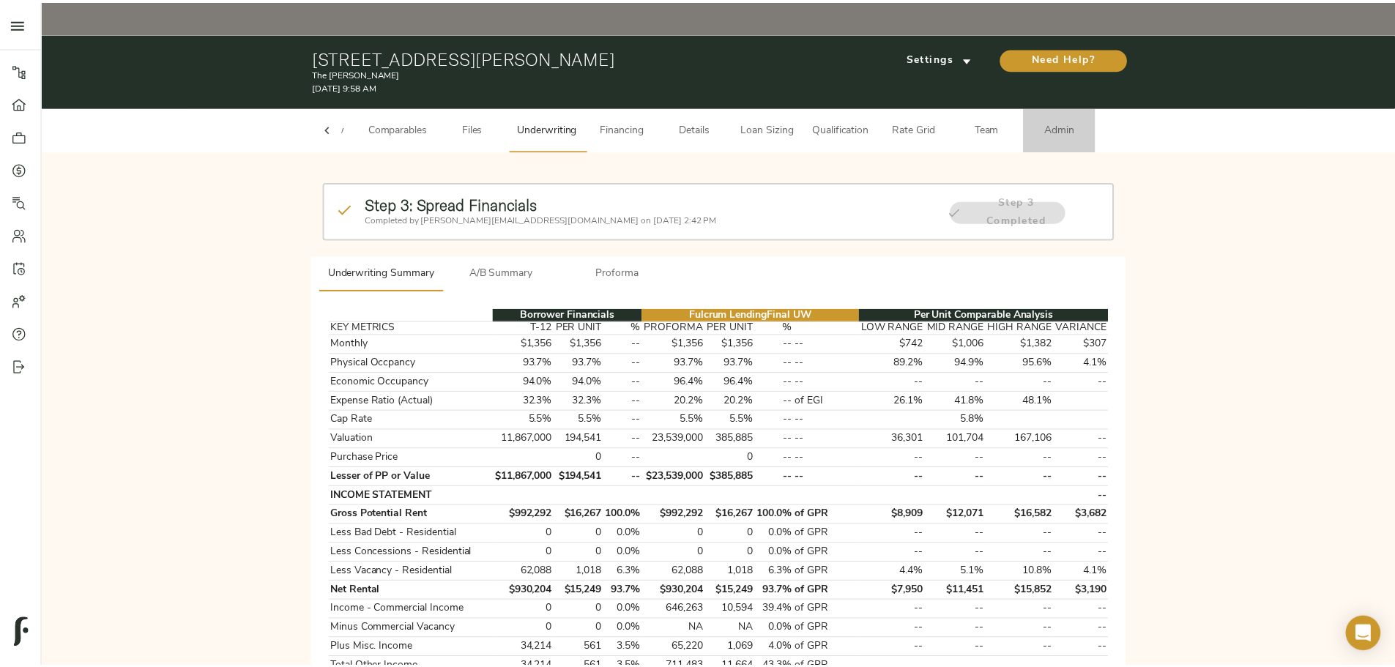
scroll to position [0, 57]
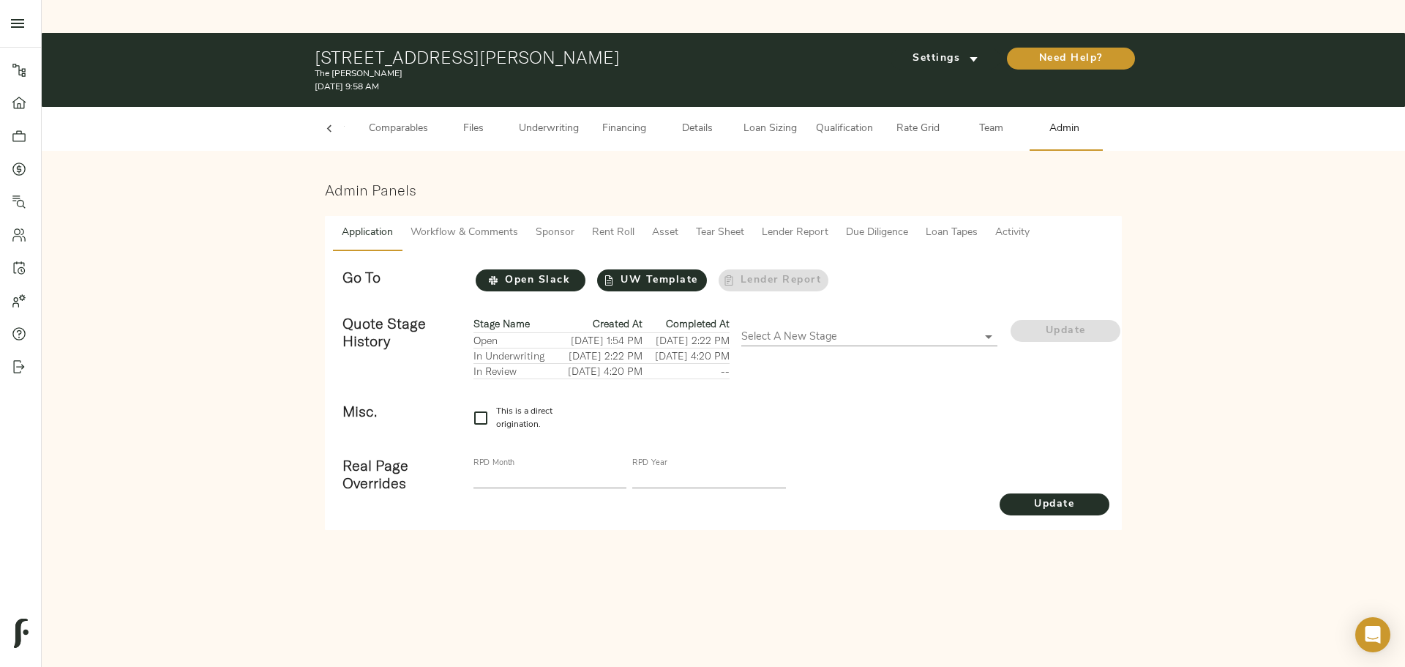
click at [524, 120] on span "Underwriting" at bounding box center [549, 129] width 60 height 18
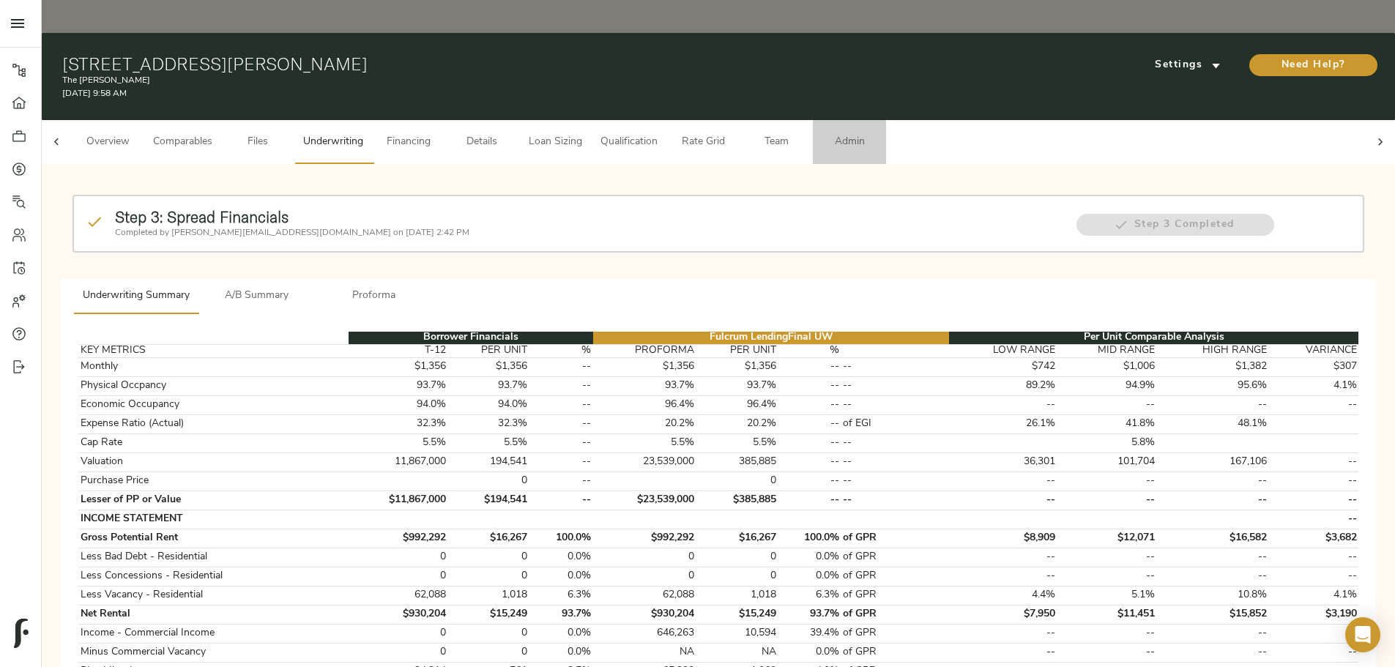
click at [877, 133] on span "Admin" at bounding box center [849, 142] width 56 height 18
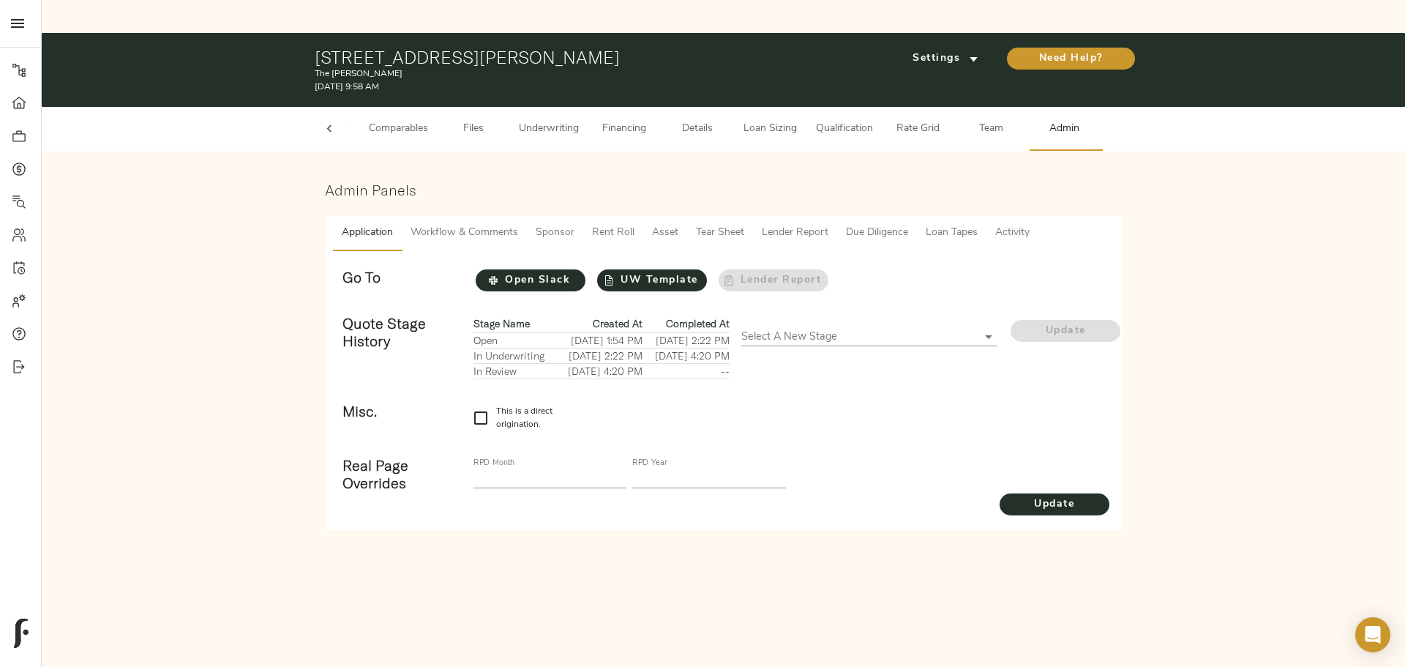
click at [583, 107] on button "Underwriting" at bounding box center [549, 129] width 78 height 44
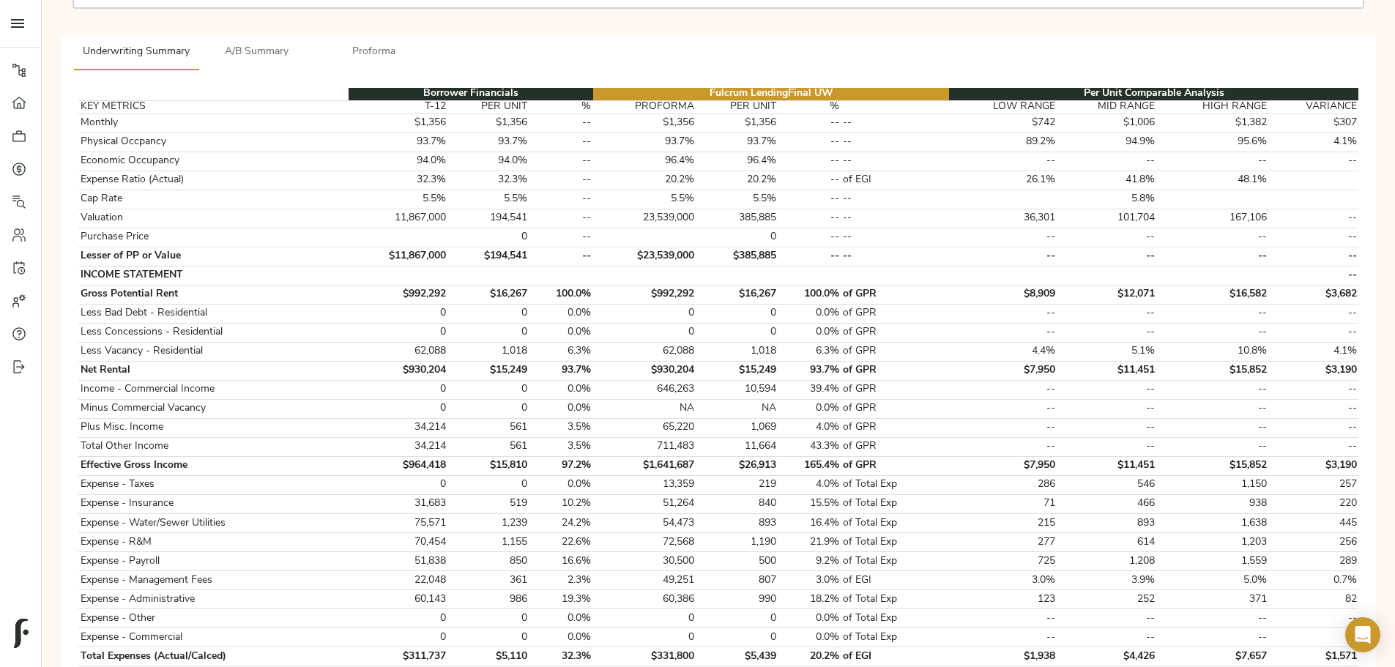
scroll to position [220, 0]
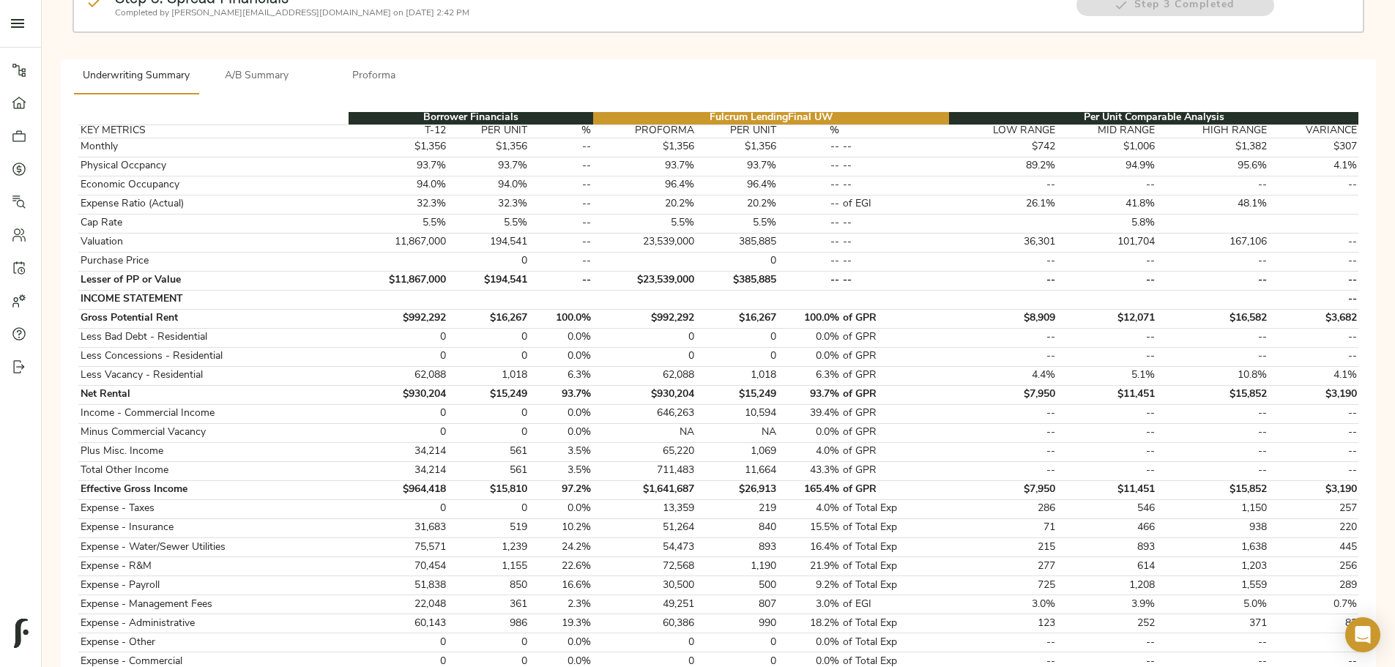
drag, startPoint x: 216, startPoint y: 124, endPoint x: 296, endPoint y: 15, distance: 135.1
click at [216, 124] on div "Step 3: Spread Financials Completed by justin@fulcrumlendingcorp.com on August …" at bounding box center [717, 564] width 1329 height 1216
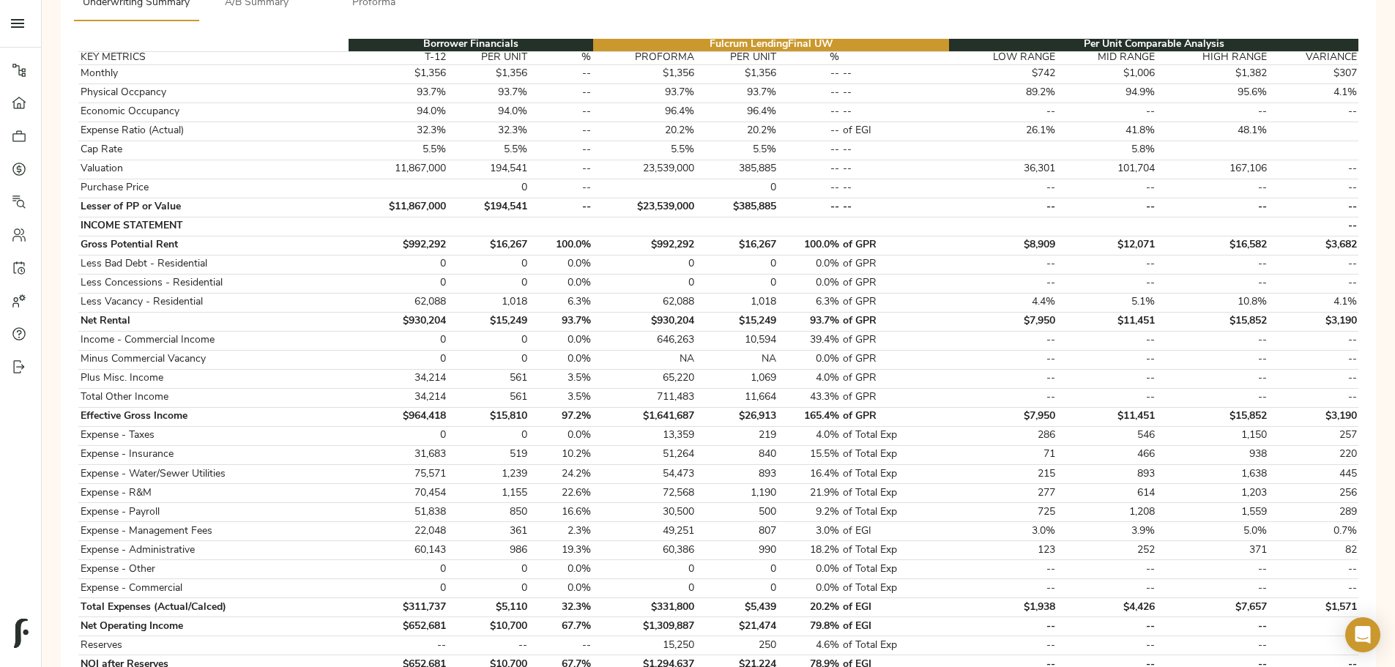
scroll to position [0, 0]
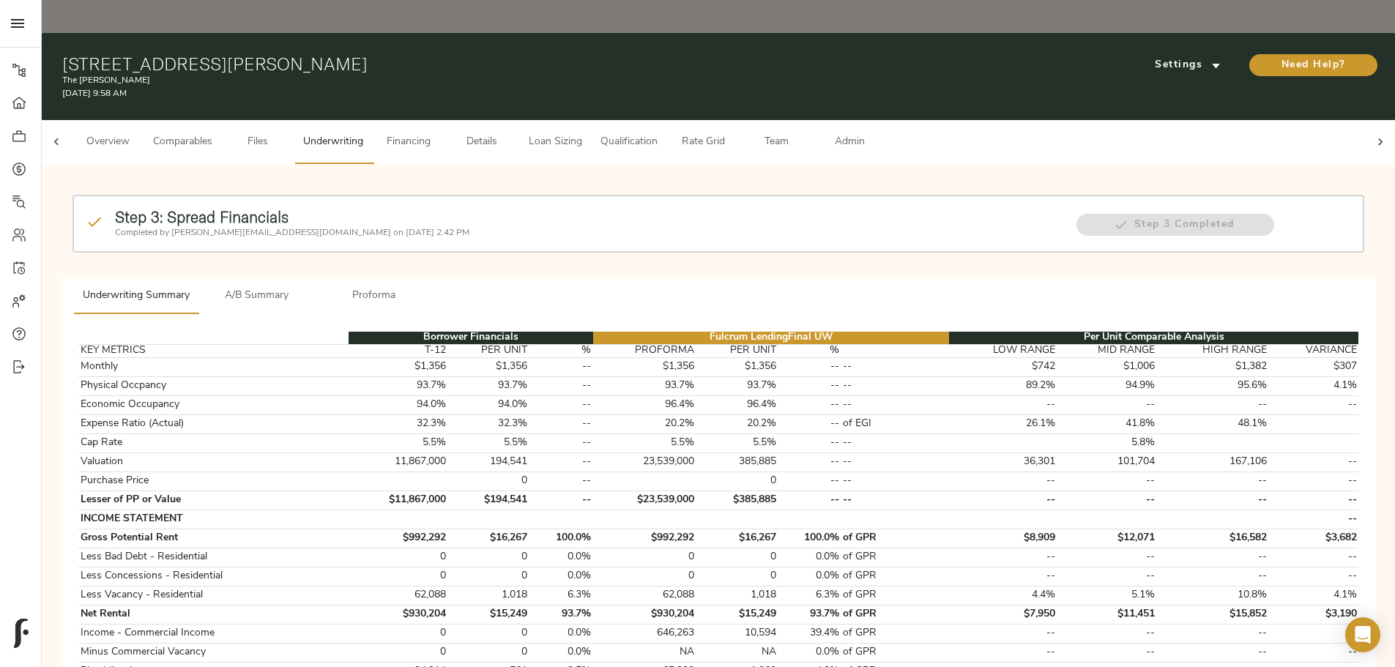
click at [877, 133] on span "Admin" at bounding box center [849, 142] width 56 height 18
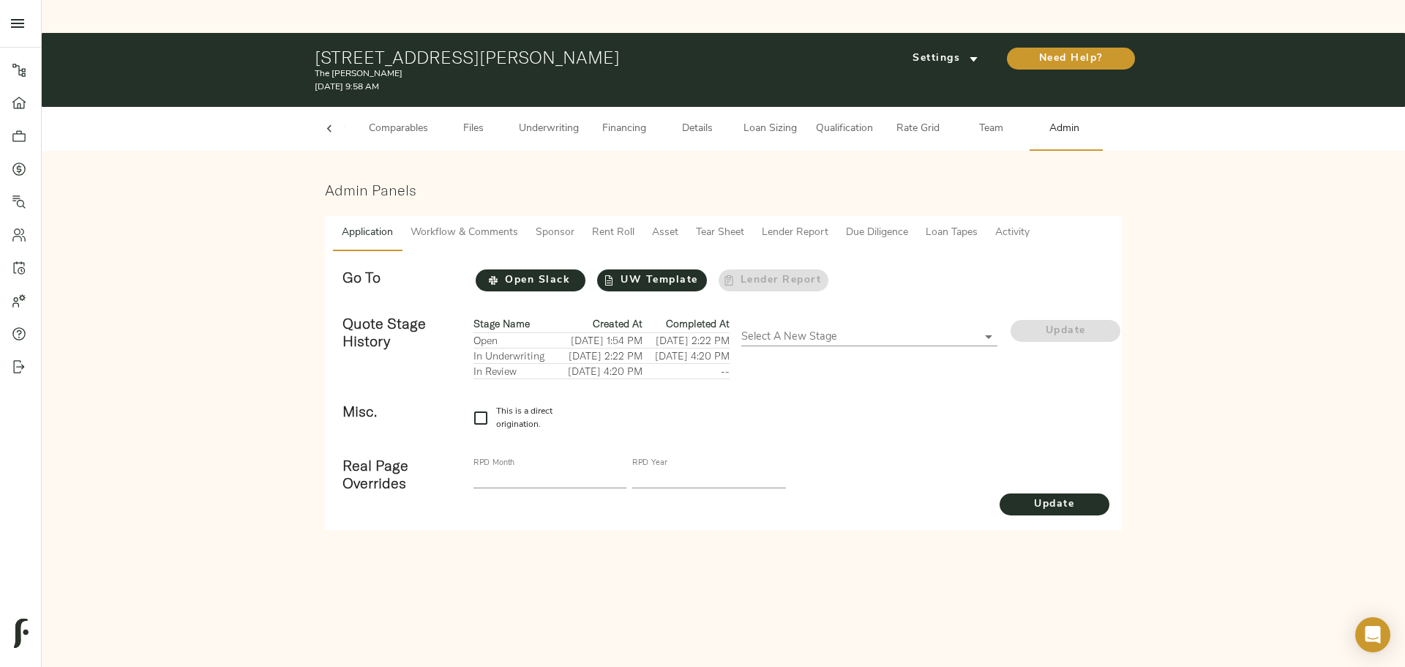
click at [475, 224] on span "Workflow & Comments" at bounding box center [465, 233] width 108 height 18
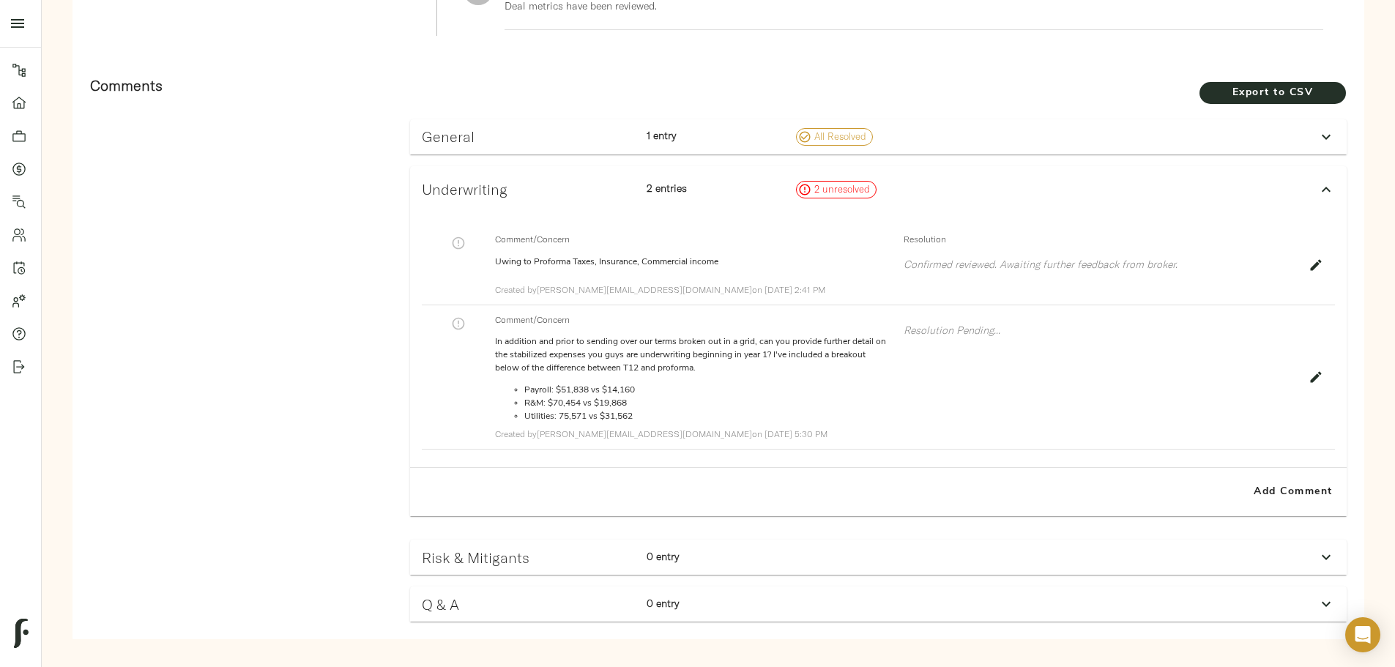
scroll to position [886, 0]
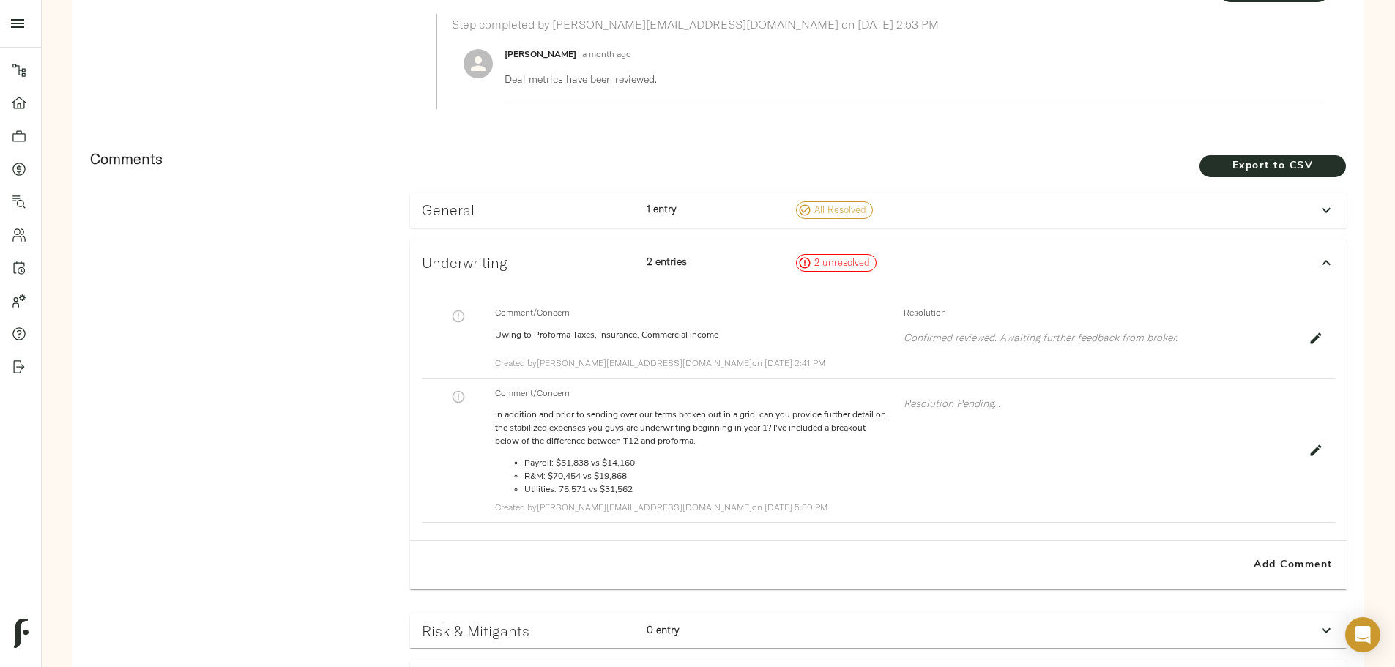
click at [605, 201] on h3 "General" at bounding box center [528, 209] width 213 height 17
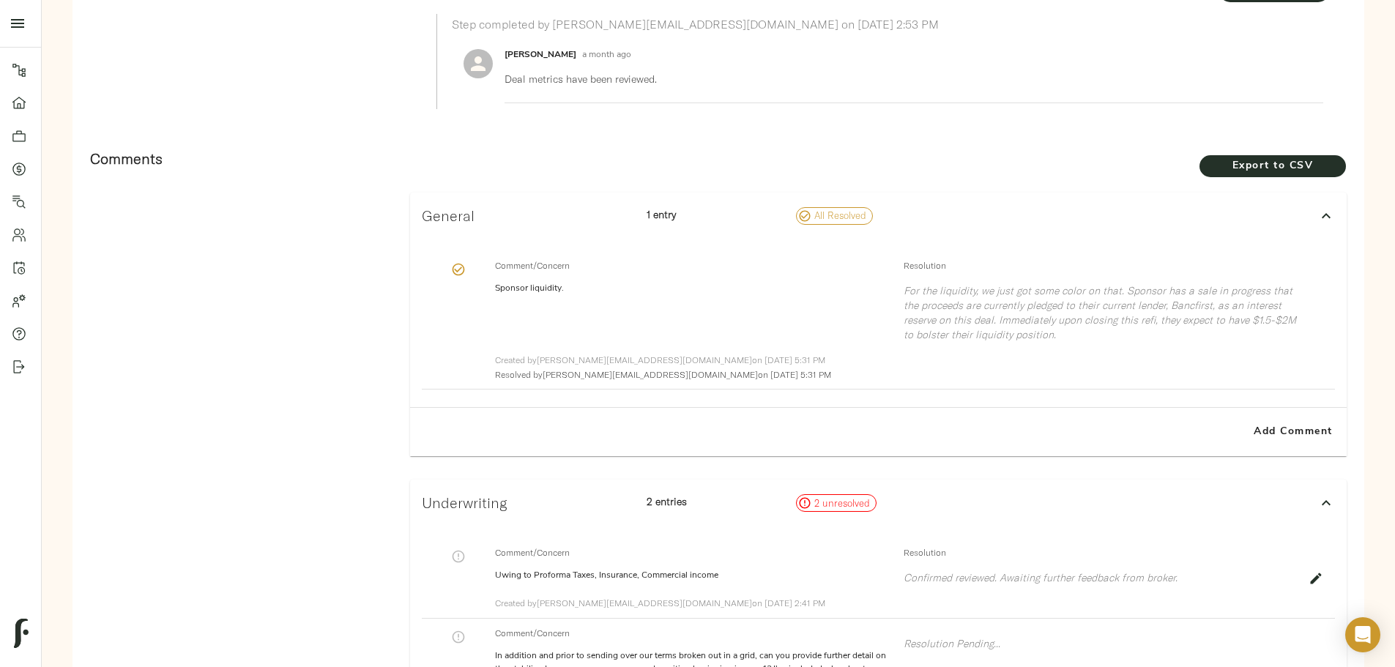
click at [605, 207] on h3 "General" at bounding box center [528, 215] width 213 height 17
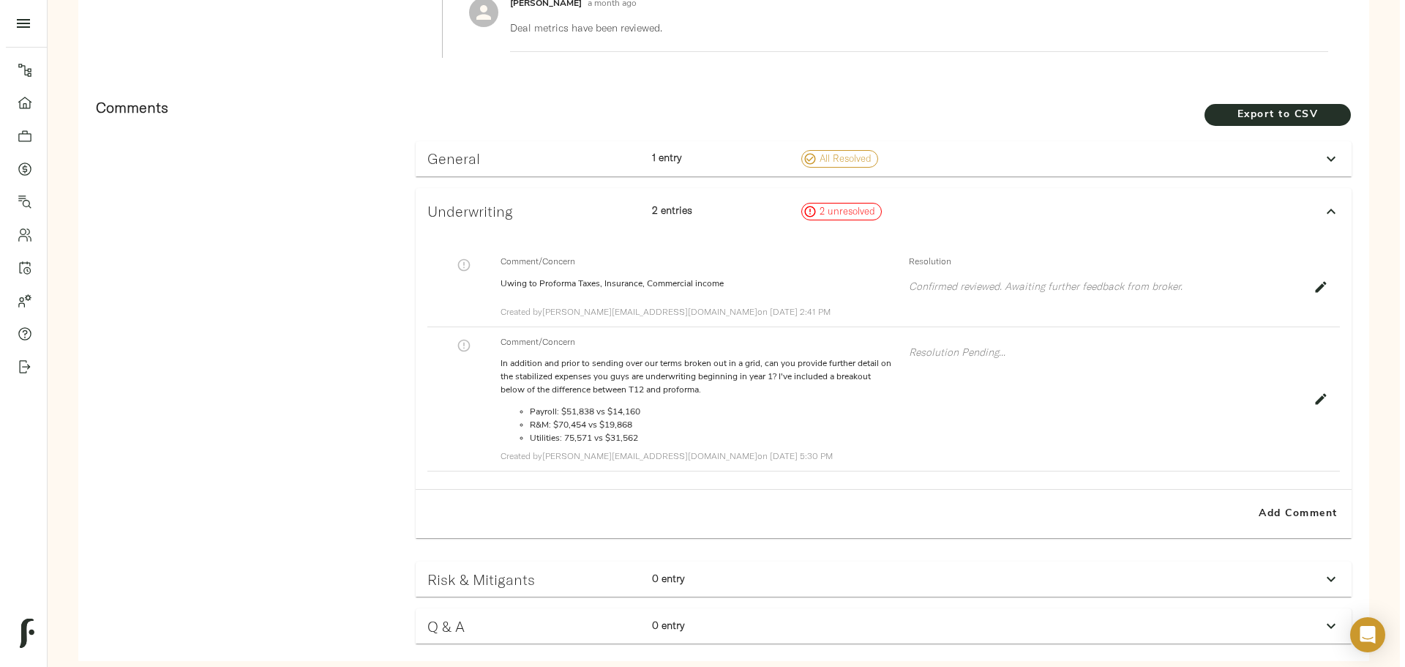
scroll to position [959, 0]
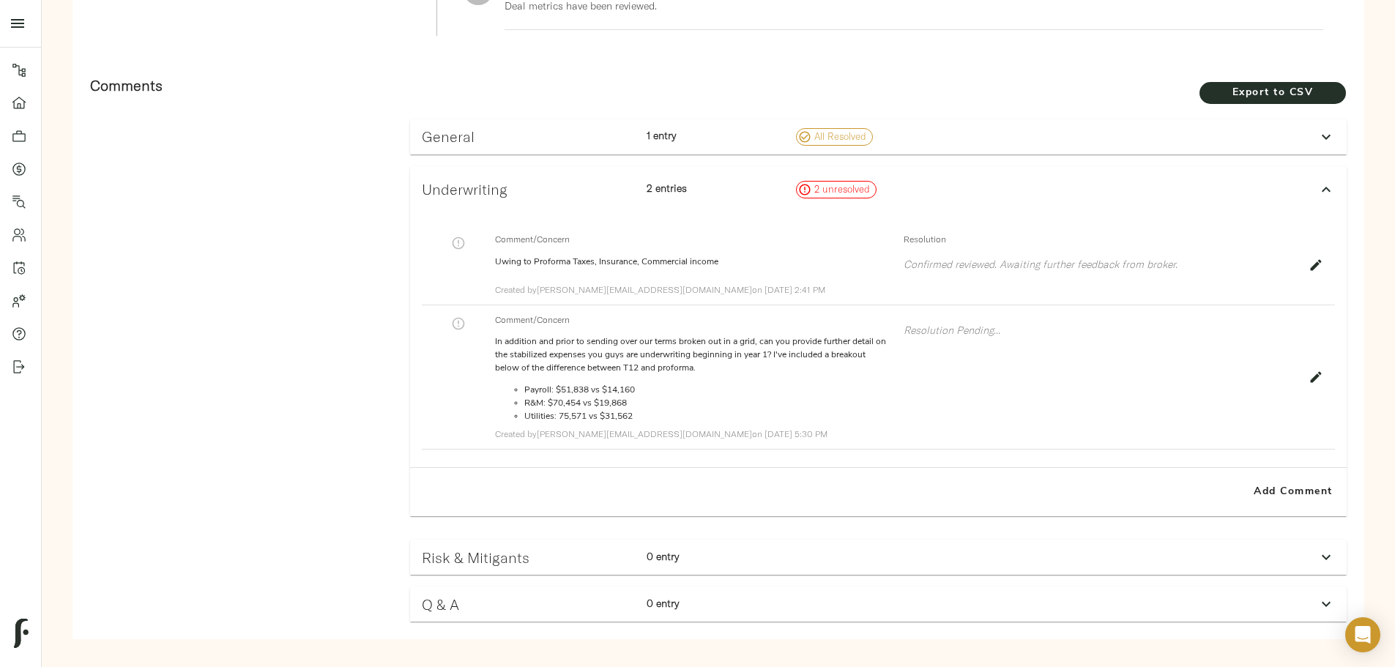
click at [1308, 370] on icon "button" at bounding box center [1315, 377] width 15 height 15
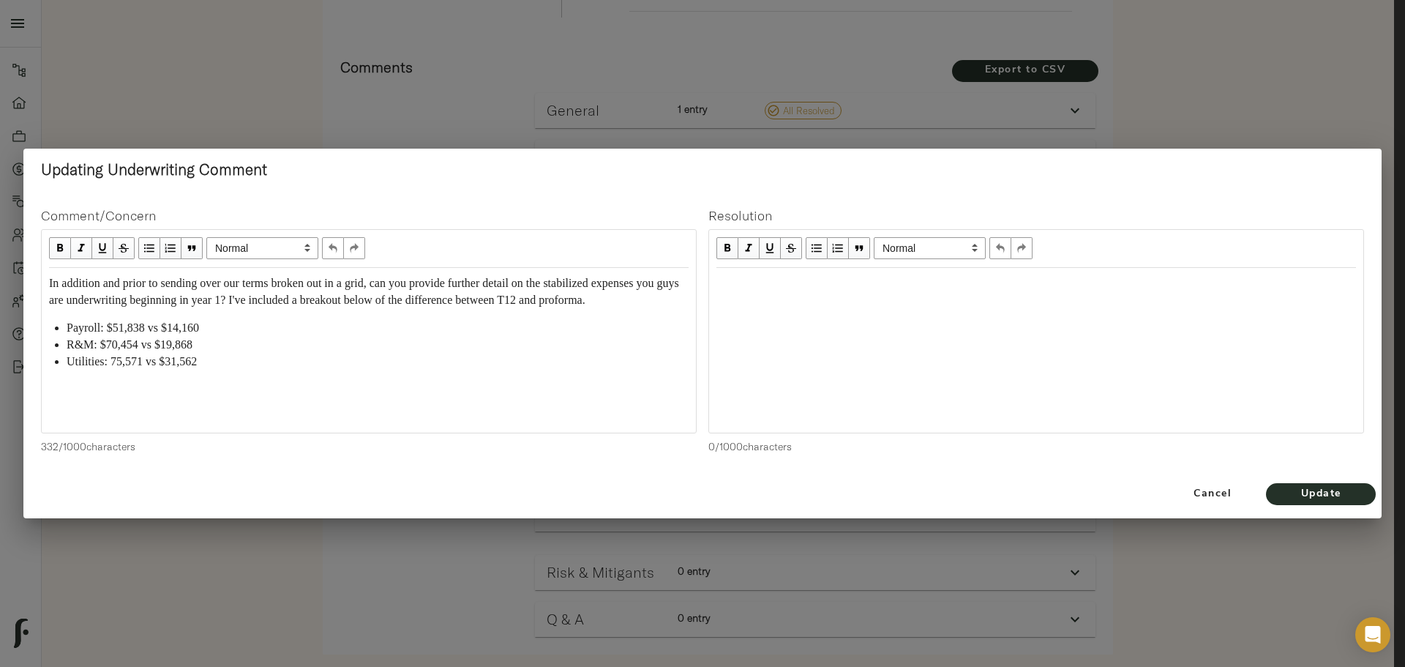
click at [725, 281] on div "Edit text" at bounding box center [1037, 283] width 640 height 17
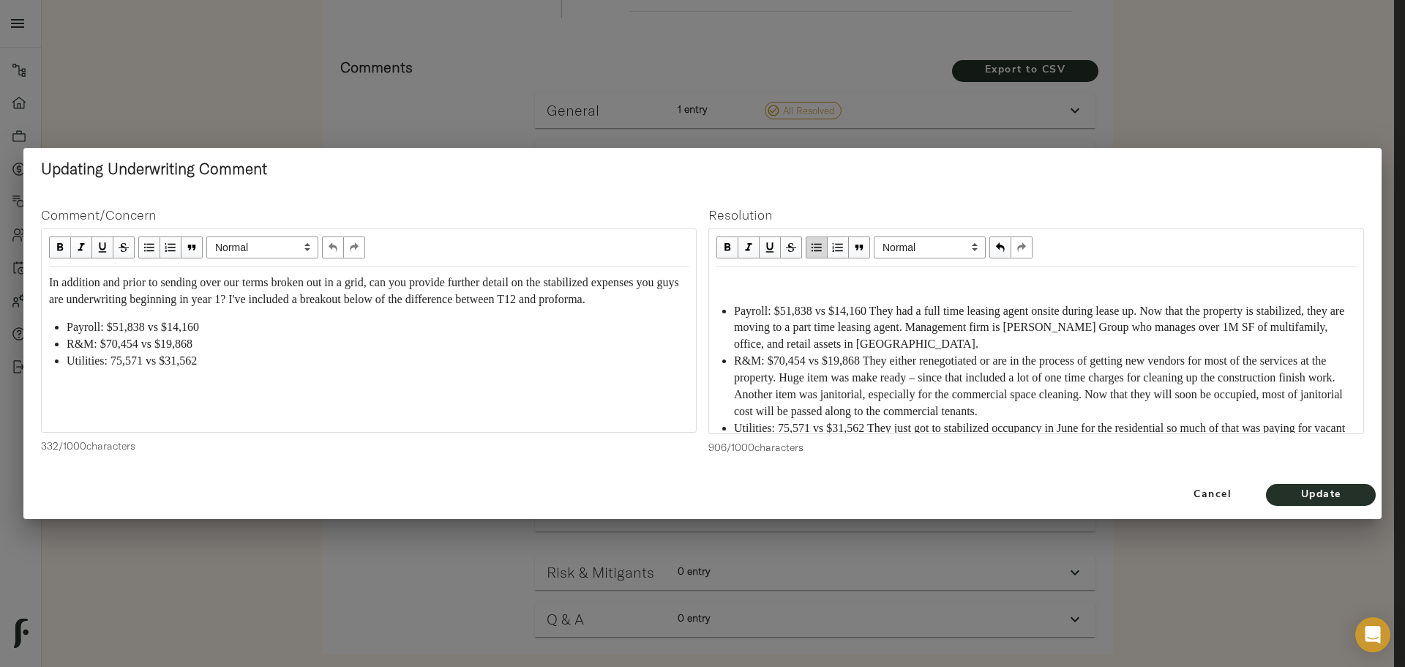
click at [742, 287] on div "Edit text" at bounding box center [1037, 283] width 640 height 17
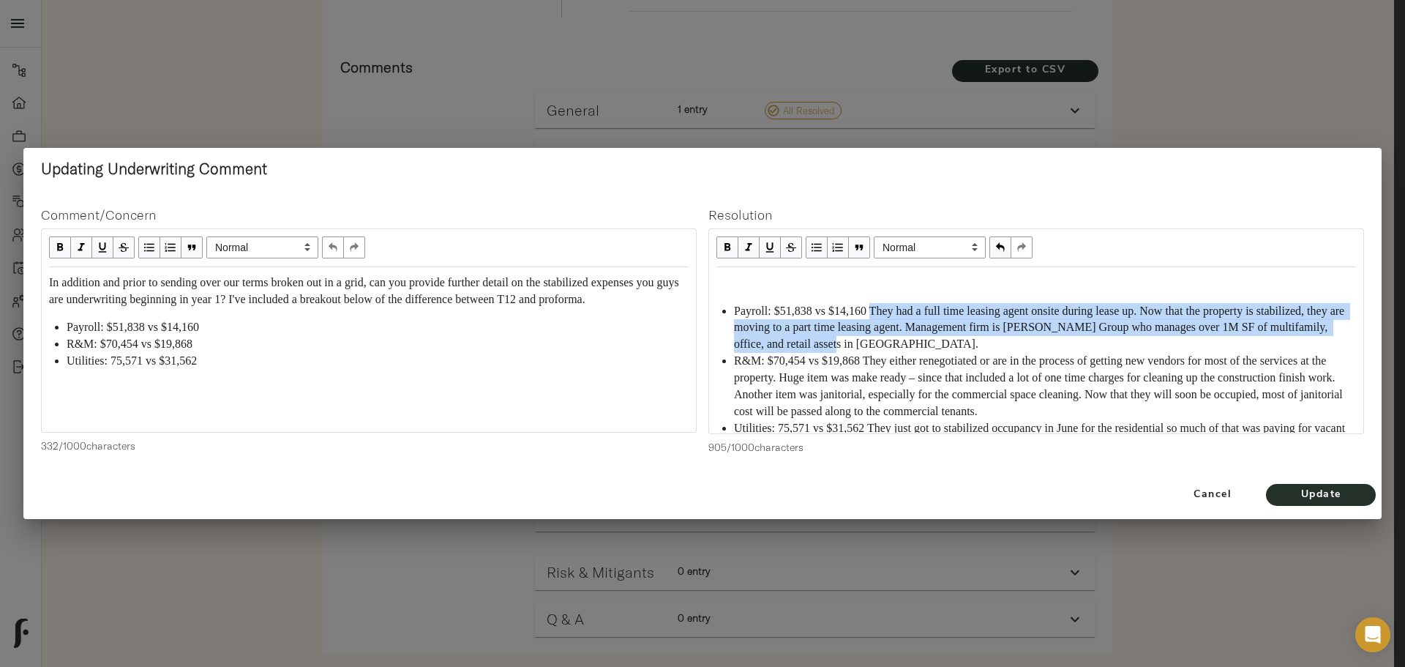
drag, startPoint x: 880, startPoint y: 311, endPoint x: 961, endPoint y: 343, distance: 87.1
click at [961, 343] on div "Payroll: $51,838 vs $14,160 They had a full time leasing agent onsite during le…" at bounding box center [1045, 328] width 622 height 51
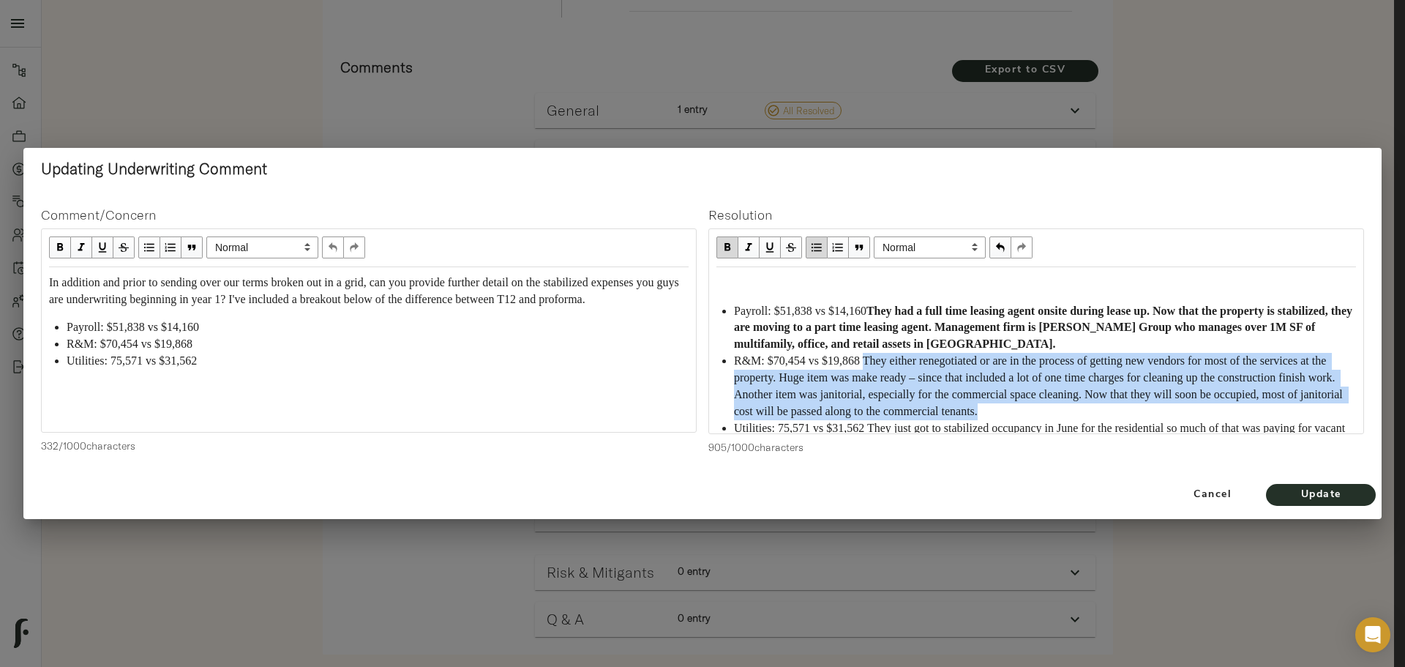
drag, startPoint x: 874, startPoint y: 361, endPoint x: 1198, endPoint y: 412, distance: 327.6
click at [1198, 412] on div "R&M: $70,454 vs $19,868 They either renegotiated or are in the process of getti…" at bounding box center [1045, 386] width 622 height 67
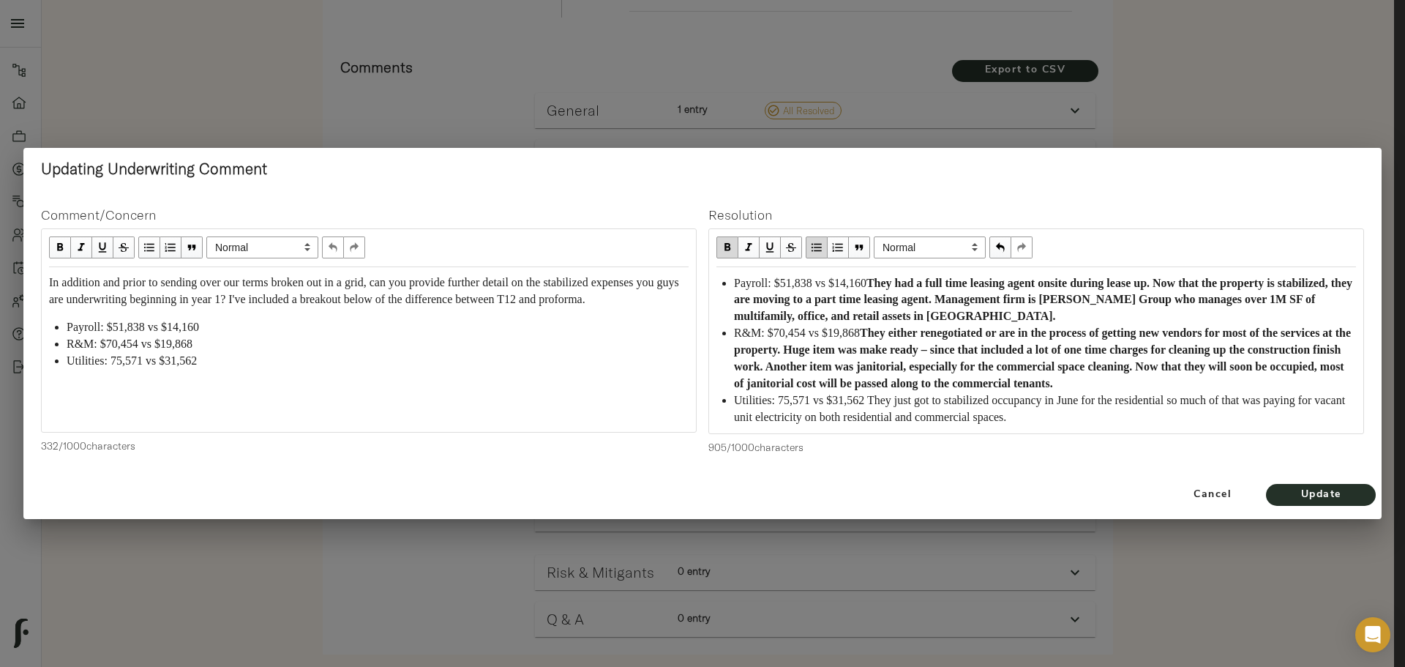
scroll to position [44, 0]
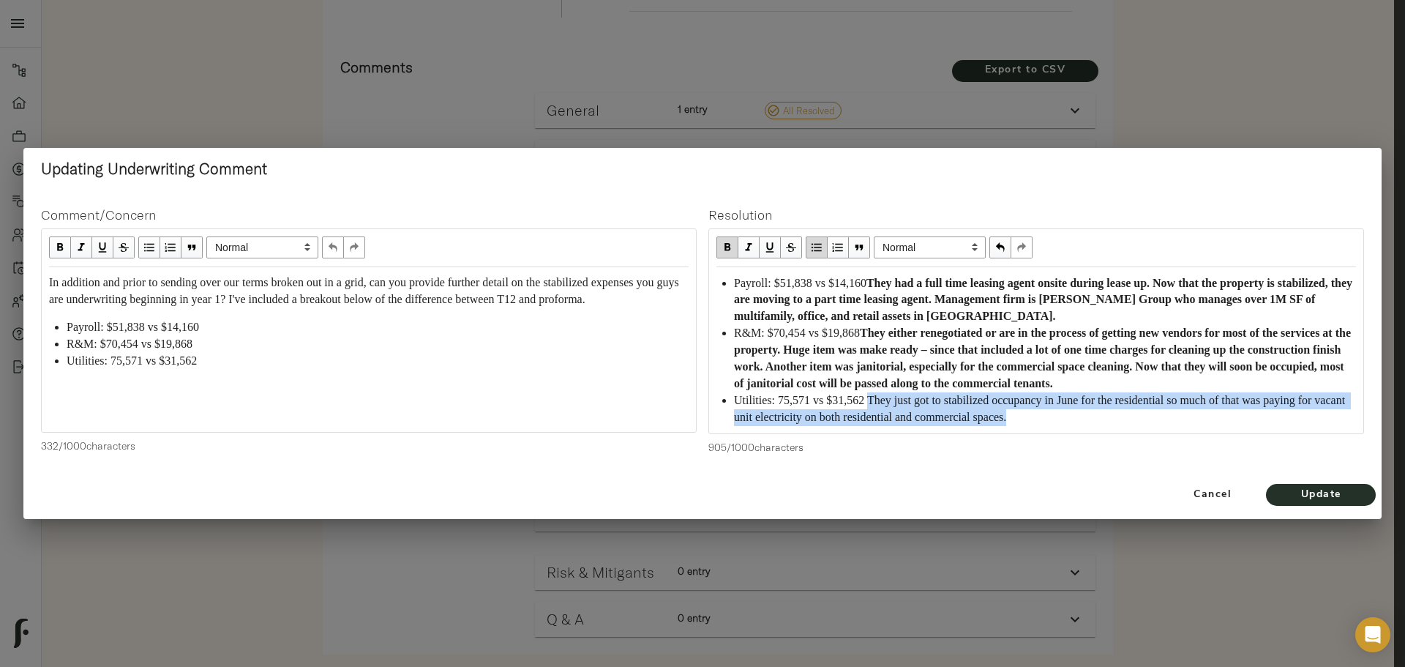
drag, startPoint x: 877, startPoint y: 401, endPoint x: 1097, endPoint y: 412, distance: 220.6
click at [1097, 412] on div "Utilities: 75,571 vs $31,562 They just got to stabilized occupancy in June for …" at bounding box center [1045, 409] width 622 height 34
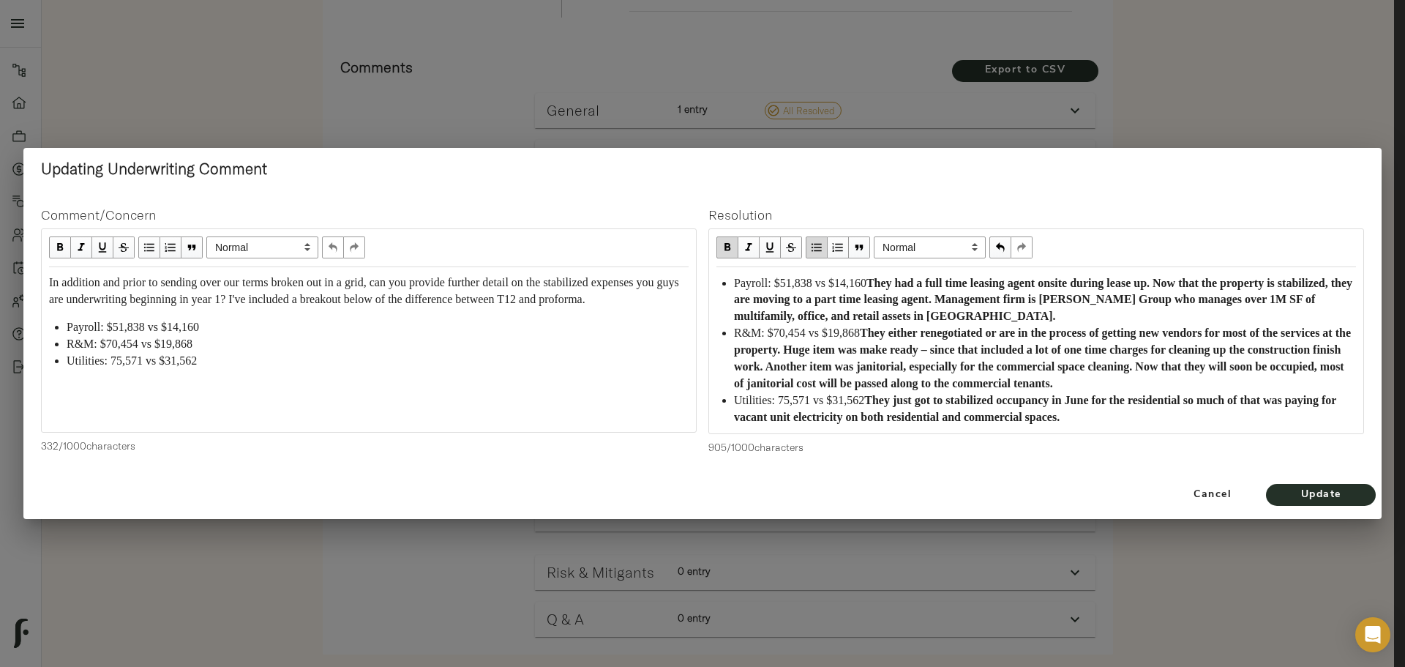
click at [1269, 417] on div "Utilities: 75,571 vs $31,562 They just got to stabilized occupancy in June for …" at bounding box center [1045, 409] width 622 height 34
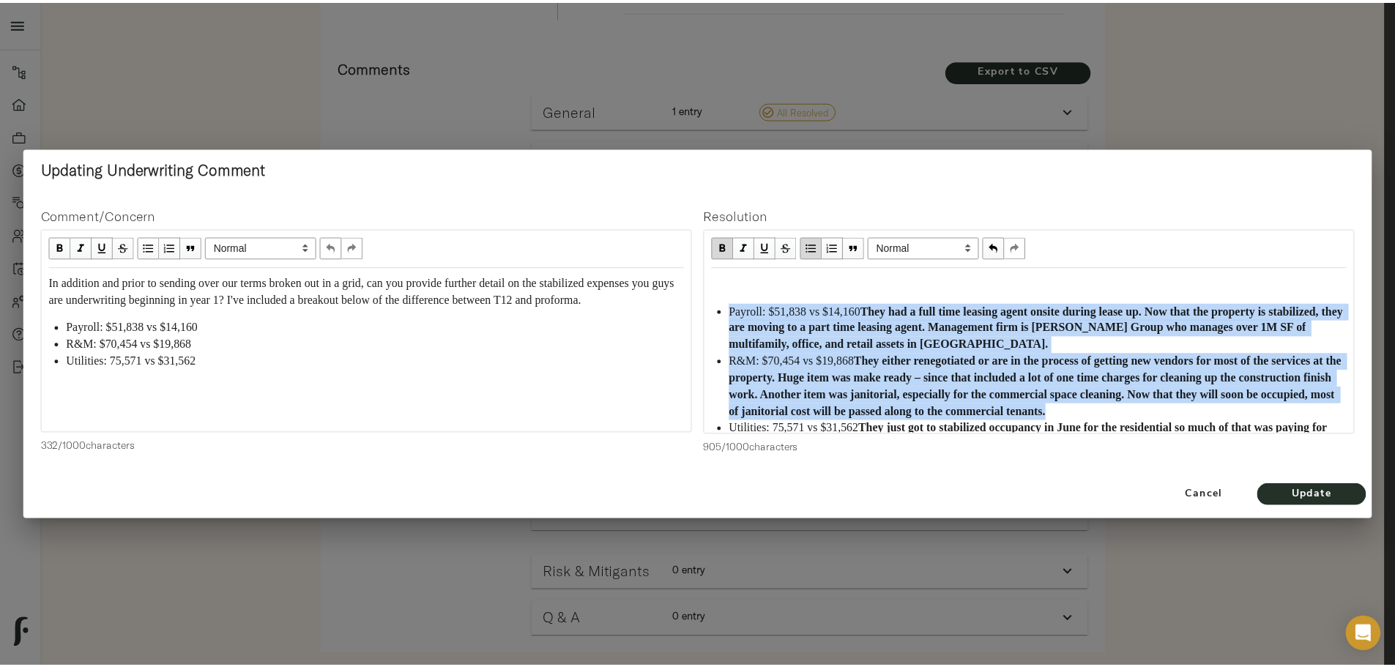
scroll to position [45, 0]
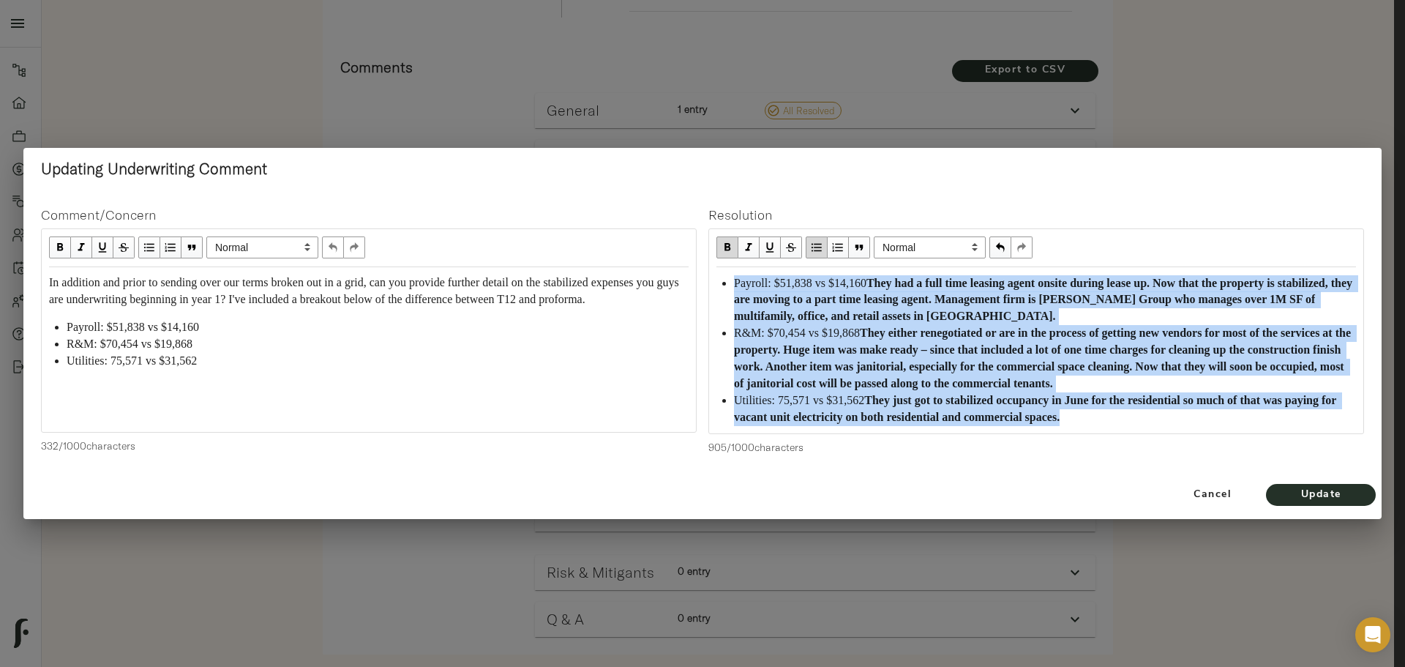
drag, startPoint x: 730, startPoint y: 309, endPoint x: 1268, endPoint y: 433, distance: 552.2
click at [1268, 433] on div "Normal Heading Large Heading Medium Heading Small Normal Payroll: $51,838 vs $1…" at bounding box center [1037, 331] width 656 height 206
copy ul "Payroll: $51,838 vs $14,160 They had a full time leasing agent onsite during le…"
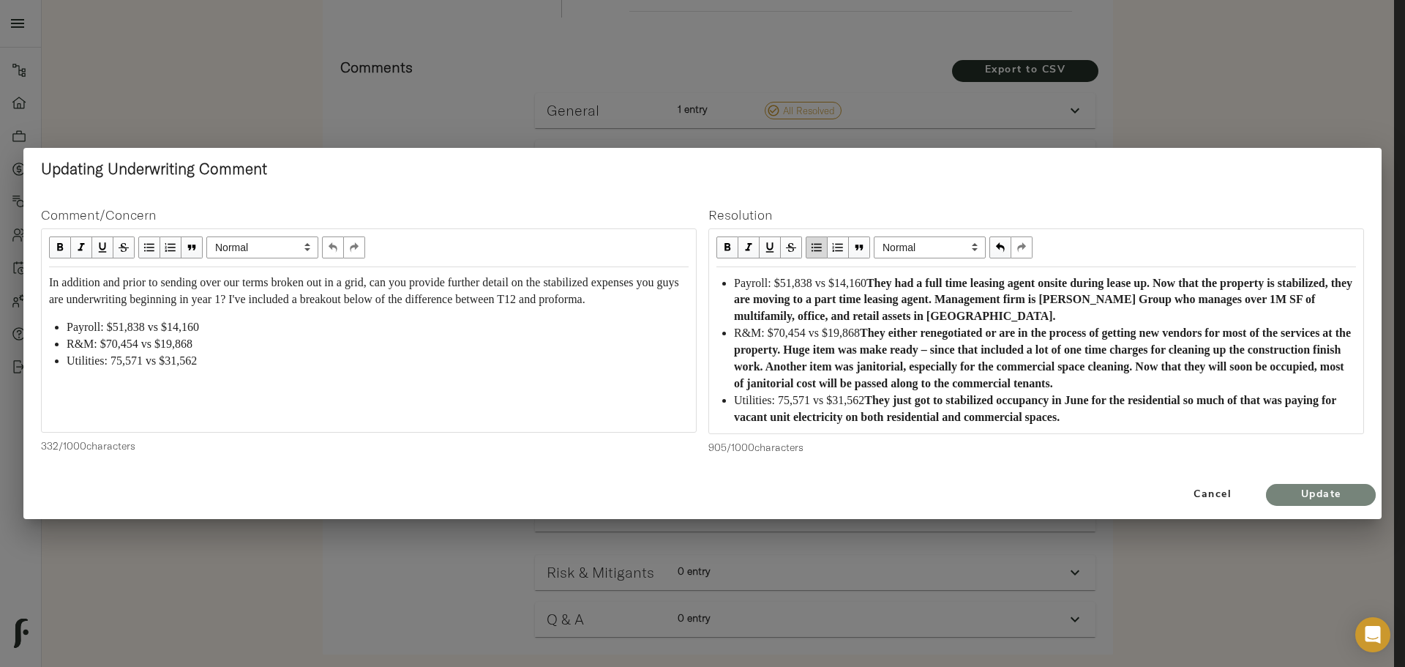
click at [1293, 490] on span "Update" at bounding box center [1321, 495] width 81 height 18
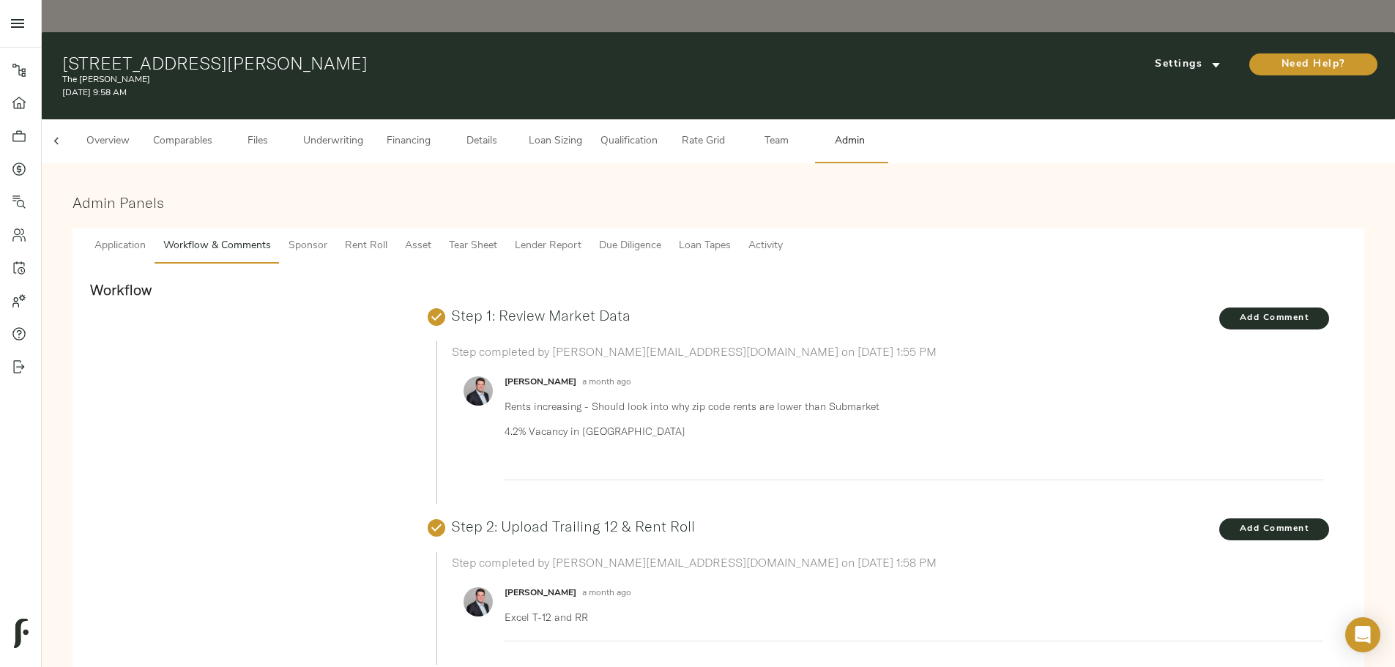
scroll to position [0, 0]
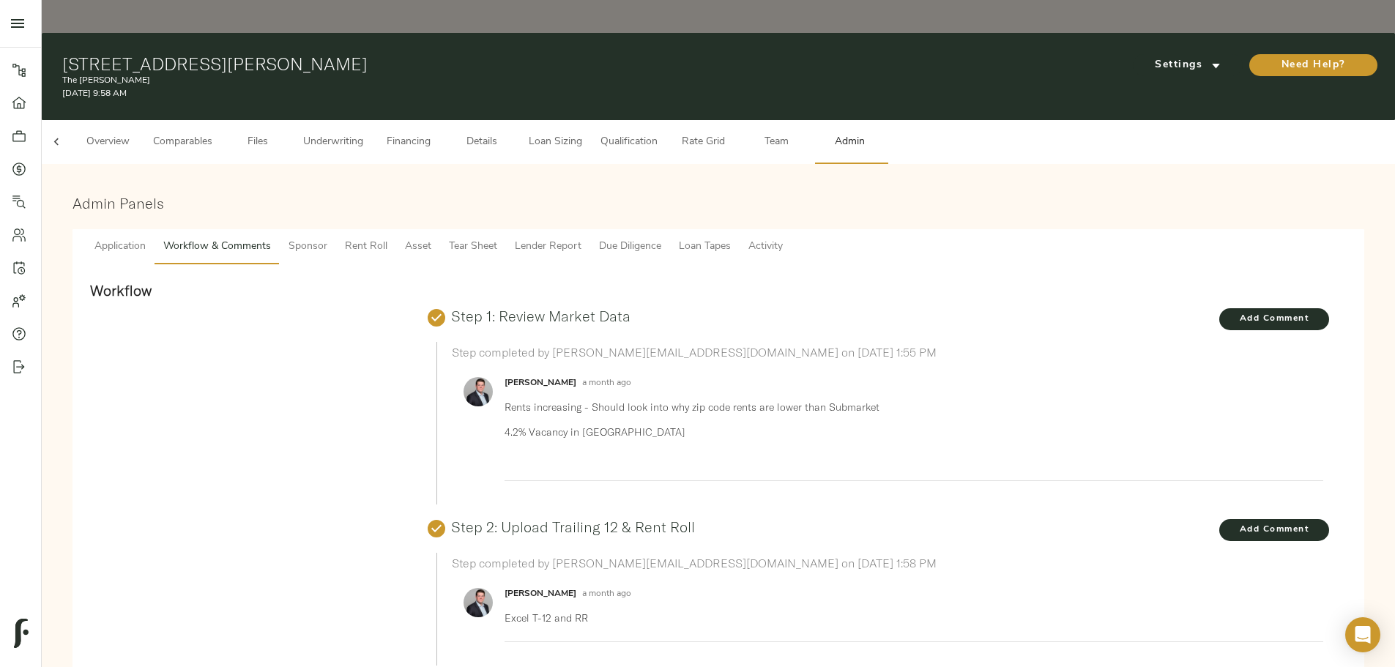
click at [363, 133] on span "Underwriting" at bounding box center [333, 142] width 60 height 18
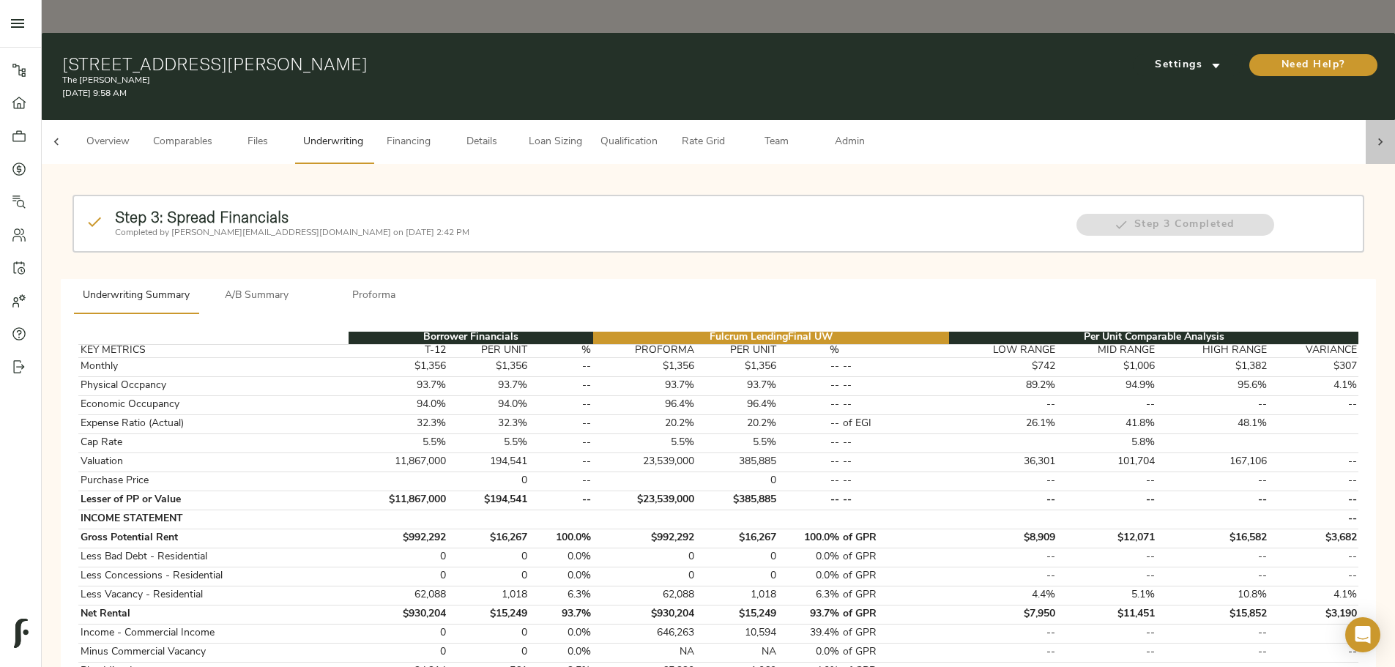
click at [1365, 120] on div at bounding box center [1379, 142] width 29 height 44
click at [877, 133] on span "Admin" at bounding box center [849, 142] width 56 height 18
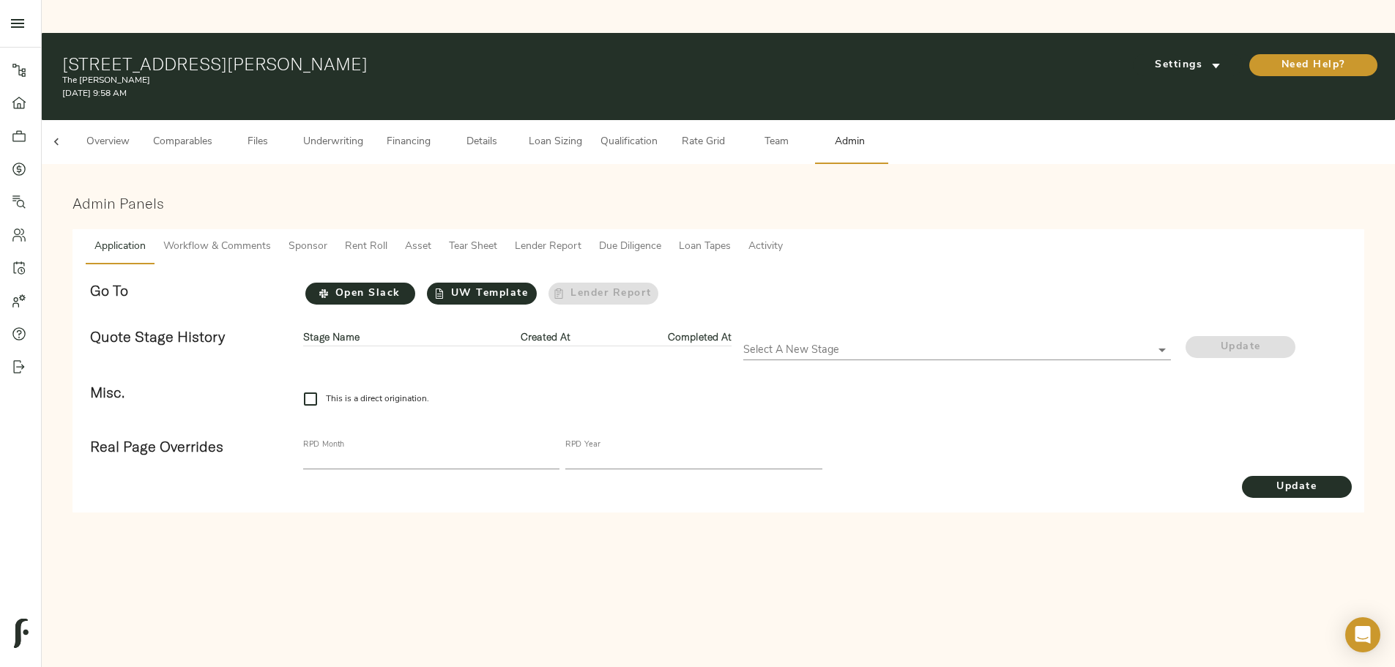
scroll to position [0, 57]
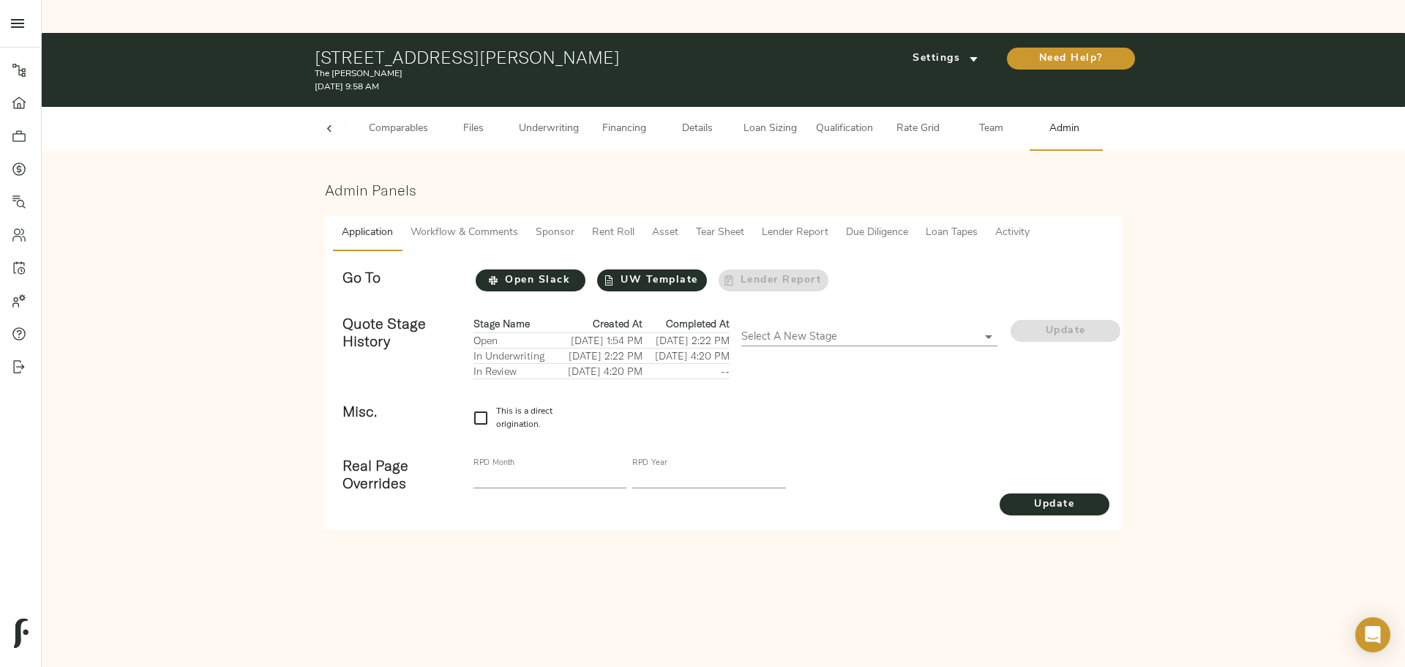
click at [624, 224] on span "Rent Roll" at bounding box center [613, 233] width 42 height 18
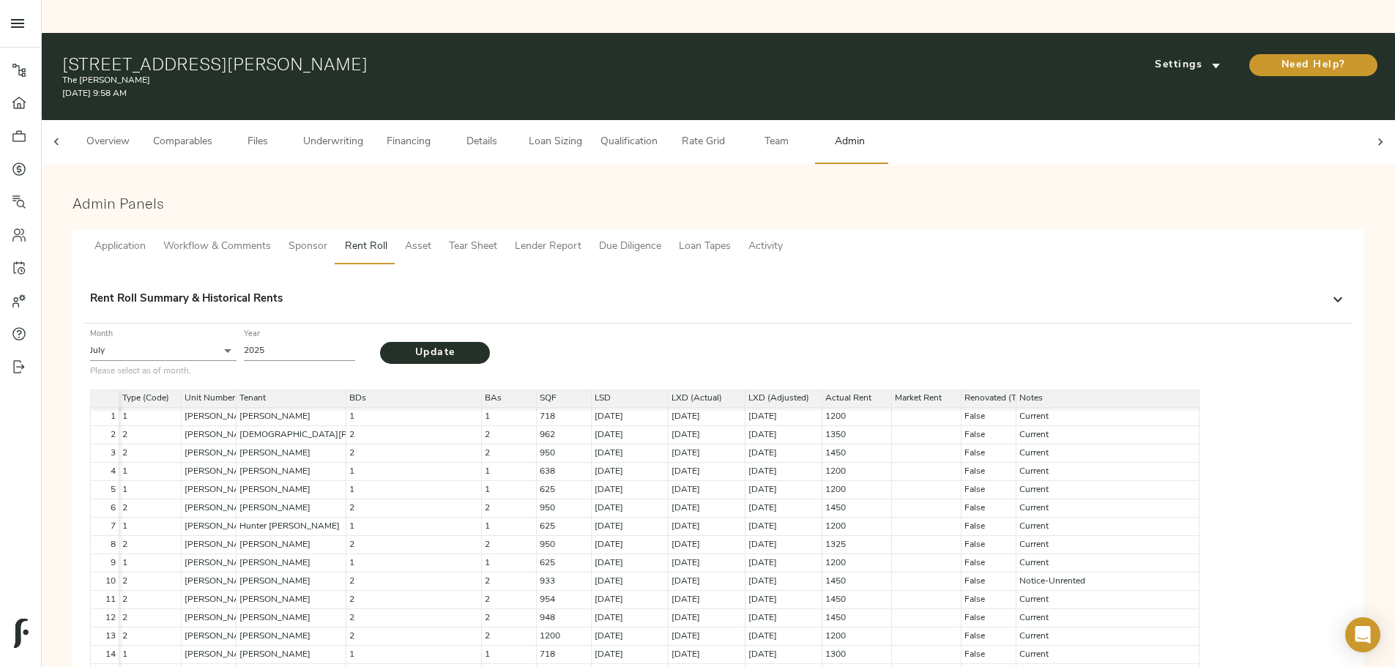
click at [283, 291] on p "Rent Roll Summary & Historical Rents" at bounding box center [186, 299] width 193 height 17
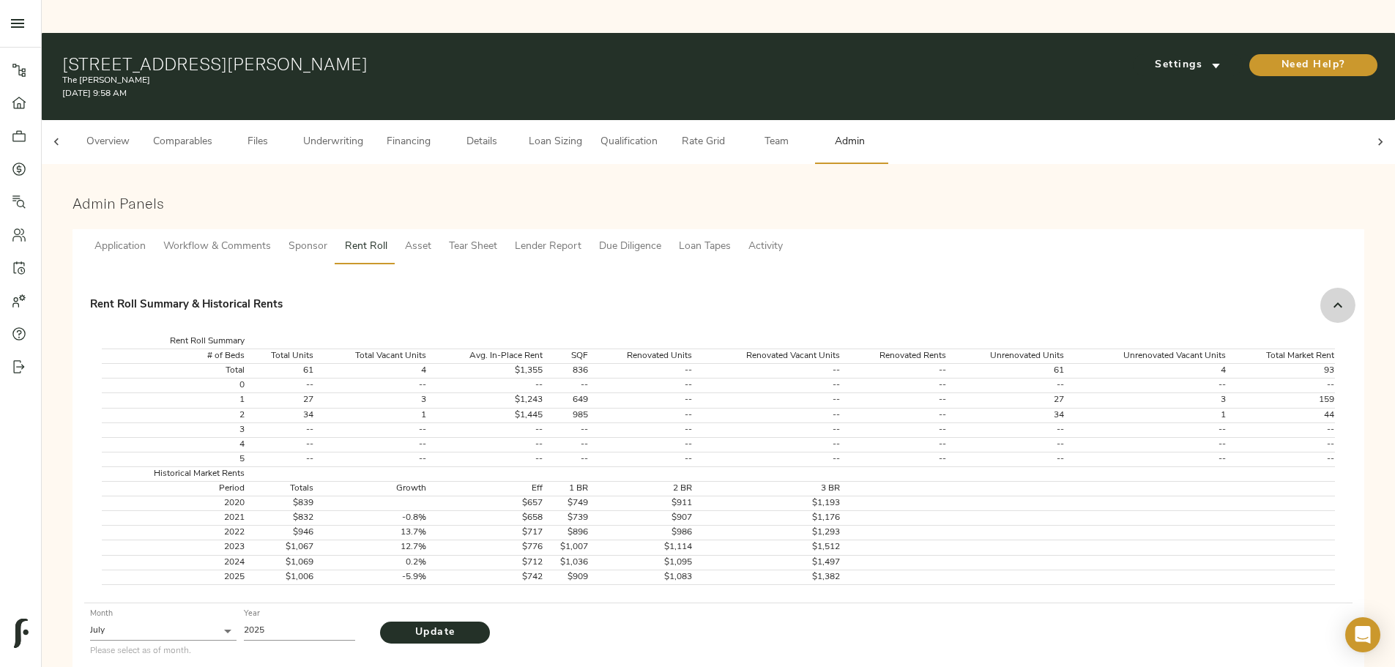
click at [1329, 296] on icon at bounding box center [1338, 305] width 18 height 18
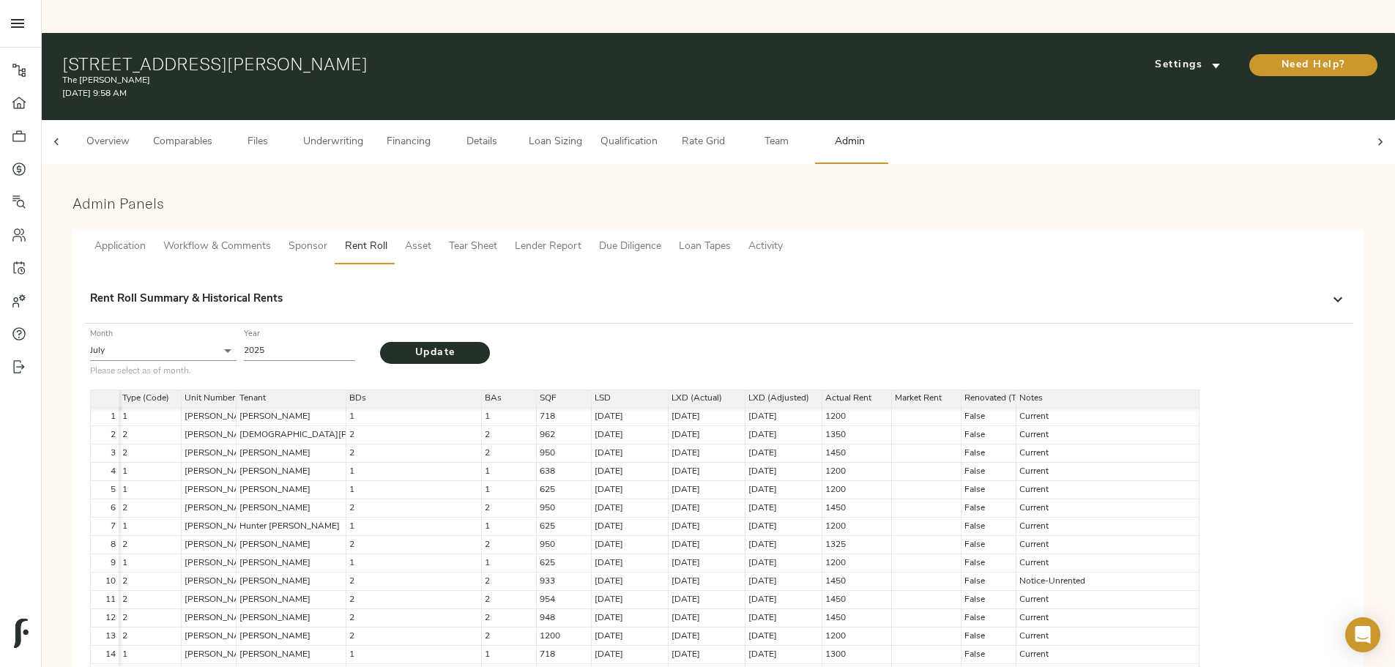
click at [363, 133] on span "Underwriting" at bounding box center [333, 142] width 60 height 18
